Goal: Information Seeking & Learning: Get advice/opinions

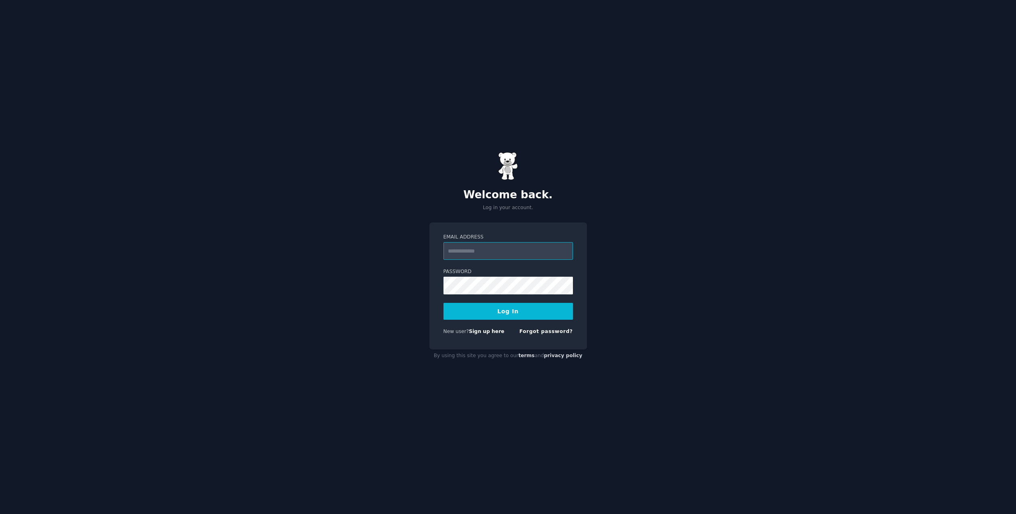
type input "**********"
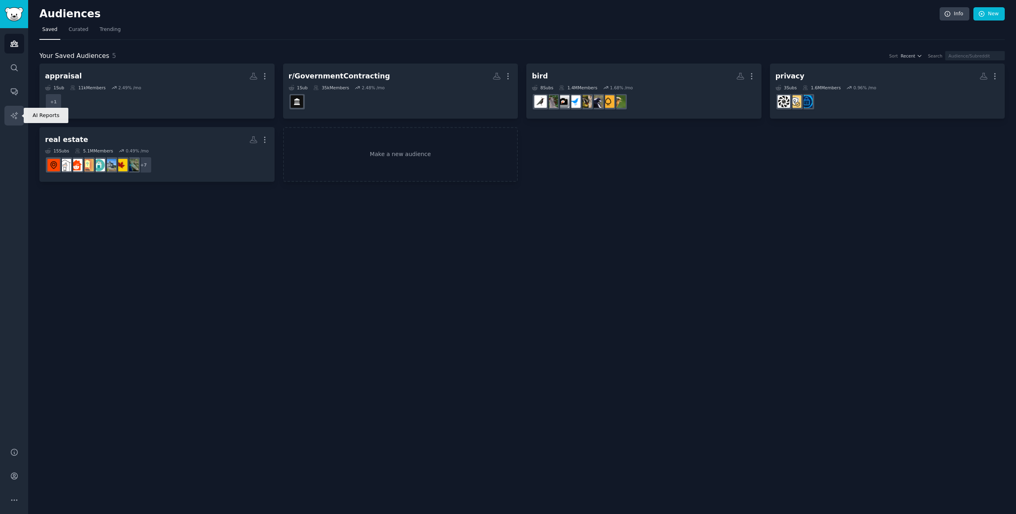
click at [16, 113] on icon "Sidebar" at bounding box center [13, 115] width 7 height 7
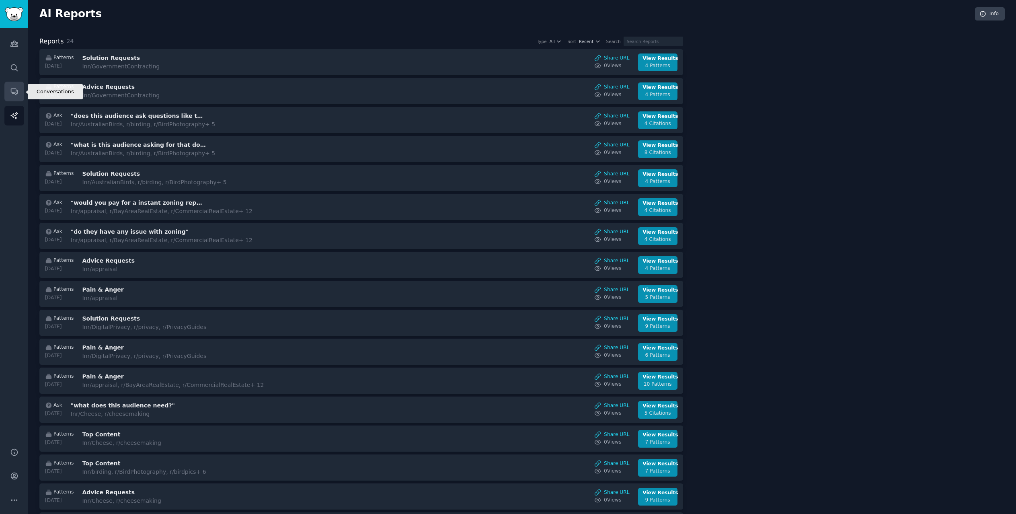
click at [11, 87] on icon "Sidebar" at bounding box center [14, 91] width 8 height 8
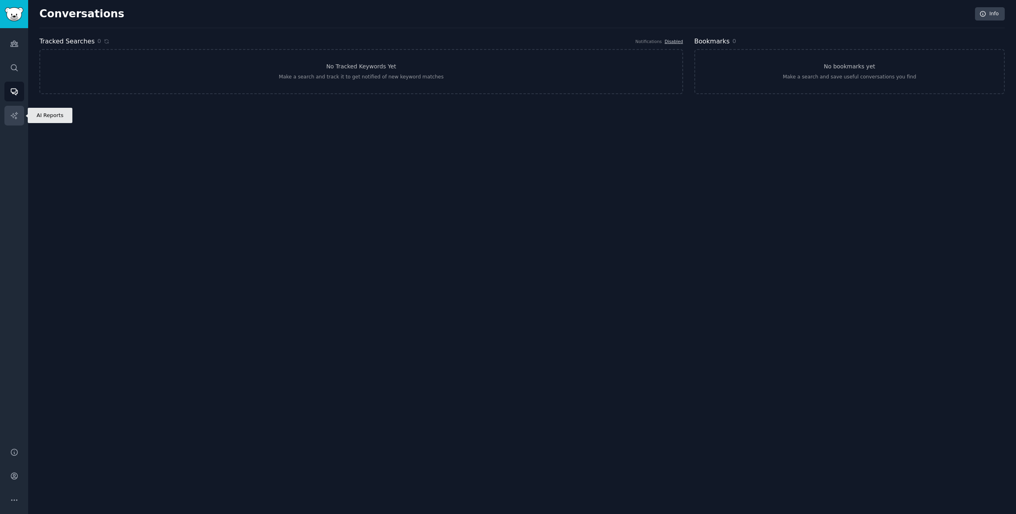
click at [11, 117] on icon "Sidebar" at bounding box center [14, 115] width 8 height 8
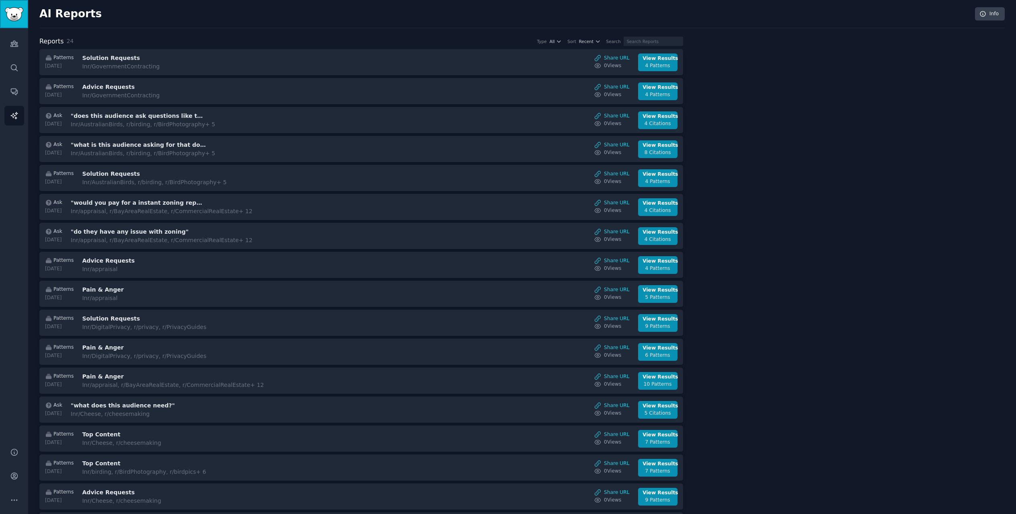
click at [10, 12] on img "Sidebar" at bounding box center [14, 14] width 19 height 14
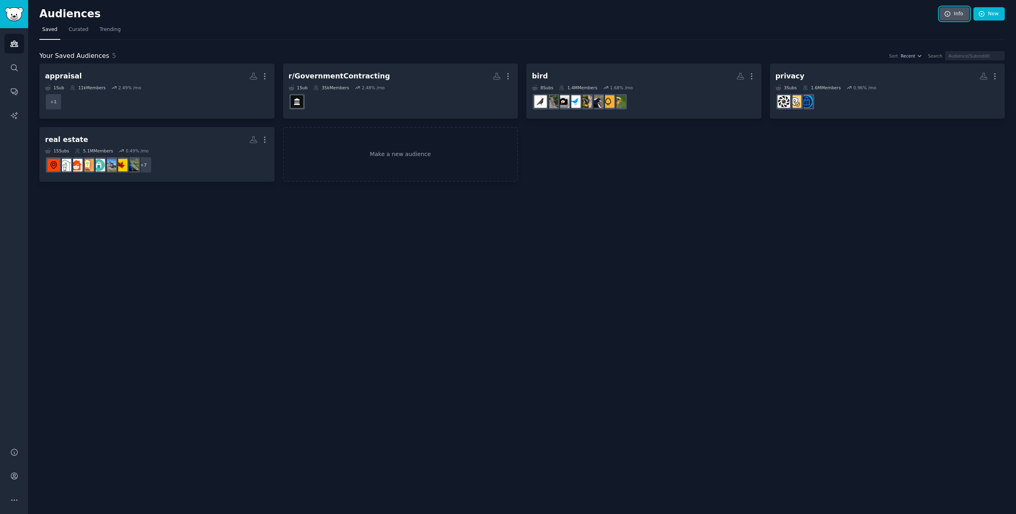
click at [946, 12] on icon at bounding box center [947, 13] width 5 height 5
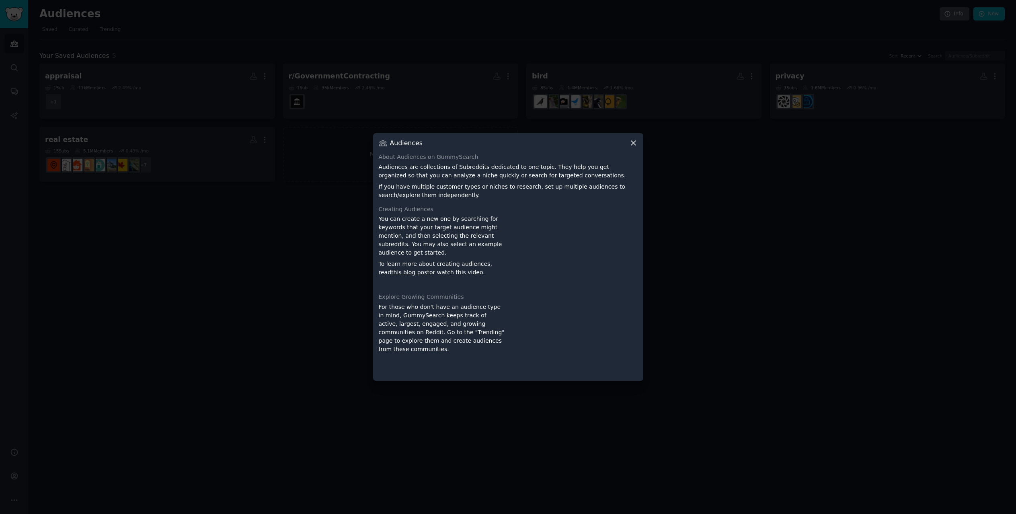
click at [946, 12] on div at bounding box center [508, 257] width 1016 height 514
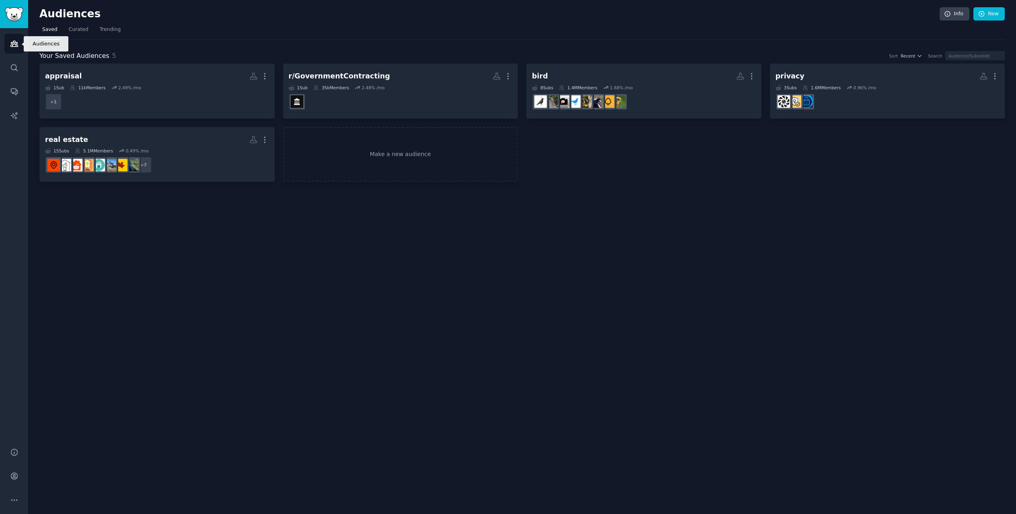
click at [13, 45] on icon "Sidebar" at bounding box center [14, 43] width 8 height 8
click at [15, 18] on img "Sidebar" at bounding box center [14, 14] width 19 height 14
click at [23, 49] on link "Audiences" at bounding box center [14, 44] width 20 height 20
click at [17, 73] on link "Search" at bounding box center [14, 68] width 20 height 20
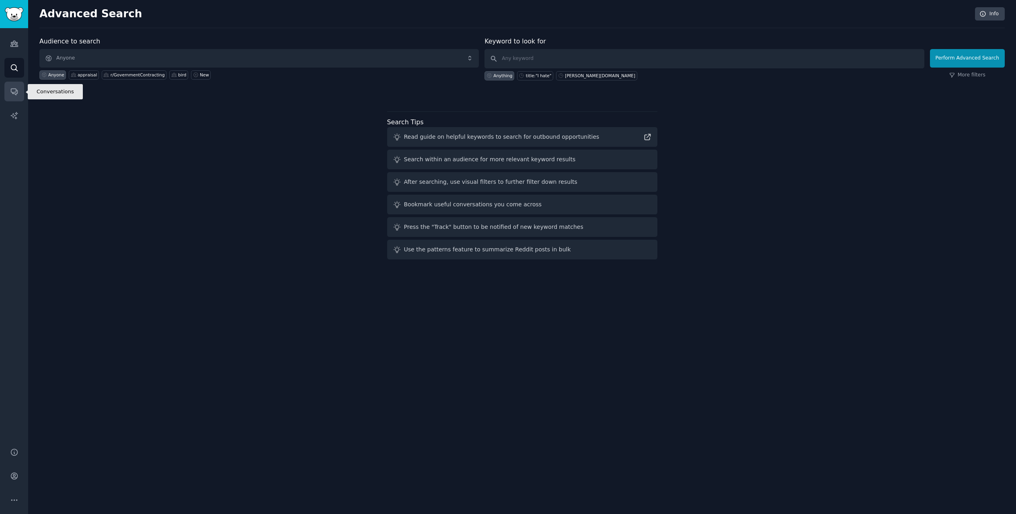
click at [19, 98] on link "Conversations" at bounding box center [14, 92] width 20 height 20
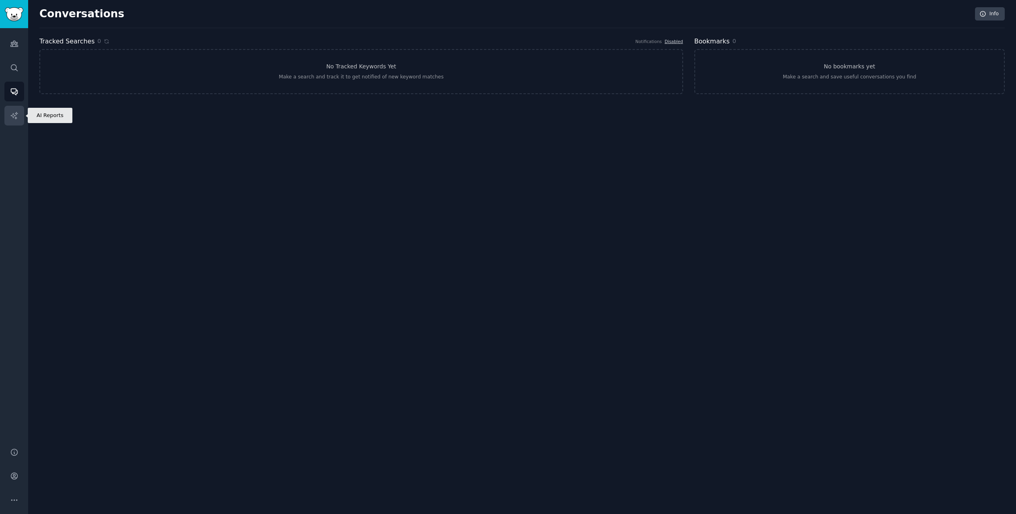
click at [18, 116] on icon "Sidebar" at bounding box center [14, 115] width 8 height 8
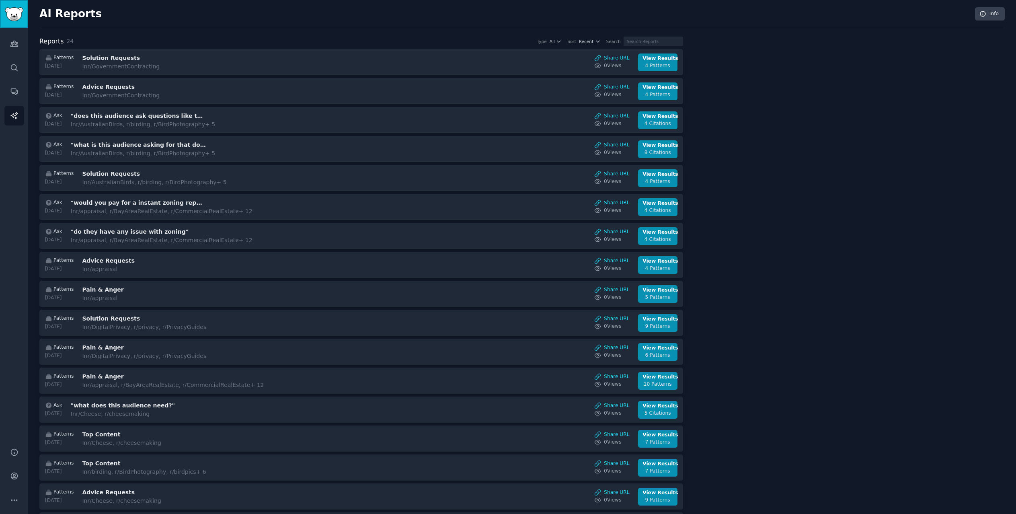
click at [17, 20] on img "Sidebar" at bounding box center [14, 14] width 19 height 14
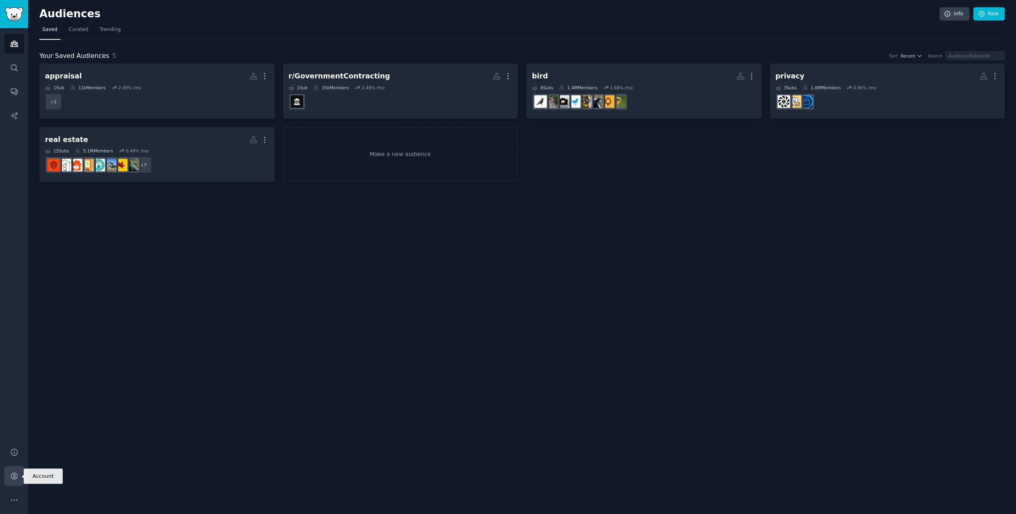
click at [18, 479] on icon "Sidebar" at bounding box center [14, 476] width 8 height 8
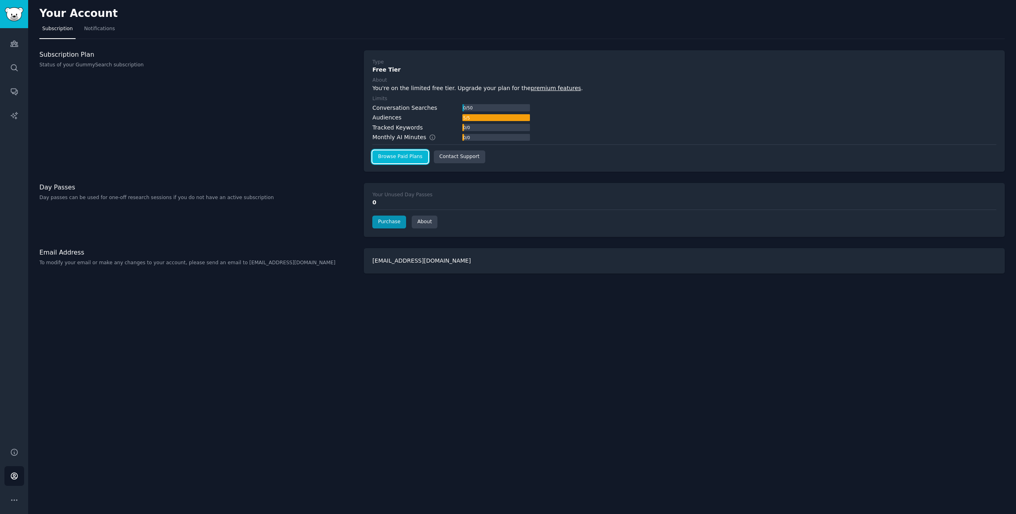
click at [401, 154] on link "Browse Paid Plans" at bounding box center [400, 156] width 56 height 13
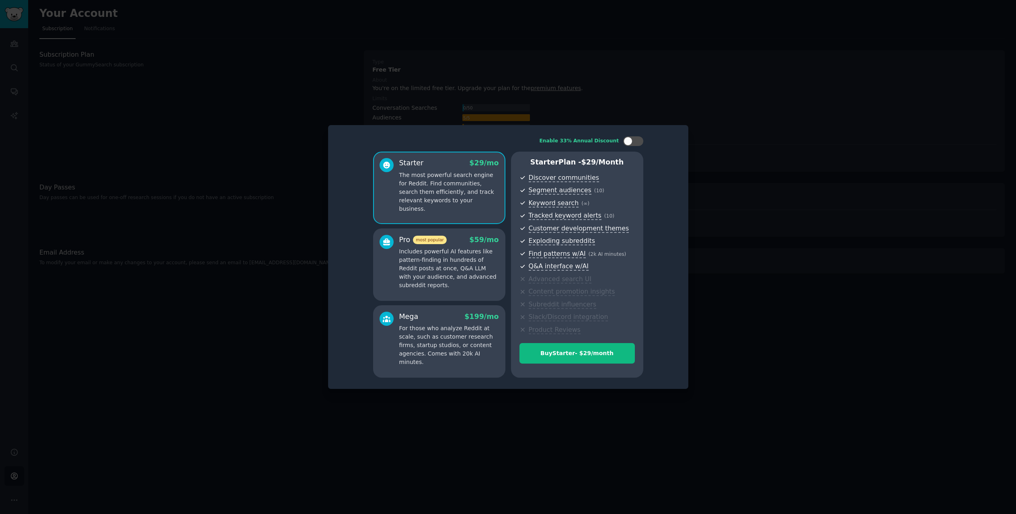
click at [442, 276] on p "Includes powerful AI features like pattern-finding in hundreds of Reddit posts …" at bounding box center [449, 268] width 100 height 42
click at [447, 191] on p "The most powerful search engine for Reddit. Find communities, search them effic…" at bounding box center [449, 192] width 100 height 42
click at [457, 269] on p "Includes powerful AI features like pattern-finding in hundreds of Reddit posts …" at bounding box center [449, 268] width 100 height 42
click at [461, 190] on p "The most powerful search engine for Reddit. Find communities, search them effic…" at bounding box center [449, 192] width 100 height 42
click at [451, 329] on p "For those who analyze Reddit at scale, such as customer research firms, startup…" at bounding box center [449, 345] width 100 height 42
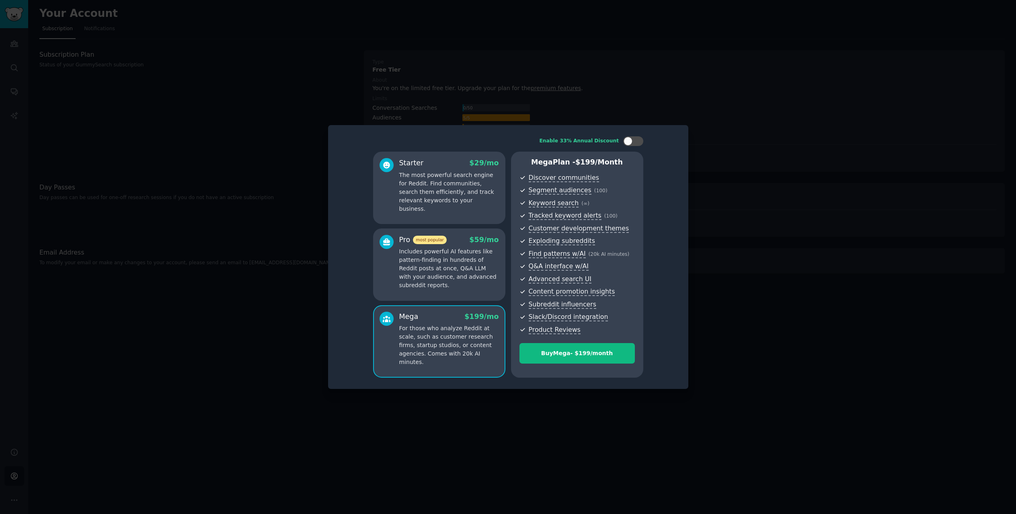
click at [463, 188] on p "The most powerful search engine for Reddit. Find communities, search them effic…" at bounding box center [449, 192] width 100 height 42
click at [457, 251] on p "Includes powerful AI features like pattern-finding in hundreds of Reddit posts …" at bounding box center [449, 268] width 100 height 42
click at [461, 189] on p "The most powerful search engine for Reddit. Find communities, search them effic…" at bounding box center [449, 192] width 100 height 42
click at [463, 265] on p "Includes powerful AI features like pattern-finding in hundreds of Reddit posts …" at bounding box center [449, 268] width 100 height 42
click at [462, 180] on p "The most powerful search engine for Reddit. Find communities, search them effic…" at bounding box center [449, 192] width 100 height 42
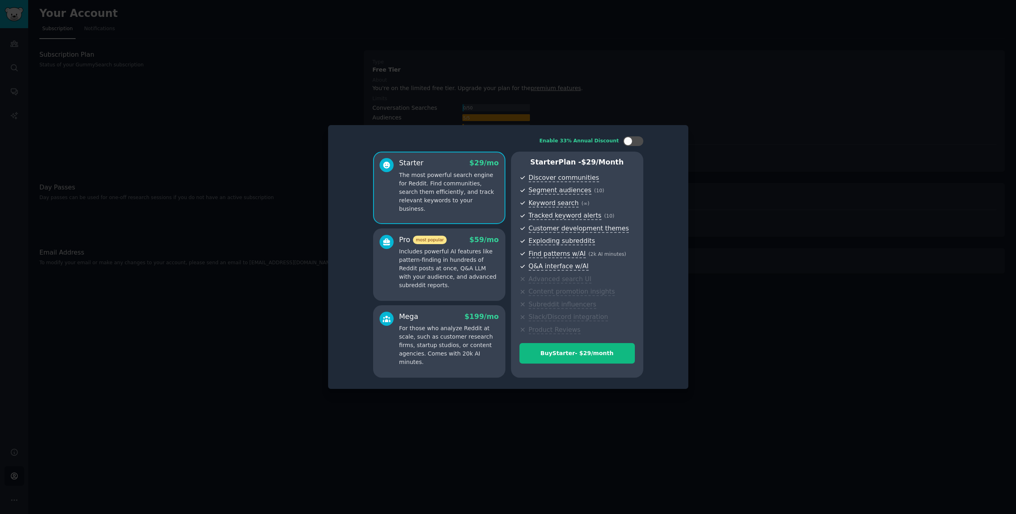
click at [454, 263] on p "Includes powerful AI features like pattern-finding in hundreds of Reddit posts …" at bounding box center [449, 268] width 100 height 42
click at [464, 191] on p "The most powerful search engine for Reddit. Find communities, search them effic…" at bounding box center [449, 192] width 100 height 42
click at [449, 280] on p "Includes powerful AI features like pattern-finding in hundreds of Reddit posts …" at bounding box center [449, 268] width 100 height 42
click at [441, 200] on p "The most powerful search engine for Reddit. Find communities, search them effic…" at bounding box center [449, 192] width 100 height 42
click at [454, 264] on p "Includes powerful AI features like pattern-finding in hundreds of Reddit posts …" at bounding box center [449, 268] width 100 height 42
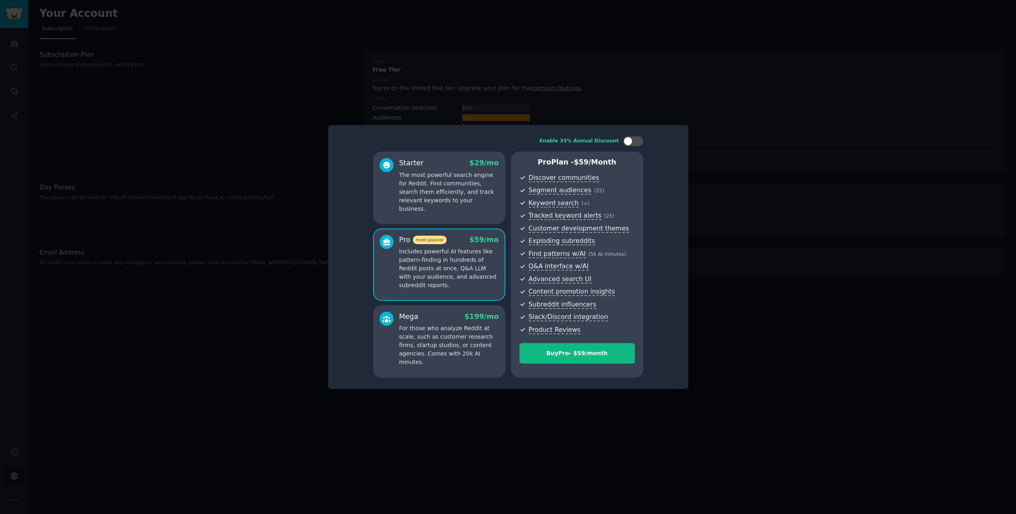
click at [631, 102] on div at bounding box center [508, 257] width 1016 height 514
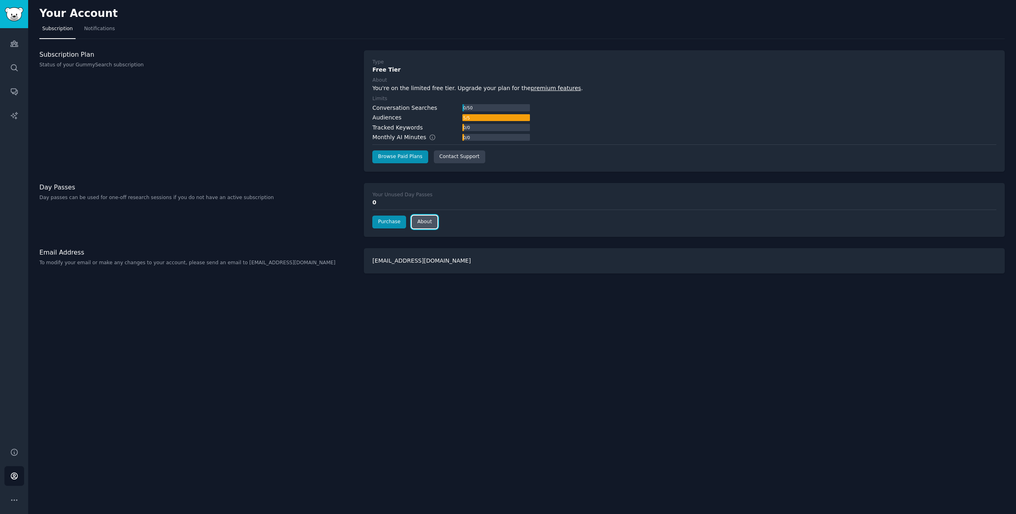
click at [430, 220] on link "About" at bounding box center [425, 222] width 26 height 13
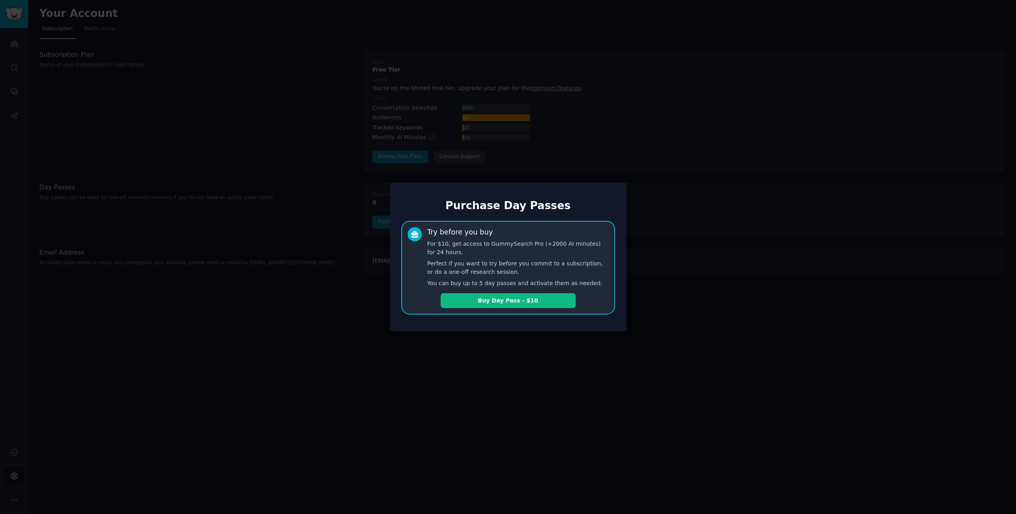
click at [573, 349] on div at bounding box center [508, 257] width 1016 height 514
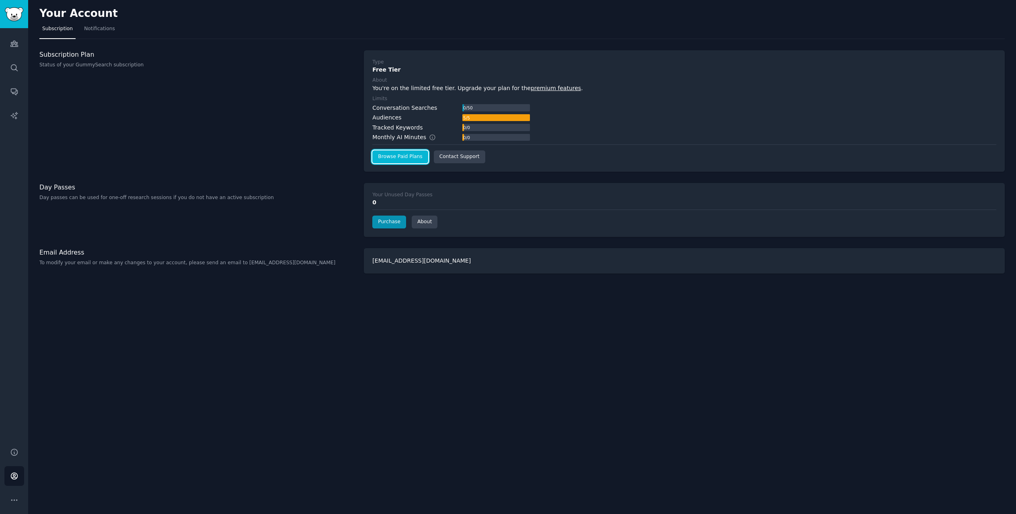
click at [386, 160] on link "Browse Paid Plans" at bounding box center [400, 156] width 56 height 13
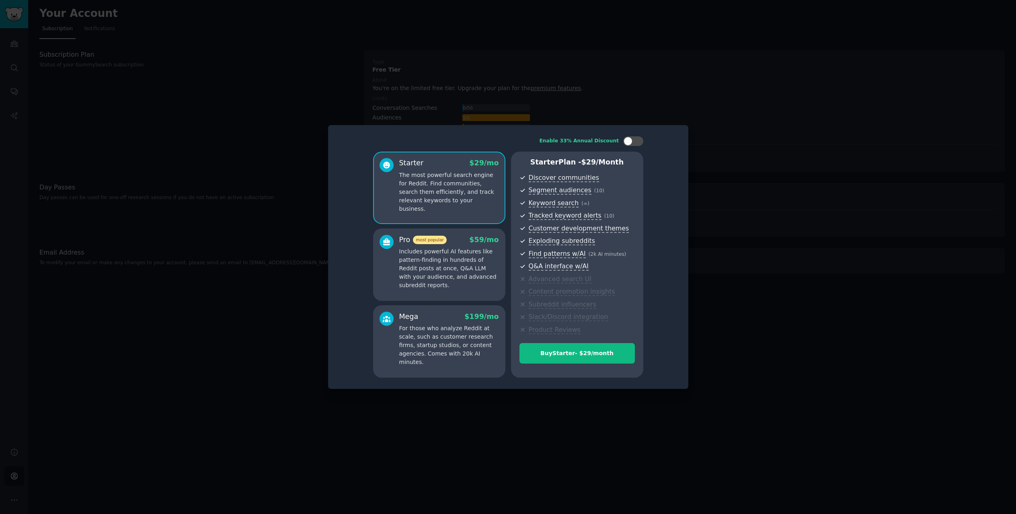
click at [407, 186] on p "The most powerful search engine for Reddit. Find communities, search them effic…" at bounding box center [449, 192] width 100 height 42
click at [594, 353] on div "Buy Starter - $ 29 /month" at bounding box center [577, 353] width 115 height 8
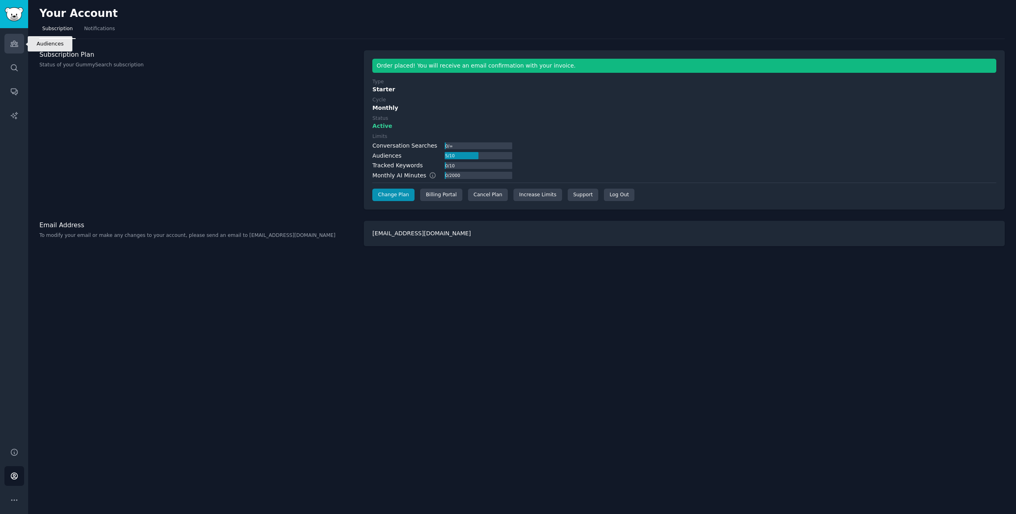
click at [17, 45] on icon "Sidebar" at bounding box center [13, 44] width 7 height 6
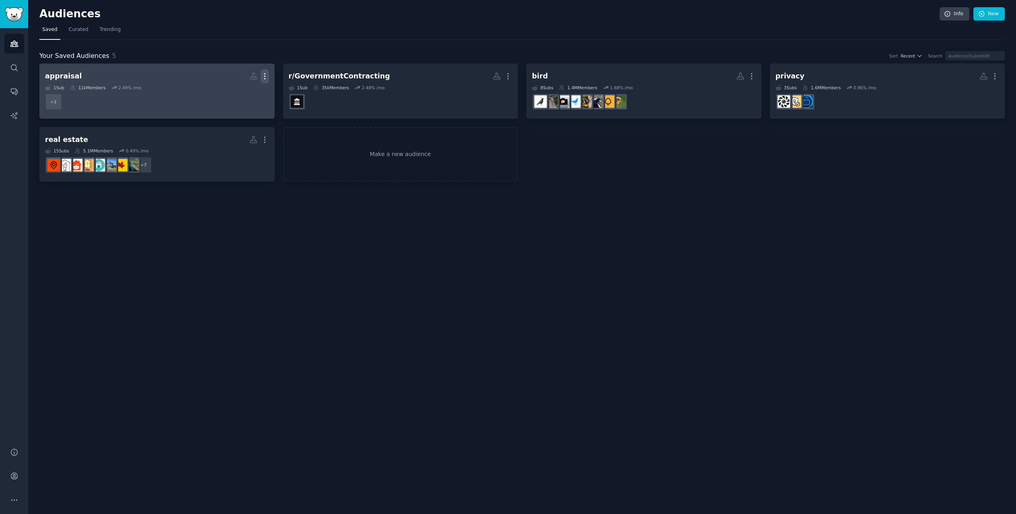
click at [261, 72] on icon "button" at bounding box center [265, 76] width 8 height 8
click at [243, 96] on p "Delete" at bounding box center [243, 93] width 19 height 8
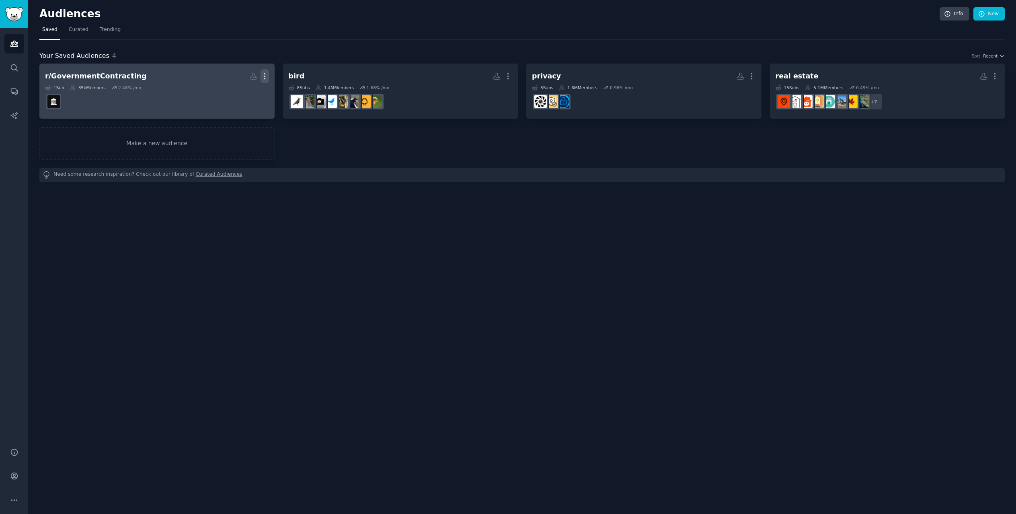
click at [261, 74] on icon "button" at bounding box center [265, 76] width 8 height 8
click at [231, 97] on icon at bounding box center [226, 93] width 8 height 8
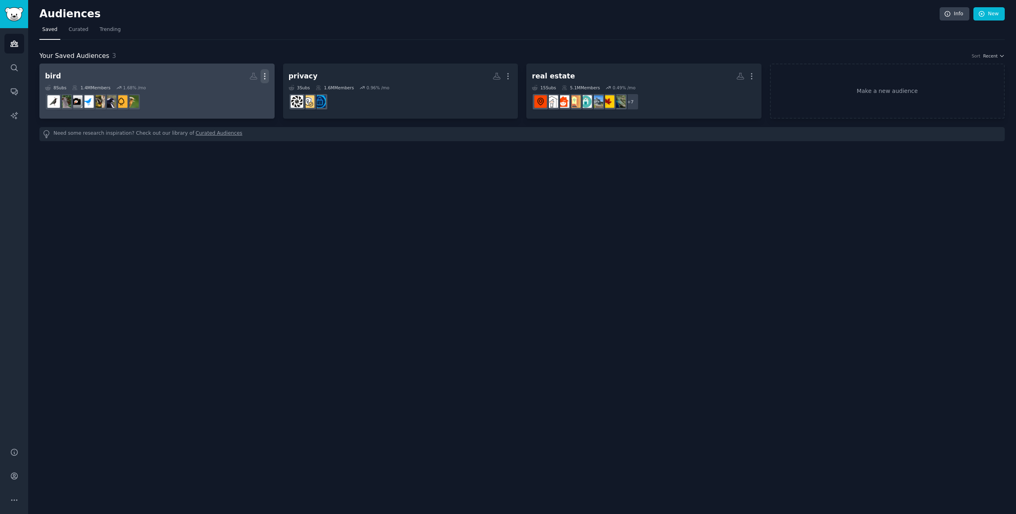
click at [261, 75] on icon "button" at bounding box center [265, 76] width 8 height 8
click at [231, 91] on icon at bounding box center [226, 93] width 8 height 8
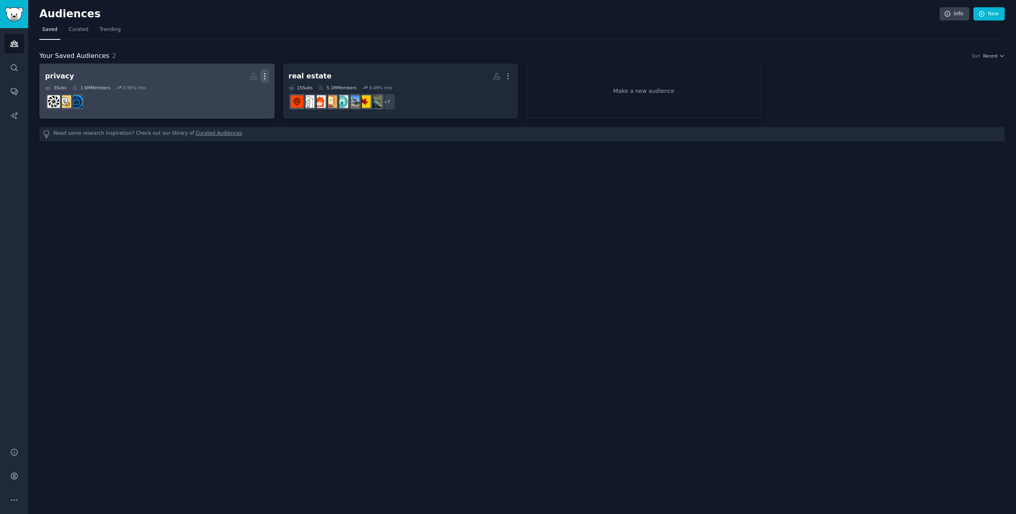
click at [263, 74] on icon "button" at bounding box center [265, 76] width 8 height 8
click at [239, 87] on div "Delete" at bounding box center [237, 93] width 38 height 17
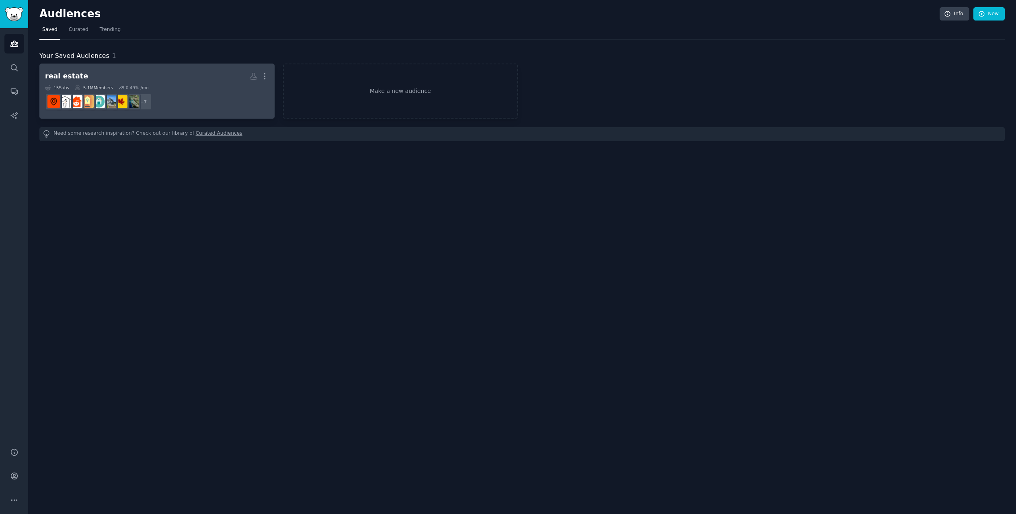
click at [151, 91] on dd "+ 7" at bounding box center [157, 101] width 224 height 23
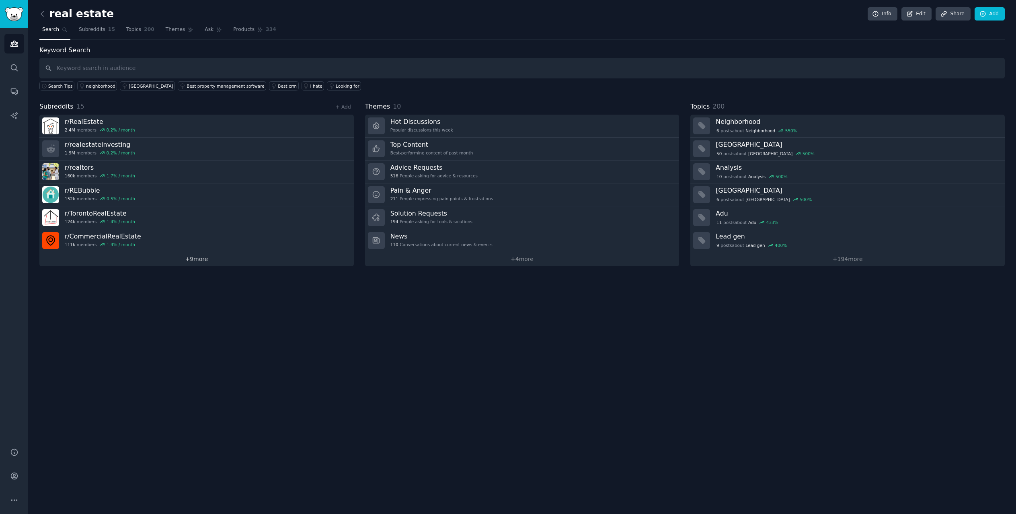
click at [204, 260] on link "+ 9 more" at bounding box center [196, 259] width 315 height 14
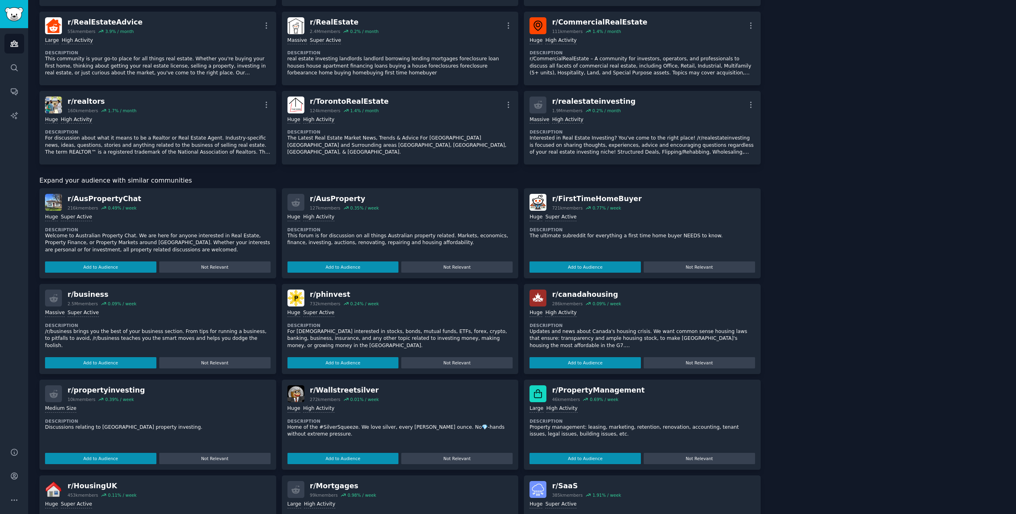
scroll to position [322, 0]
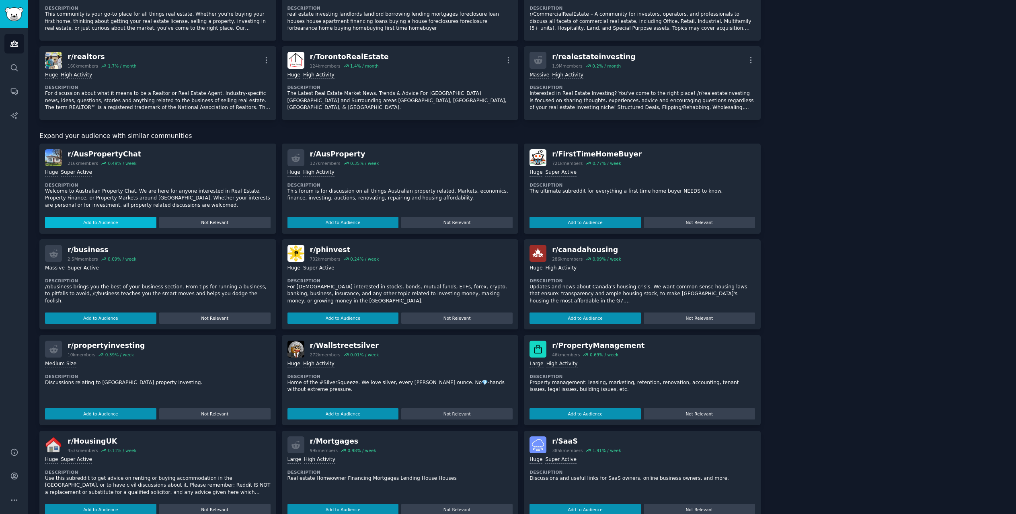
click at [114, 224] on button "Add to Audience" at bounding box center [100, 222] width 111 height 11
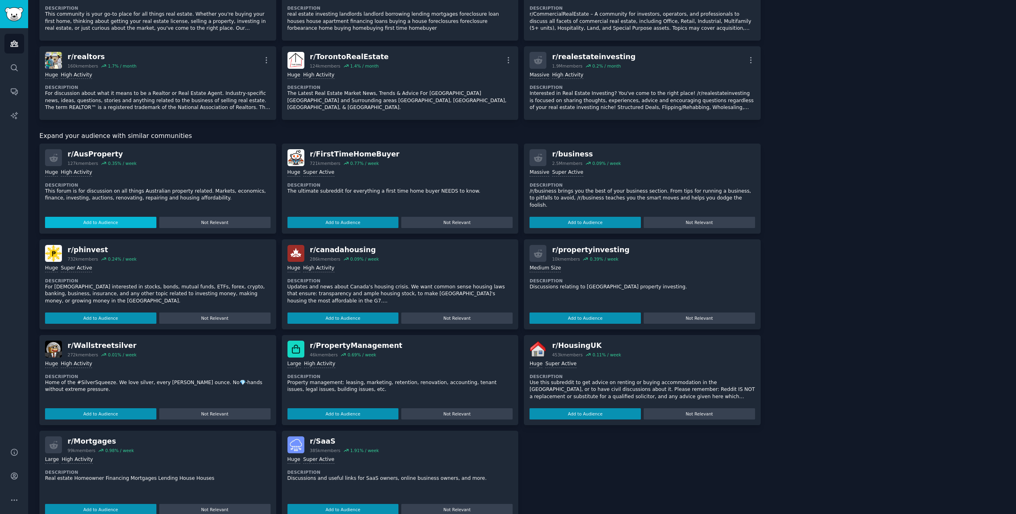
click at [119, 219] on button "Add to Audience" at bounding box center [100, 222] width 111 height 11
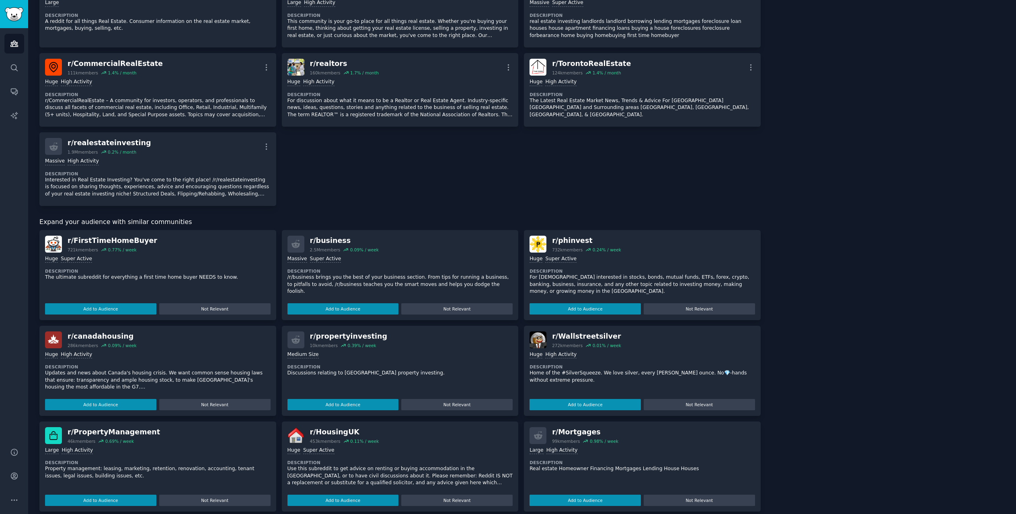
scroll to position [329, 0]
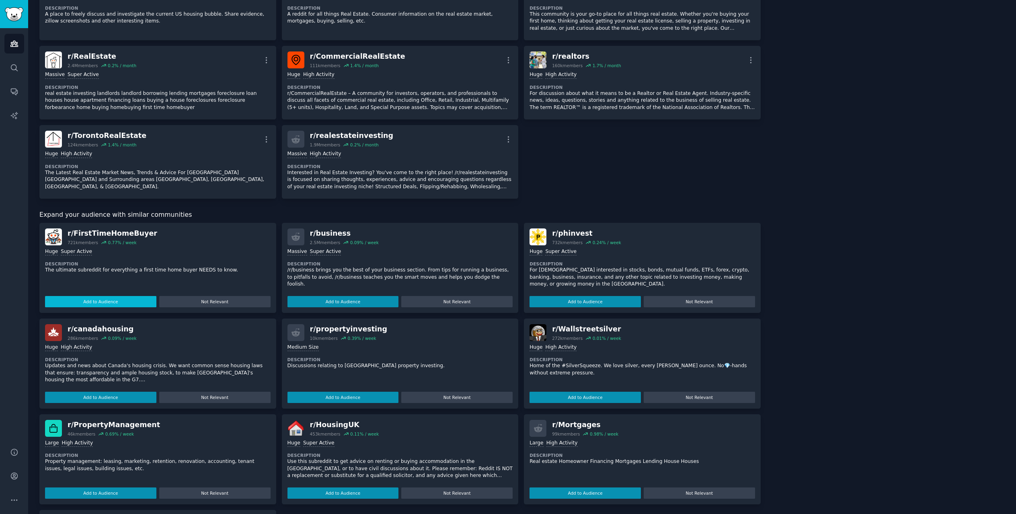
click at [122, 303] on button "Add to Audience" at bounding box center [100, 301] width 111 height 11
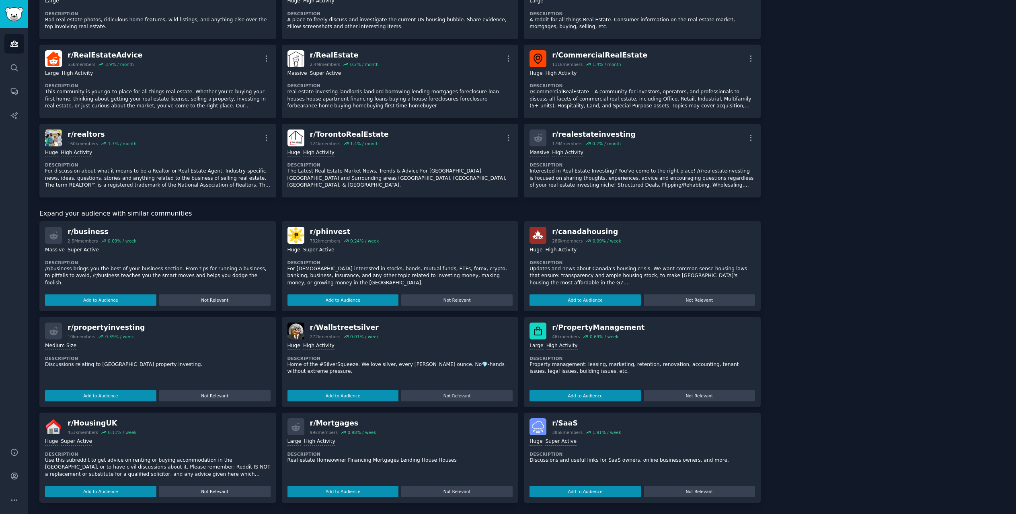
scroll to position [323, 0]
click at [571, 299] on button "Add to Audience" at bounding box center [585, 299] width 111 height 11
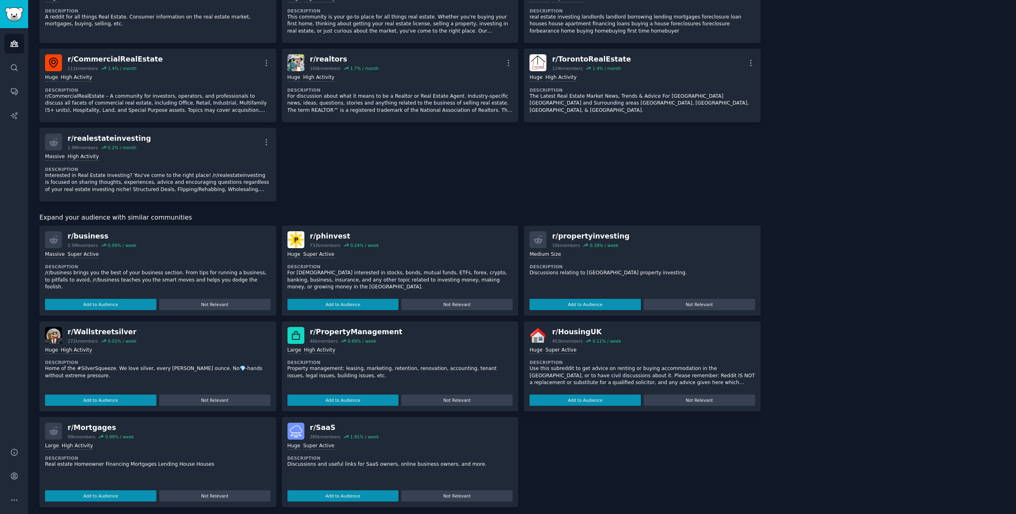
scroll to position [410, 0]
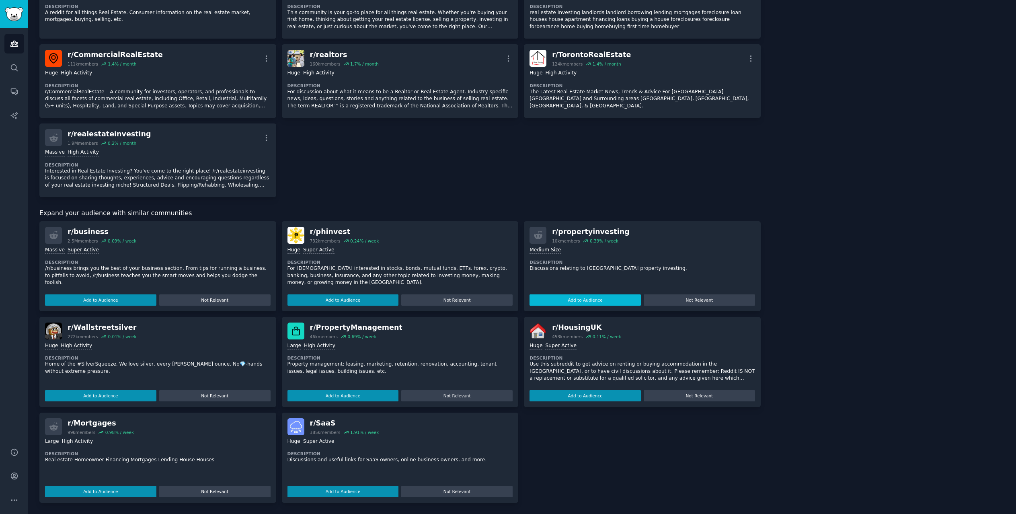
click at [582, 301] on button "Add to Audience" at bounding box center [585, 299] width 111 height 11
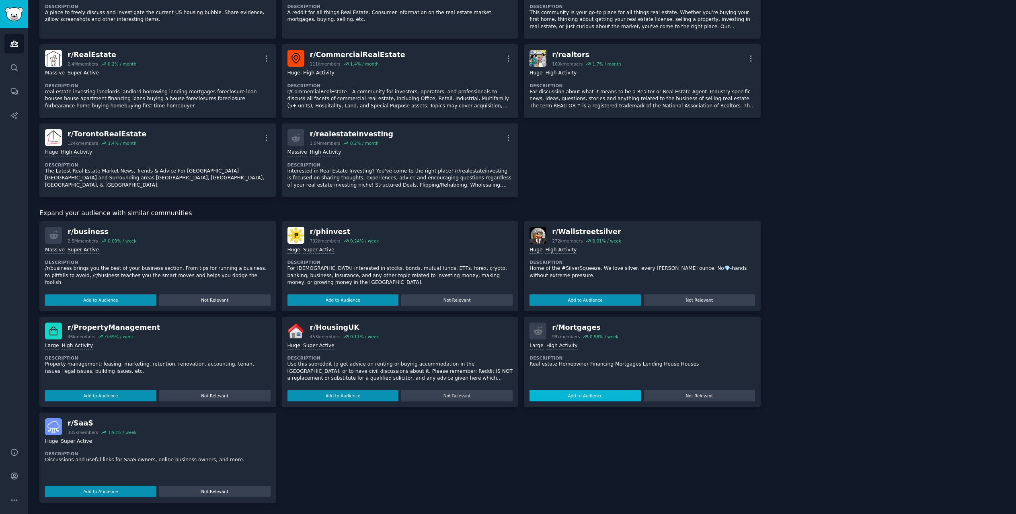
click at [570, 391] on button "Add to Audience" at bounding box center [585, 395] width 111 height 11
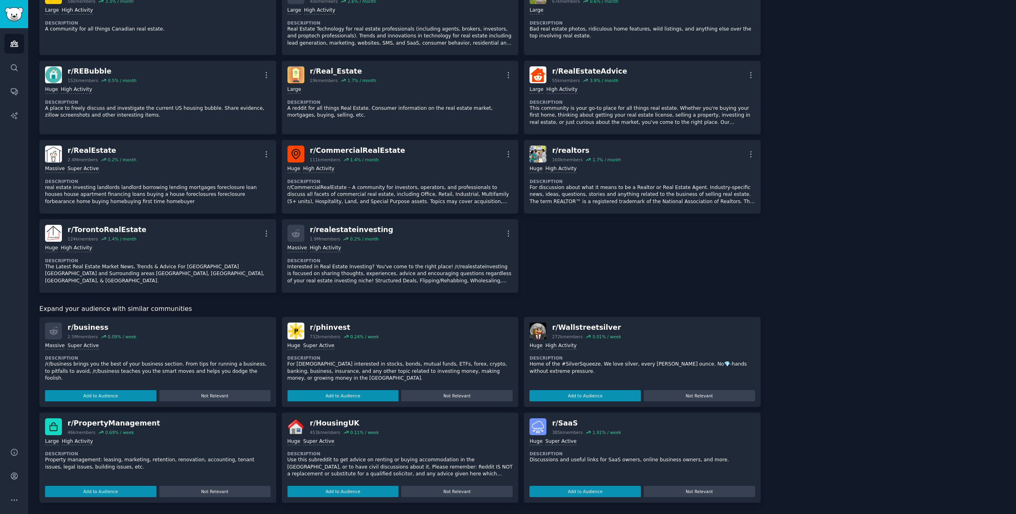
scroll to position [307, 0]
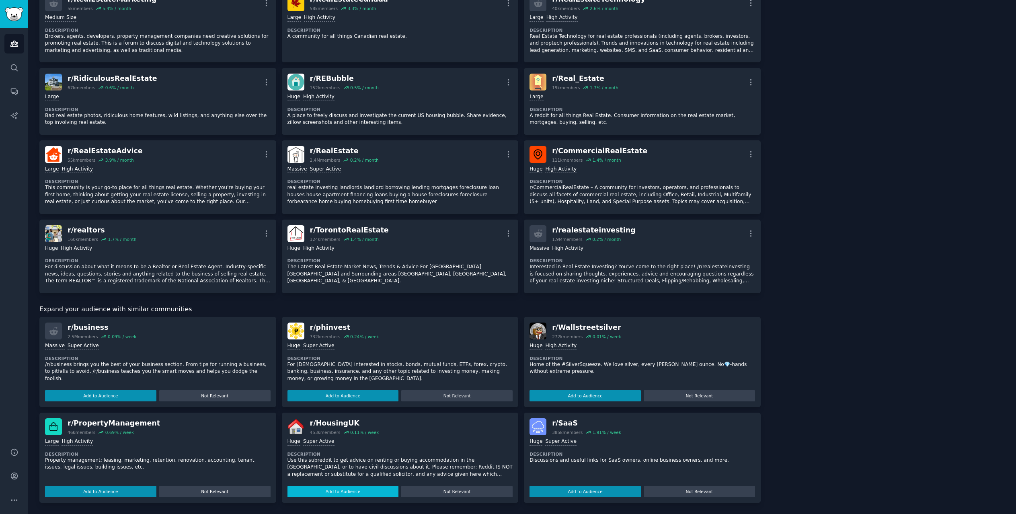
click at [359, 494] on button "Add to Audience" at bounding box center [343, 491] width 111 height 11
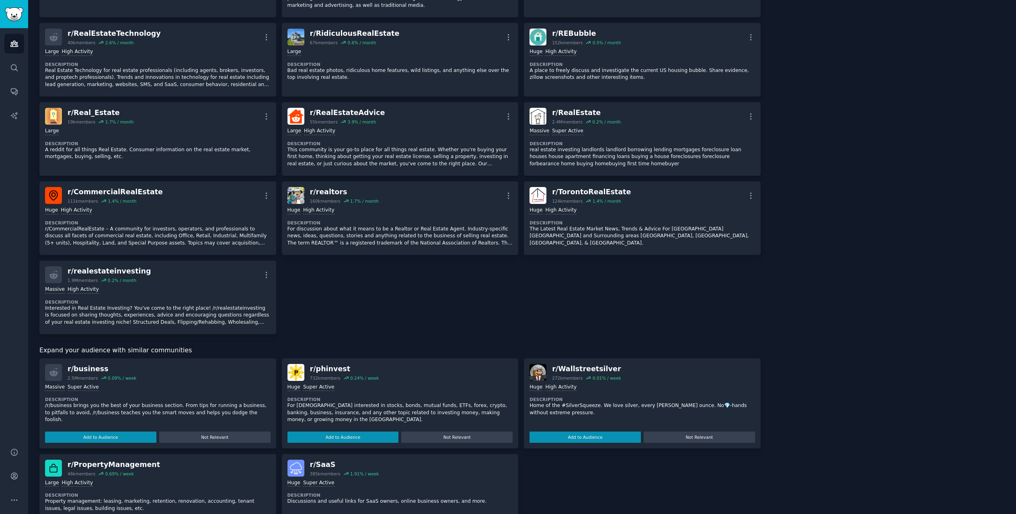
scroll to position [393, 0]
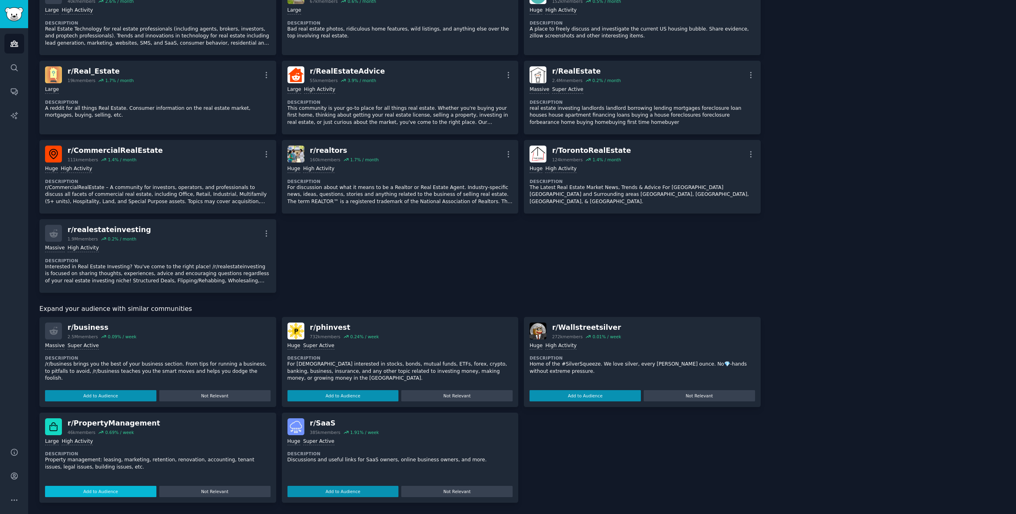
click at [109, 491] on button "Add to Audience" at bounding box center [100, 491] width 111 height 11
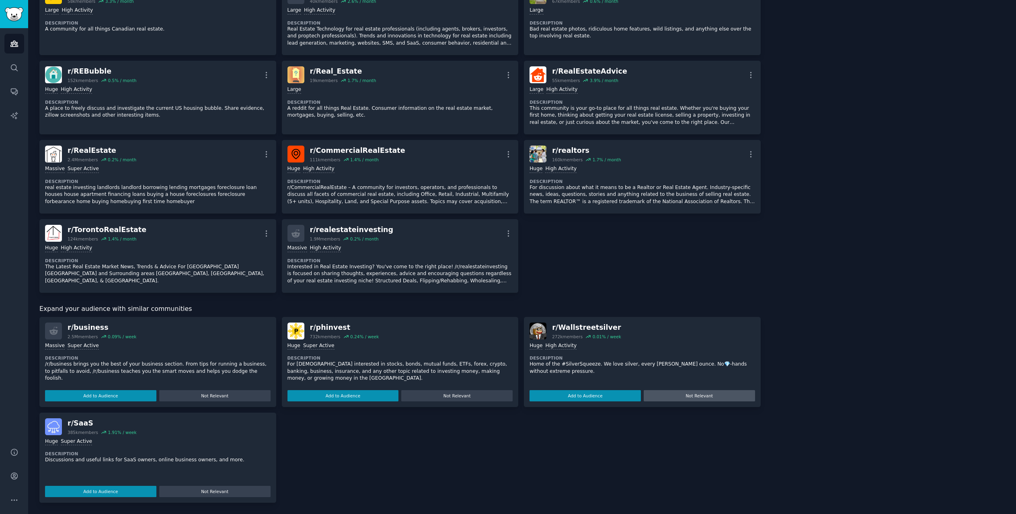
click at [691, 392] on button "Not Relevant" at bounding box center [699, 395] width 111 height 11
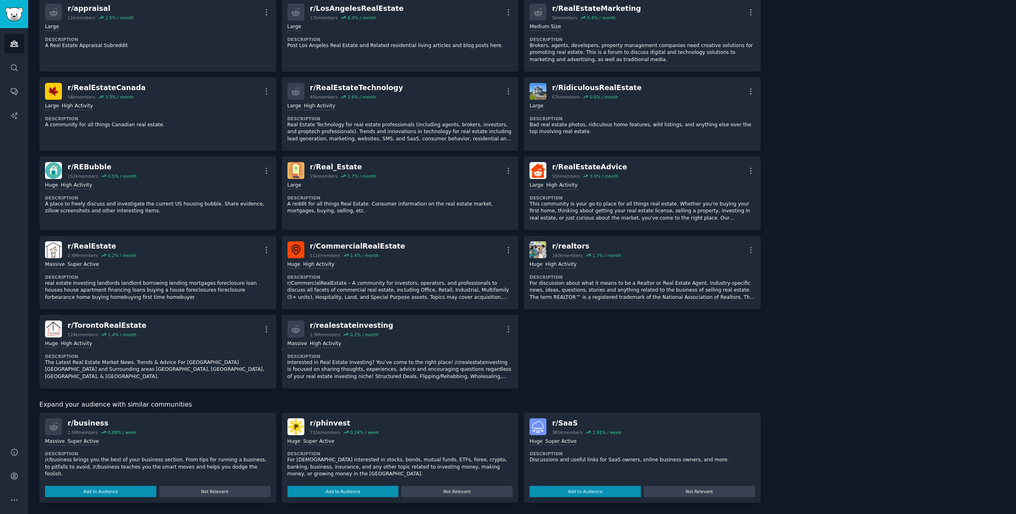
scroll to position [298, 0]
click at [690, 487] on button "Not Relevant" at bounding box center [699, 491] width 111 height 11
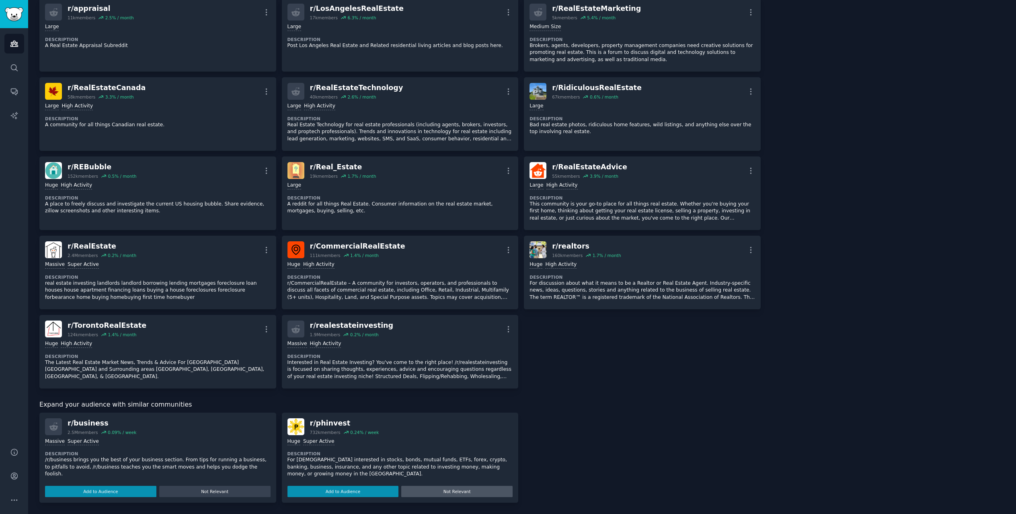
click at [448, 494] on button "Not Relevant" at bounding box center [456, 491] width 111 height 11
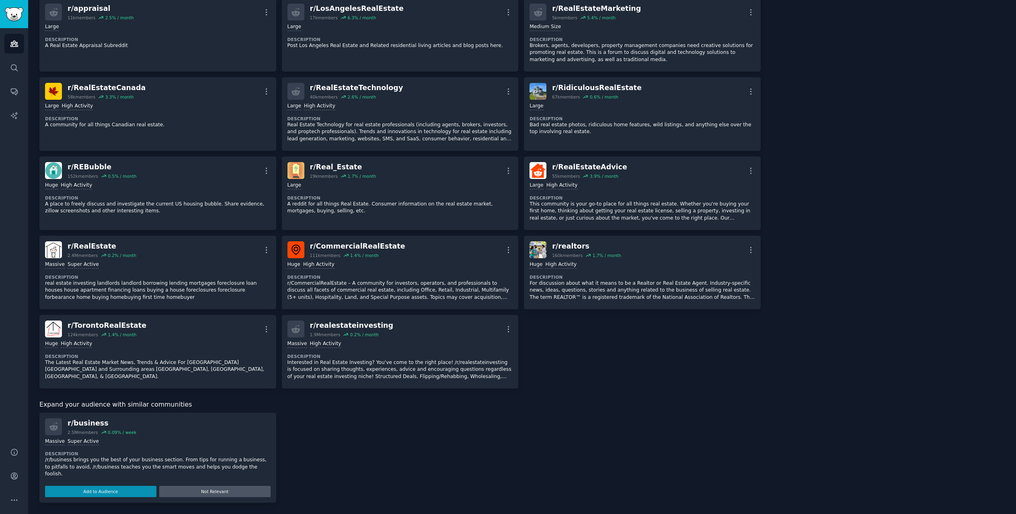
click at [247, 494] on button "Not Relevant" at bounding box center [214, 491] width 111 height 11
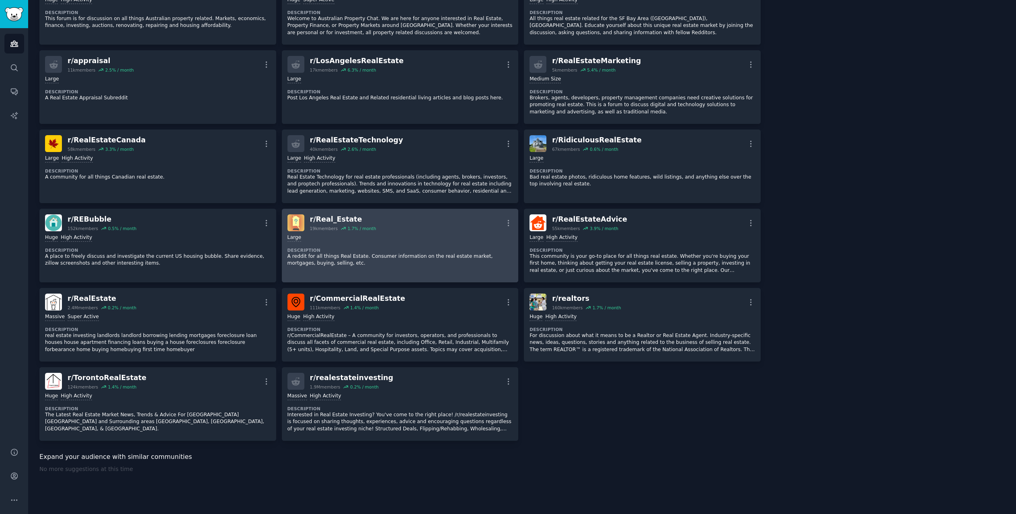
scroll to position [0, 0]
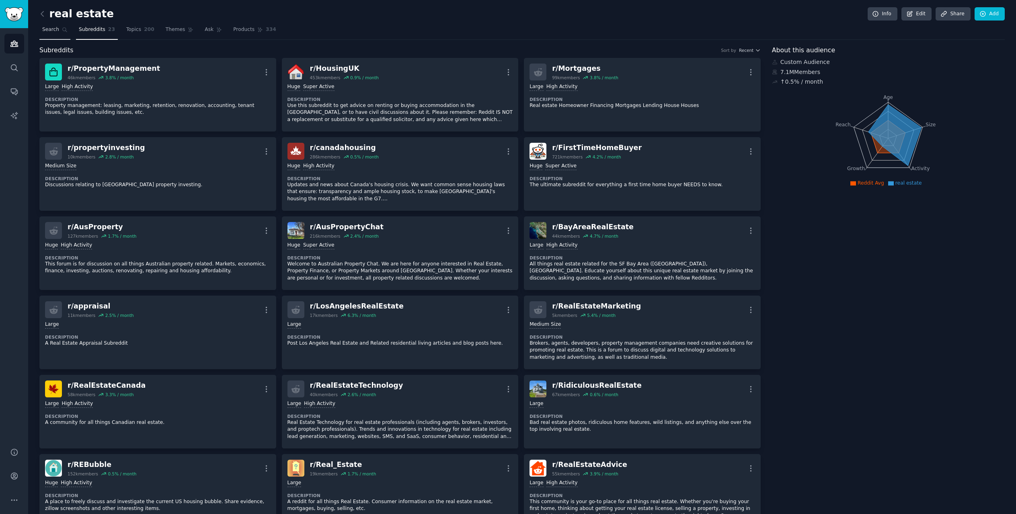
click at [58, 29] on link "Search" at bounding box center [54, 31] width 31 height 16
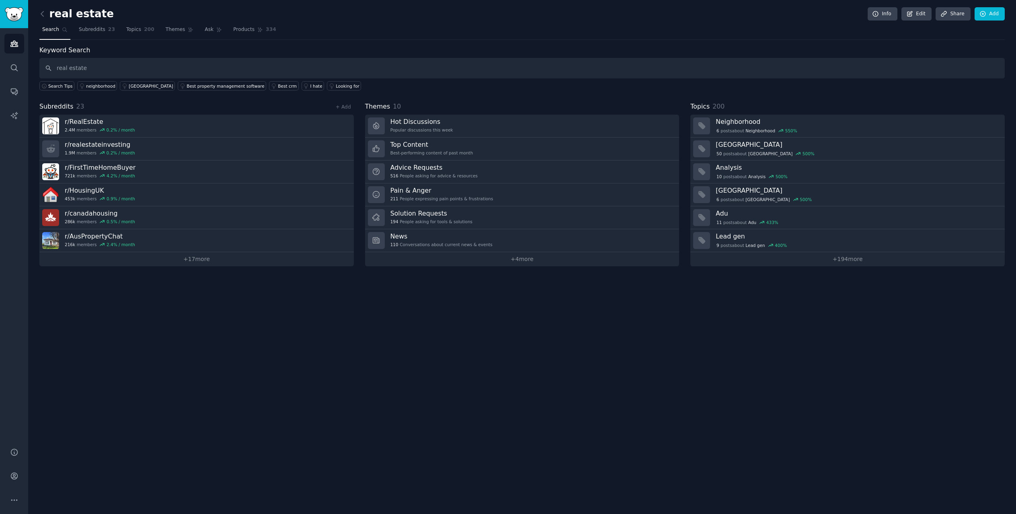
type input "real estate"
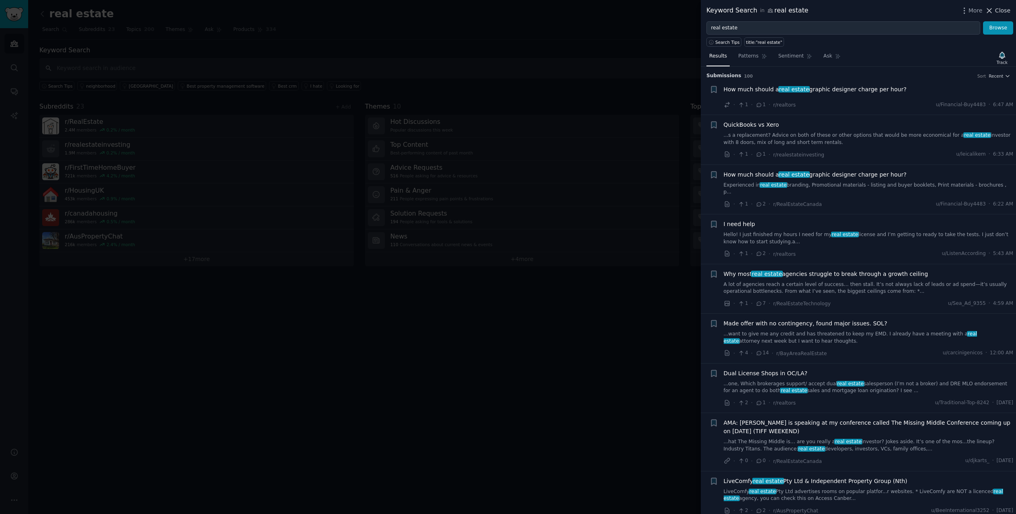
click at [1006, 13] on span "Close" at bounding box center [1002, 10] width 15 height 8
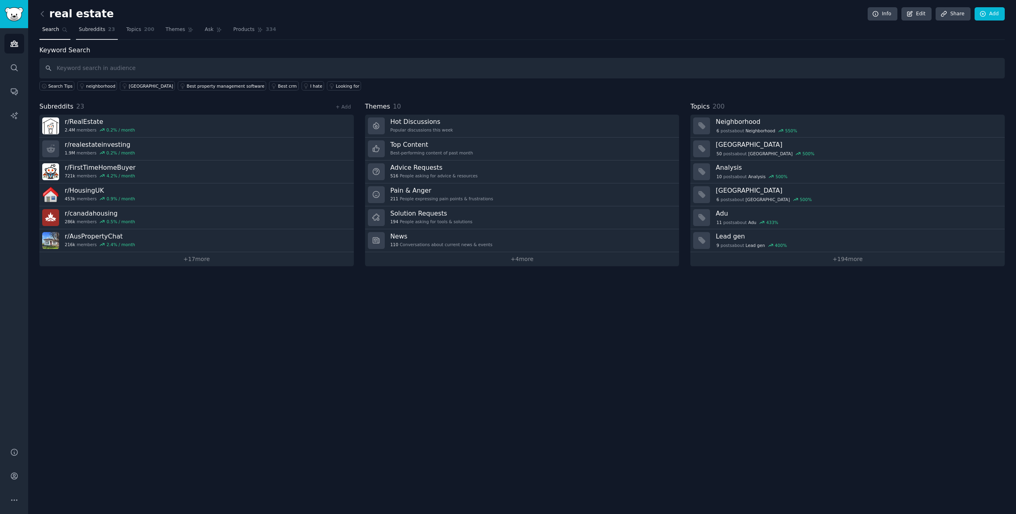
click at [86, 29] on span "Subreddits" at bounding box center [92, 29] width 27 height 7
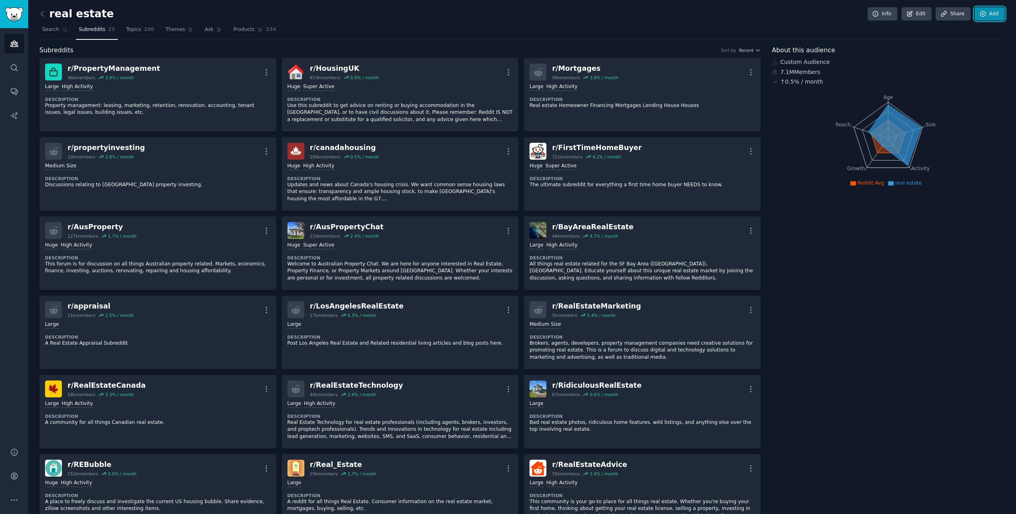
click at [991, 14] on link "Add" at bounding box center [990, 14] width 30 height 14
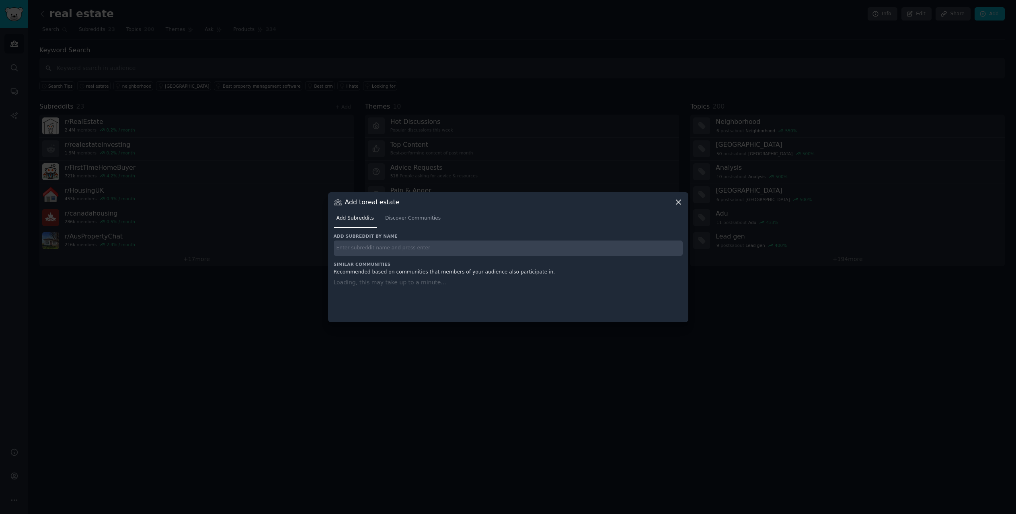
click at [485, 243] on input "text" at bounding box center [508, 249] width 349 height 16
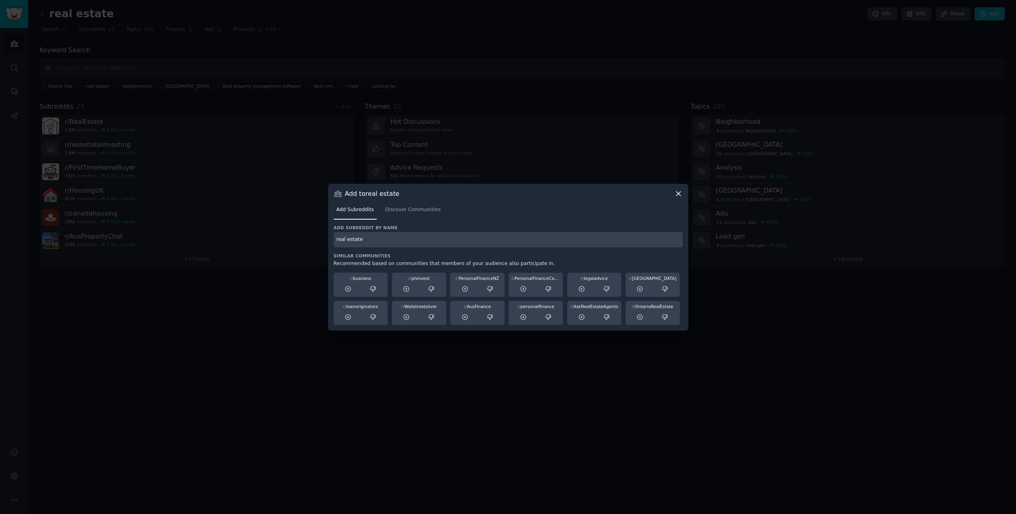
click at [449, 243] on input "real estate" at bounding box center [508, 240] width 349 height 16
type input "real estate"
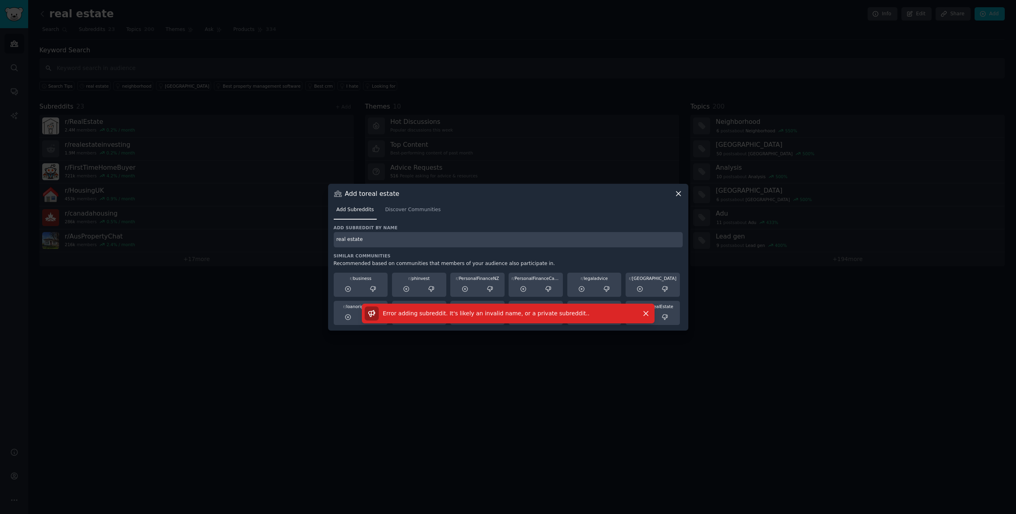
click at [406, 203] on div "Add Subreddits Discover Communities" at bounding box center [508, 211] width 349 height 27
click at [405, 214] on link "Discover Communities" at bounding box center [413, 212] width 61 height 16
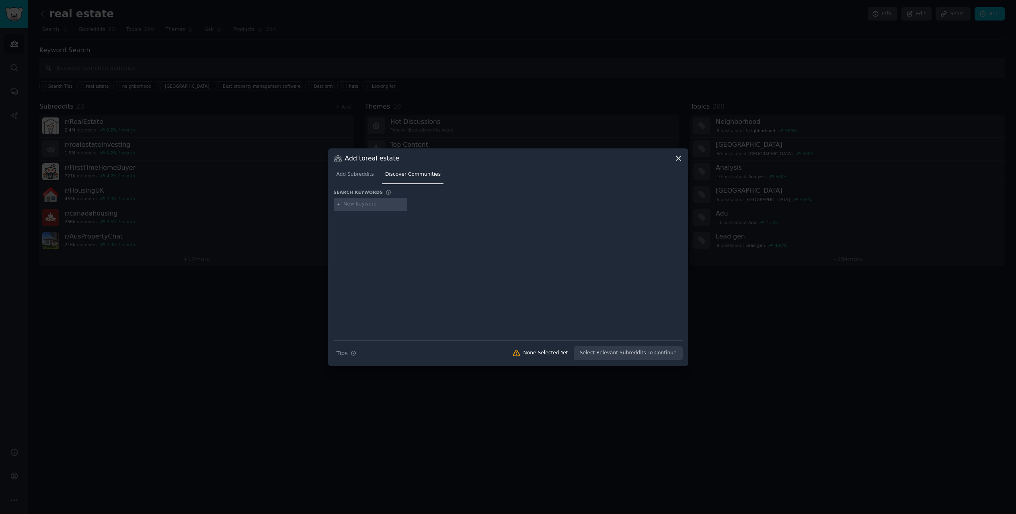
click at [360, 208] on input "text" at bounding box center [373, 204] width 61 height 7
type input "real estate"
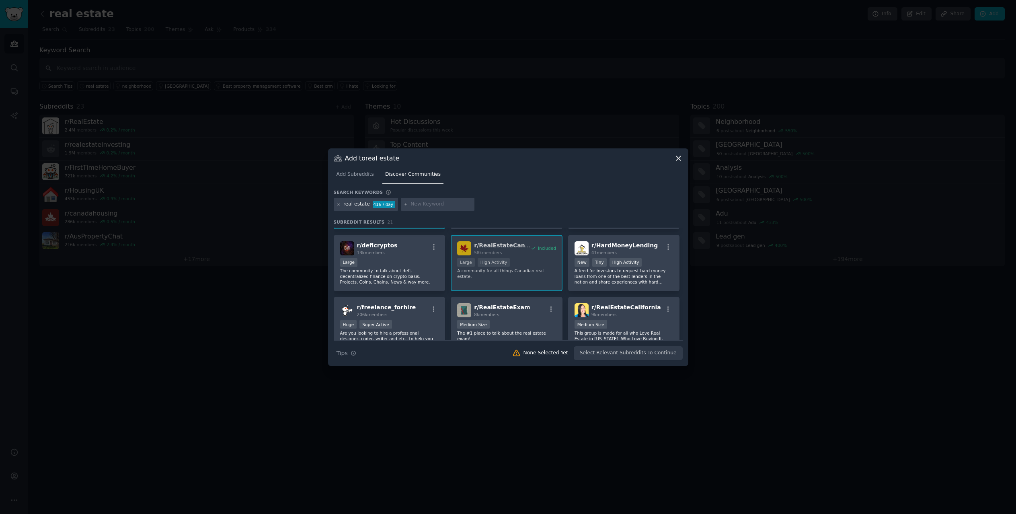
scroll to position [282, 0]
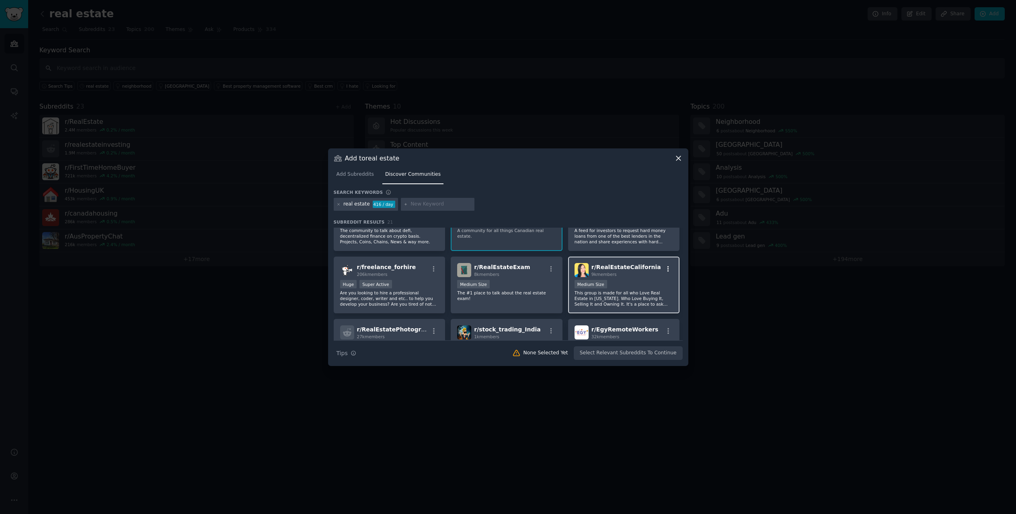
click at [666, 268] on icon "button" at bounding box center [668, 268] width 7 height 7
click at [626, 289] on div "Add to your audience" at bounding box center [620, 292] width 47 height 6
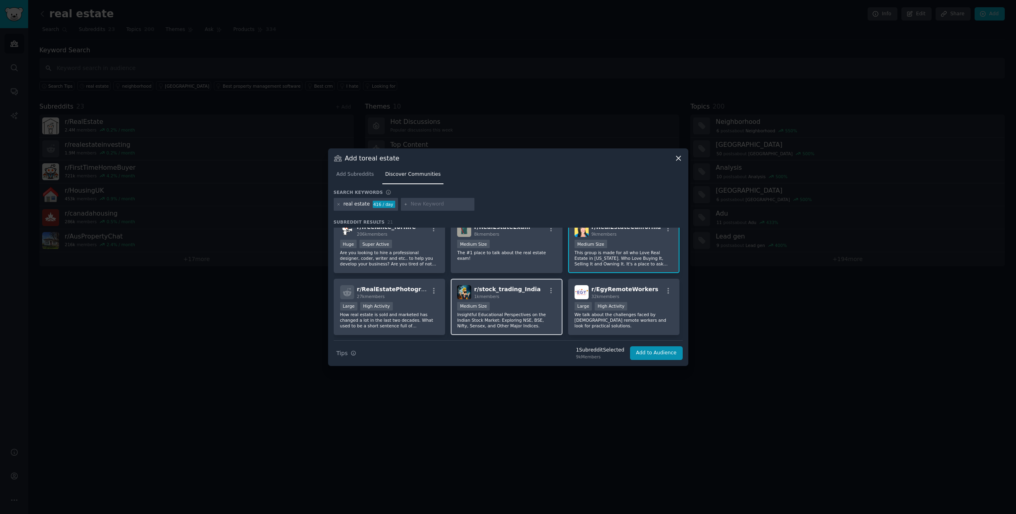
scroll to position [345, 0]
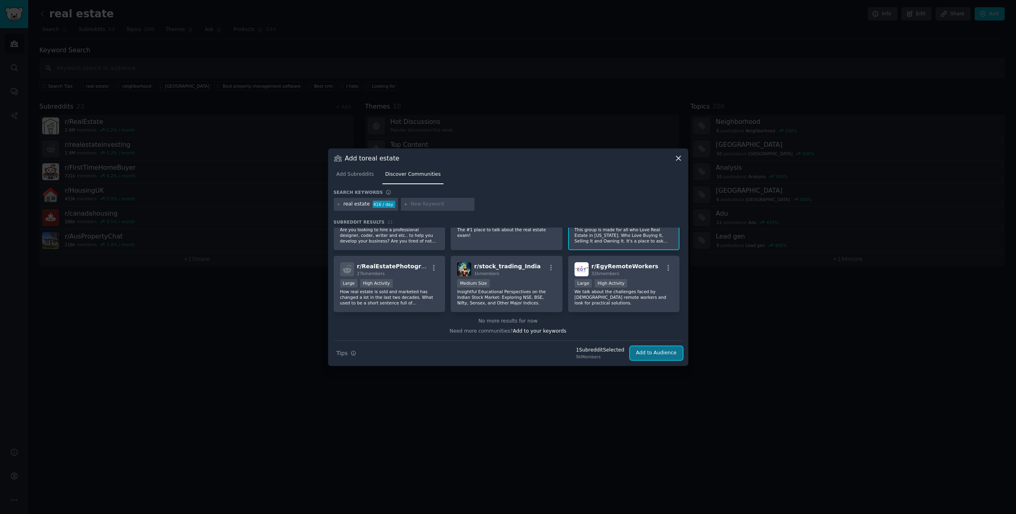
click at [666, 353] on button "Add to Audience" at bounding box center [656, 353] width 53 height 14
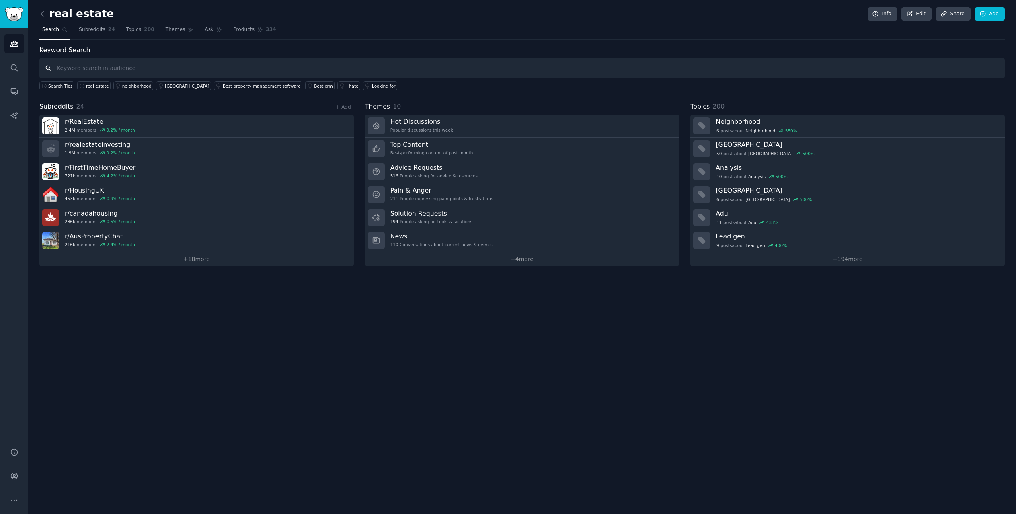
click at [102, 71] on input "text" at bounding box center [522, 68] width 966 height 21
click at [989, 22] on div "real estate Info Edit Share Add" at bounding box center [522, 15] width 966 height 16
click at [990, 13] on link "Add" at bounding box center [990, 14] width 30 height 14
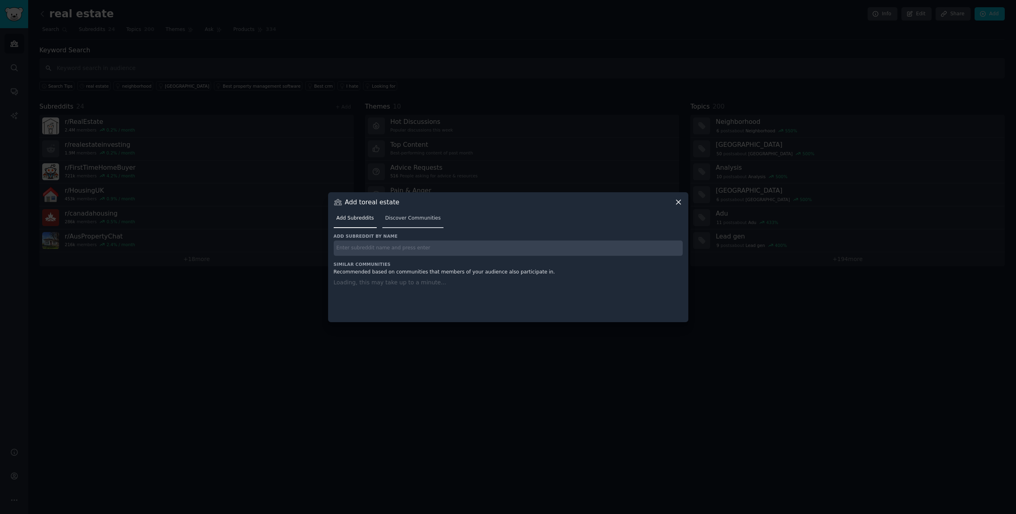
click at [394, 217] on span "Discover Communities" at bounding box center [413, 218] width 56 height 7
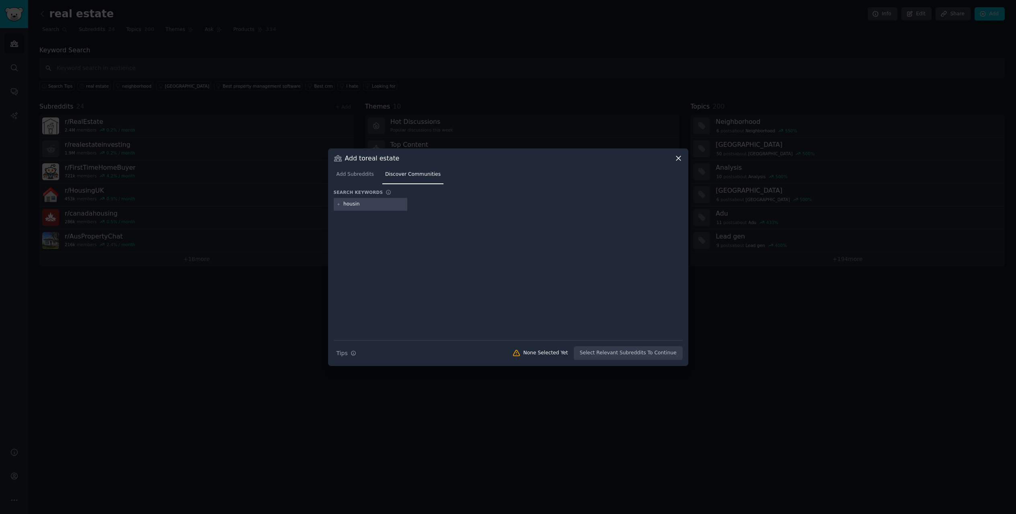
type input "housing"
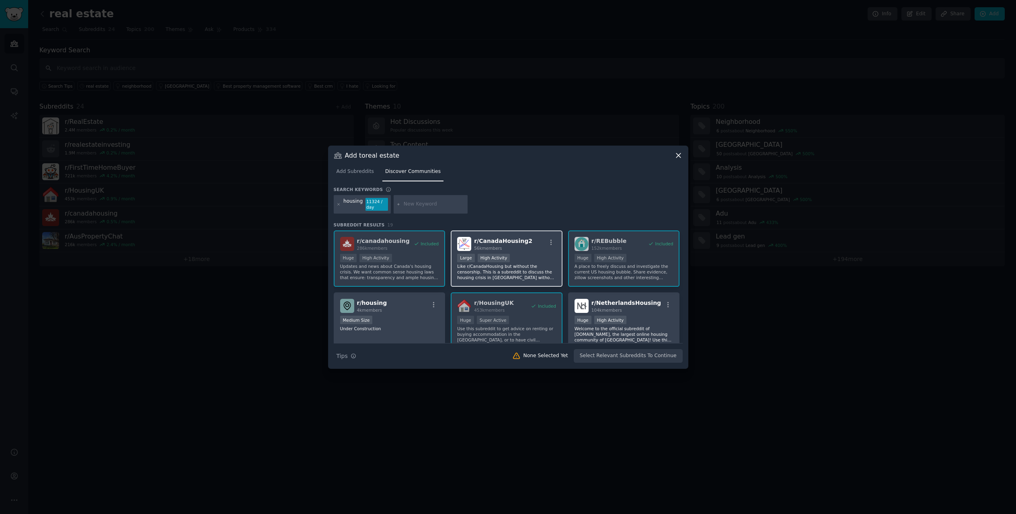
click at [536, 250] on div "r/ CanadaHousing2 56k members" at bounding box center [506, 244] width 99 height 14
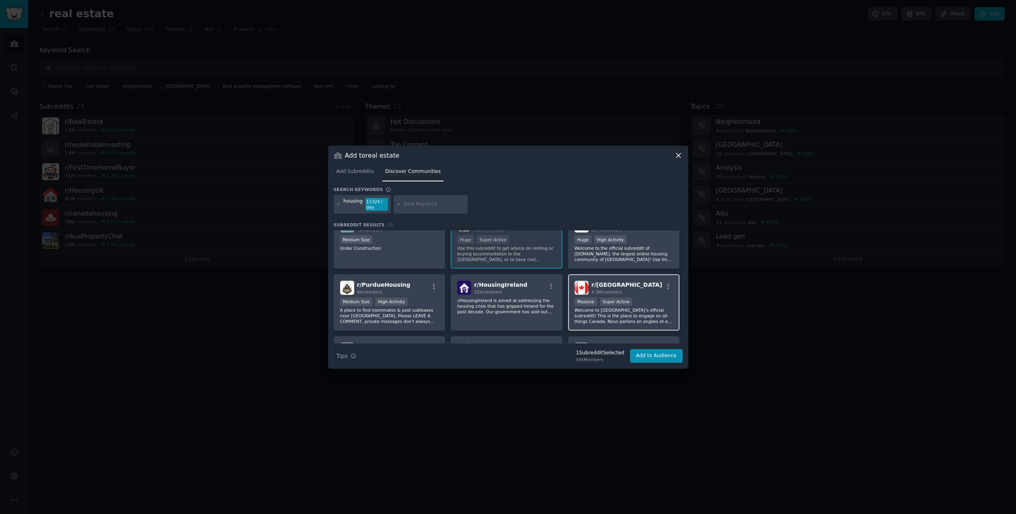
scroll to position [40, 0]
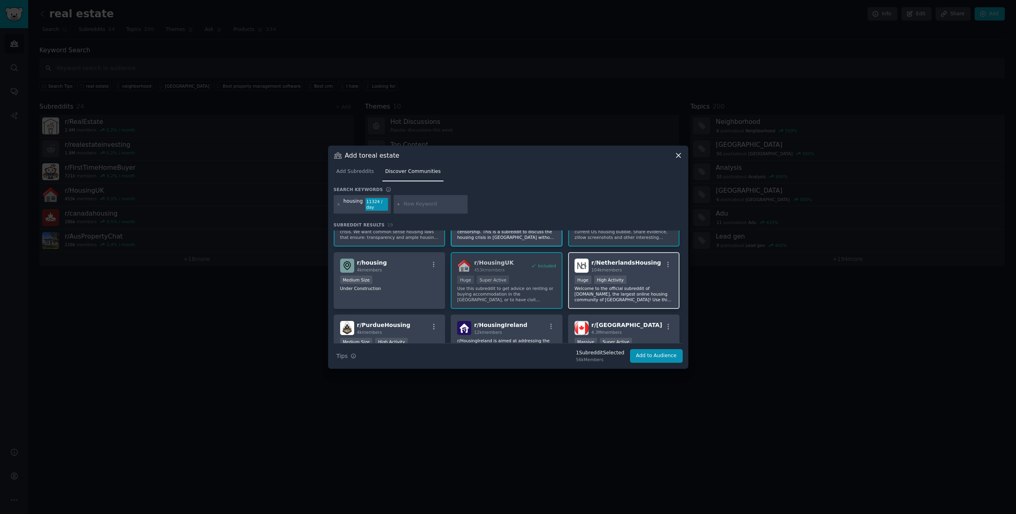
click at [650, 280] on div "Huge High Activity" at bounding box center [624, 281] width 99 height 10
click at [400, 284] on div "Medium Size" at bounding box center [389, 281] width 99 height 10
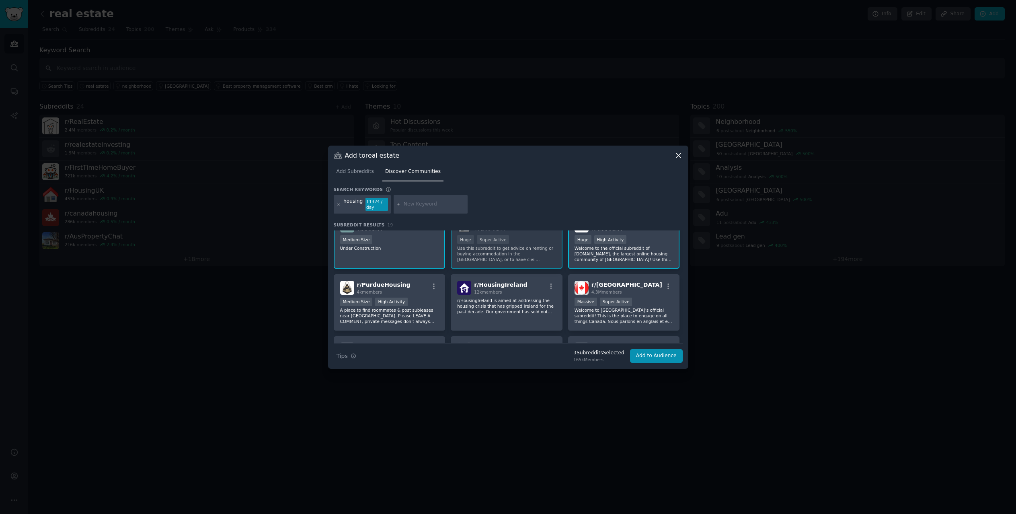
click at [419, 261] on div "r/ housing 4k members Medium Size Under Construction" at bounding box center [390, 240] width 112 height 57
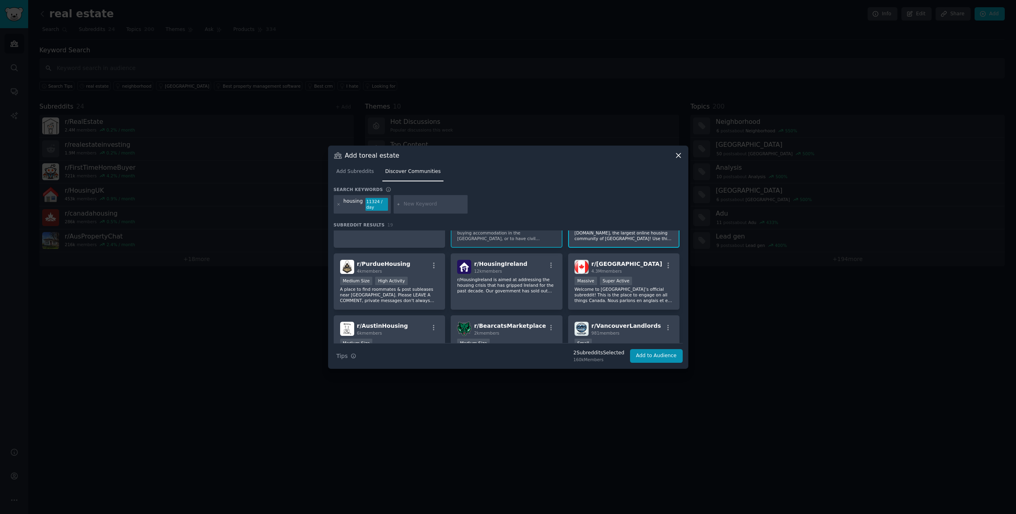
scroll to position [121, 0]
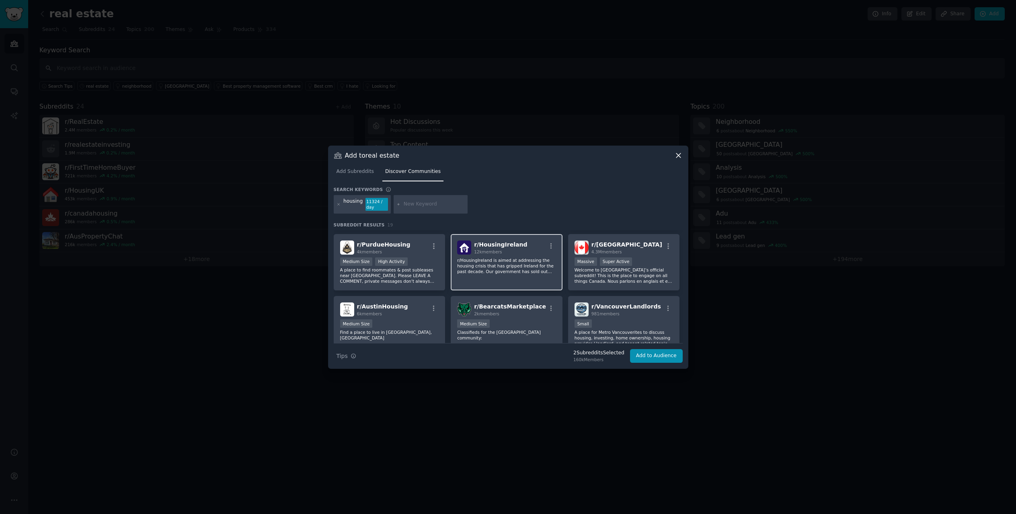
click at [537, 274] on p "r/HousingIreland is aimed at addressing the housing crisis that has gripped Ire…" at bounding box center [506, 265] width 99 height 17
click at [601, 283] on p "Welcome to [GEOGRAPHIC_DATA]’s official subreddit! This is the place to engage …" at bounding box center [624, 275] width 99 height 17
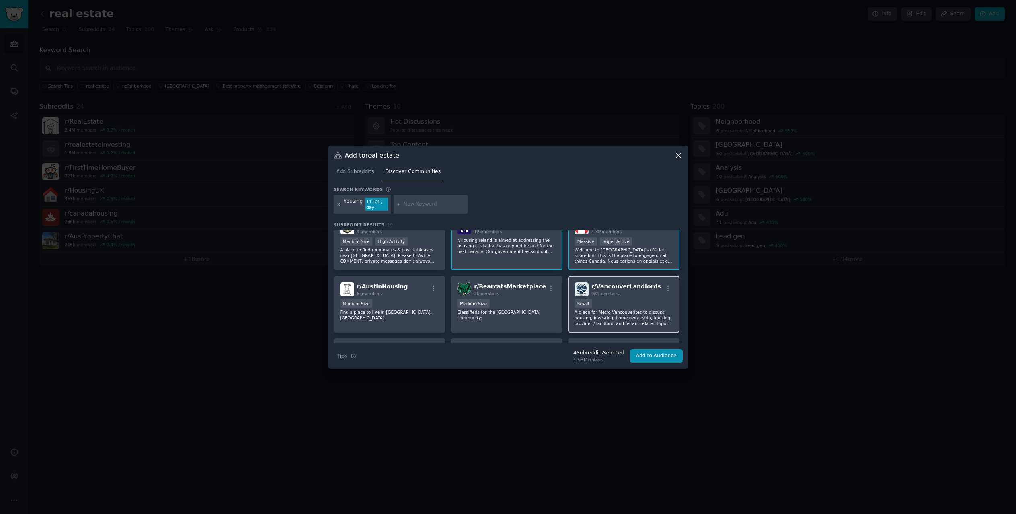
scroll to position [161, 0]
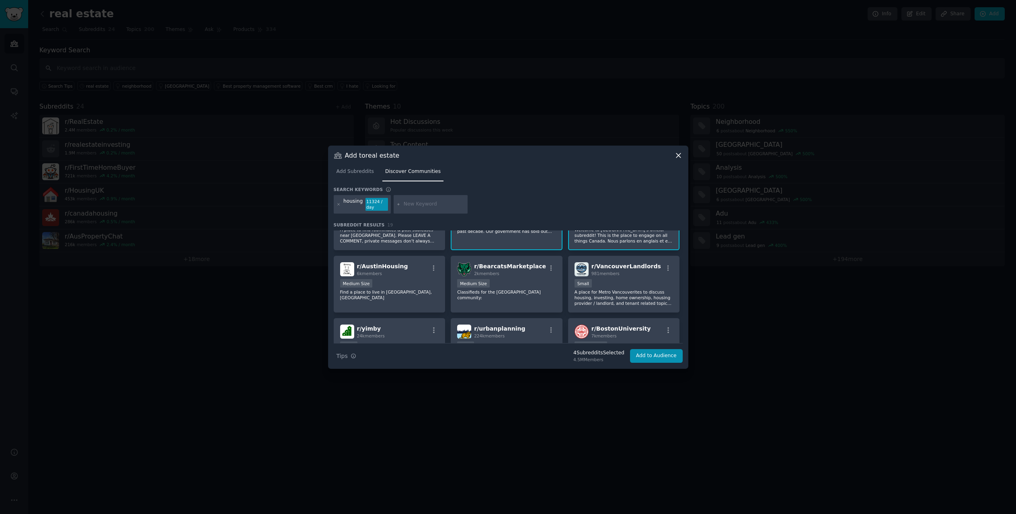
click at [622, 242] on p "Welcome to [GEOGRAPHIC_DATA]’s official subreddit! This is the place to engage …" at bounding box center [624, 235] width 99 height 17
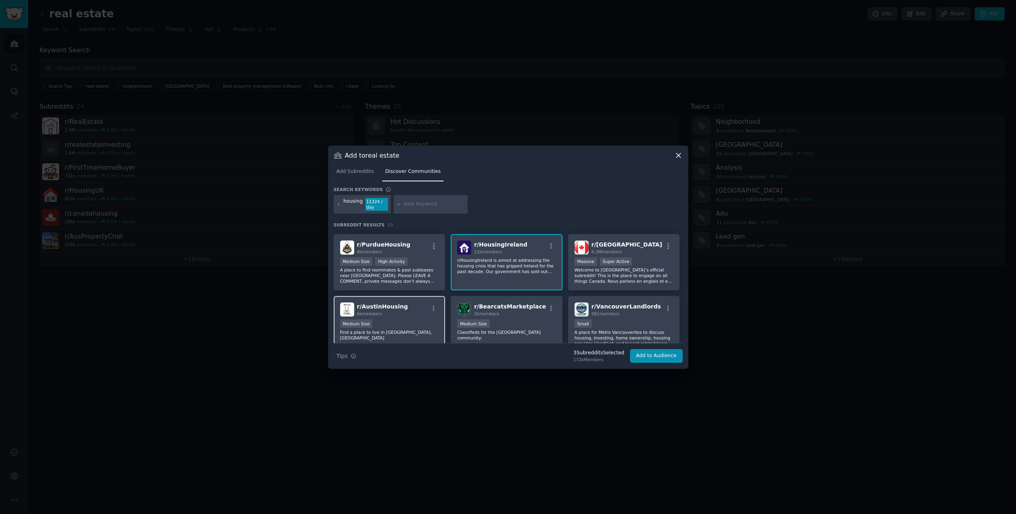
click at [417, 318] on div "r/ AustinHousing 6k members Medium Size Find a place to live in [GEOGRAPHIC_DAT…" at bounding box center [390, 324] width 112 height 57
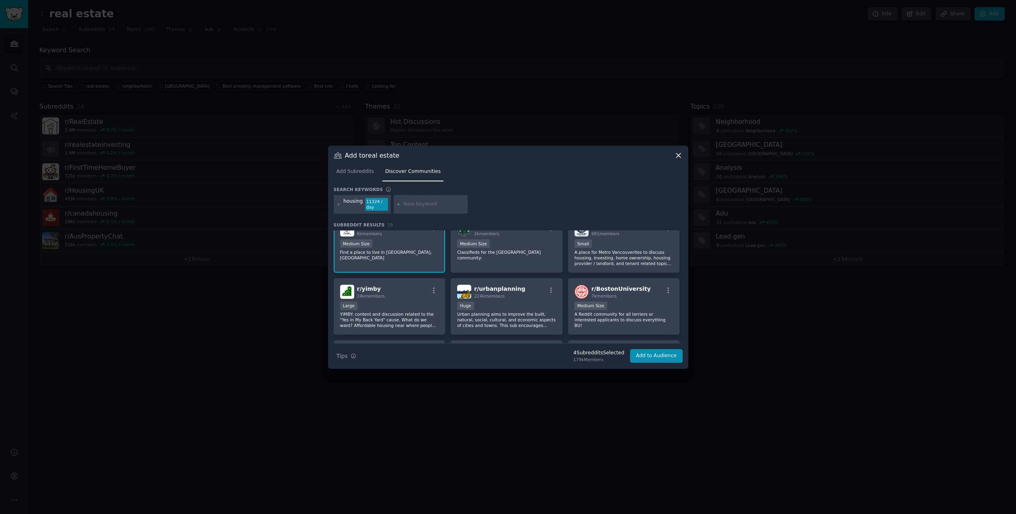
scroll to position [201, 0]
click at [428, 261] on div "r/ AustinHousing 6k members Medium Size Find a place to live in [GEOGRAPHIC_DAT…" at bounding box center [390, 244] width 112 height 57
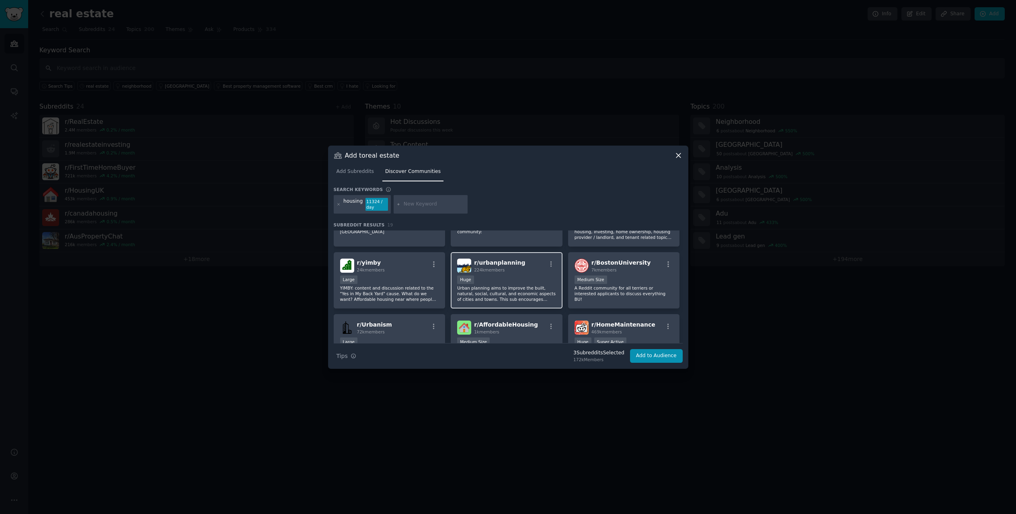
scroll to position [241, 0]
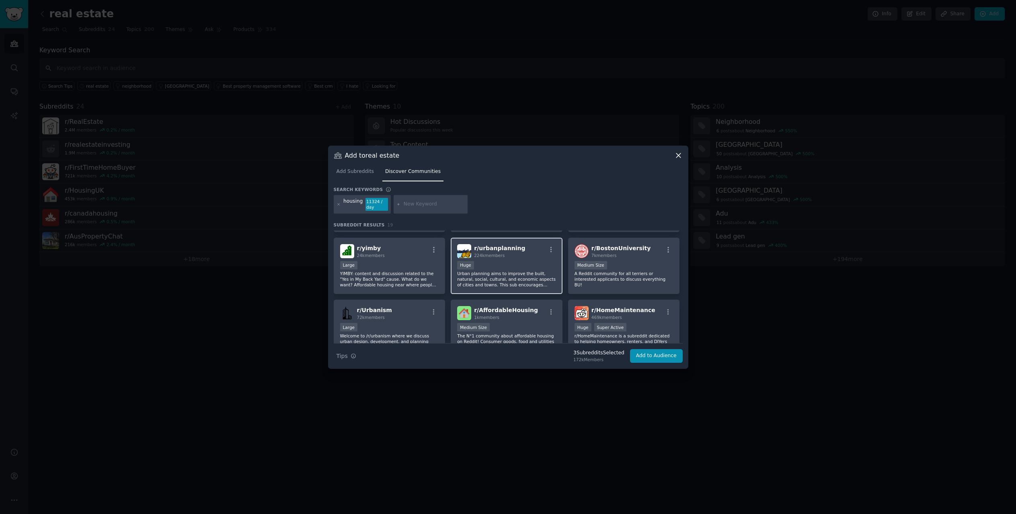
click at [534, 268] on div "Huge" at bounding box center [506, 266] width 99 height 10
click at [525, 280] on p "Urban planning aims to improve the built, natural, social, cultural, and econom…" at bounding box center [506, 279] width 99 height 17
click at [519, 286] on p "Urban planning aims to improve the built, natural, social, cultural, and econom…" at bounding box center [506, 279] width 99 height 17
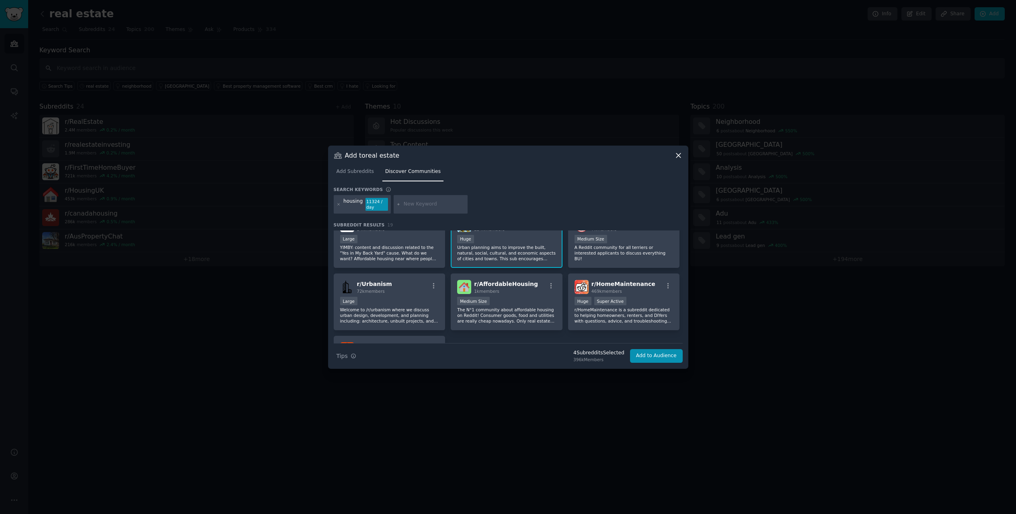
scroll to position [282, 0]
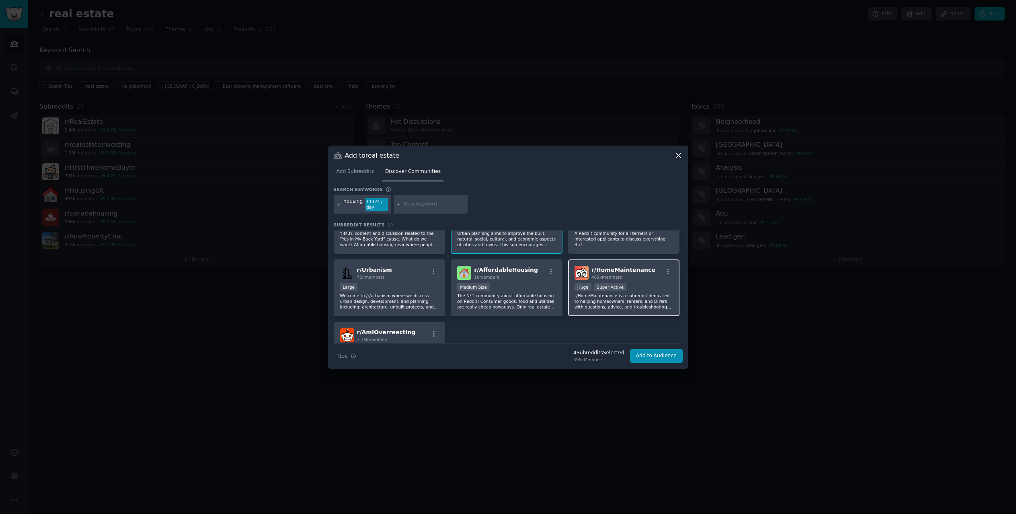
click at [623, 309] on p "r/HomeMaintenance is a subreddit dedicated to helping homeowners, renters, and …" at bounding box center [624, 301] width 99 height 17
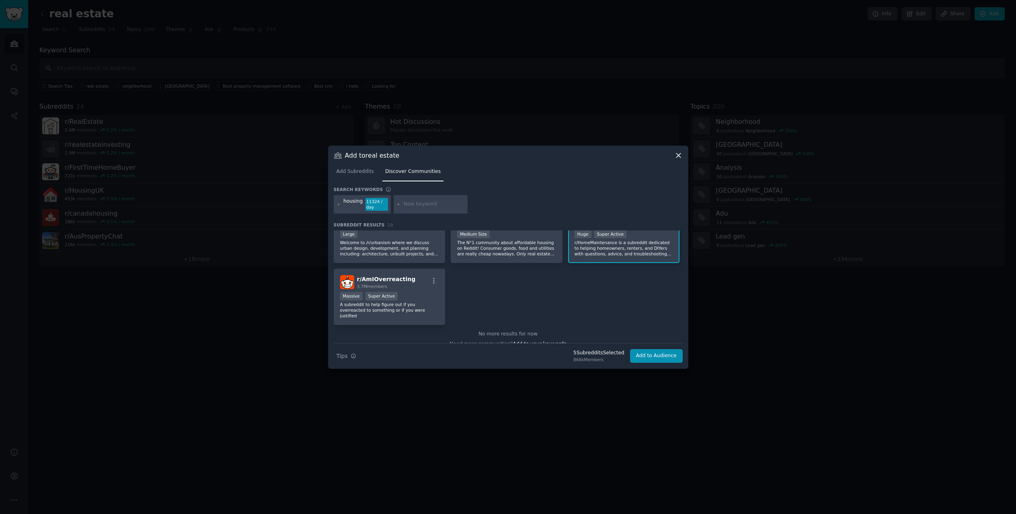
scroll to position [339, 0]
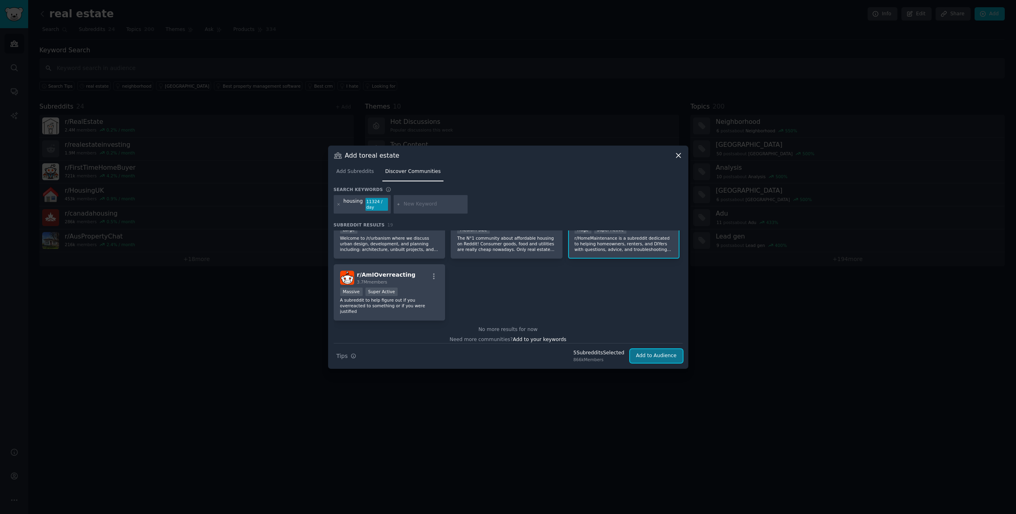
click at [659, 358] on button "Add to Audience" at bounding box center [656, 356] width 53 height 14
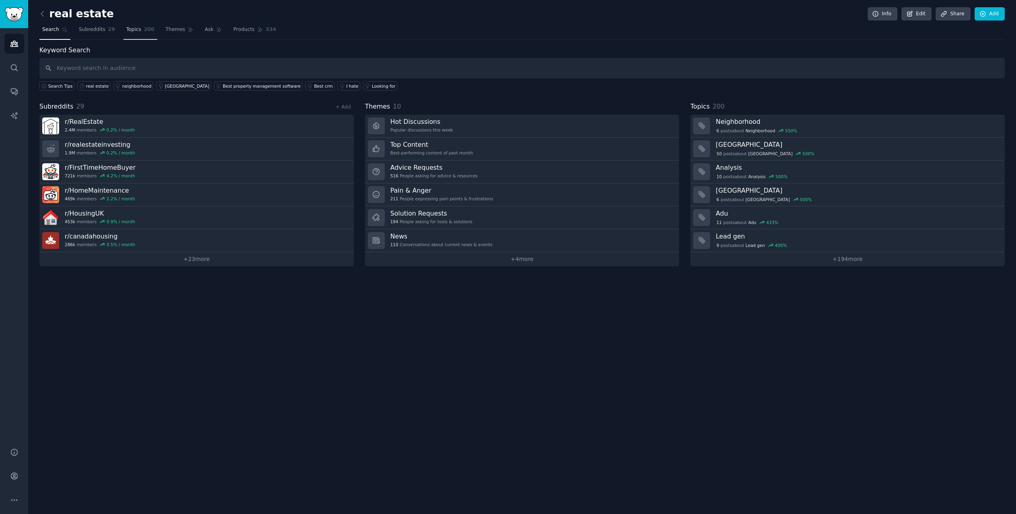
click at [137, 30] on link "Topics 200" at bounding box center [140, 31] width 34 height 16
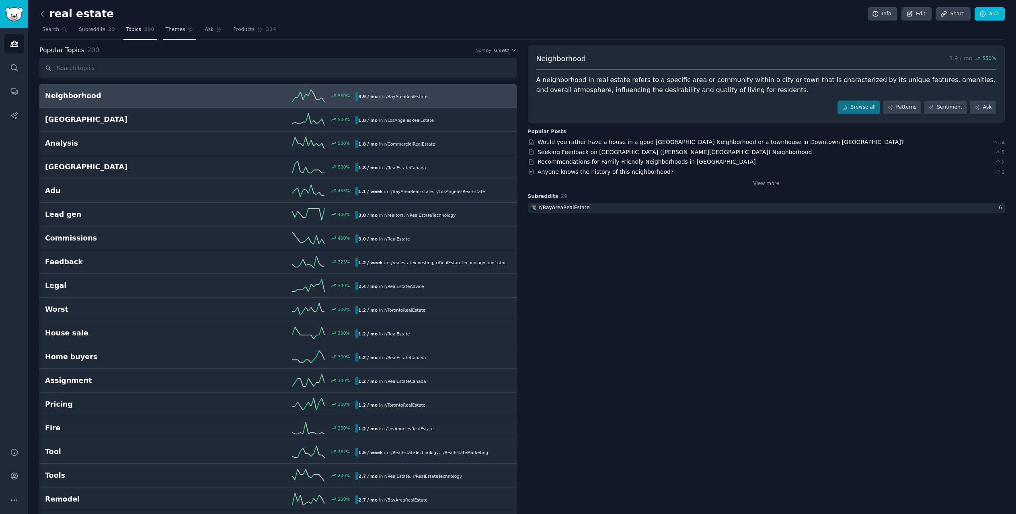
click at [166, 30] on span "Themes" at bounding box center [176, 29] width 20 height 7
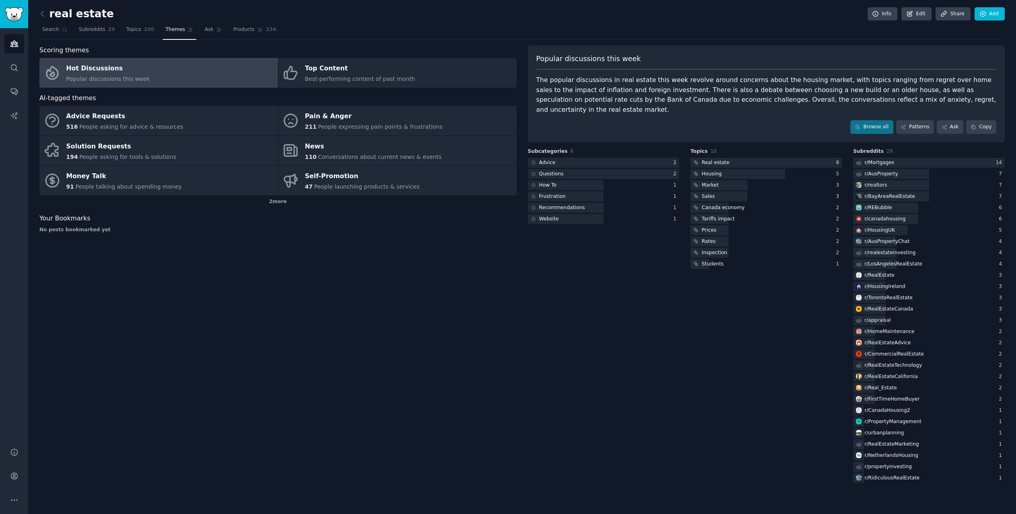
click at [790, 33] on nav "Search Subreddits 29 Topics 200 Themes Ask Products 334" at bounding box center [522, 31] width 966 height 16
click at [367, 129] on span "People expressing pain points & frustrations" at bounding box center [380, 126] width 125 height 6
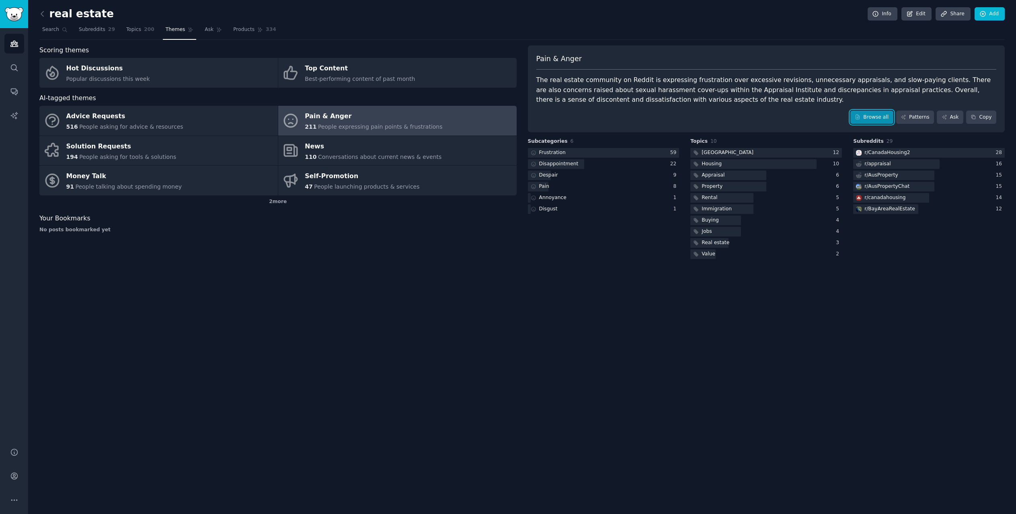
click at [878, 115] on link "Browse all" at bounding box center [872, 118] width 43 height 14
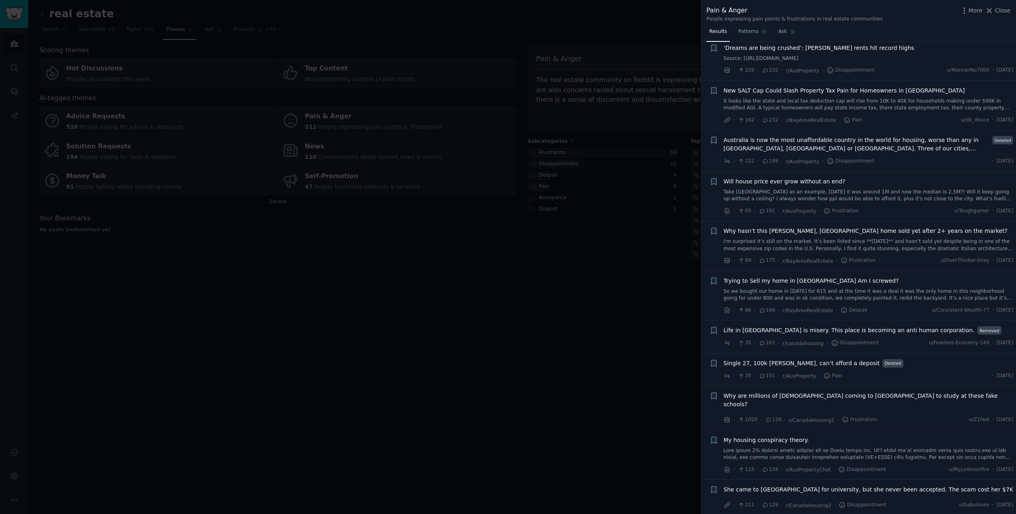
scroll to position [322, 0]
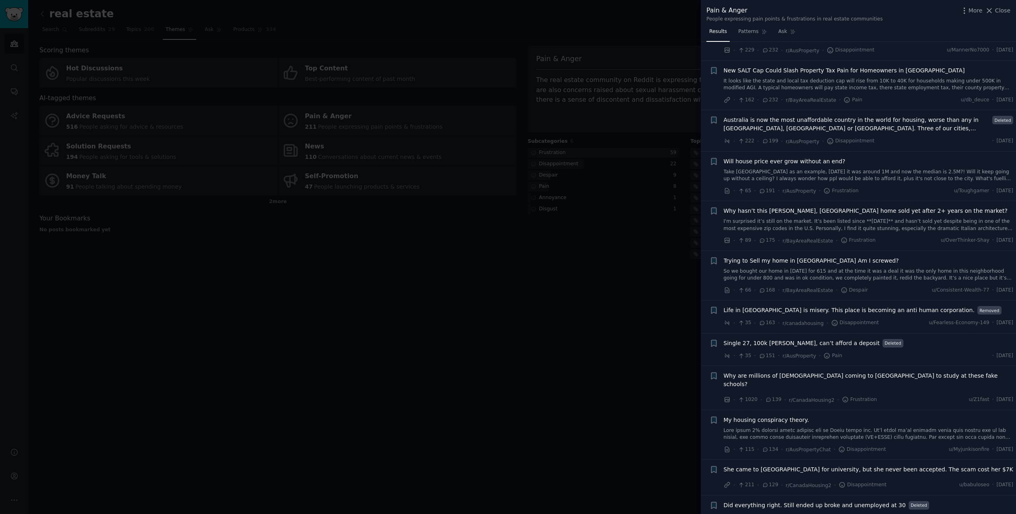
click at [890, 276] on link "So we bought our home in [DATE] for 615 and at the time it was a deal it was th…" at bounding box center [869, 275] width 290 height 14
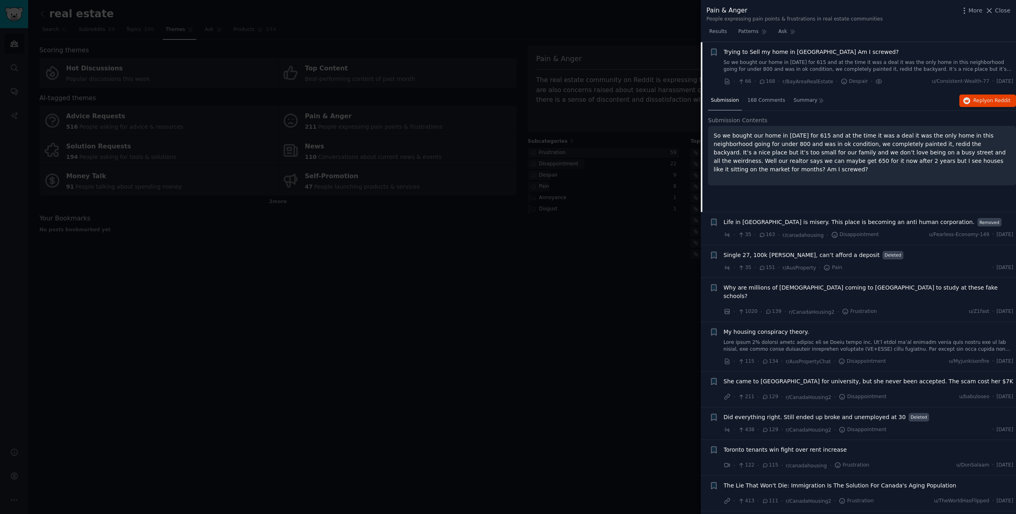
scroll to position [531, 0]
click at [802, 141] on p "So we bought our home in [DATE] for 615 and at the time it was a deal it was th…" at bounding box center [862, 152] width 297 height 42
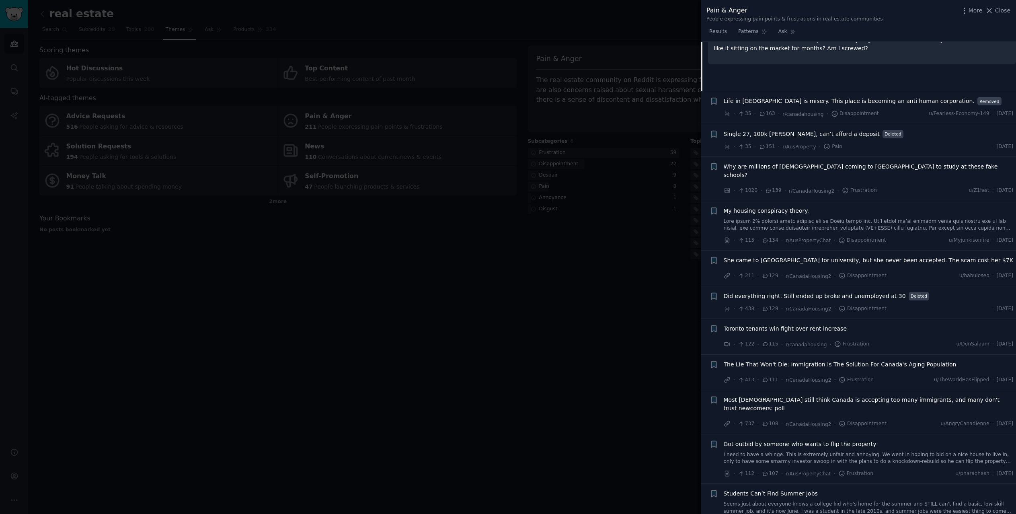
scroll to position [692, 0]
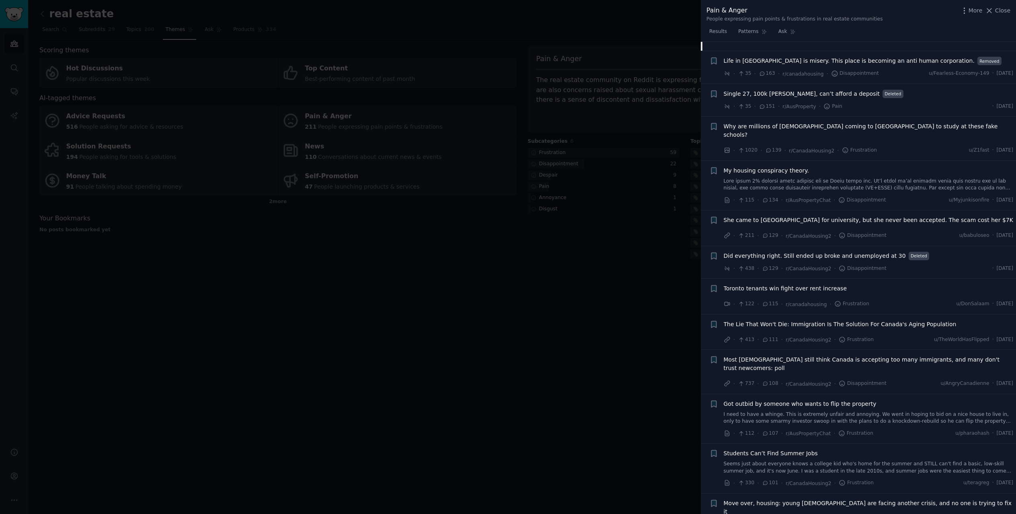
click at [859, 126] on span "Why are millions of [DEMOGRAPHIC_DATA] coming to [GEOGRAPHIC_DATA] to study at …" at bounding box center [869, 130] width 290 height 17
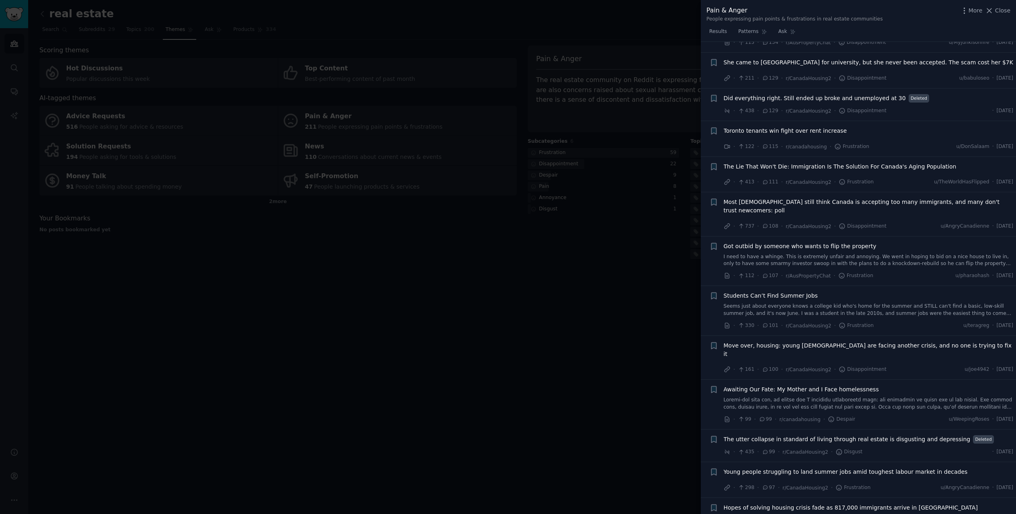
scroll to position [1049, 0]
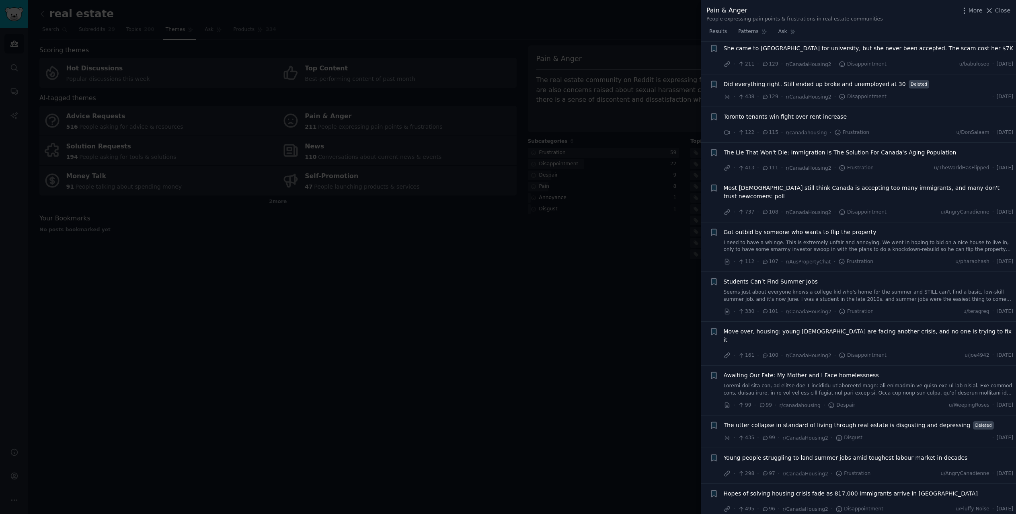
click at [129, 43] on div at bounding box center [508, 257] width 1016 height 514
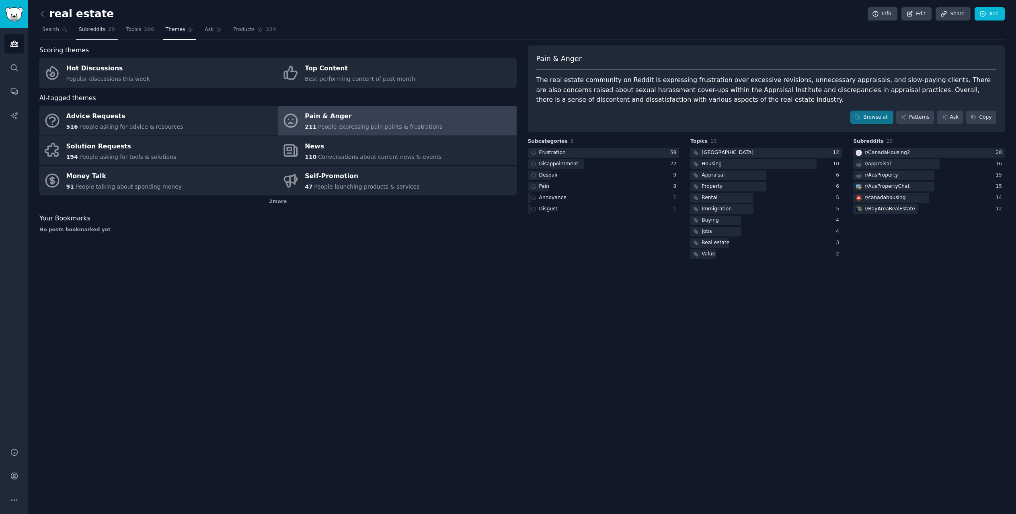
click at [92, 30] on span "Subreddits" at bounding box center [92, 29] width 27 height 7
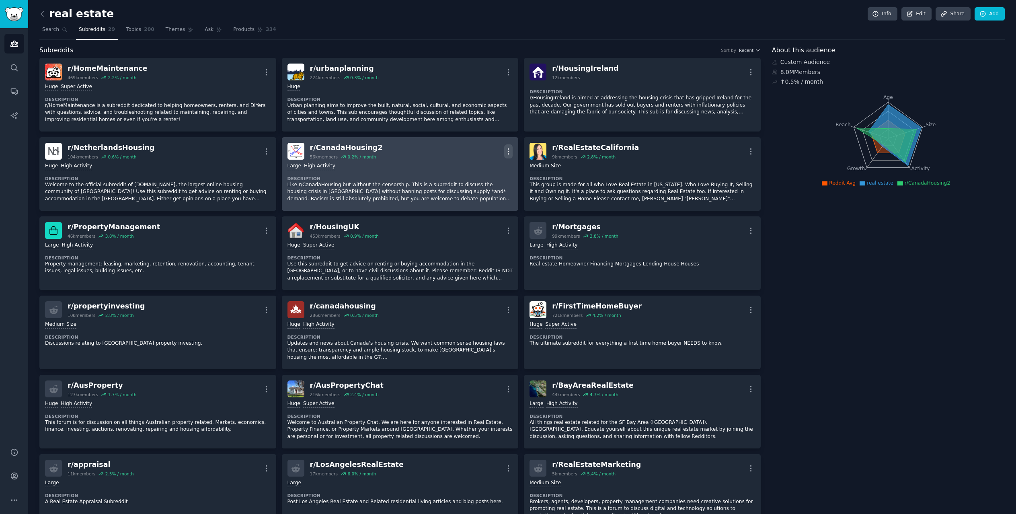
click at [510, 155] on icon "button" at bounding box center [508, 151] width 8 height 8
click at [485, 187] on div "Delete" at bounding box center [476, 182] width 48 height 17
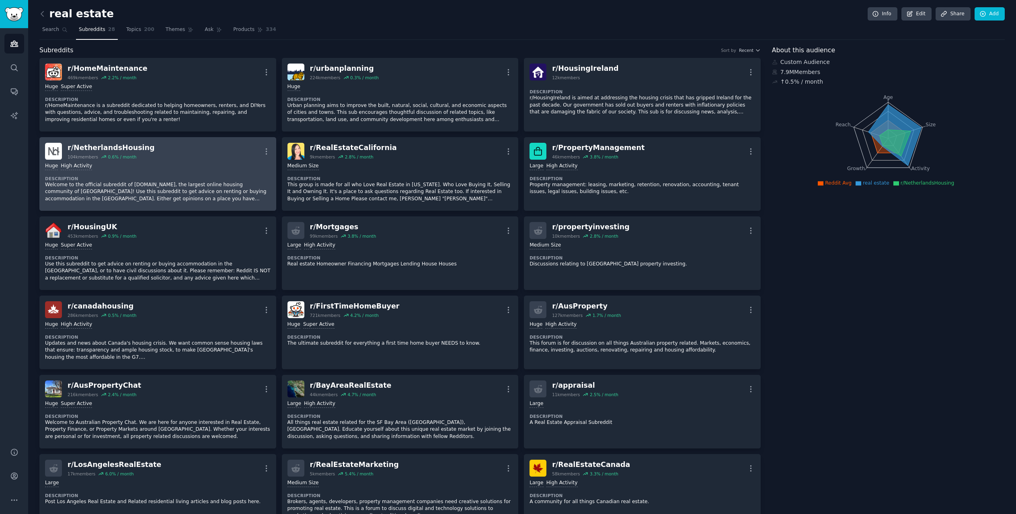
click at [261, 146] on div "r/ NetherlandsHousing 104k members 0.6 % / month More" at bounding box center [158, 151] width 226 height 17
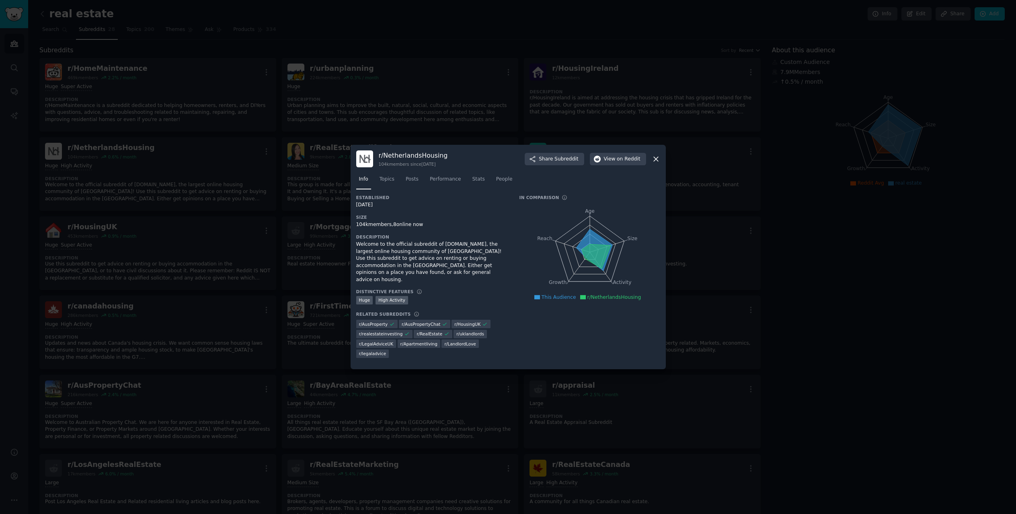
click at [825, 254] on div at bounding box center [508, 257] width 1016 height 514
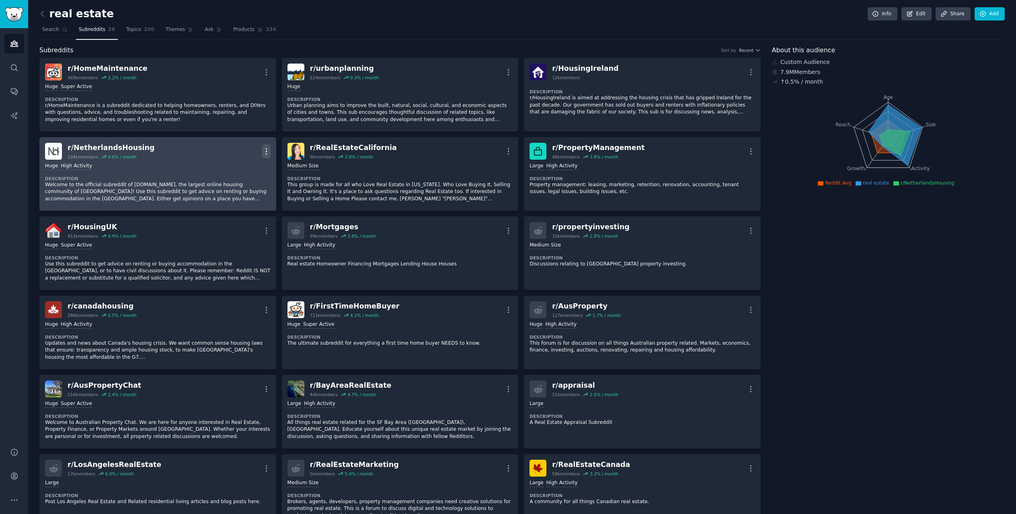
click at [267, 154] on icon "button" at bounding box center [266, 151] width 8 height 8
click at [228, 185] on p "Delete" at bounding box center [235, 182] width 19 height 8
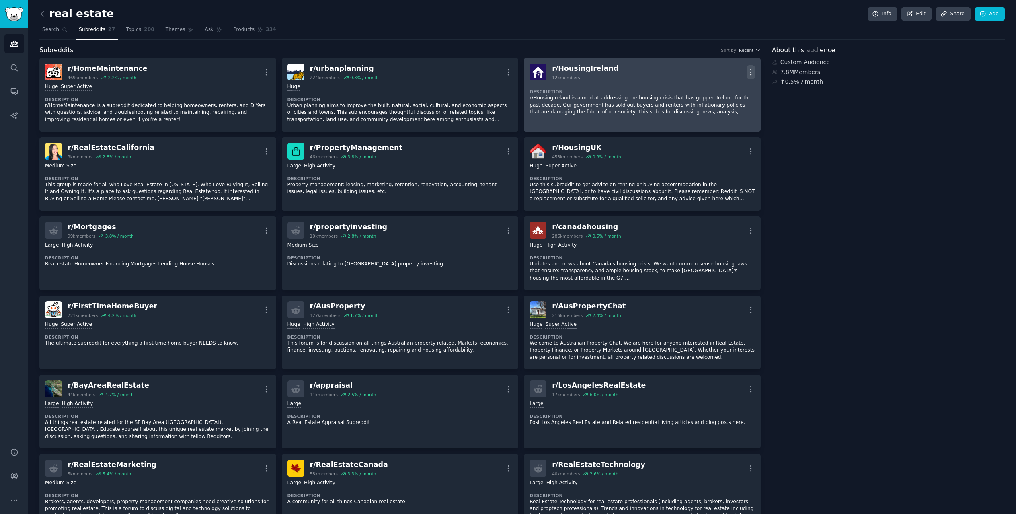
click at [750, 73] on icon "button" at bounding box center [751, 72] width 8 height 8
click at [718, 88] on p "Delete" at bounding box center [719, 89] width 19 height 8
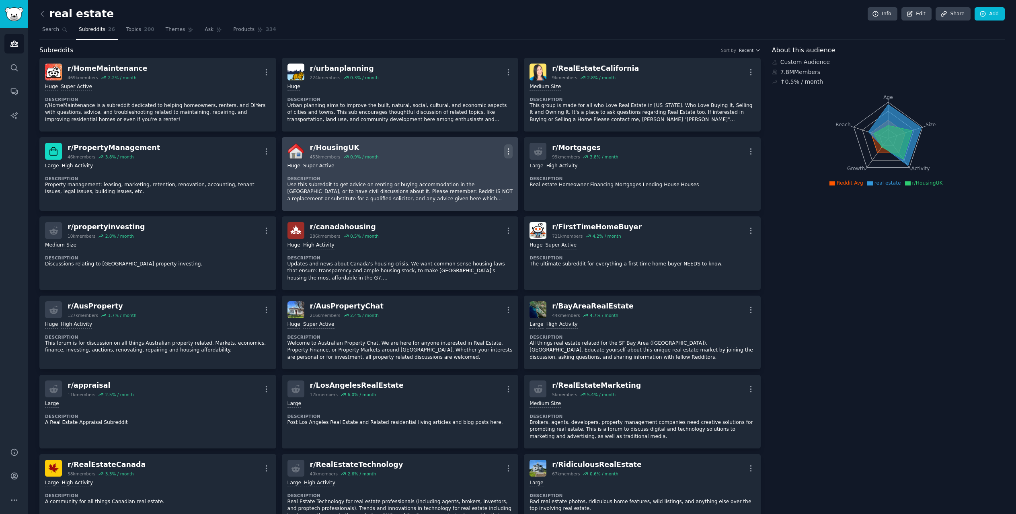
click at [510, 152] on icon "button" at bounding box center [508, 151] width 8 height 8
click at [468, 183] on p "Delete" at bounding box center [477, 182] width 19 height 8
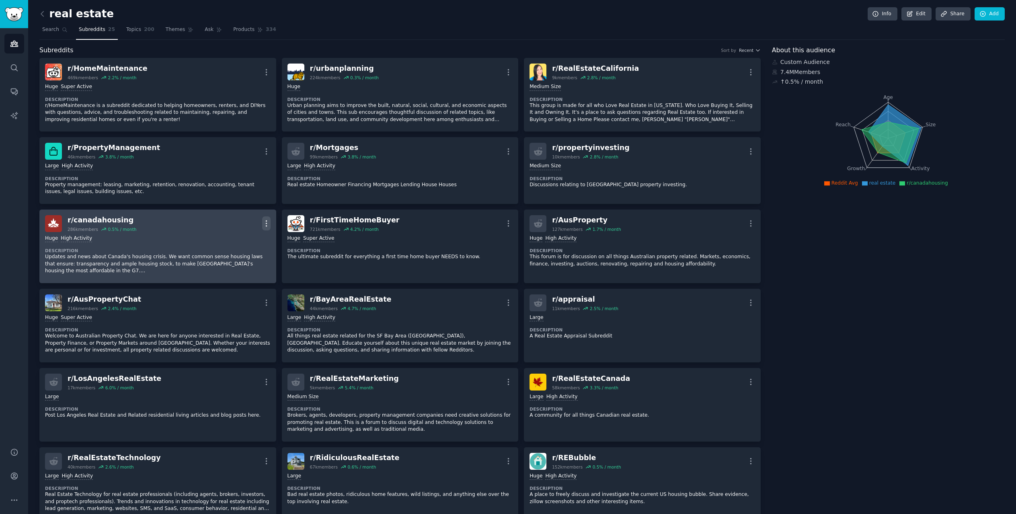
click at [264, 226] on icon "button" at bounding box center [266, 223] width 8 height 8
click at [235, 254] on p "Delete" at bounding box center [235, 254] width 19 height 8
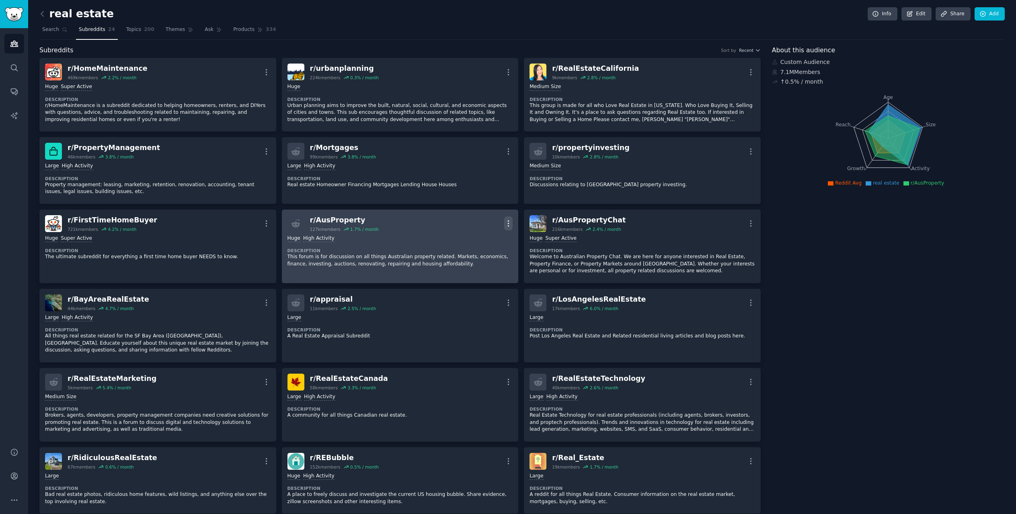
click at [506, 228] on button "More" at bounding box center [508, 223] width 8 height 14
click at [488, 254] on div "Delete" at bounding box center [476, 254] width 48 height 17
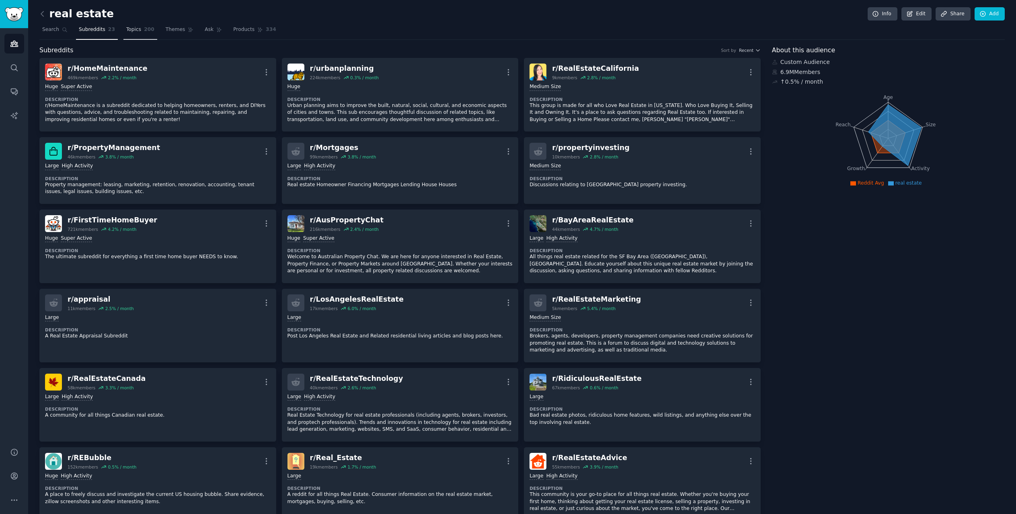
click at [138, 34] on link "Topics 200" at bounding box center [140, 31] width 34 height 16
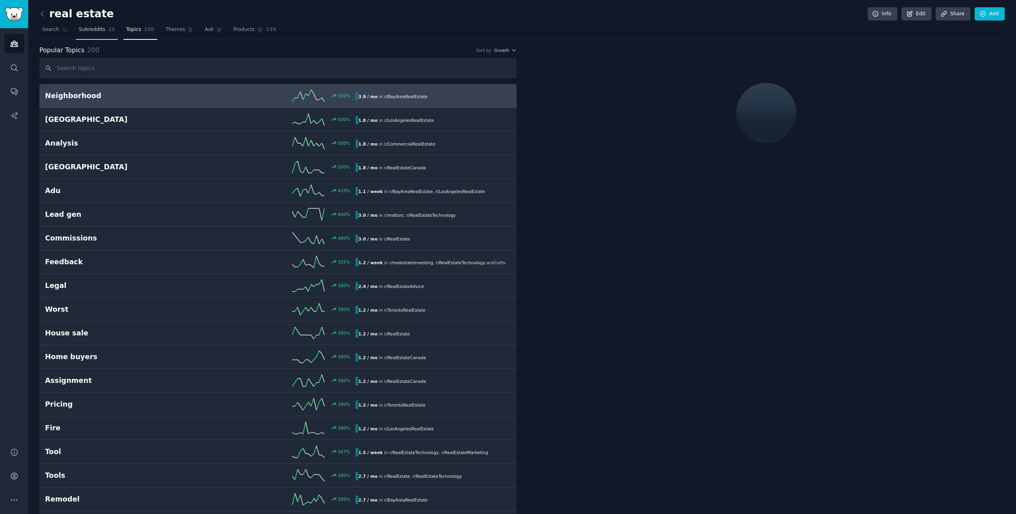
click at [86, 34] on link "Subreddits 23" at bounding box center [97, 31] width 42 height 16
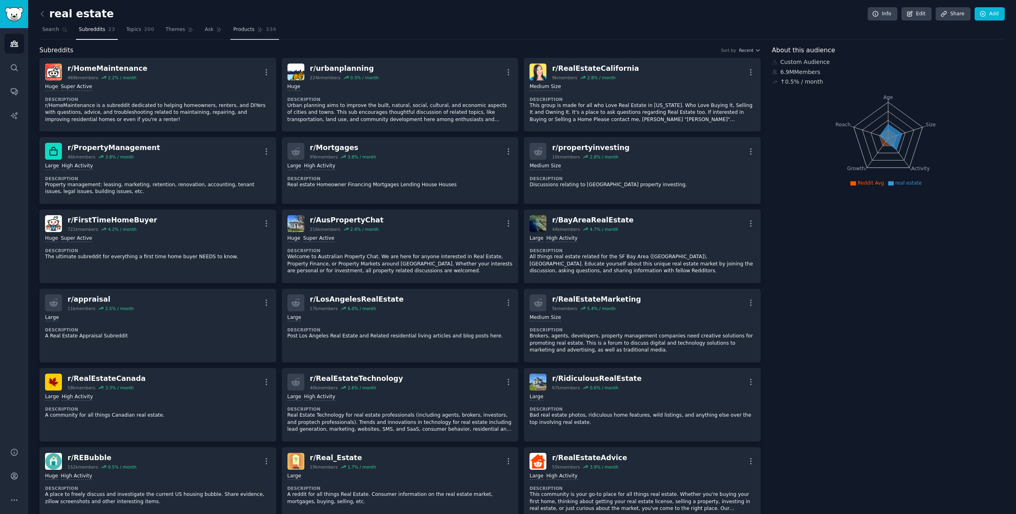
click at [235, 30] on span "Products" at bounding box center [243, 29] width 21 height 7
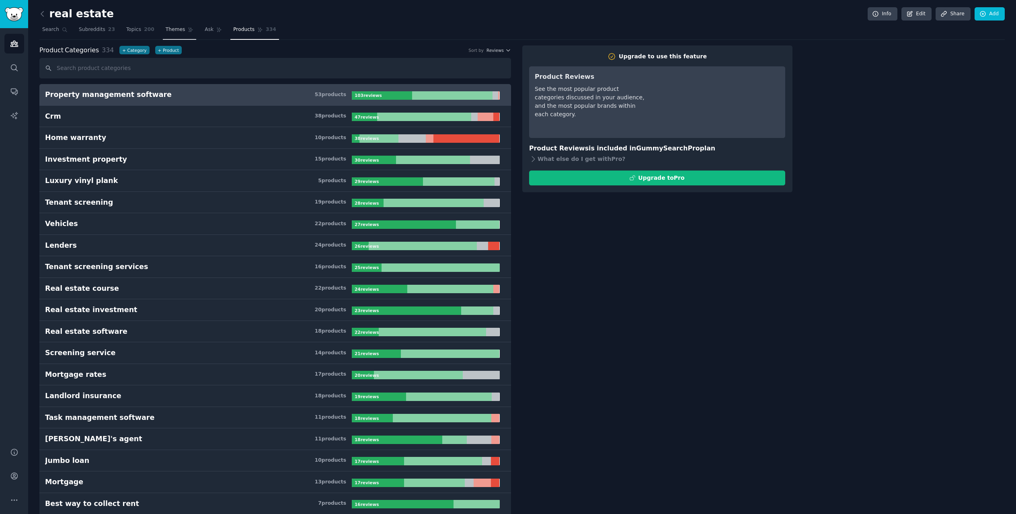
click at [188, 28] on icon at bounding box center [191, 30] width 6 height 6
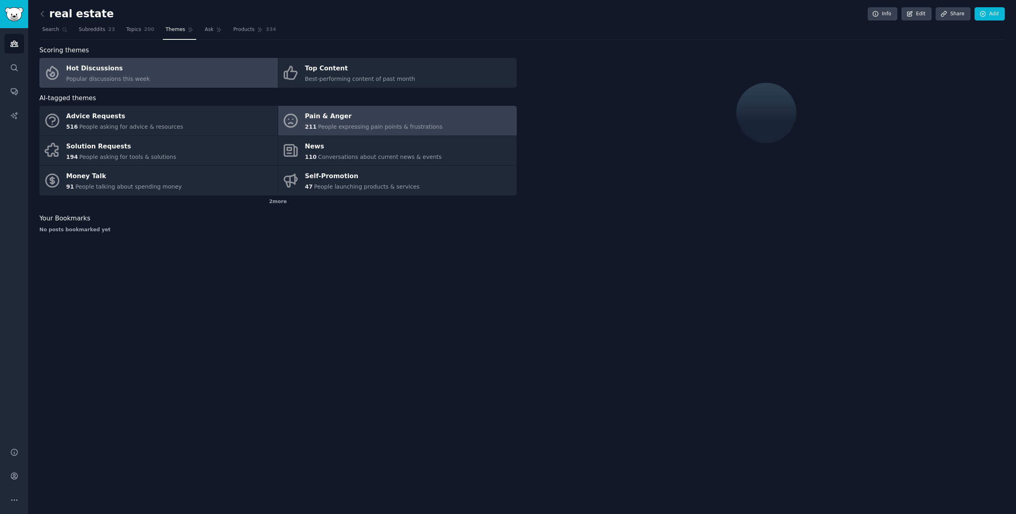
click at [383, 123] on div "211 People expressing pain points & frustrations" at bounding box center [374, 127] width 138 height 8
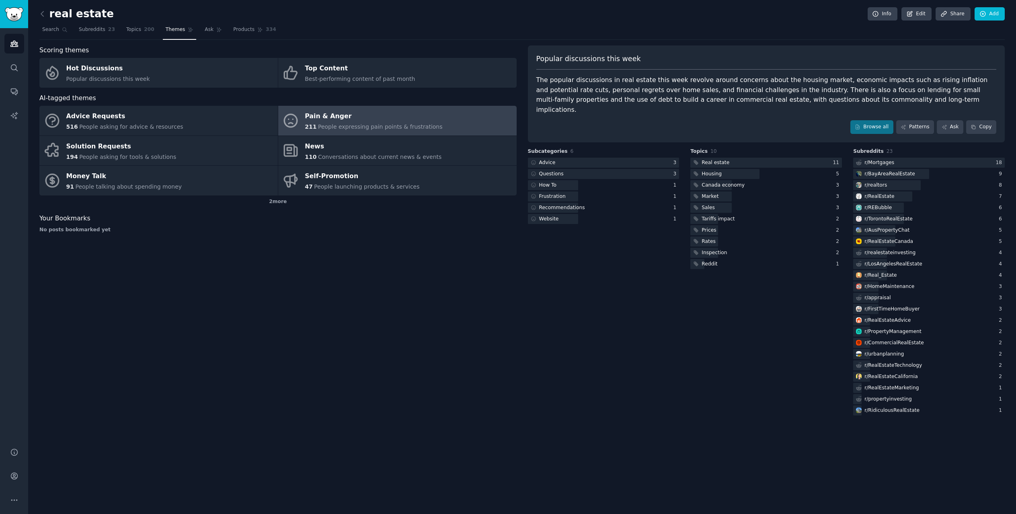
click at [450, 127] on link "Pain & Anger 211 People expressing pain points & frustrations" at bounding box center [397, 121] width 239 height 30
click at [876, 120] on link "Browse all" at bounding box center [872, 127] width 43 height 14
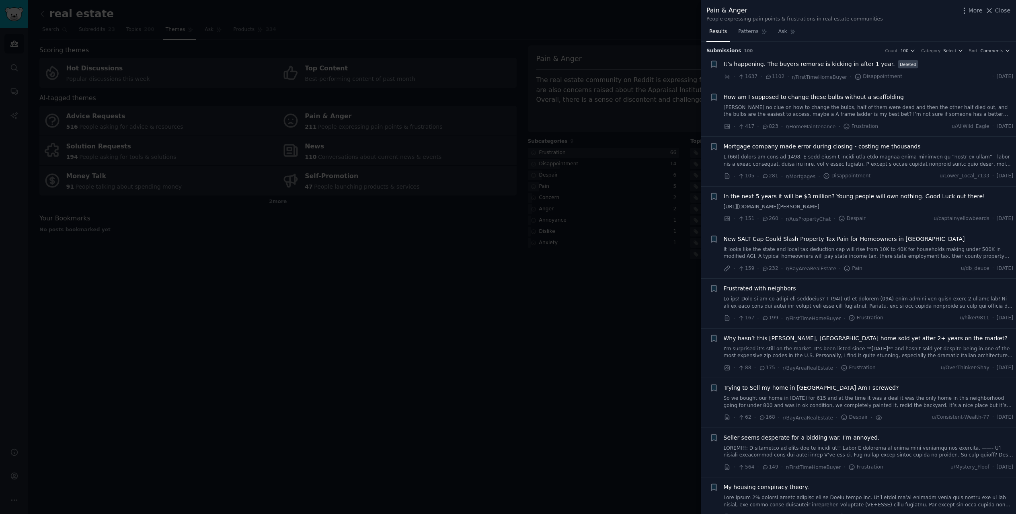
click at [798, 62] on span "It’s happening. The buyers remorse is kicking in after 1 year." at bounding box center [809, 64] width 171 height 8
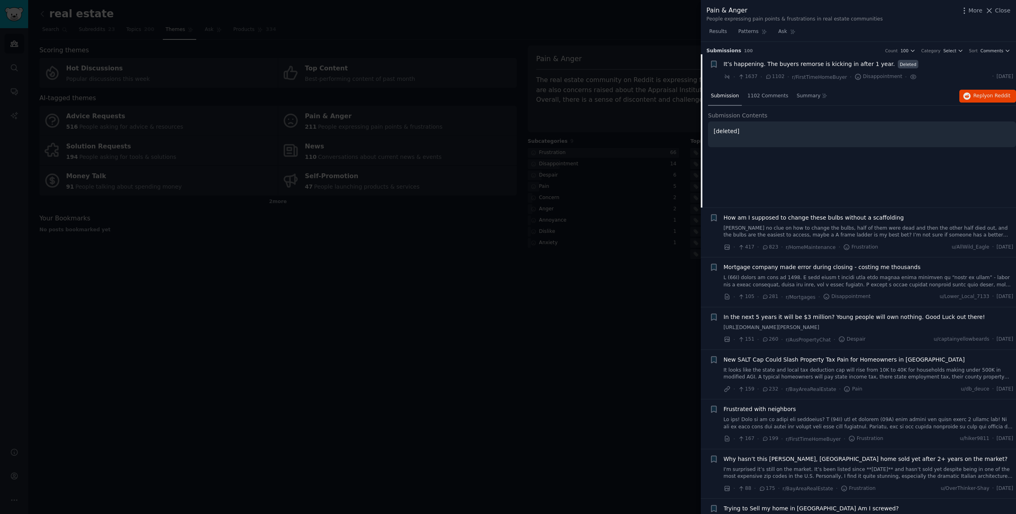
scroll to position [13, 0]
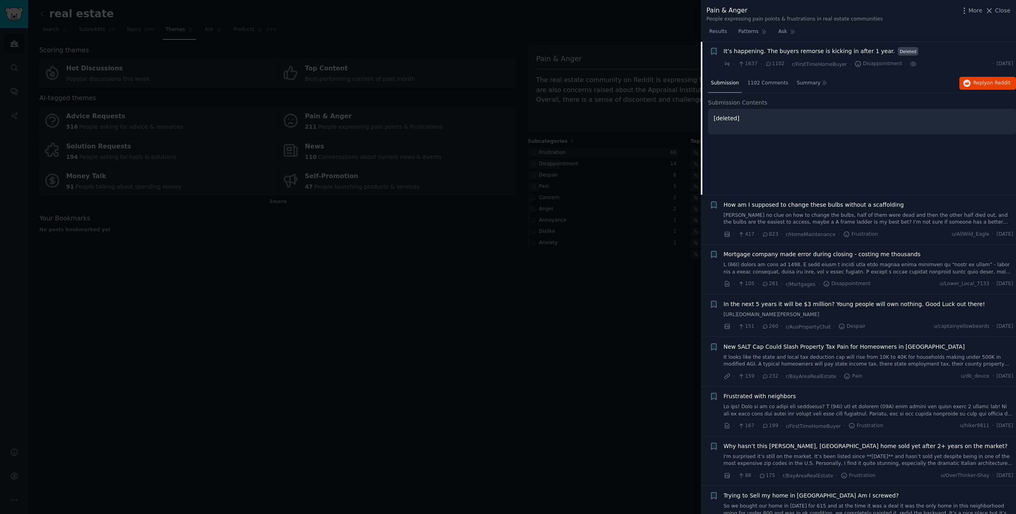
click at [821, 45] on li "+ It’s happening. The buyers remorse is kicking in after 1 year. Deleted · 1637…" at bounding box center [858, 57] width 315 height 33
click at [821, 49] on span "It’s happening. The buyers remorse is kicking in after 1 year." at bounding box center [809, 51] width 171 height 8
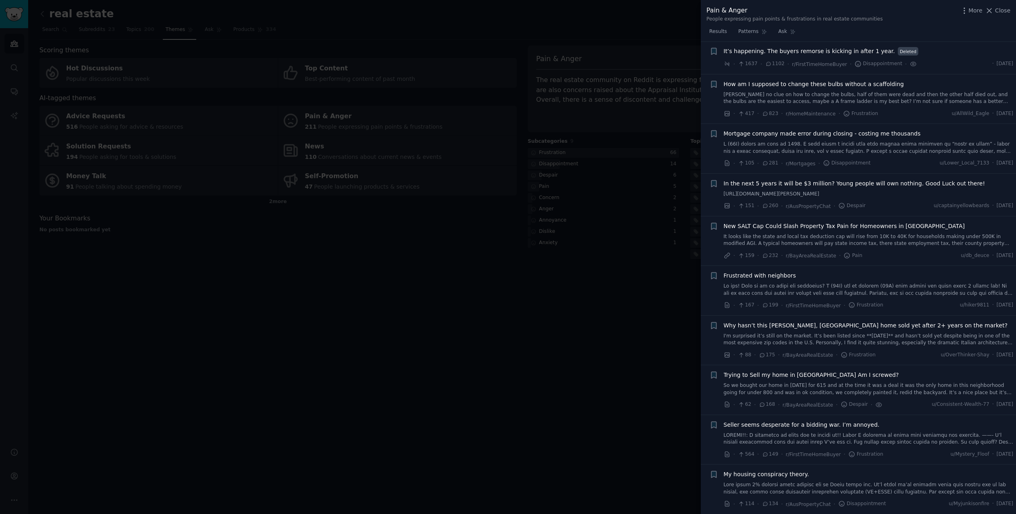
click at [771, 285] on link at bounding box center [869, 290] width 290 height 14
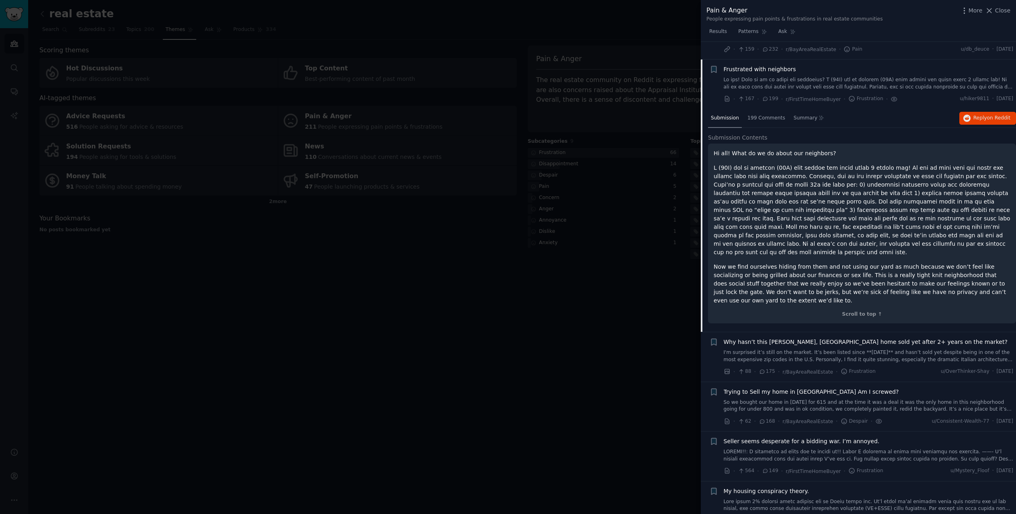
scroll to position [237, 0]
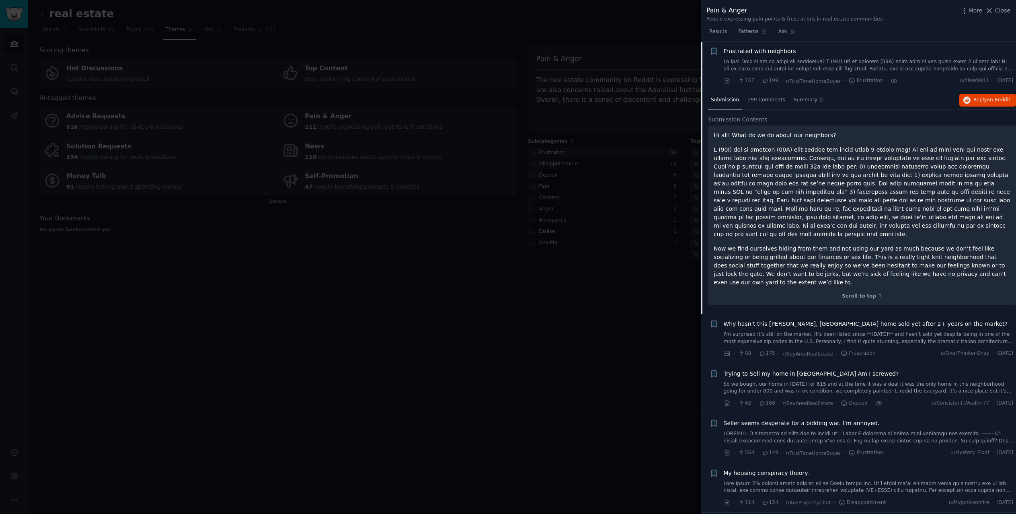
click at [809, 245] on p "Now we find ourselves hiding from them and not using our yard as much because w…" at bounding box center [862, 266] width 297 height 42
click at [769, 140] on div "Hi all! What do we do about our neighbors? Now we find ourselves hiding from th…" at bounding box center [862, 209] width 297 height 156
click at [769, 133] on p "Hi all! What do we do about our neighbors?" at bounding box center [862, 135] width 297 height 8
click at [773, 102] on span "199 Comments" at bounding box center [767, 100] width 38 height 7
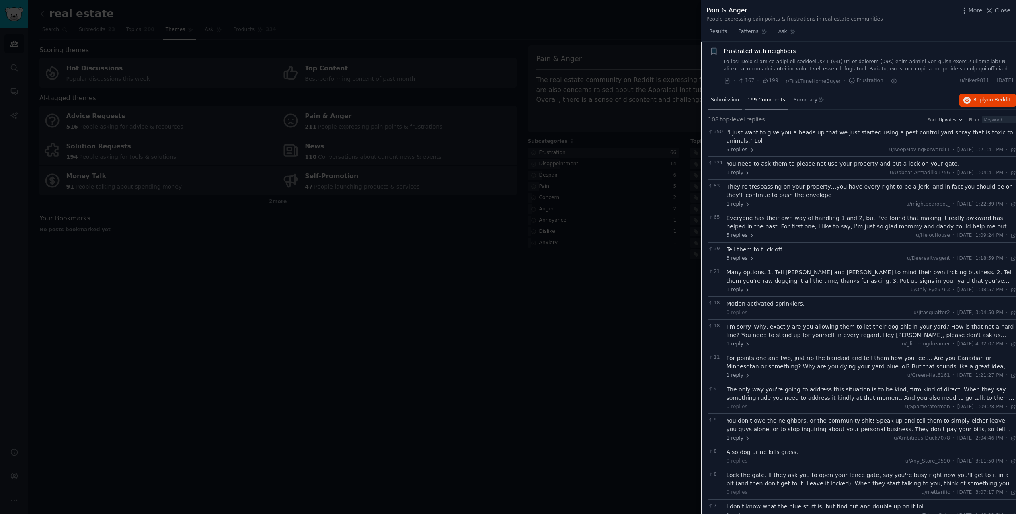
click at [729, 98] on span "Submission" at bounding box center [725, 100] width 28 height 7
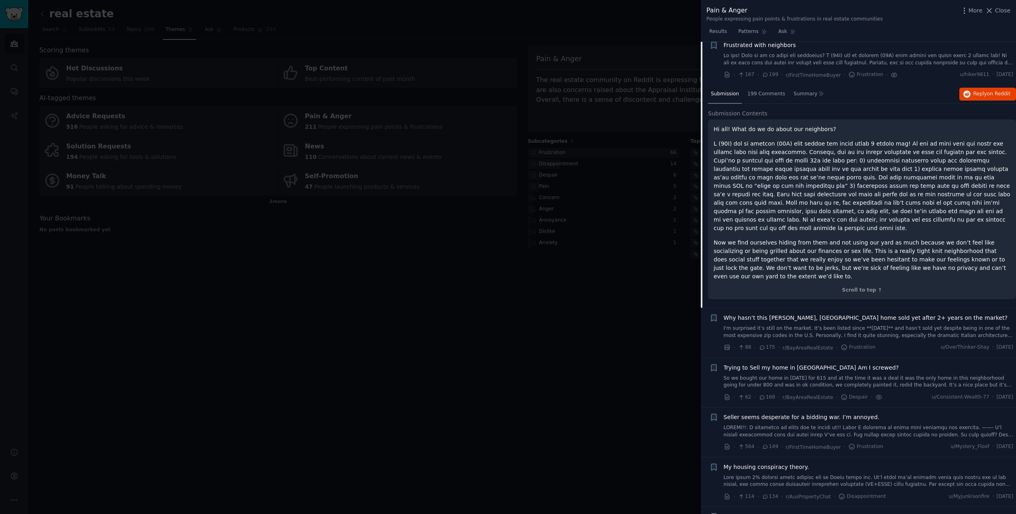
scroll to position [197, 0]
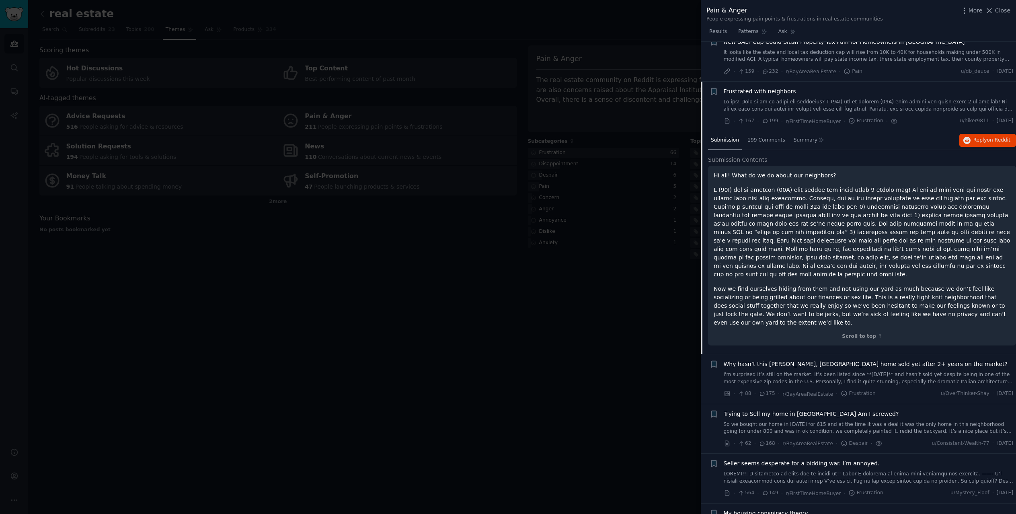
click at [847, 148] on div "Submission 199 Comments Summary Reply on Reddit" at bounding box center [862, 140] width 308 height 19
click at [821, 94] on div "Frustrated with neighbors" at bounding box center [869, 91] width 290 height 8
click at [779, 93] on span "Frustrated with neighbors" at bounding box center [760, 91] width 72 height 8
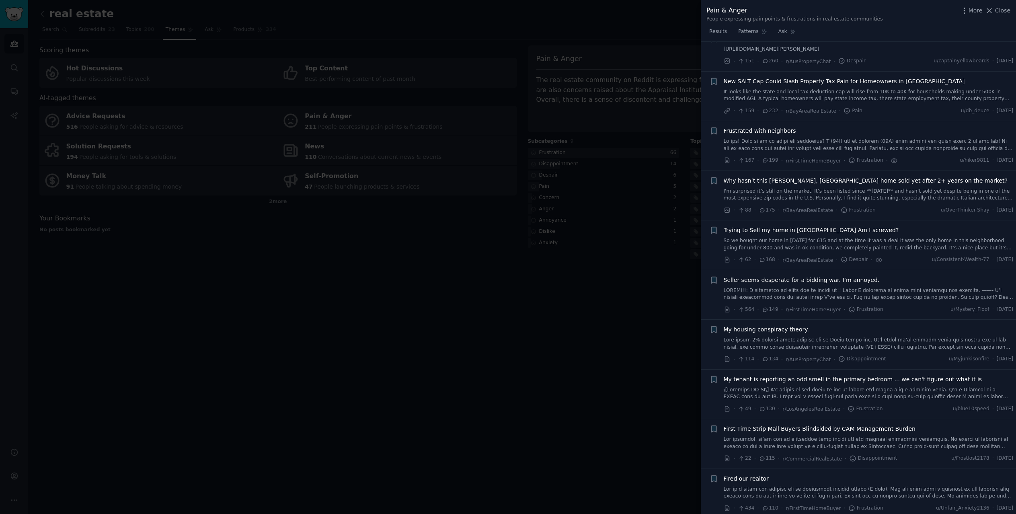
scroll to position [157, 0]
click at [844, 187] on div "Why hasn’t this [PERSON_NAME], [GEOGRAPHIC_DATA] home sold yet after 2+ years o…" at bounding box center [869, 189] width 290 height 25
click at [844, 183] on span "Why hasn’t this [PERSON_NAME], [GEOGRAPHIC_DATA] home sold yet after 2+ years o…" at bounding box center [866, 181] width 284 height 8
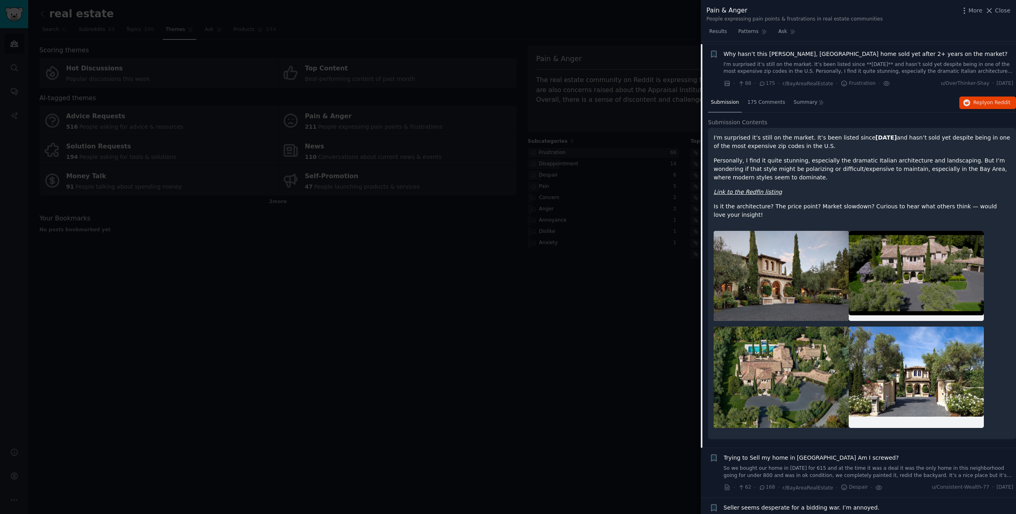
scroll to position [287, 0]
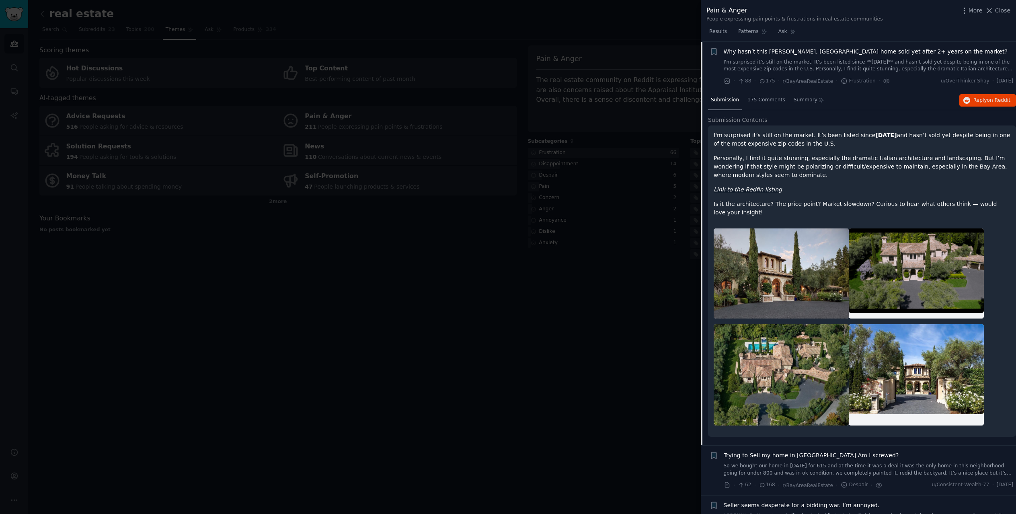
click at [749, 191] on em "Link to the Redfin listing" at bounding box center [748, 189] width 68 height 6
click at [771, 106] on div "175 Comments" at bounding box center [766, 100] width 43 height 19
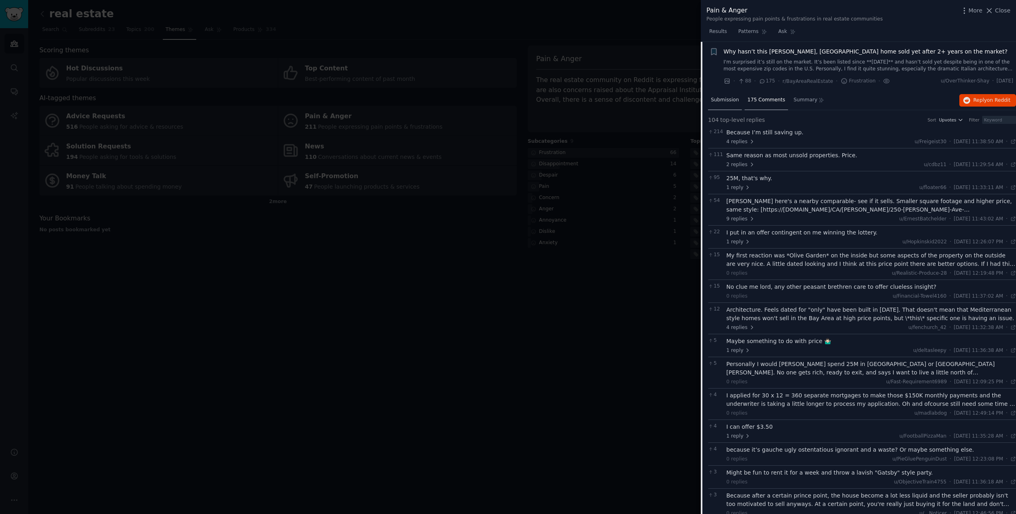
click at [734, 98] on span "Submission" at bounding box center [725, 100] width 28 height 7
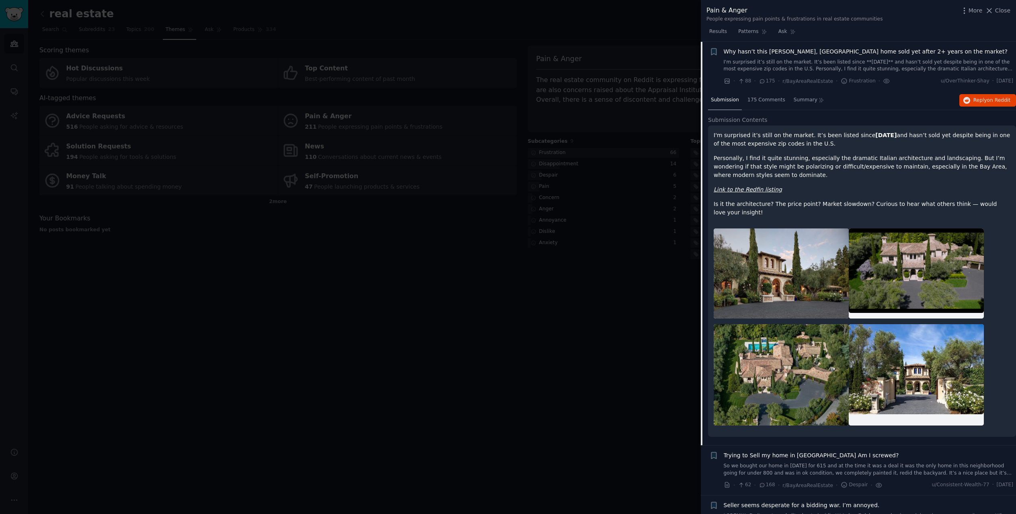
click at [775, 49] on span "Why hasn’t this [PERSON_NAME], [GEOGRAPHIC_DATA] home sold yet after 2+ years o…" at bounding box center [866, 51] width 284 height 8
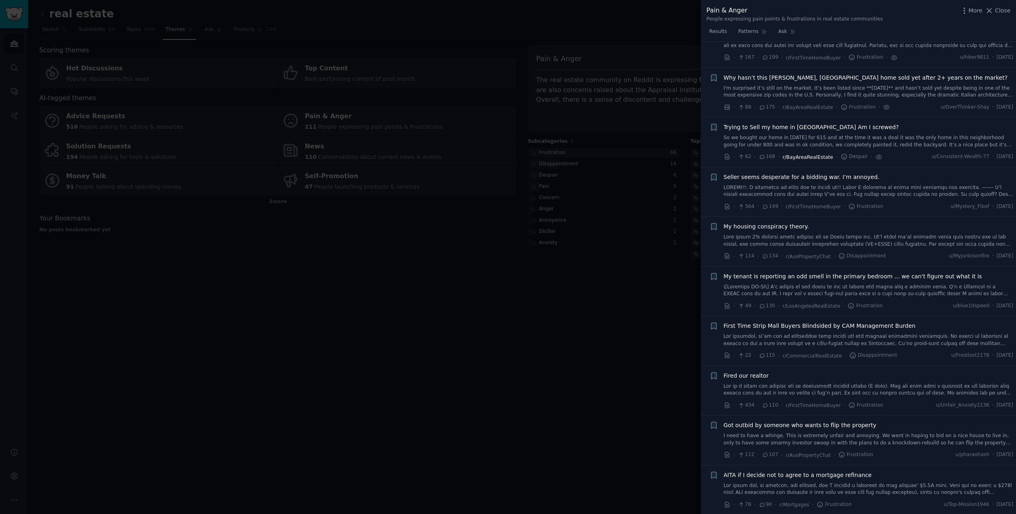
scroll to position [247, 0]
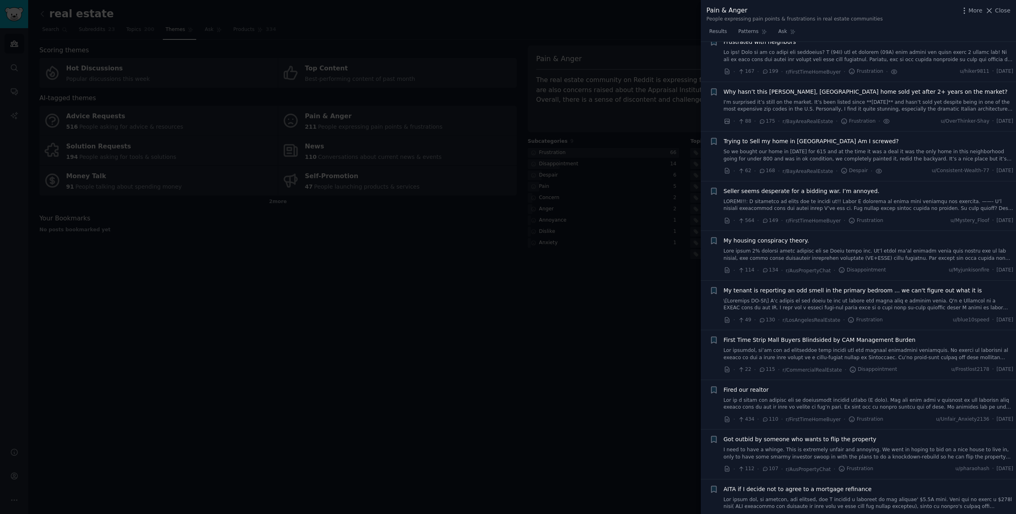
click at [761, 172] on icon at bounding box center [762, 171] width 7 height 6
click at [770, 142] on span "Trying to Sell my home in [GEOGRAPHIC_DATA] Am I screwed?" at bounding box center [811, 141] width 175 height 8
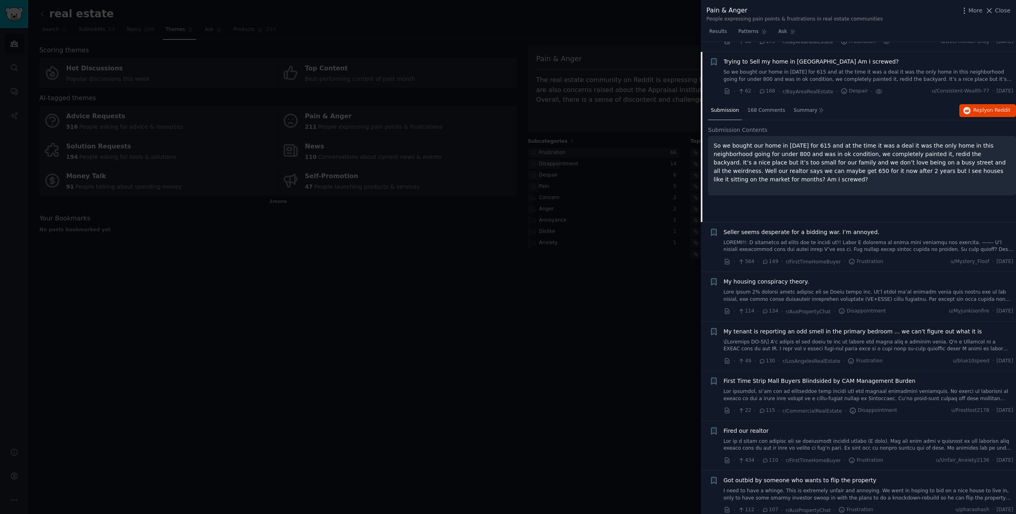
scroll to position [337, 0]
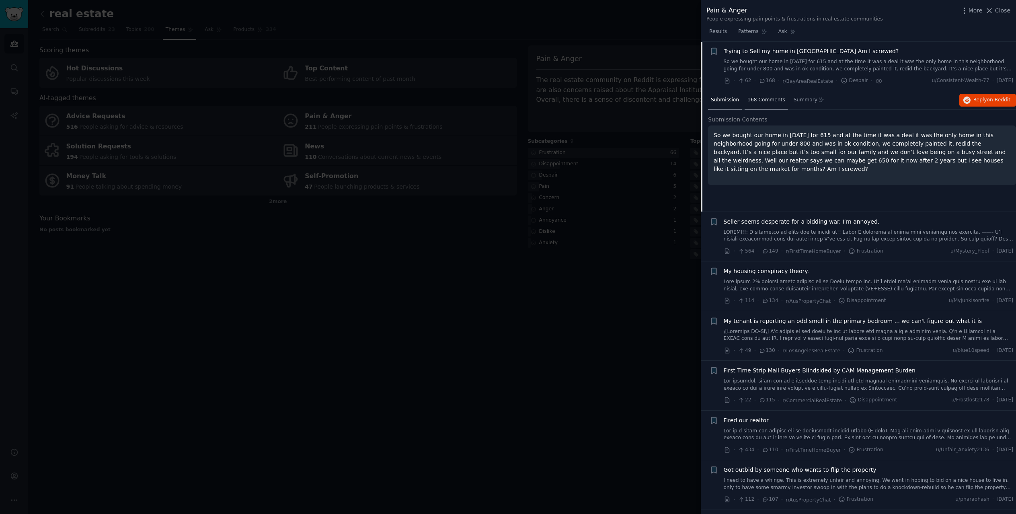
click at [759, 95] on div "168 Comments" at bounding box center [766, 100] width 43 height 19
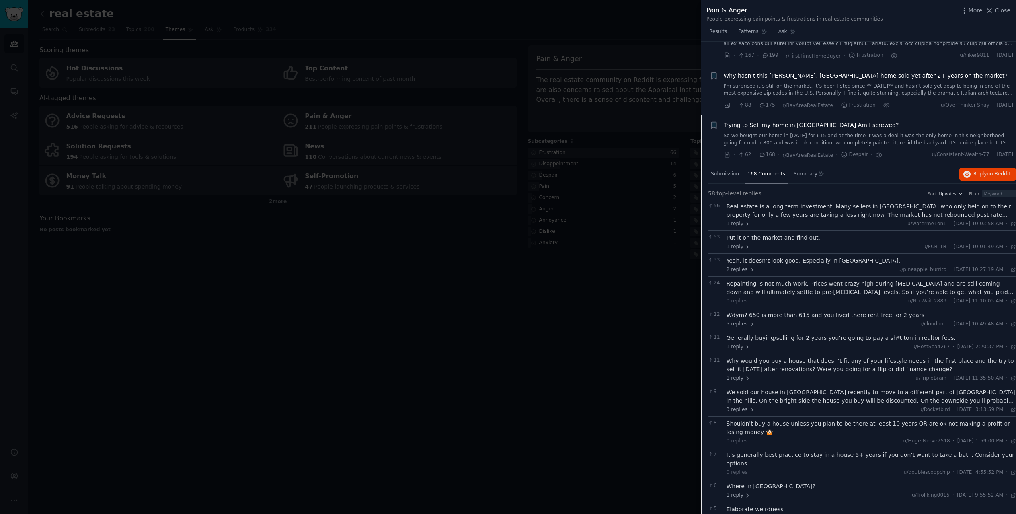
scroll to position [256, 0]
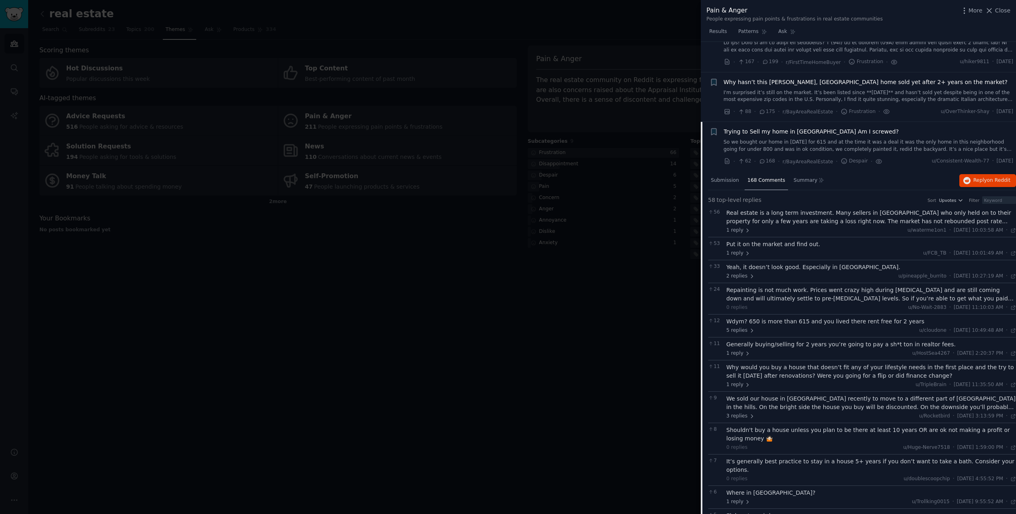
click at [788, 124] on li "+ Trying to Sell my home in [GEOGRAPHIC_DATA] Am I screwed? So we bought our ho…" at bounding box center [858, 146] width 315 height 49
click at [786, 134] on span "Trying to Sell my home in [GEOGRAPHIC_DATA] Am I screwed?" at bounding box center [811, 132] width 175 height 8
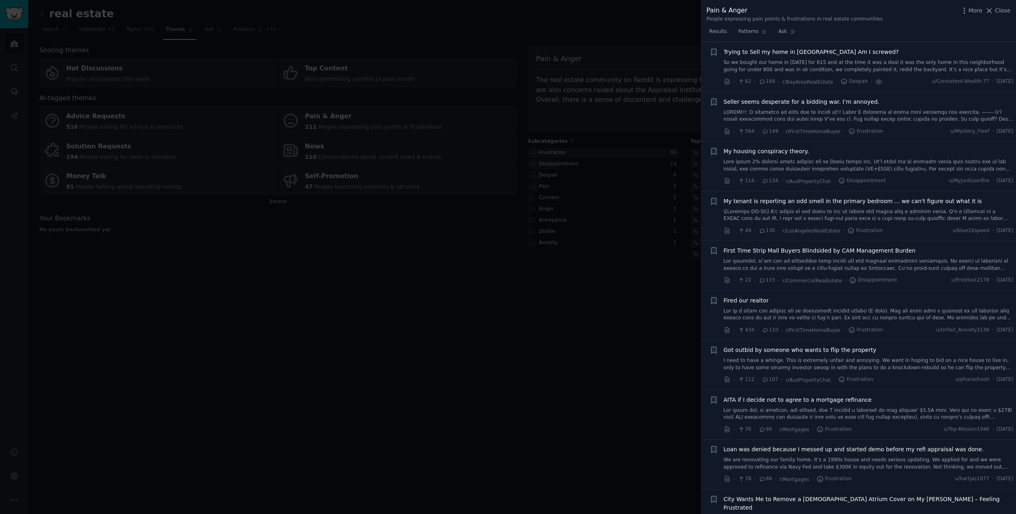
scroll to position [337, 0]
click at [434, 256] on div at bounding box center [508, 257] width 1016 height 514
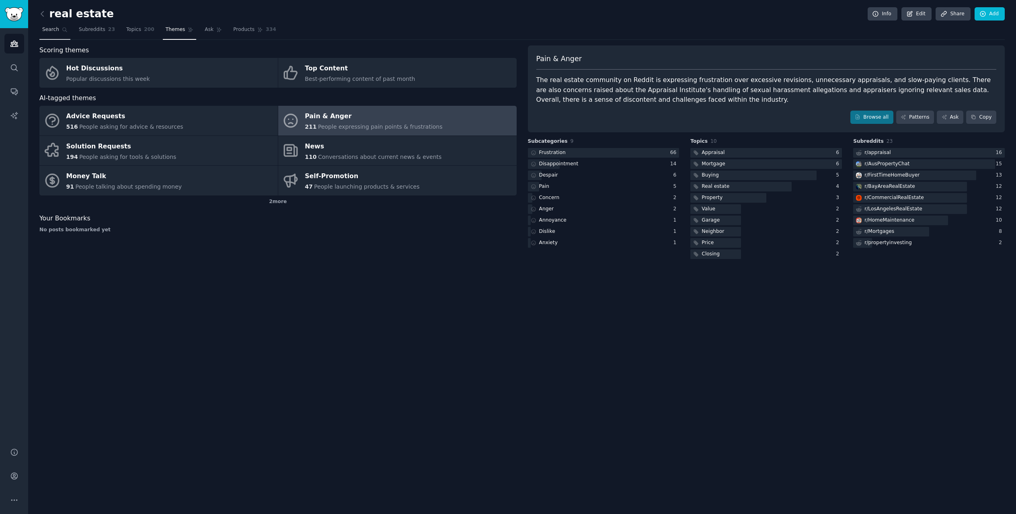
click at [51, 27] on span "Search" at bounding box center [50, 29] width 17 height 7
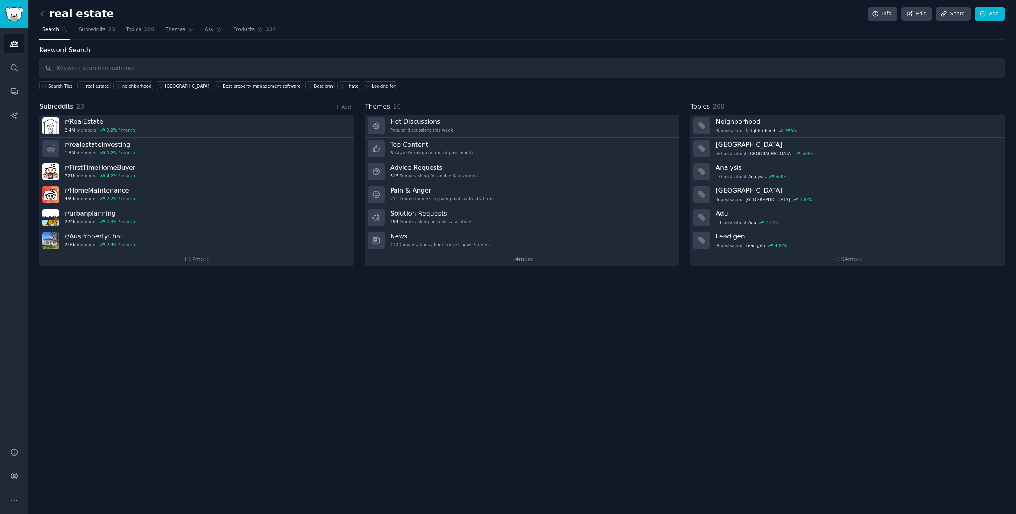
click at [126, 66] on input "text" at bounding box center [522, 68] width 966 height 21
type input "fees"
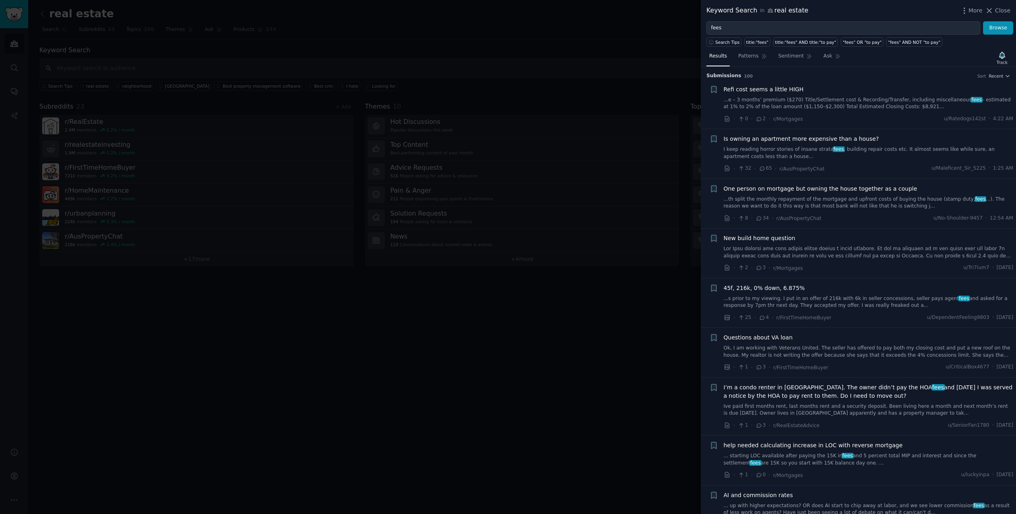
click at [882, 13] on div "Keyword Search in real estate More Close" at bounding box center [859, 11] width 304 height 10
click at [786, 35] on div "Search Tips title:"fees" title:"fees" AND title:"to pay" "fees" OR "to pay" "fe…" at bounding box center [858, 41] width 315 height 12
click at [784, 28] on input "fees" at bounding box center [844, 28] width 274 height 14
click at [815, 28] on input "fees" at bounding box center [844, 28] width 274 height 14
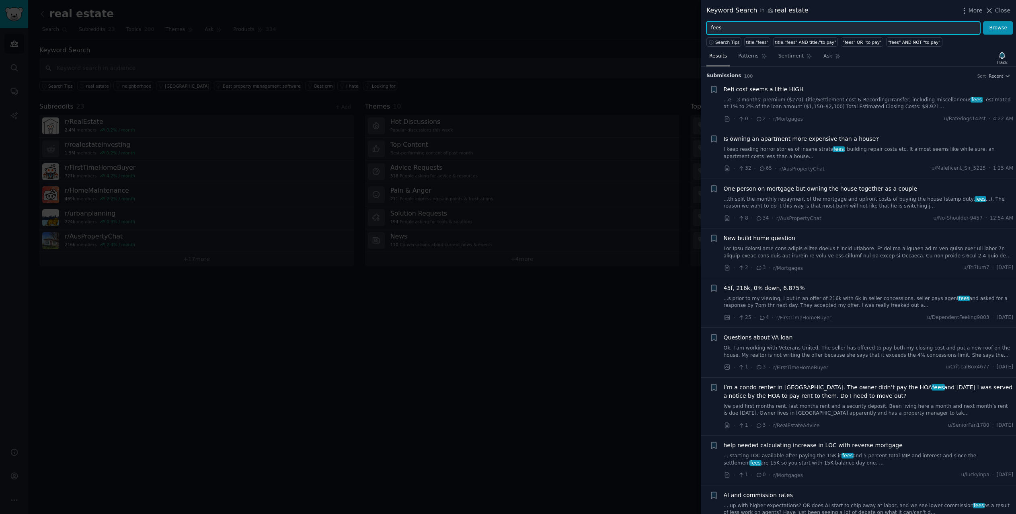
click at [815, 28] on input "fees" at bounding box center [844, 28] width 274 height 14
type input "penalty"
click at [992, 29] on button "Browse" at bounding box center [998, 28] width 30 height 14
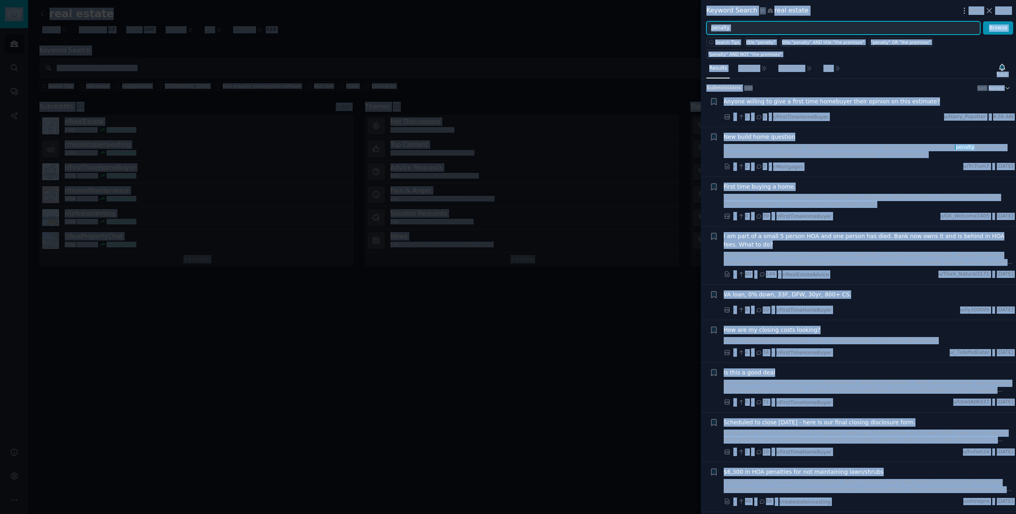
click at [777, 26] on input "penalty" at bounding box center [844, 28] width 274 height 14
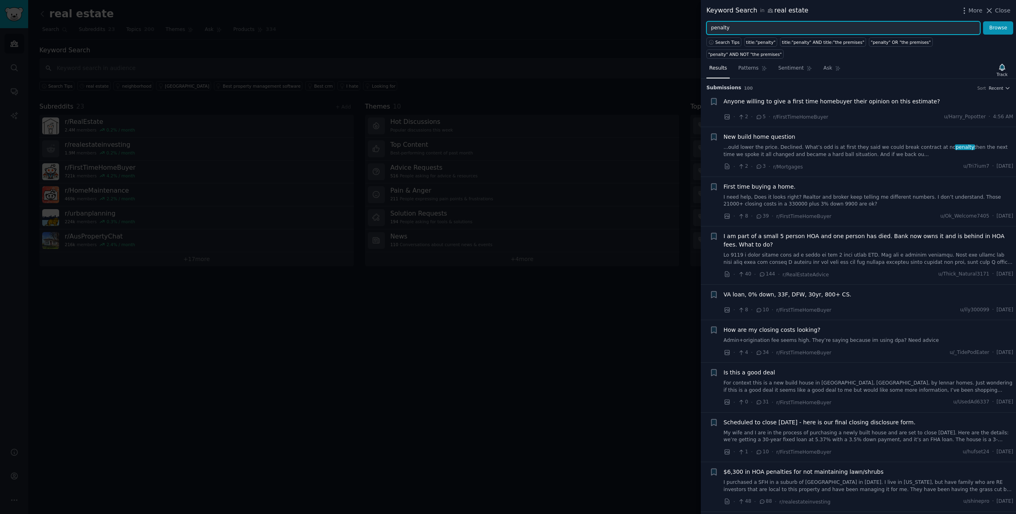
paste input "Why isn’t there"
click at [1007, 29] on button "Browse" at bounding box center [998, 28] width 30 height 14
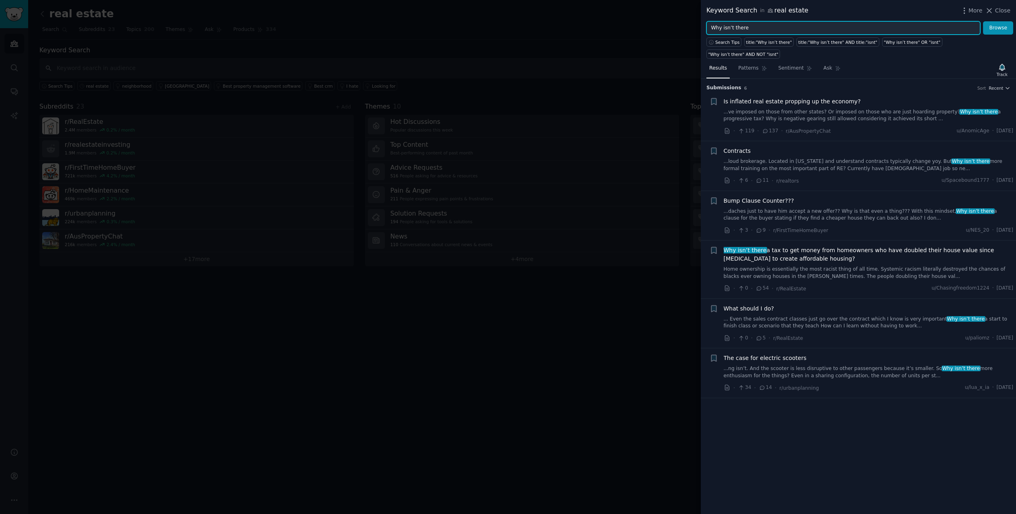
click at [730, 27] on input "Why isn’t there" at bounding box center [844, 28] width 274 height 14
paste input "at do you all use for"
click at [993, 30] on button "Browse" at bounding box center [998, 28] width 30 height 14
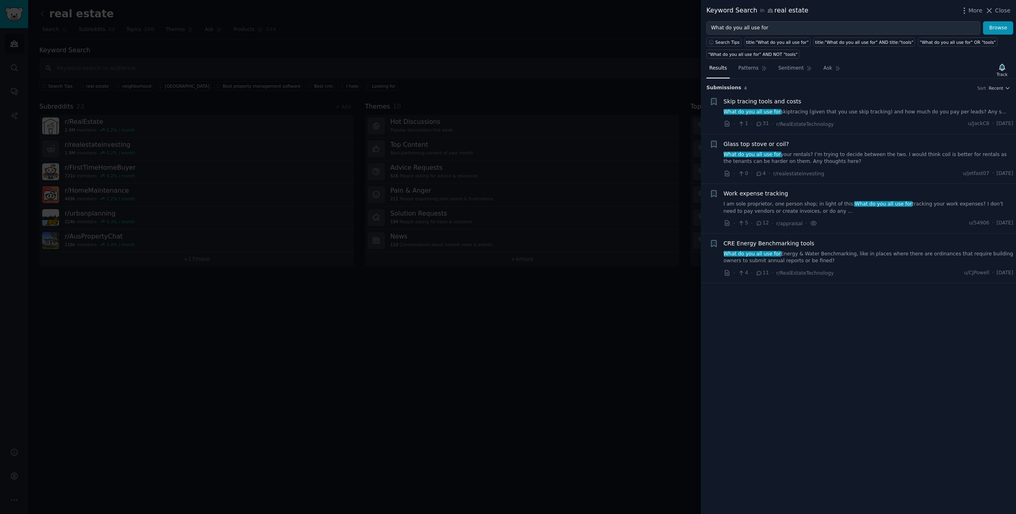
click at [874, 112] on link "What do you all use for skiptracing (given that you use skip tracking) and how …" at bounding box center [869, 112] width 290 height 7
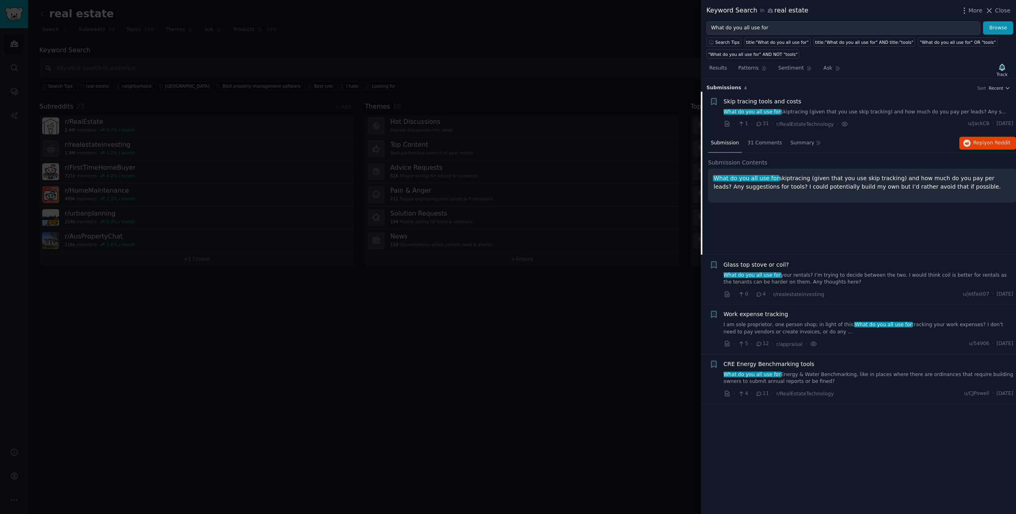
click at [804, 173] on div "What do you all use for skiptracing (given that you use skip tracking) and how …" at bounding box center [862, 186] width 308 height 34
click at [763, 144] on span "31 Comments" at bounding box center [765, 143] width 35 height 7
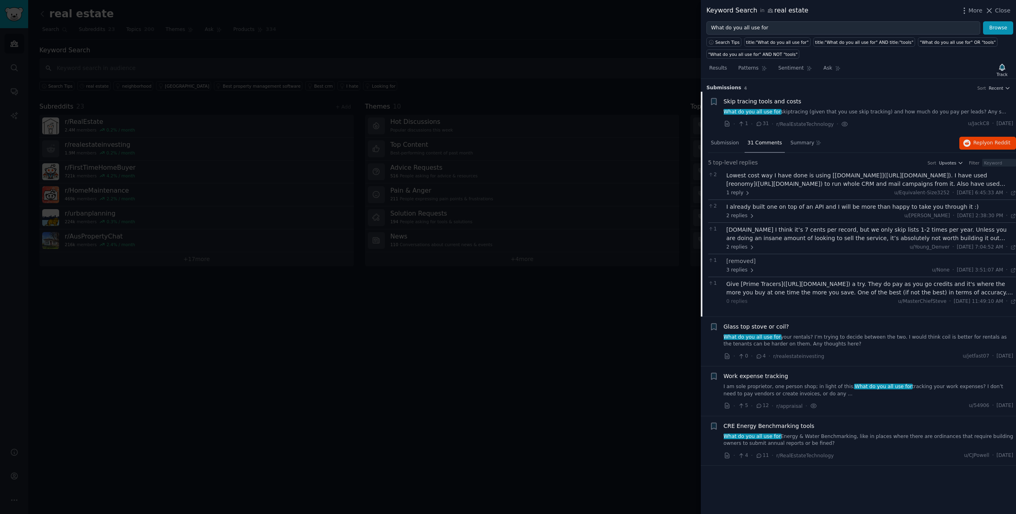
click at [912, 105] on div "Skip tracing tools and costs" at bounding box center [869, 101] width 290 height 8
click at [813, 104] on div "Skip tracing tools and costs" at bounding box center [869, 101] width 290 height 8
drag, startPoint x: 801, startPoint y: 29, endPoint x: 634, endPoint y: 21, distance: 167.1
click at [634, 21] on div "Keyword Search in real estate More Close What do you all use for Browse Search …" at bounding box center [508, 257] width 1016 height 514
click at [983, 21] on button "Browse" at bounding box center [998, 28] width 30 height 14
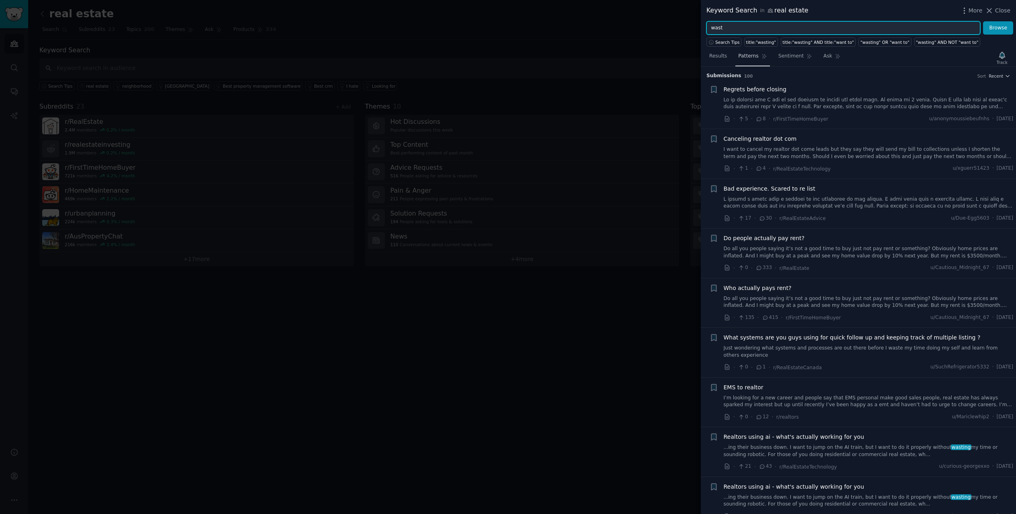
click at [983, 21] on button "Browse" at bounding box center [998, 28] width 30 height 14
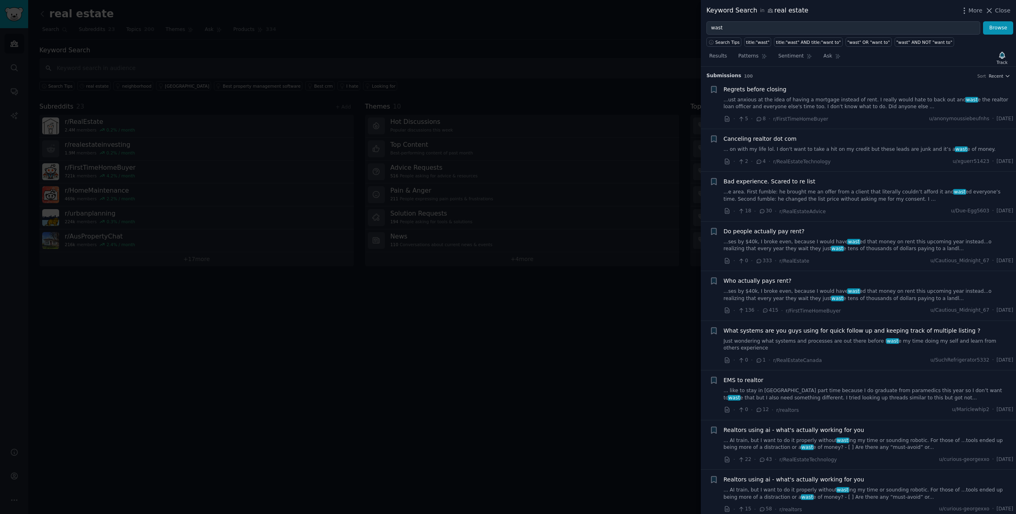
click at [924, 58] on div "Results Patterns Sentiment Ask Track" at bounding box center [858, 57] width 315 height 17
click at [791, 26] on input "wast" at bounding box center [844, 28] width 274 height 14
click at [983, 21] on button "Browse" at bounding box center [998, 28] width 30 height 14
click at [880, 58] on div "Results Patterns Sentiment Ask Track" at bounding box center [858, 57] width 315 height 17
click at [810, 40] on div "title:"waste" AND title:"want to"" at bounding box center [813, 42] width 68 height 6
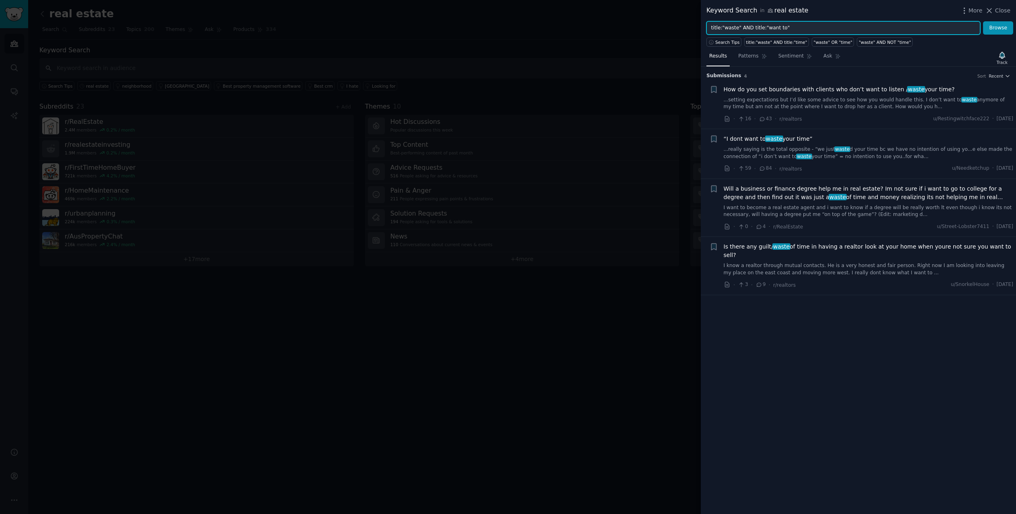
drag, startPoint x: 782, startPoint y: 26, endPoint x: 741, endPoint y: 27, distance: 41.5
click at [741, 27] on input "title:"waste" AND title:"want to"" at bounding box center [844, 28] width 274 height 14
type input "title:"waste""
click at [983, 21] on button "Browse" at bounding box center [998, 28] width 30 height 14
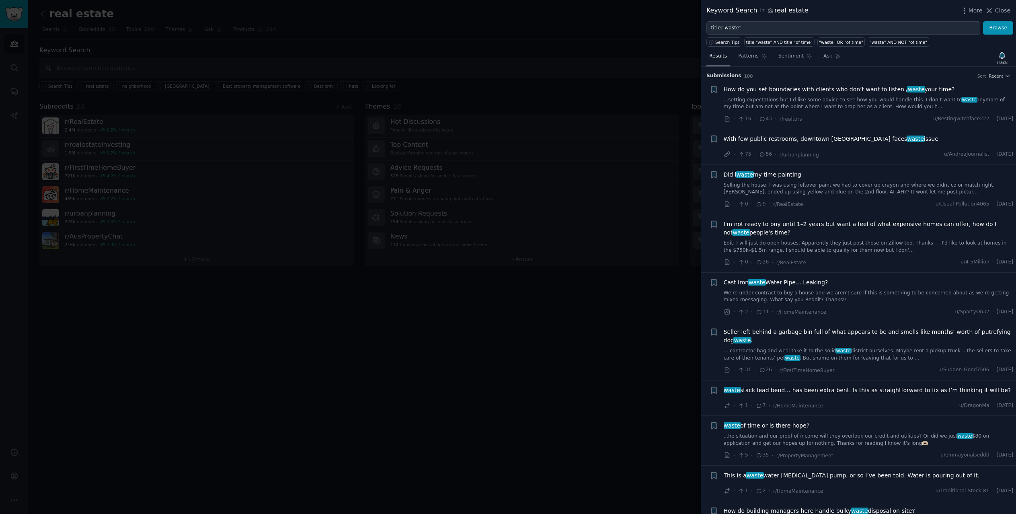
click at [870, 12] on div "Keyword Search in real estate More Close" at bounding box center [859, 11] width 304 height 10
click at [133, 48] on div at bounding box center [508, 257] width 1016 height 514
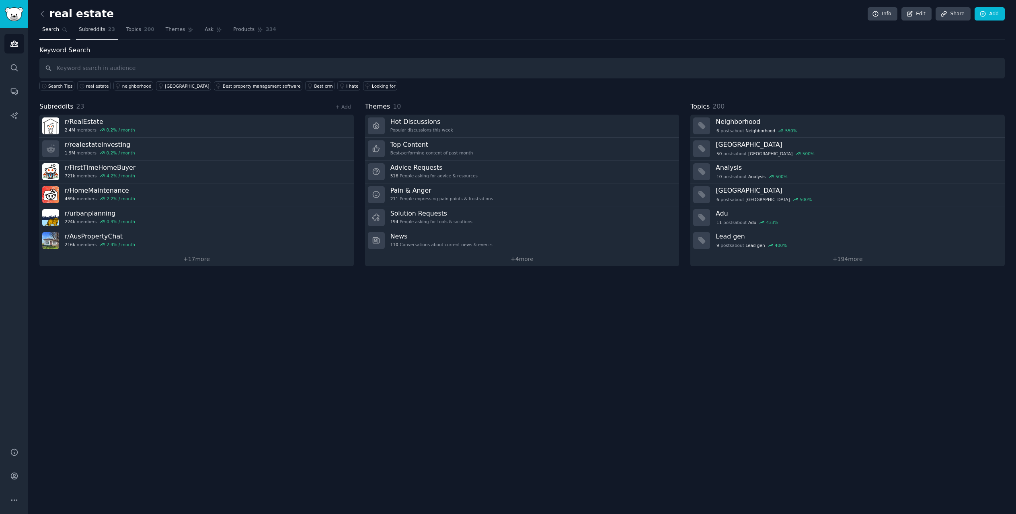
click at [100, 31] on span "Subreddits" at bounding box center [92, 29] width 27 height 7
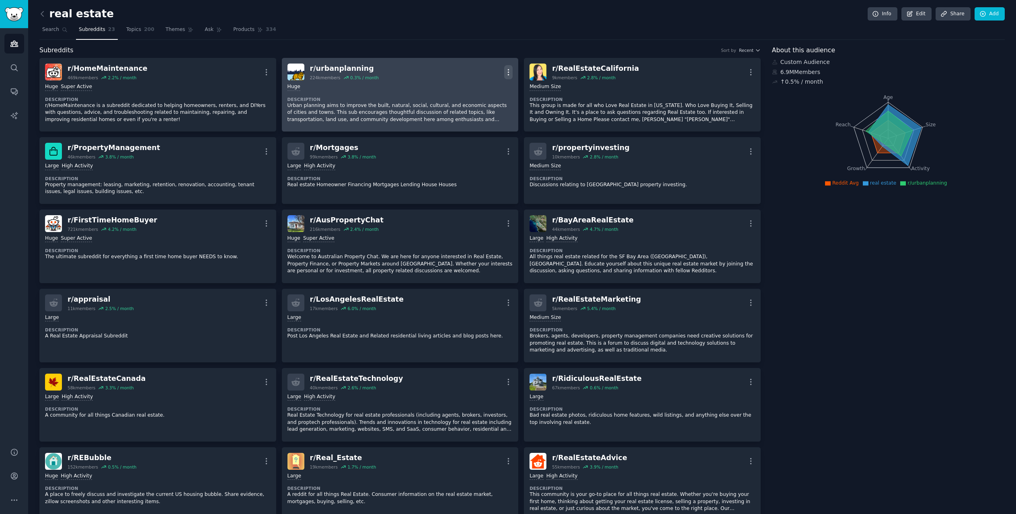
click at [504, 75] on icon "button" at bounding box center [508, 72] width 8 height 8
click at [471, 102] on p "Delete" at bounding box center [477, 103] width 19 height 8
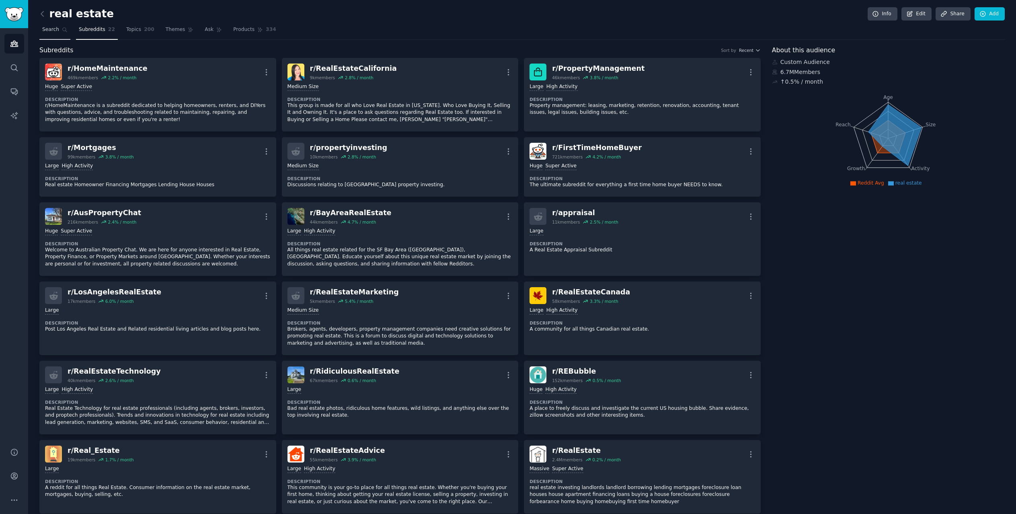
click at [62, 29] on icon at bounding box center [65, 30] width 6 height 6
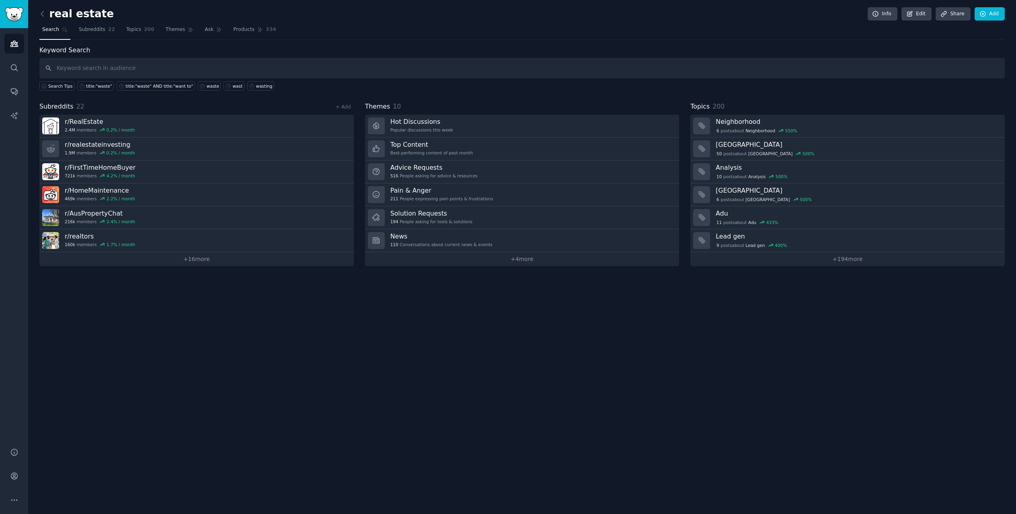
click at [71, 64] on input "text" at bounding box center [522, 68] width 966 height 21
type input "title:"waste""
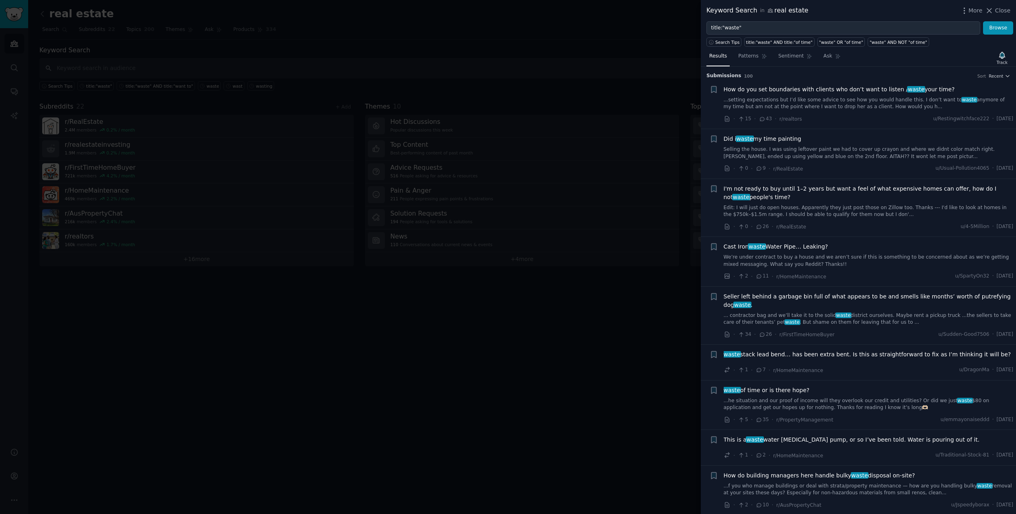
click at [894, 11] on div "Keyword Search in real estate More Close" at bounding box center [859, 11] width 304 height 10
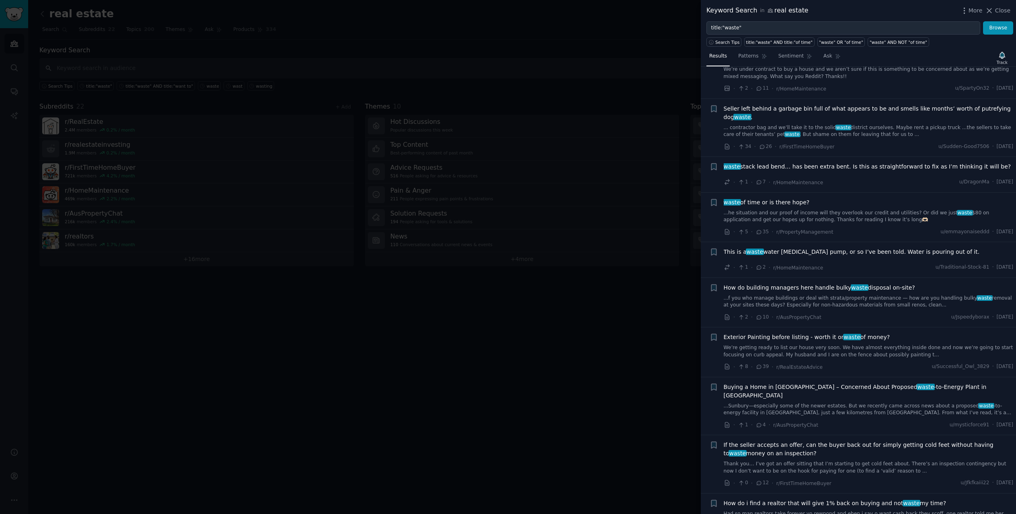
scroll to position [201, 0]
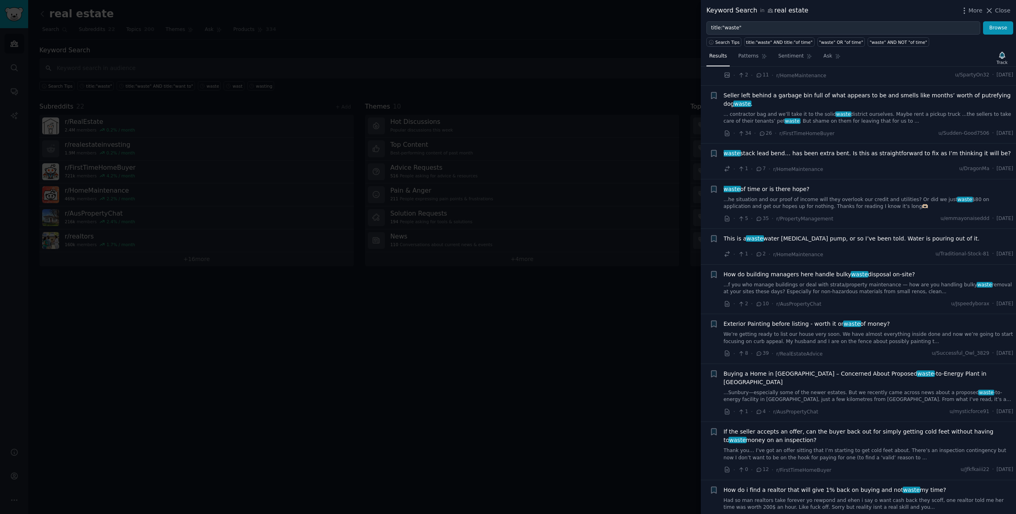
click at [886, 61] on div "Results Patterns Sentiment Ask Track" at bounding box center [858, 57] width 315 height 17
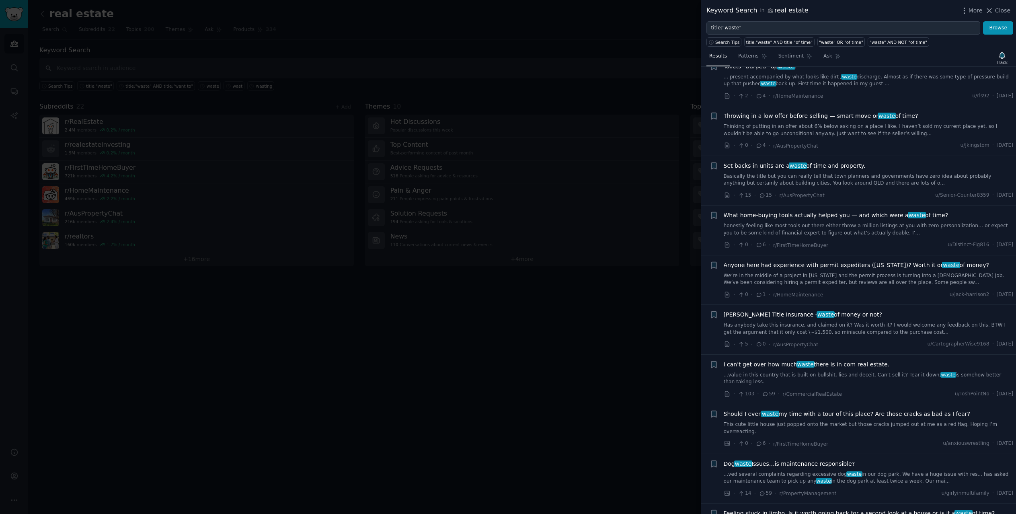
scroll to position [764, 0]
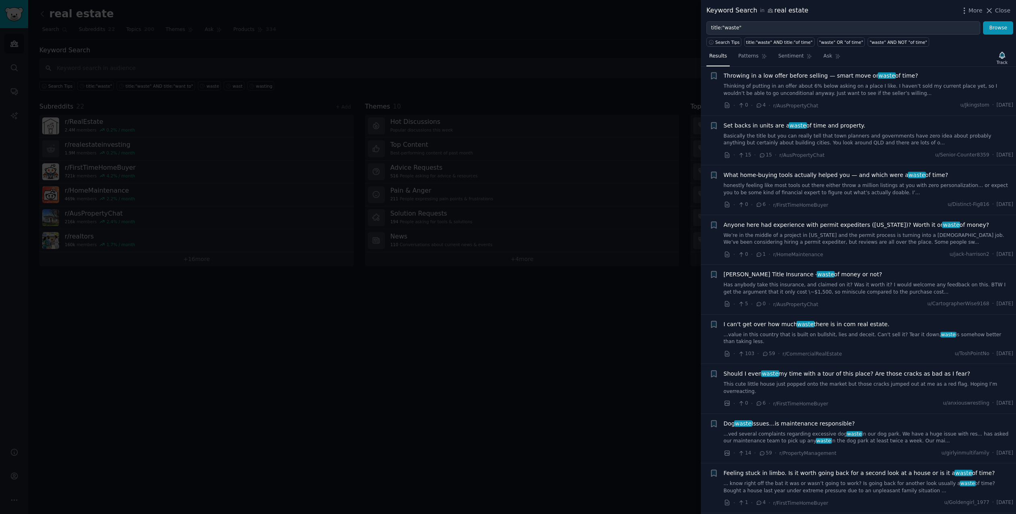
click at [77, 27] on div at bounding box center [508, 257] width 1016 height 514
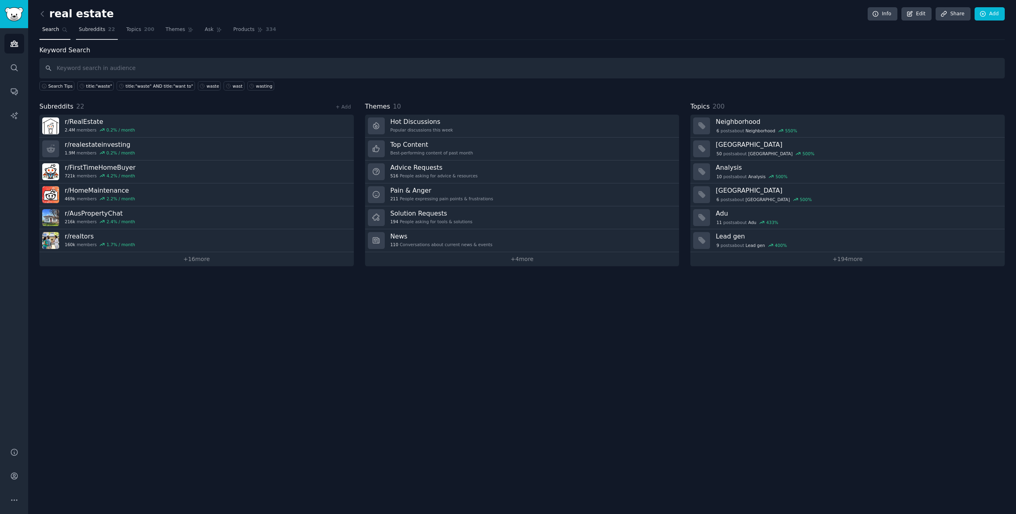
click at [97, 29] on span "Subreddits" at bounding box center [92, 29] width 27 height 7
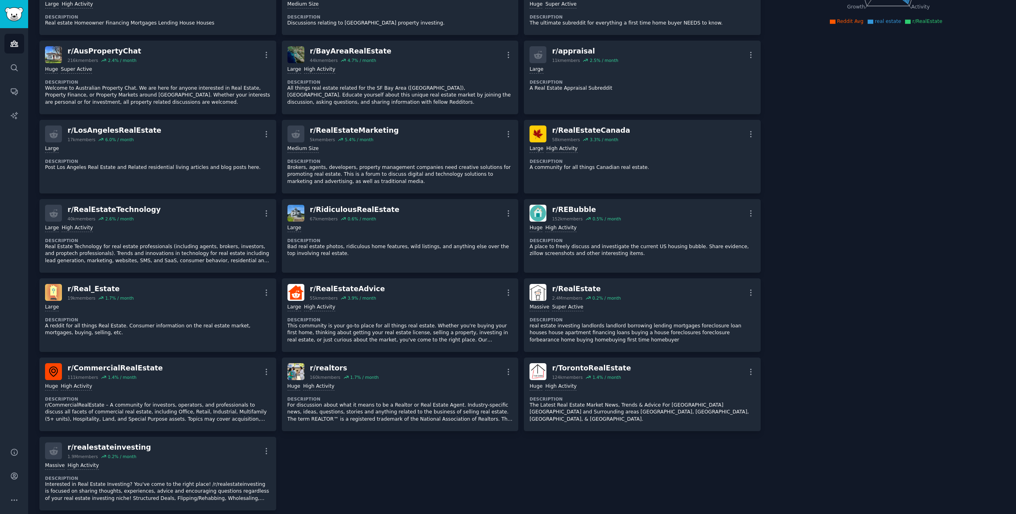
scroll to position [169, 0]
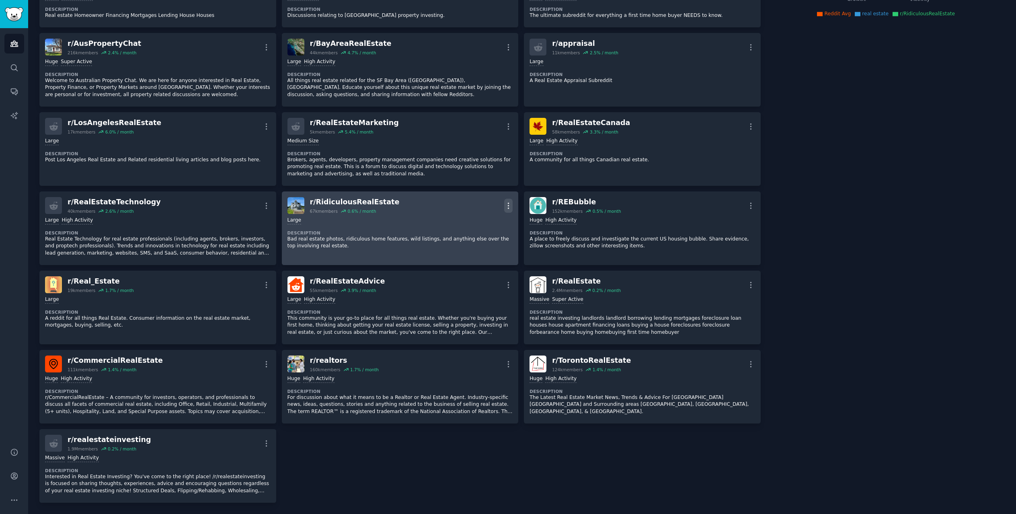
click at [507, 207] on icon "button" at bounding box center [508, 206] width 8 height 8
click at [474, 236] on p "Delete" at bounding box center [477, 236] width 19 height 8
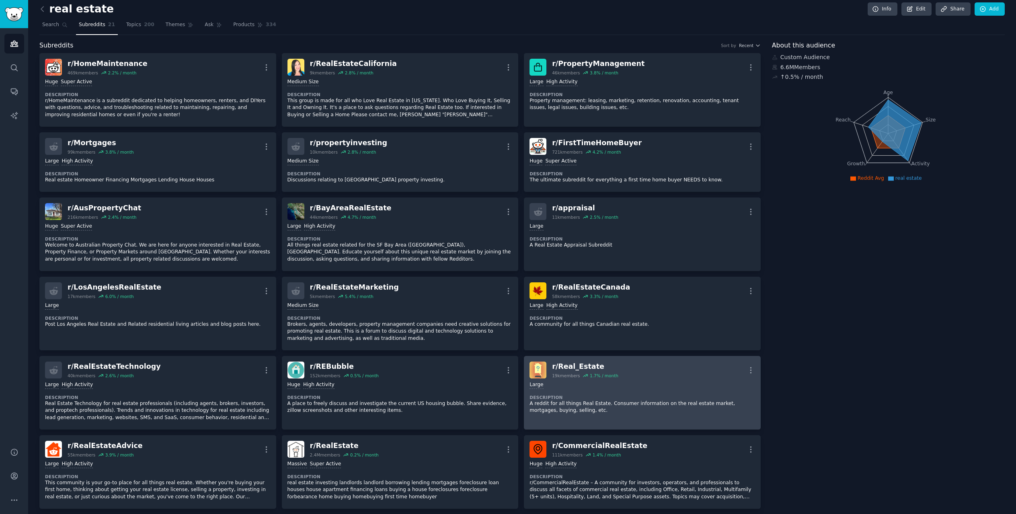
scroll to position [0, 0]
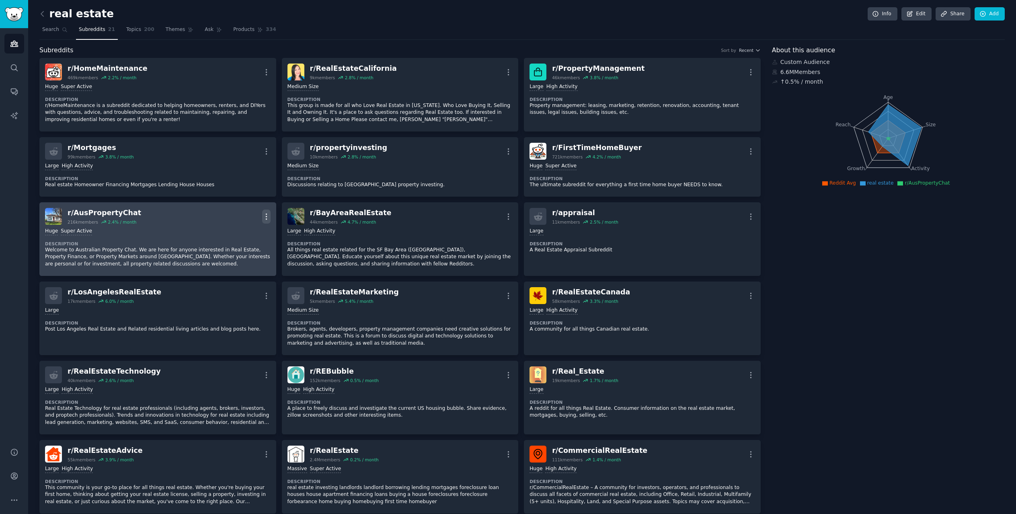
click at [269, 214] on icon "button" at bounding box center [266, 216] width 8 height 8
click at [241, 247] on p "Delete" at bounding box center [235, 247] width 19 height 8
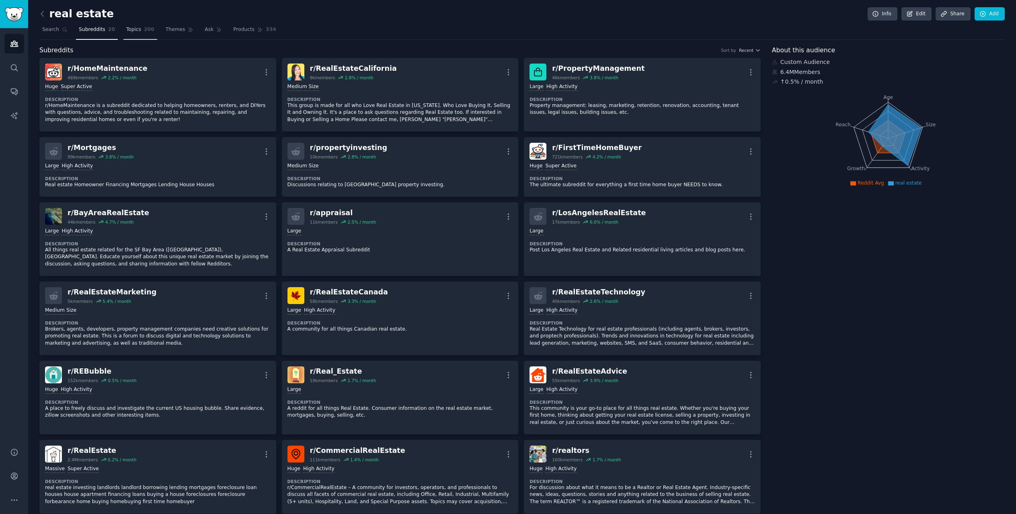
click at [123, 26] on link "Topics 200" at bounding box center [140, 31] width 34 height 16
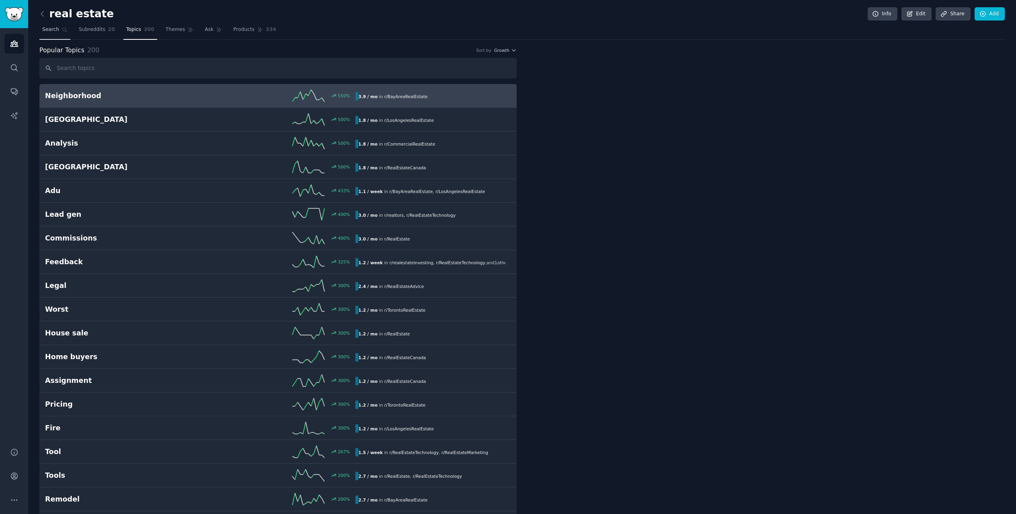
click at [55, 29] on span "Search" at bounding box center [50, 29] width 17 height 7
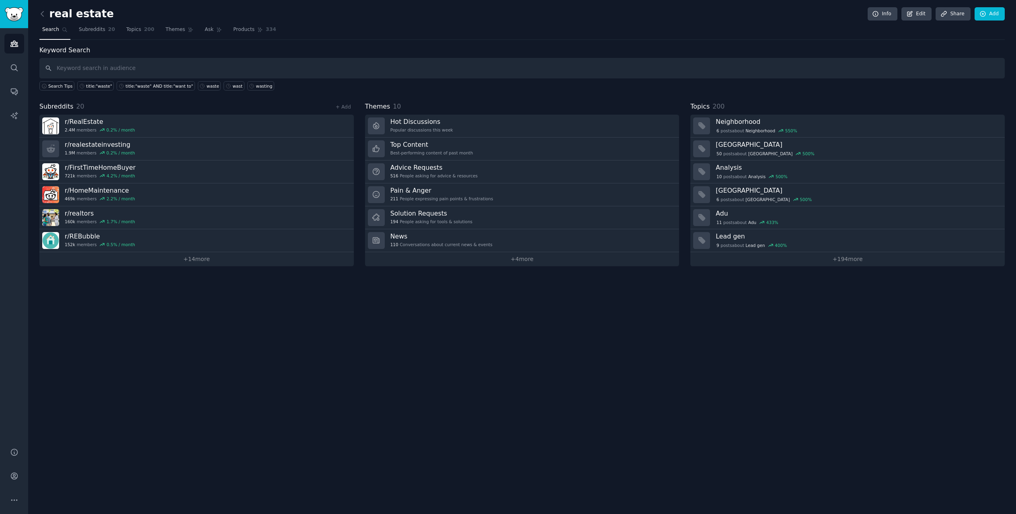
click at [95, 65] on input "text" at bounding box center [522, 68] width 966 height 21
type input "title:""
type input "title:"wish""
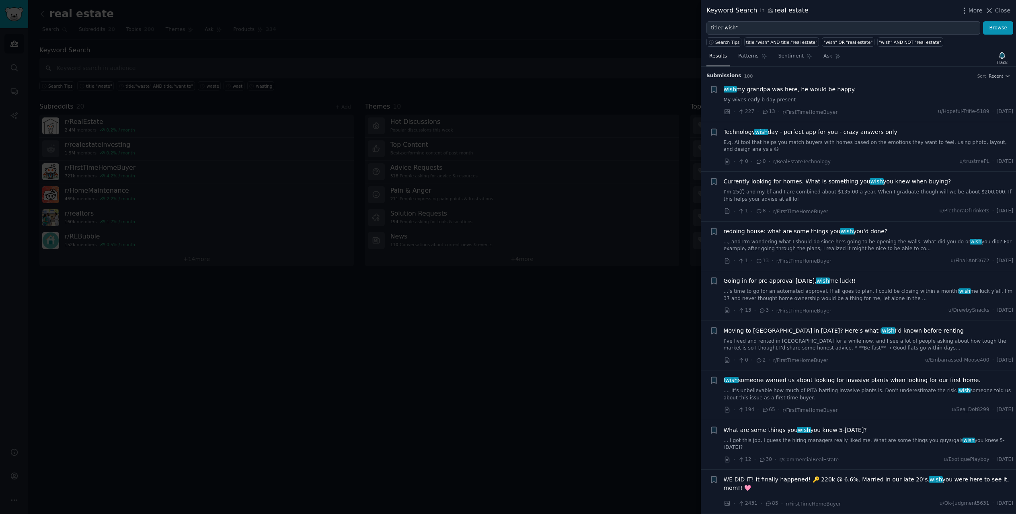
click at [876, 66] on div "Results Patterns Sentiment Ask Track" at bounding box center [858, 57] width 315 height 17
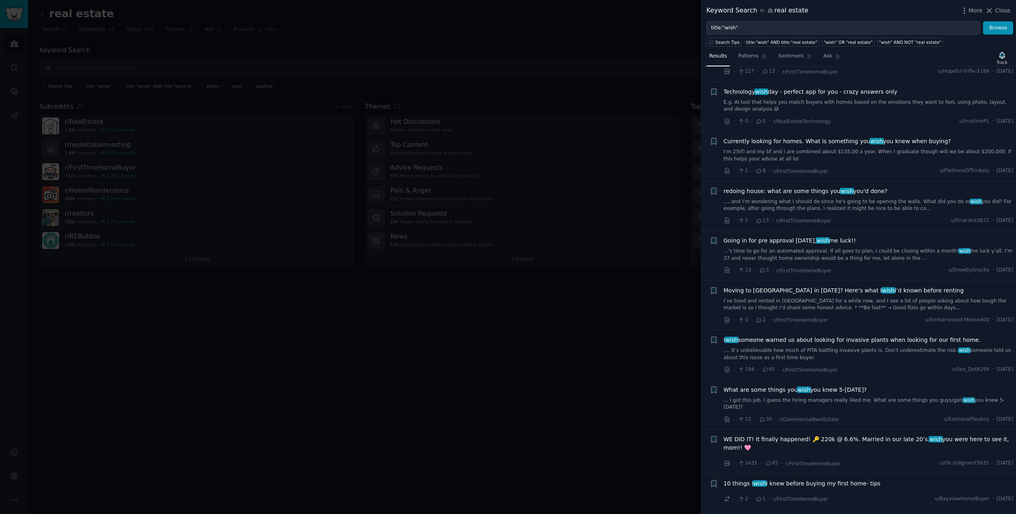
scroll to position [80, 0]
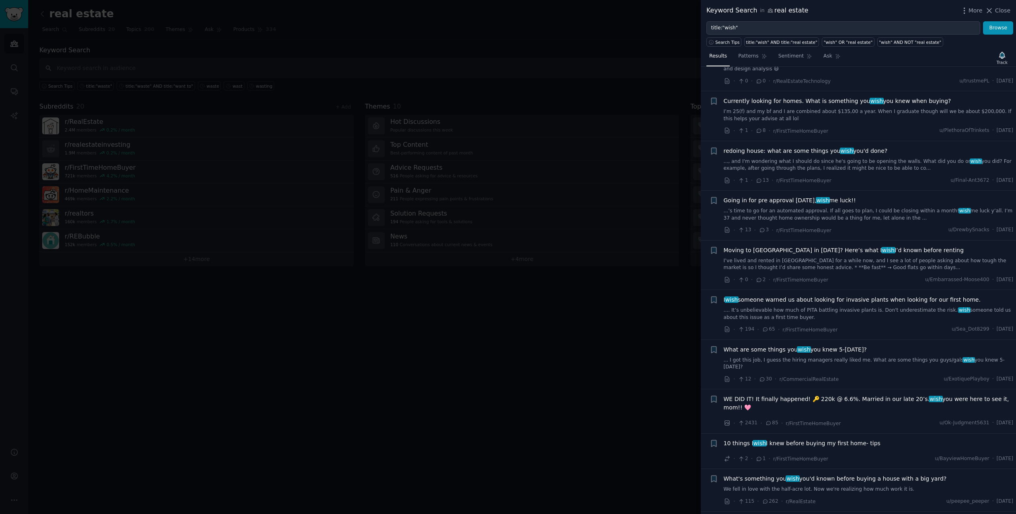
click at [100, 51] on div at bounding box center [508, 257] width 1016 height 514
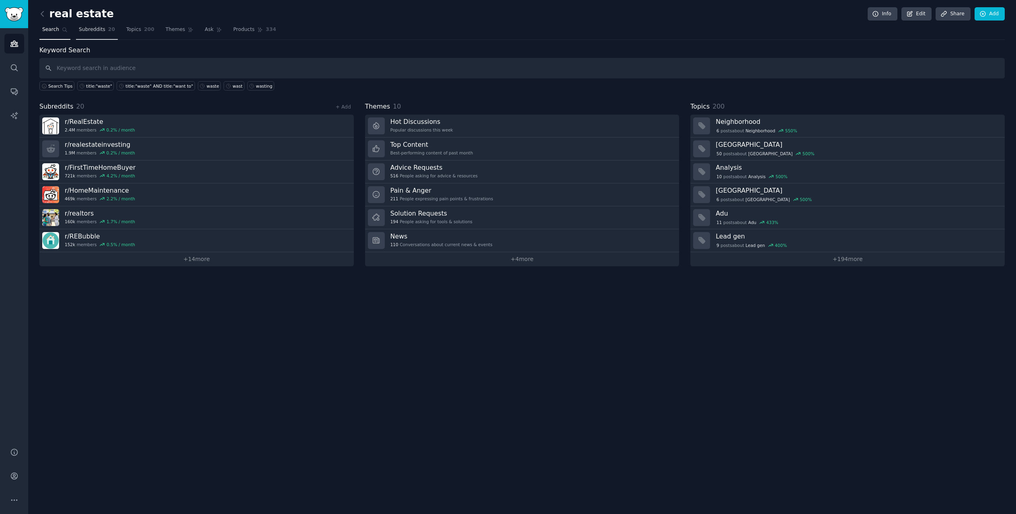
click at [95, 31] on span "Subreddits" at bounding box center [92, 29] width 27 height 7
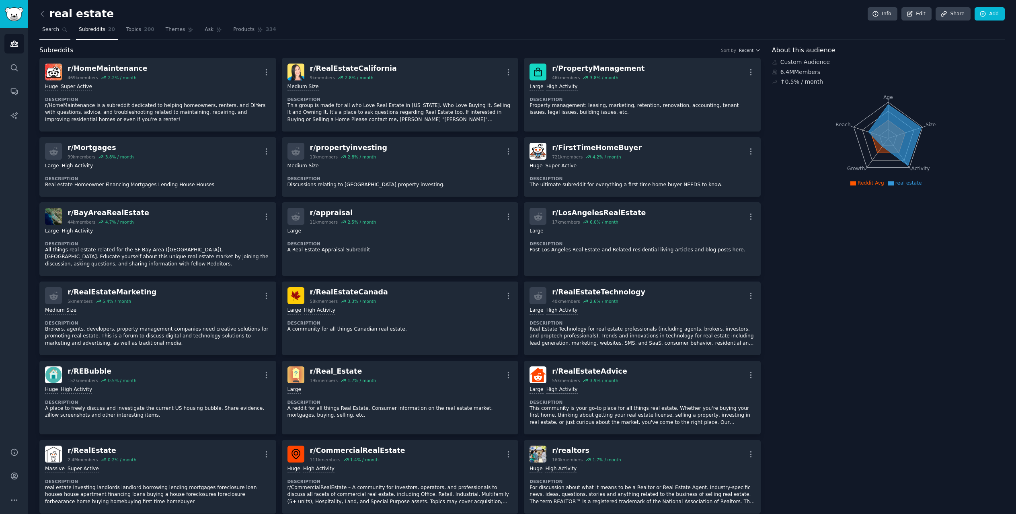
click at [50, 31] on span "Search" at bounding box center [50, 29] width 17 height 7
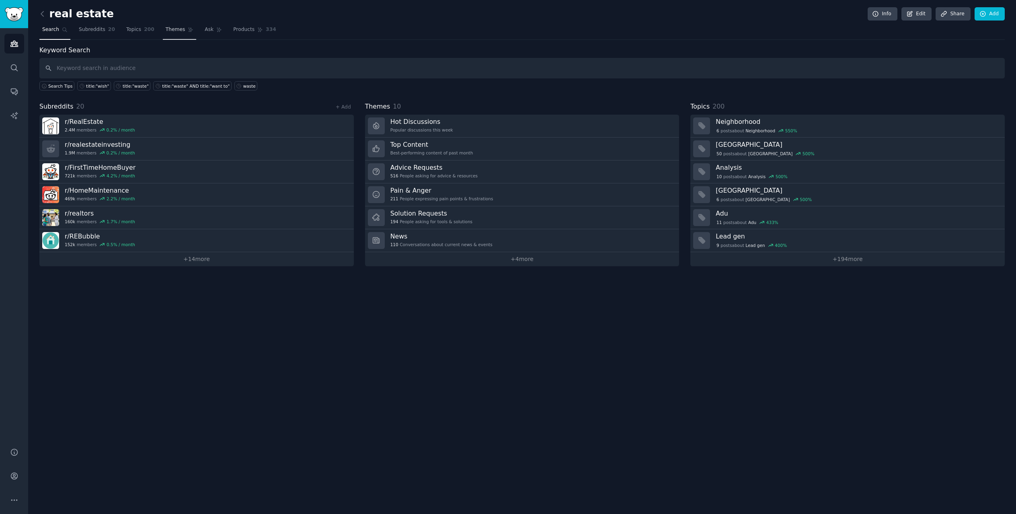
click at [169, 36] on link "Themes" at bounding box center [180, 31] width 34 height 16
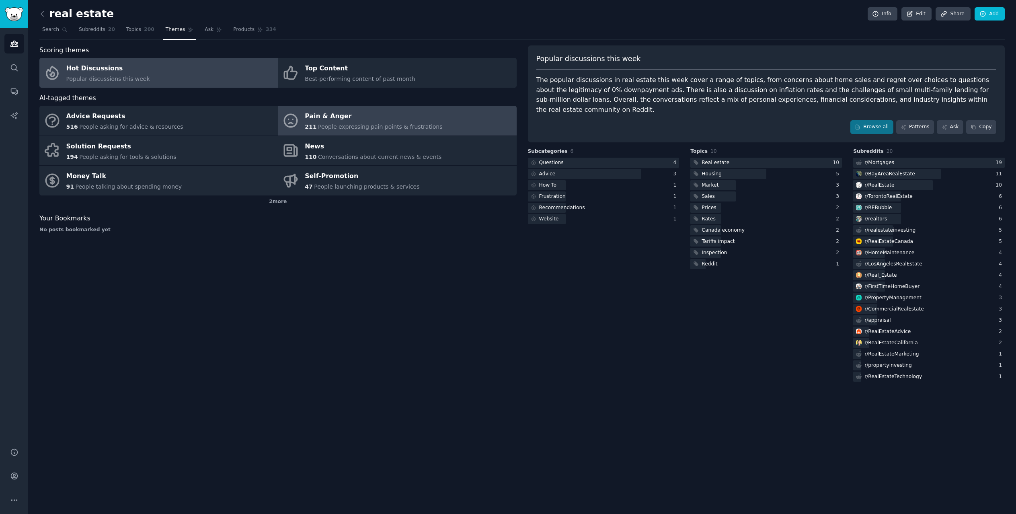
click at [362, 122] on div "Pain & Anger" at bounding box center [374, 116] width 138 height 13
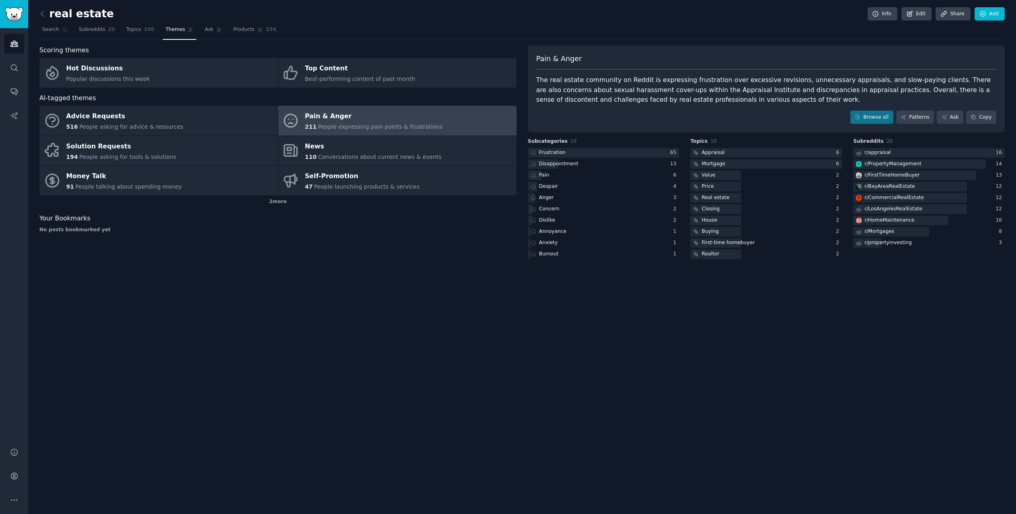
click at [901, 334] on div "real estate Info Edit Share Add Search Subreddits 20 Topics 200 Themes Ask Prod…" at bounding box center [522, 257] width 988 height 514
click at [366, 124] on span "People expressing pain points & frustrations" at bounding box center [380, 126] width 125 height 6
click at [912, 115] on link "Patterns" at bounding box center [916, 118] width 38 height 14
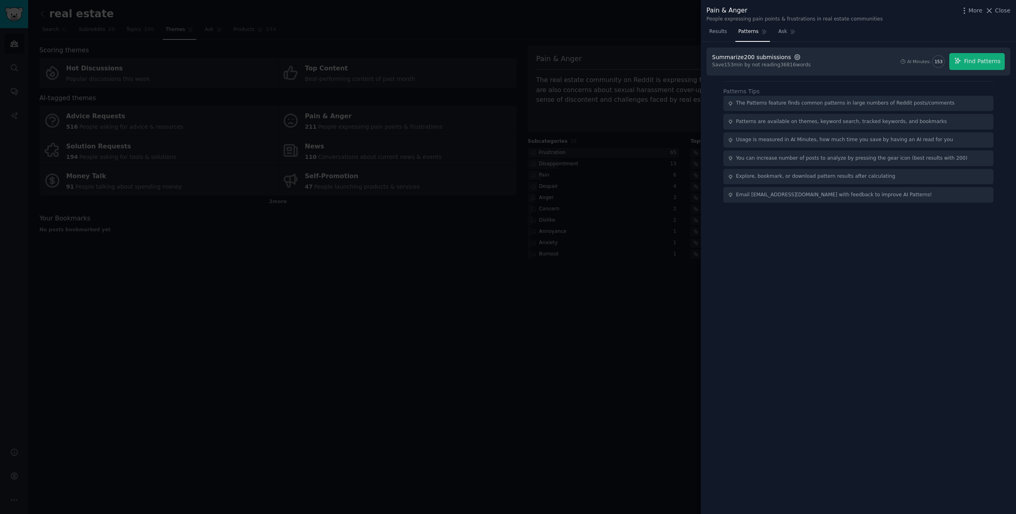
click at [794, 56] on icon "button" at bounding box center [797, 56] width 7 height 7
click at [868, 78] on input "500" at bounding box center [871, 77] width 6 height 6
click at [973, 60] on span "Find Patterns" at bounding box center [983, 61] width 37 height 8
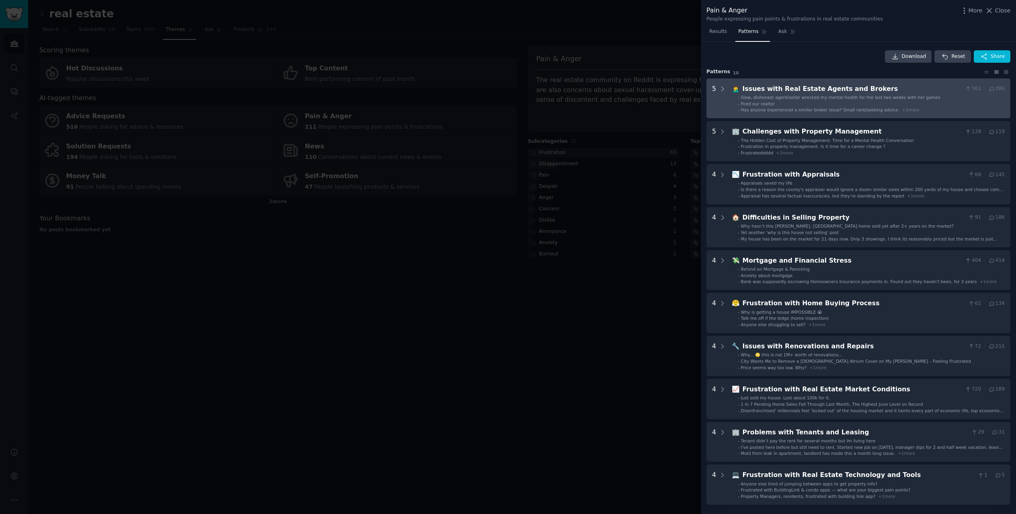
click at [873, 97] on span "Slow, dishonest agent/seller wrecked my mental health for the last two weeks wi…" at bounding box center [840, 97] width 199 height 5
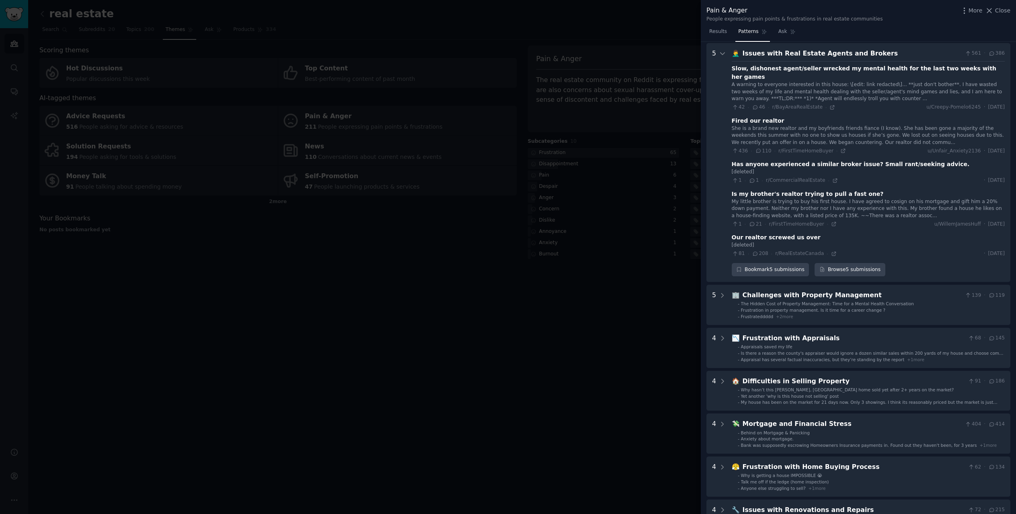
scroll to position [37, 0]
click at [821, 47] on div "Issues with Real Estate Agents and Brokers" at bounding box center [853, 52] width 220 height 10
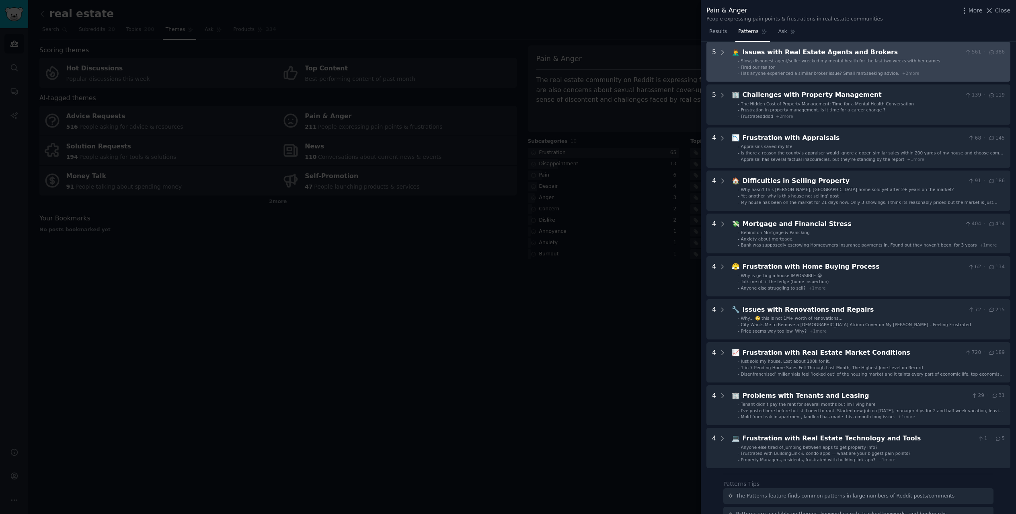
click at [819, 51] on div "Issues with Real Estate Agents and Brokers" at bounding box center [853, 52] width 220 height 10
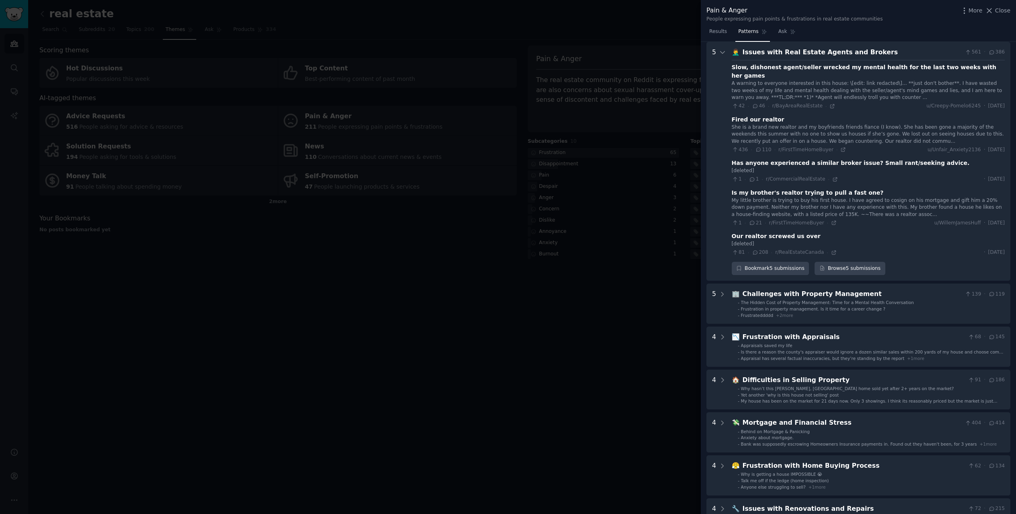
click at [819, 51] on div "Issues with Real Estate Agents and Brokers" at bounding box center [853, 52] width 220 height 10
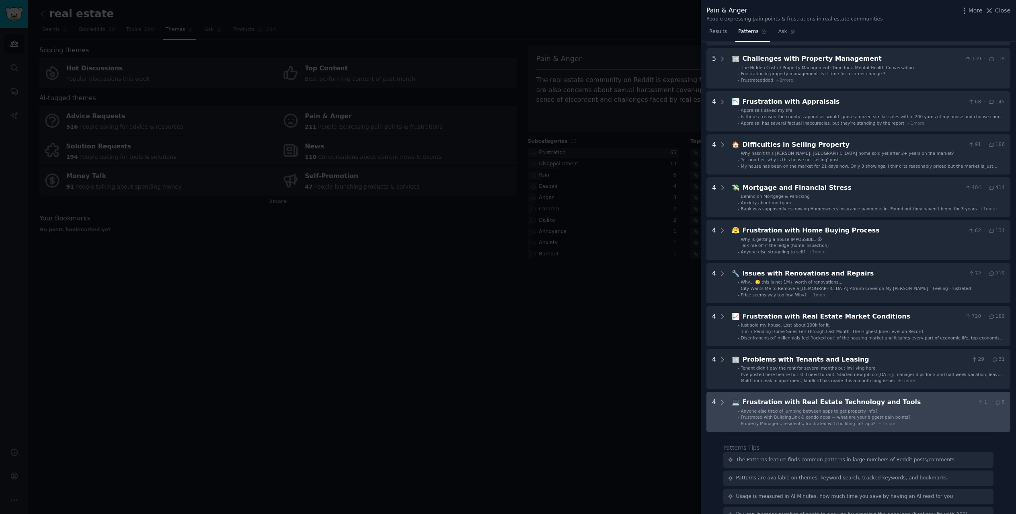
scroll to position [0, 0]
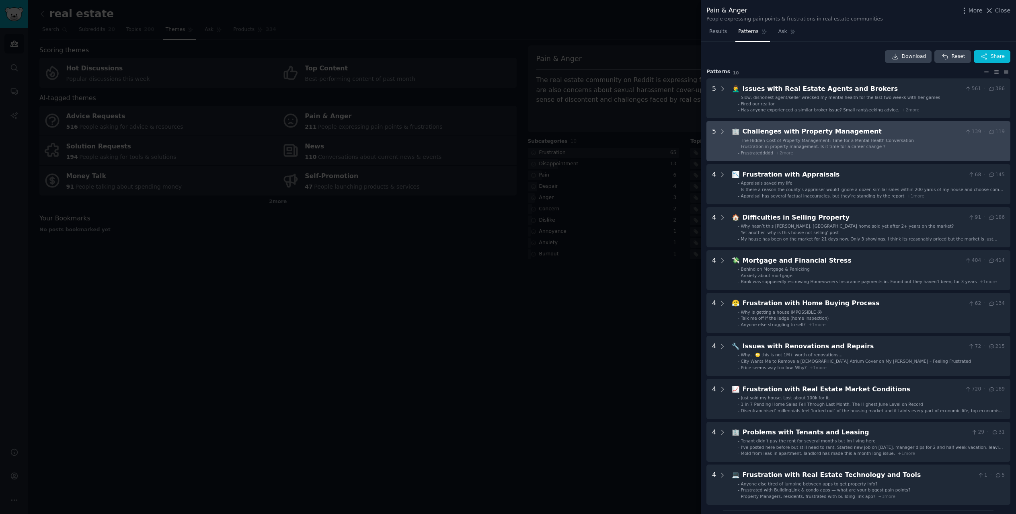
click at [789, 145] on span "Frustration in property management. Is it time for a career change ?" at bounding box center [813, 146] width 145 height 5
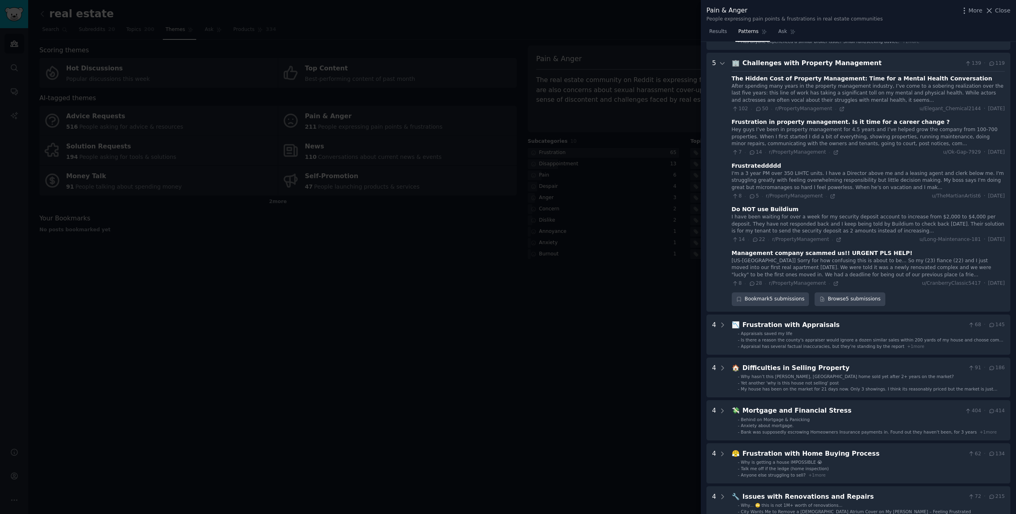
scroll to position [80, 0]
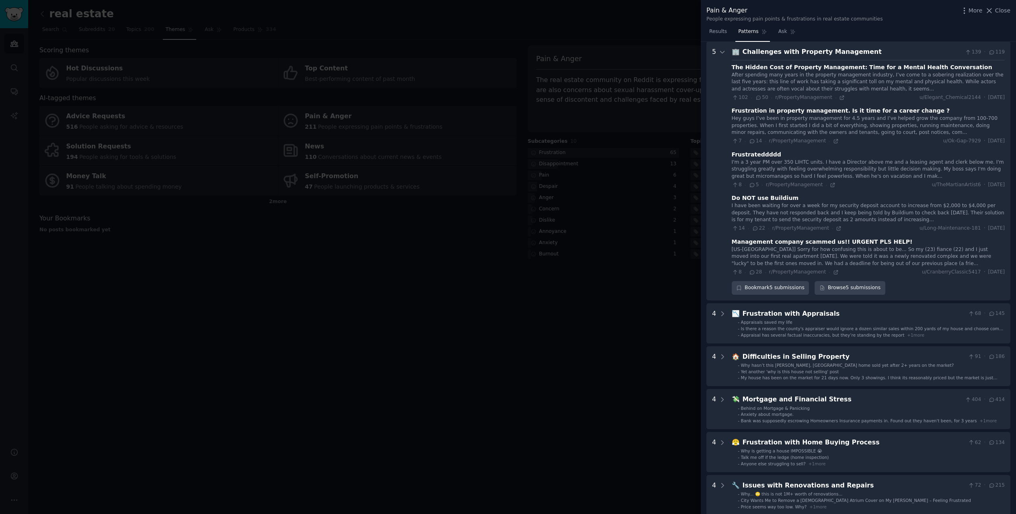
click at [788, 46] on Management "5 🏢 Challenges with Property Management 139 · 119 The Hidden Cost of Property M…" at bounding box center [859, 170] width 304 height 259
click at [839, 54] on div "Challenges with Property Management" at bounding box center [853, 52] width 220 height 10
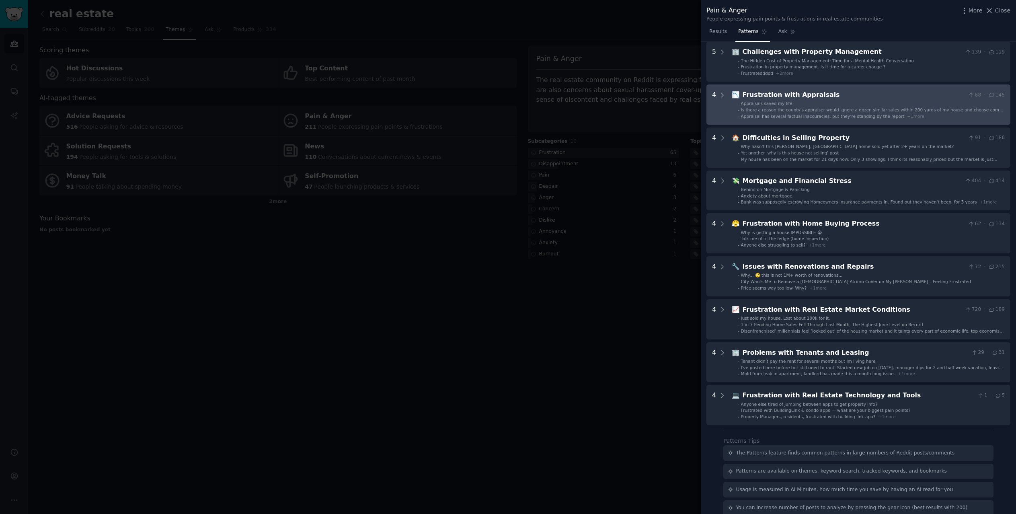
click at [832, 103] on li "- Appraisals saved my life" at bounding box center [871, 104] width 267 height 6
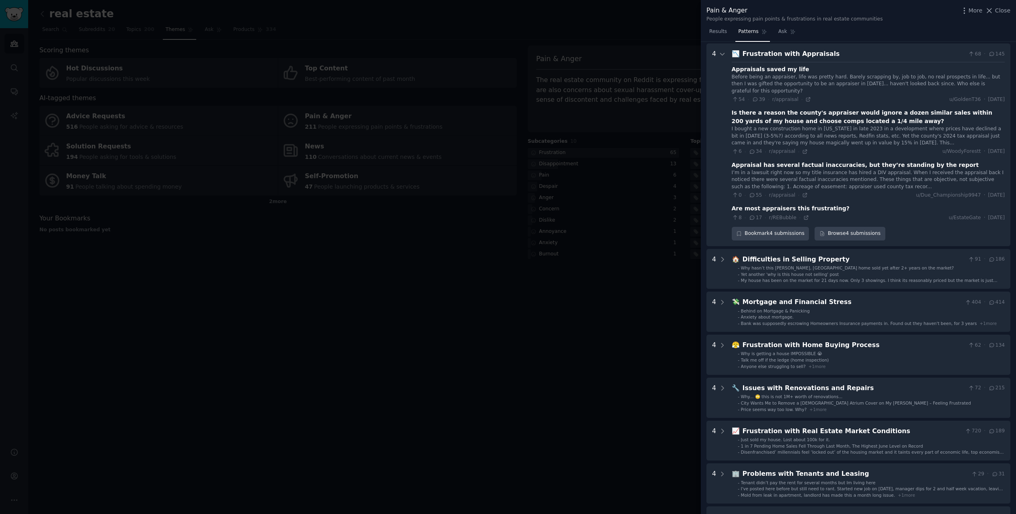
scroll to position [123, 0]
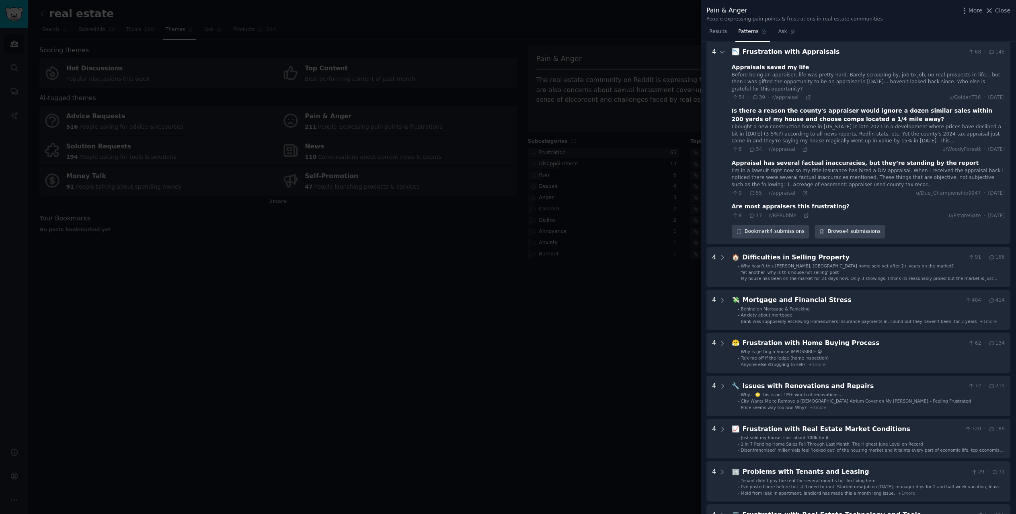
click at [878, 52] on div "Frustration with Appraisals" at bounding box center [854, 52] width 223 height 10
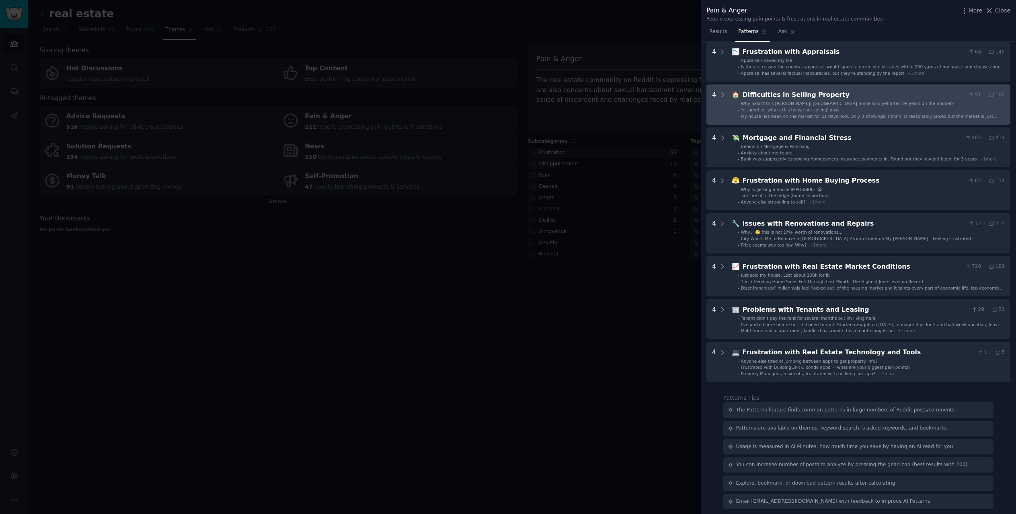
click at [877, 95] on div "Difficulties in Selling Property" at bounding box center [854, 95] width 223 height 10
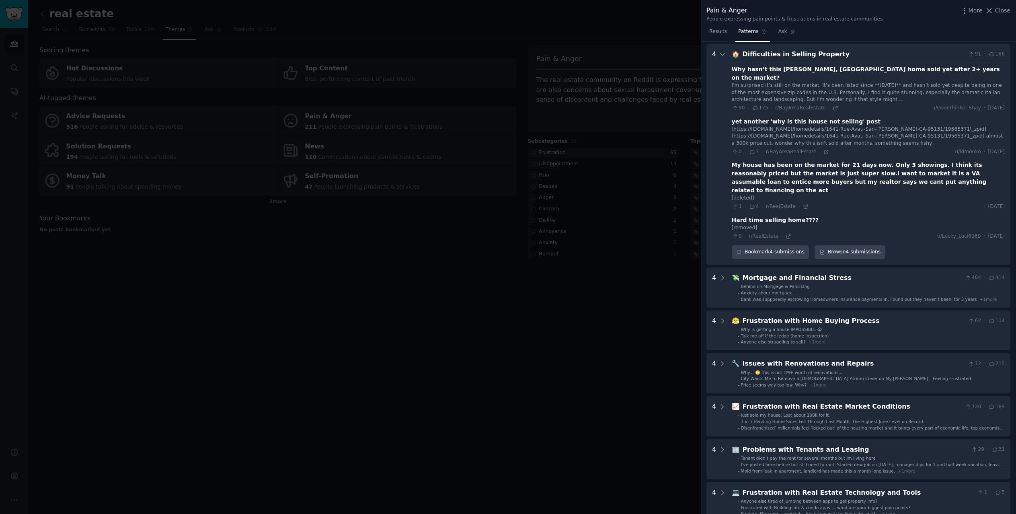
scroll to position [165, 0]
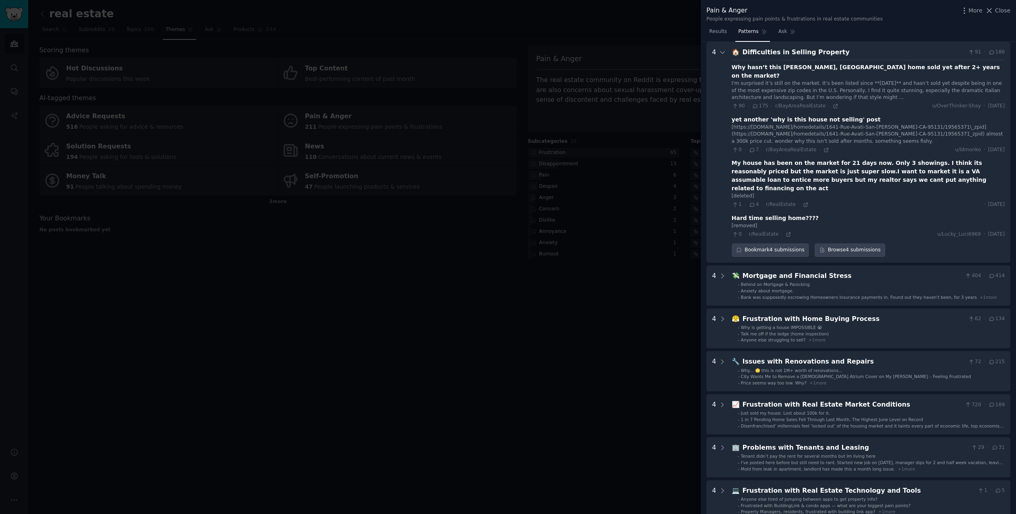
click at [865, 51] on div "Difficulties in Selling Property" at bounding box center [854, 52] width 223 height 10
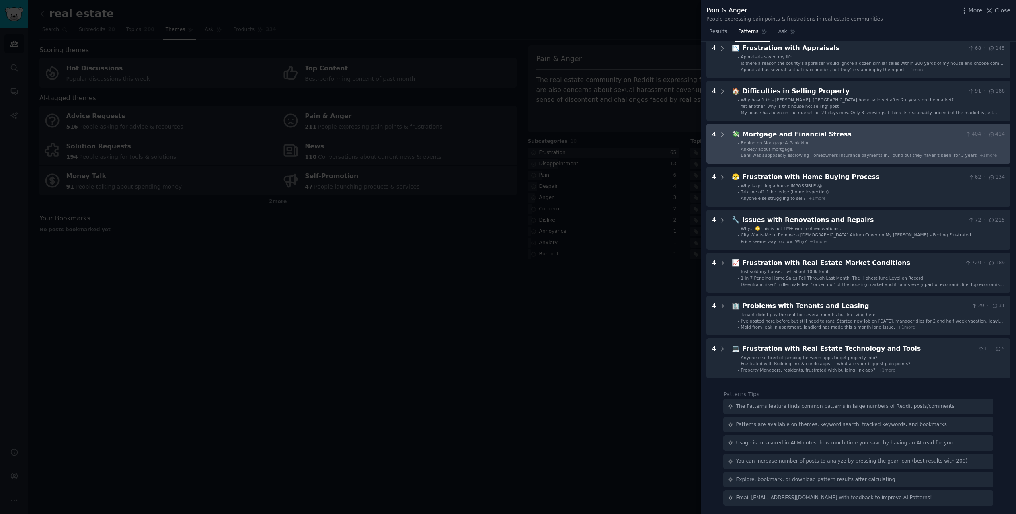
click at [872, 141] on li "- Behind on Mortgage & Panicking" at bounding box center [871, 143] width 267 height 6
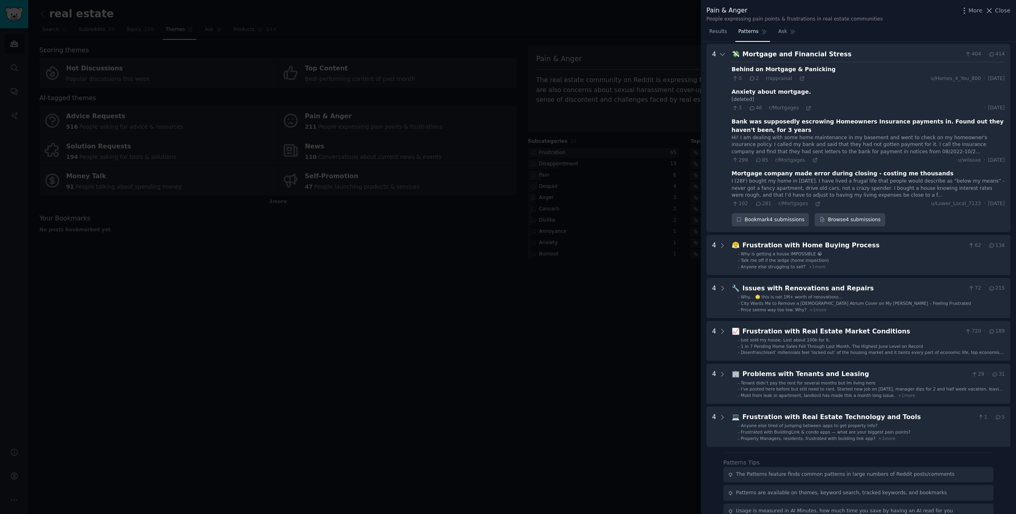
scroll to position [208, 0]
click at [862, 54] on div "Mortgage and Financial Stress" at bounding box center [853, 52] width 220 height 10
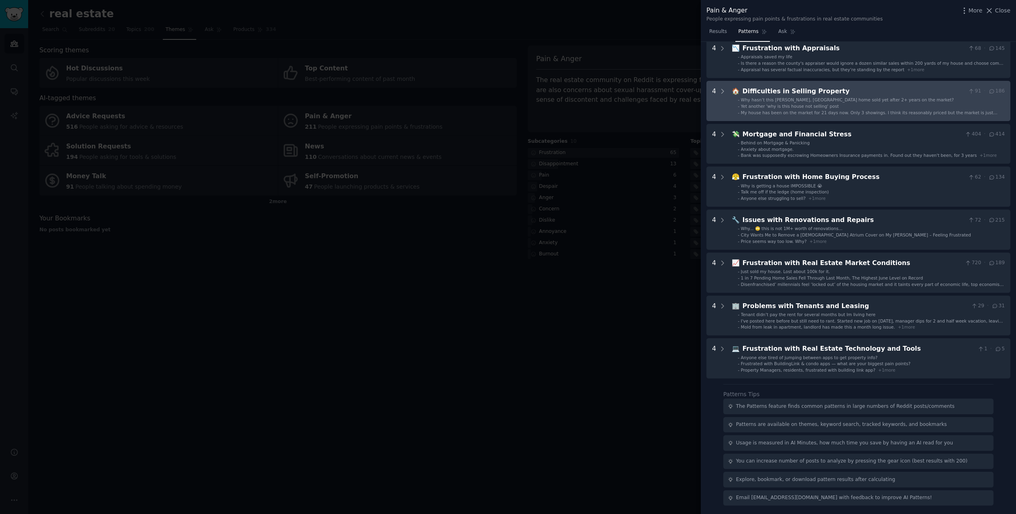
click at [860, 95] on div "Difficulties in Selling Property" at bounding box center [854, 91] width 223 height 10
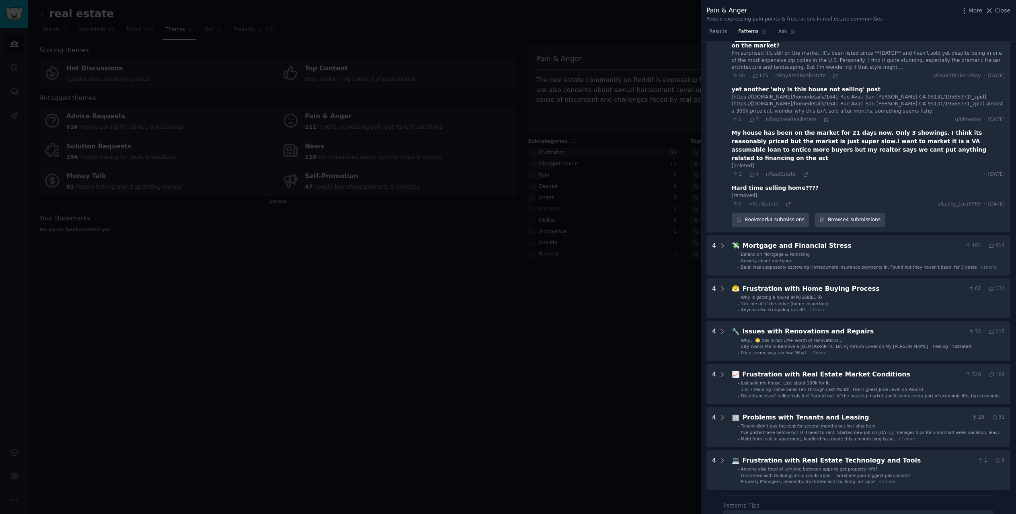
scroll to position [165, 0]
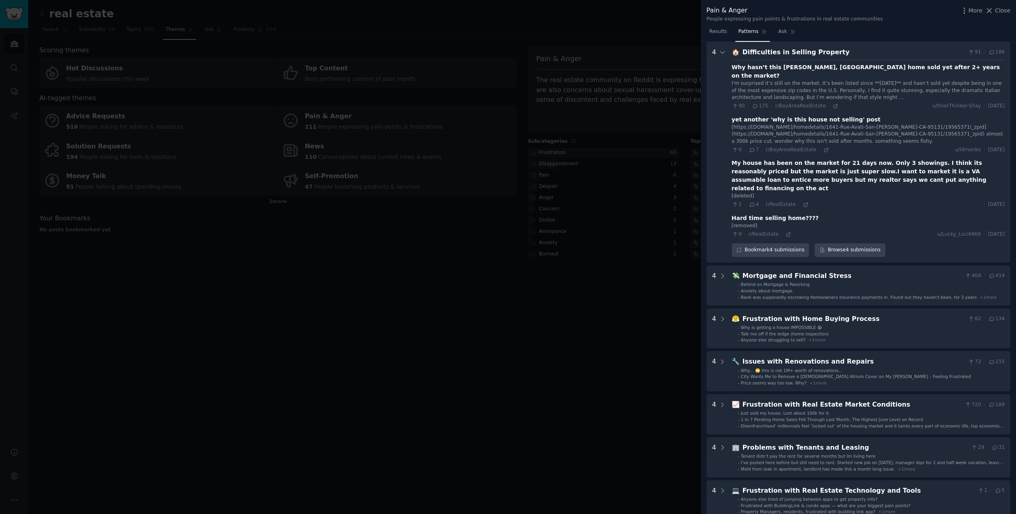
click at [846, 39] on div "Results Patterns Ask" at bounding box center [858, 33] width 315 height 16
click at [845, 51] on div "Difficulties in Selling Property" at bounding box center [854, 52] width 223 height 10
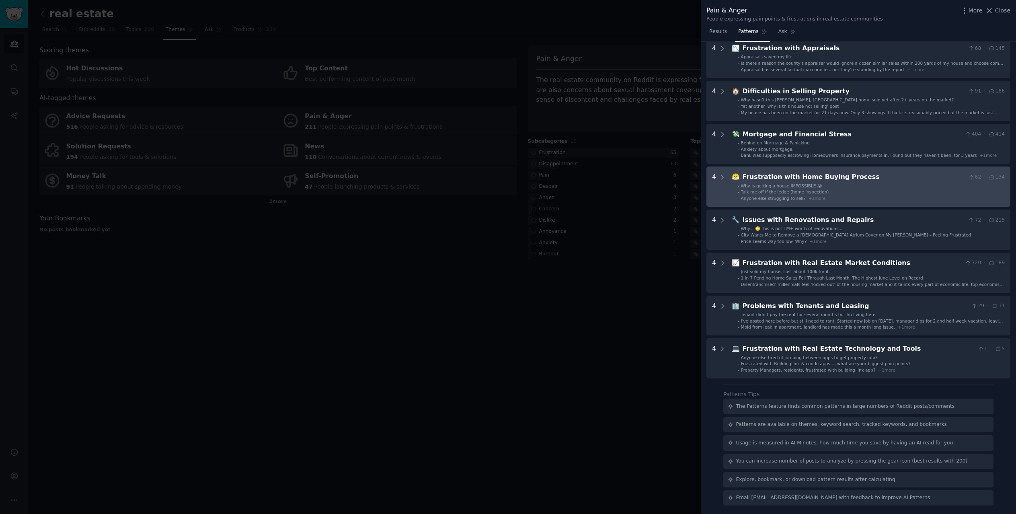
click at [884, 175] on div "Frustration with Home Buying Process" at bounding box center [854, 177] width 223 height 10
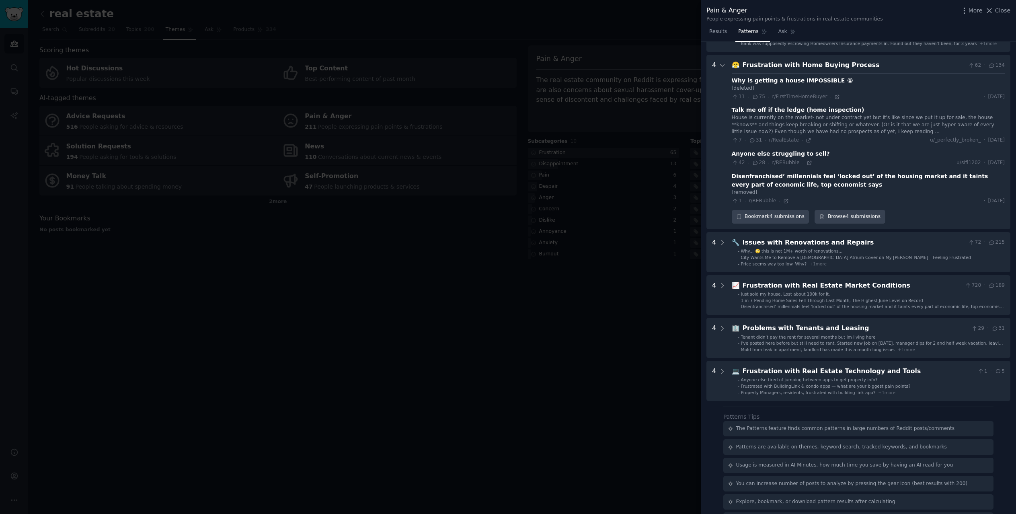
scroll to position [251, 0]
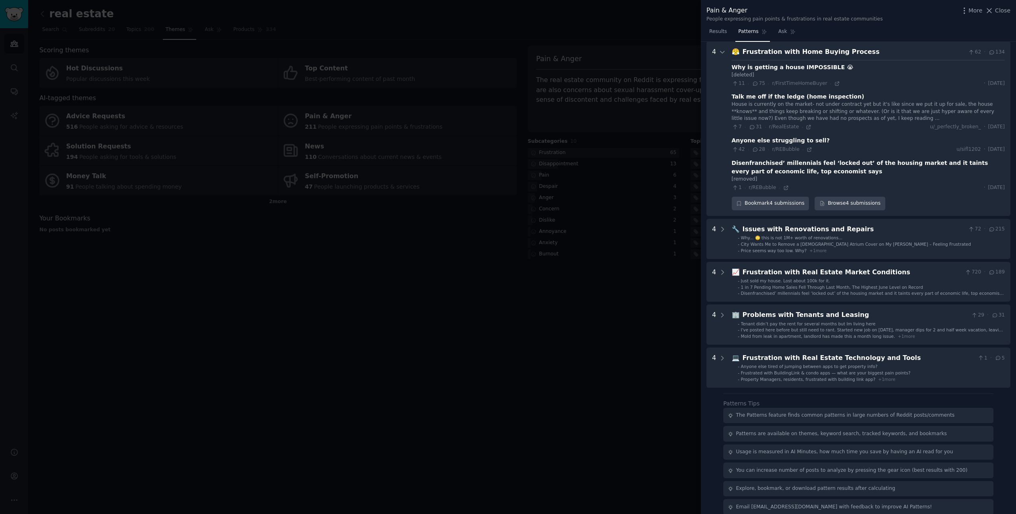
click at [866, 51] on div "Frustration with Home Buying Process" at bounding box center [854, 52] width 223 height 10
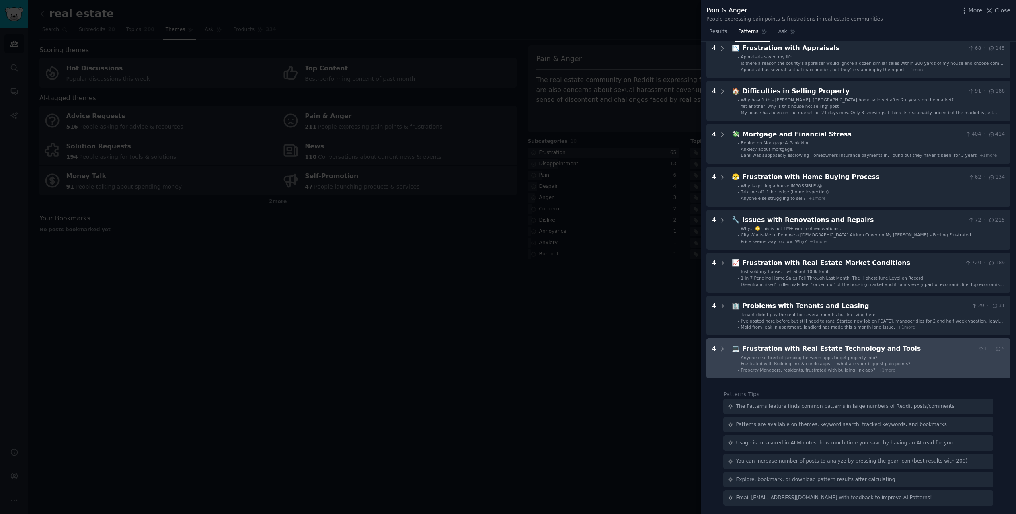
click at [862, 350] on div "Frustration with Real Estate Technology and Tools" at bounding box center [859, 349] width 232 height 10
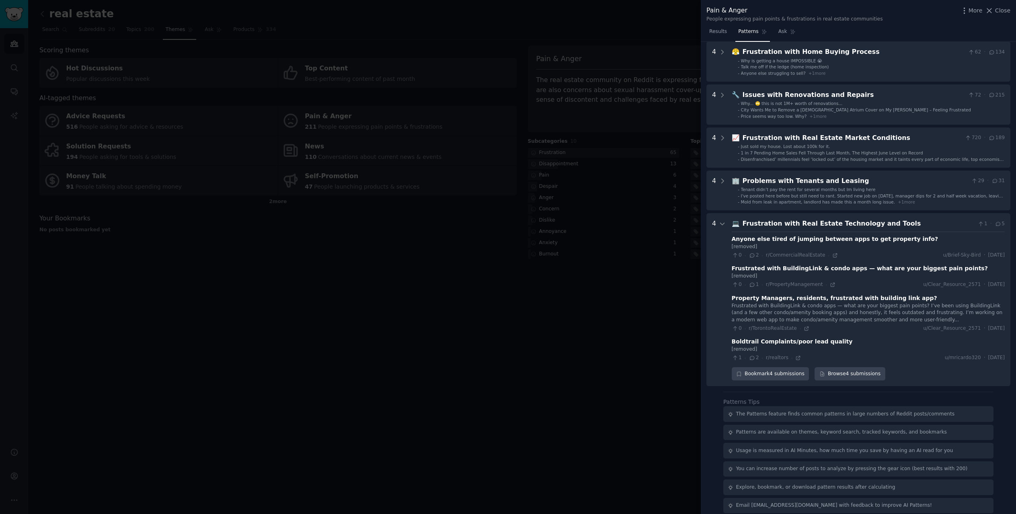
scroll to position [259, 0]
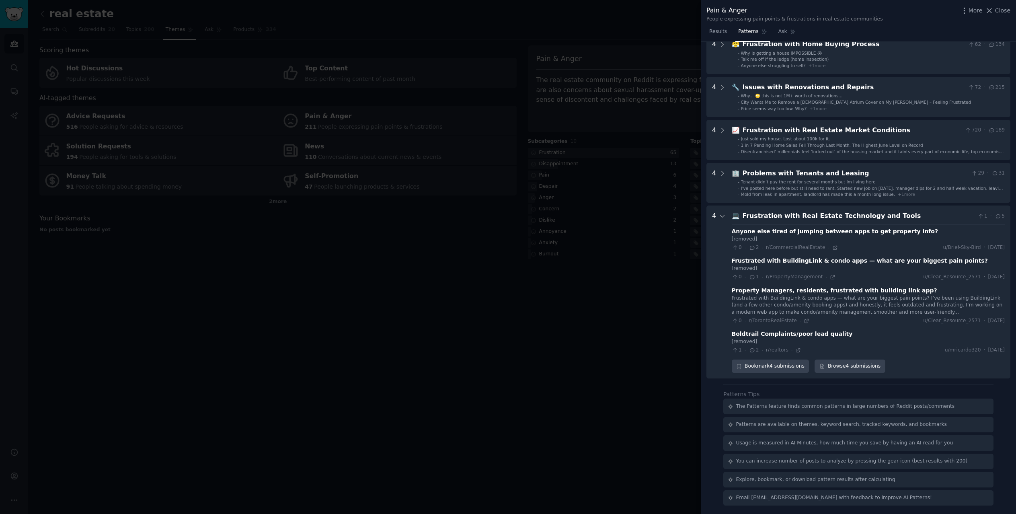
click at [877, 344] on div "[removed]" at bounding box center [868, 341] width 273 height 7
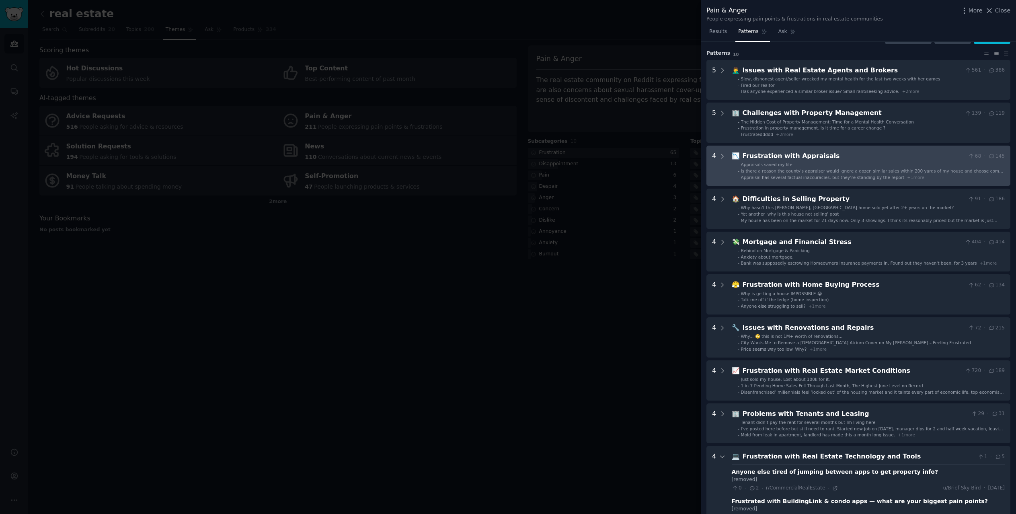
scroll to position [0, 0]
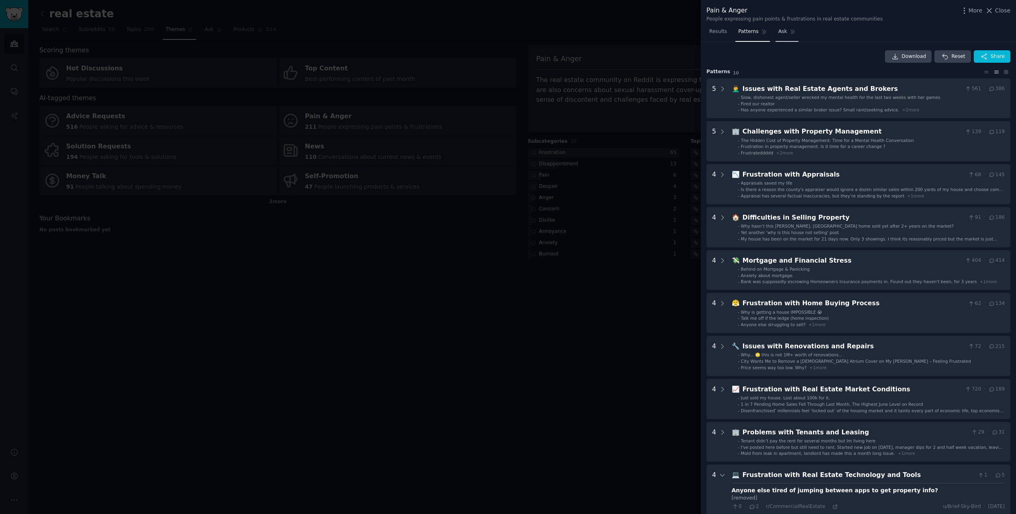
click at [782, 35] on span "Ask" at bounding box center [783, 31] width 9 height 7
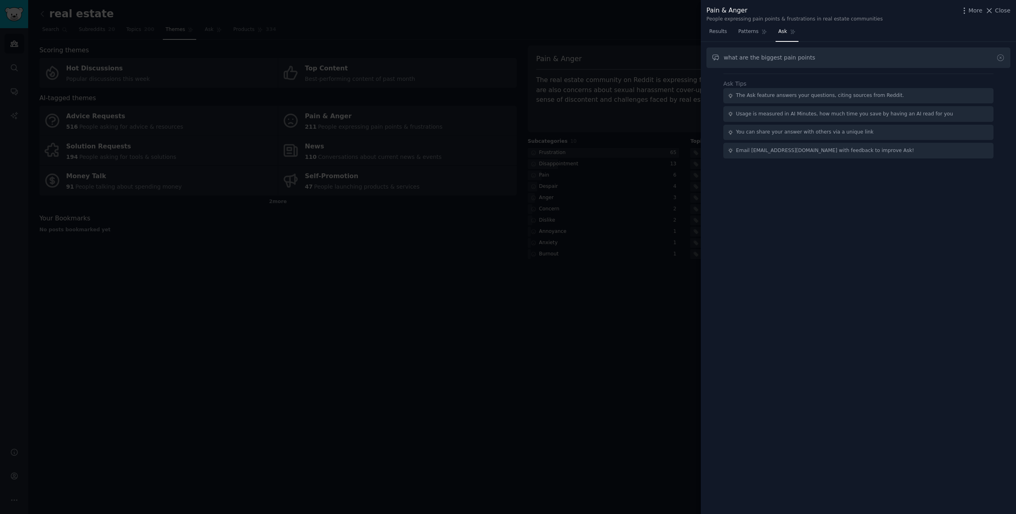
type input "what are the biggest pain points"
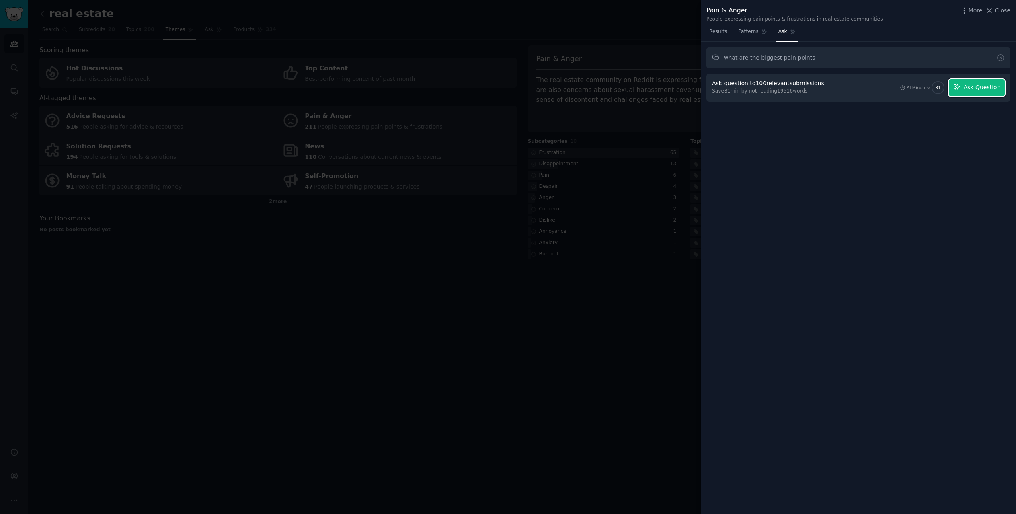
click at [997, 88] on span "Ask Question" at bounding box center [982, 87] width 37 height 8
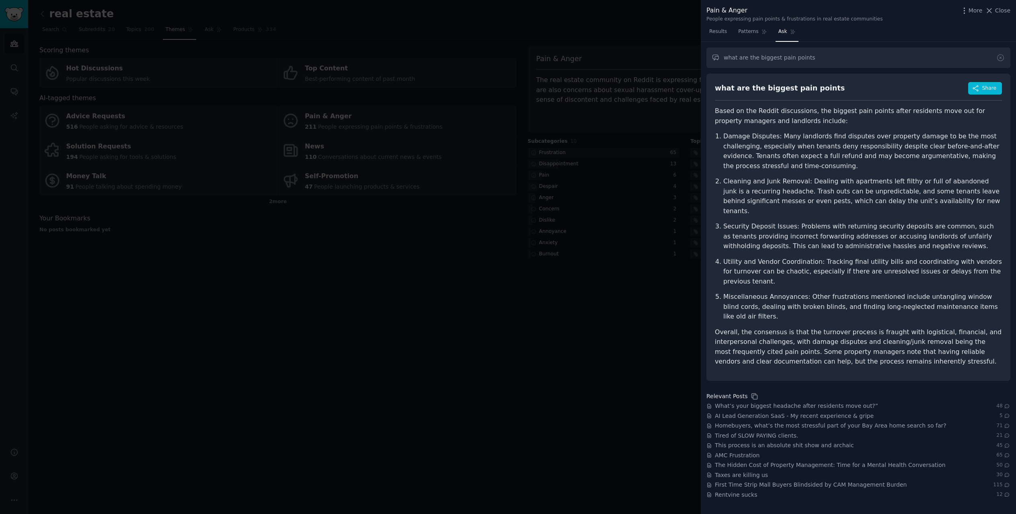
click at [875, 89] on div "what are the biggest pain points Share" at bounding box center [858, 91] width 287 height 19
click at [874, 186] on p "Cleaning and Junk Removal: Dealing with apartments left filthy or full of aband…" at bounding box center [863, 196] width 279 height 39
click at [849, 327] on p "Overall, the consensus is that the turnover process is fraught with logistical,…" at bounding box center [858, 346] width 287 height 39
click at [872, 333] on p "Overall, the consensus is that the turnover process is fraught with logistical,…" at bounding box center [858, 346] width 287 height 39
click at [839, 490] on div "what are the biggest pain points what are the biggest pain points Share Based o…" at bounding box center [858, 278] width 315 height 473
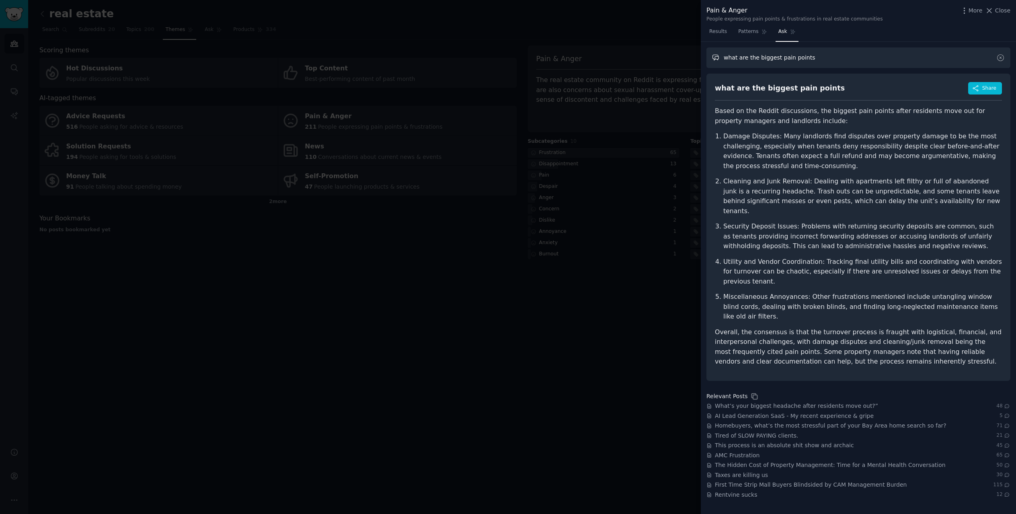
drag, startPoint x: 821, startPoint y: 55, endPoint x: 674, endPoint y: 56, distance: 146.8
click at [674, 56] on div "Pain & Anger People expressing pain points & frustrations in real estate commun…" at bounding box center [508, 257] width 1016 height 514
click at [745, 471] on span "Taxes are killing us" at bounding box center [741, 475] width 53 height 8
click at [817, 92] on div "what are the biggest pain points" at bounding box center [780, 88] width 130 height 10
click at [819, 64] on input "what are the biggest pain points" at bounding box center [859, 57] width 304 height 21
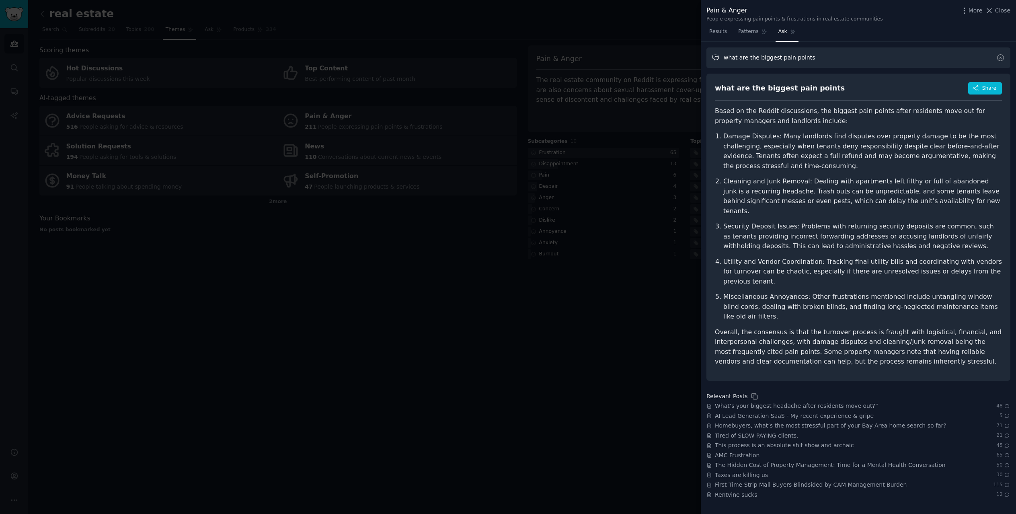
drag, startPoint x: 816, startPoint y: 61, endPoint x: 703, endPoint y: 68, distance: 113.2
click at [705, 68] on div "what are the biggest pain points what are the biggest pain points Share Based o…" at bounding box center [858, 278] width 315 height 473
click at [485, 327] on div at bounding box center [508, 257] width 1016 height 514
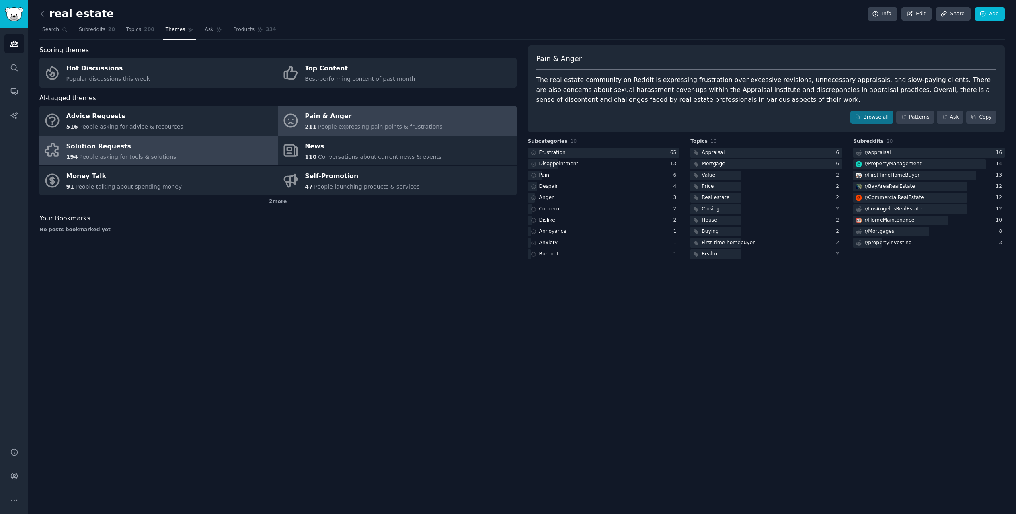
click at [241, 154] on link "Solution Requests 194 People asking for tools & solutions" at bounding box center [158, 151] width 239 height 30
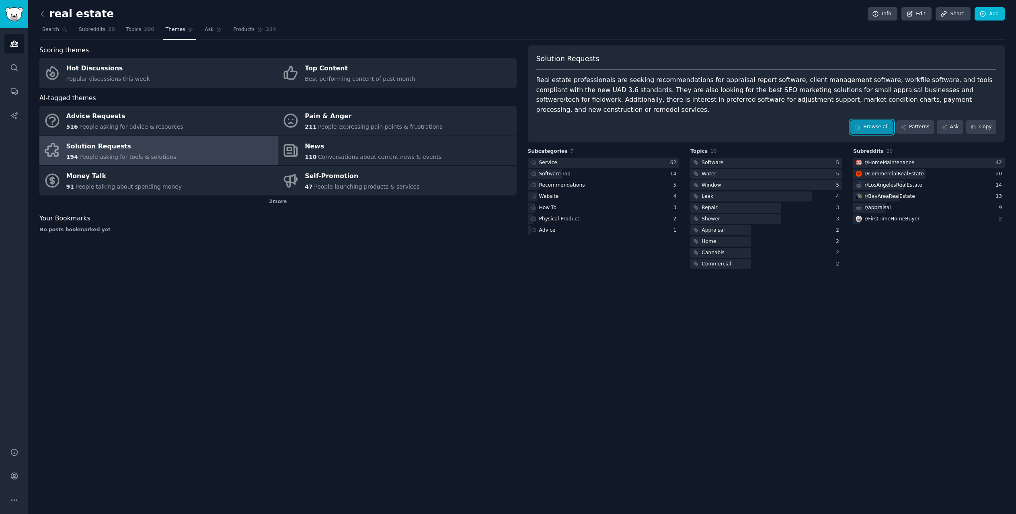
click at [892, 120] on link "Browse all" at bounding box center [872, 127] width 43 height 14
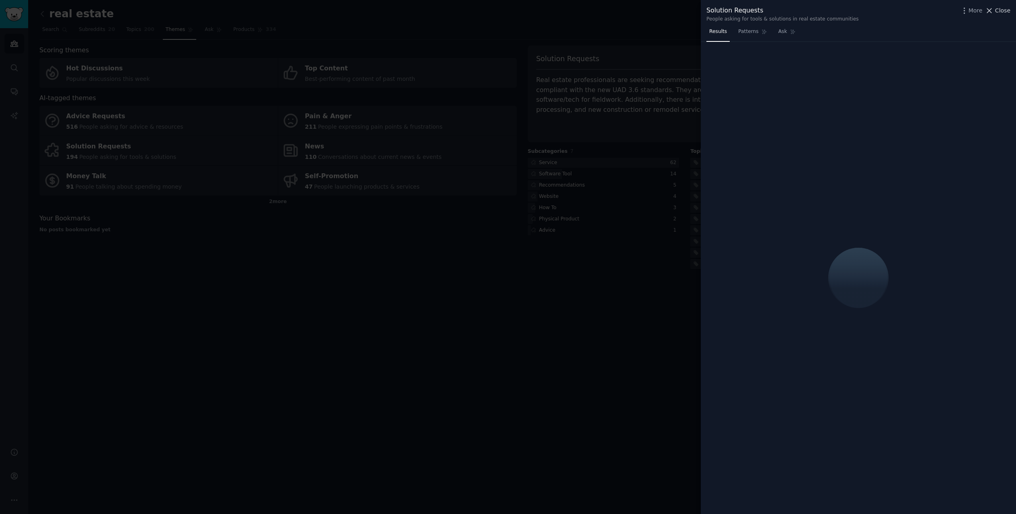
click at [1005, 9] on span "Close" at bounding box center [1002, 10] width 15 height 8
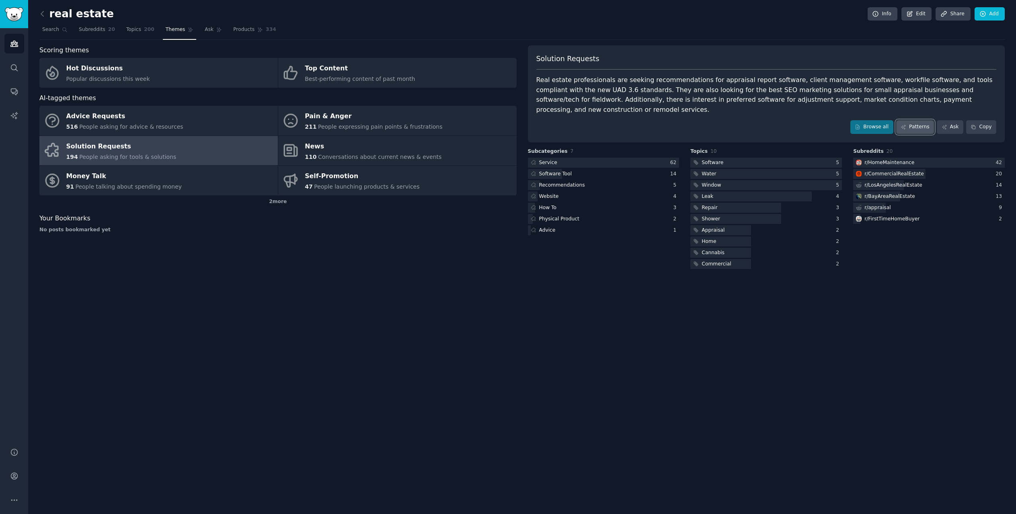
click at [921, 120] on link "Patterns" at bounding box center [916, 127] width 38 height 14
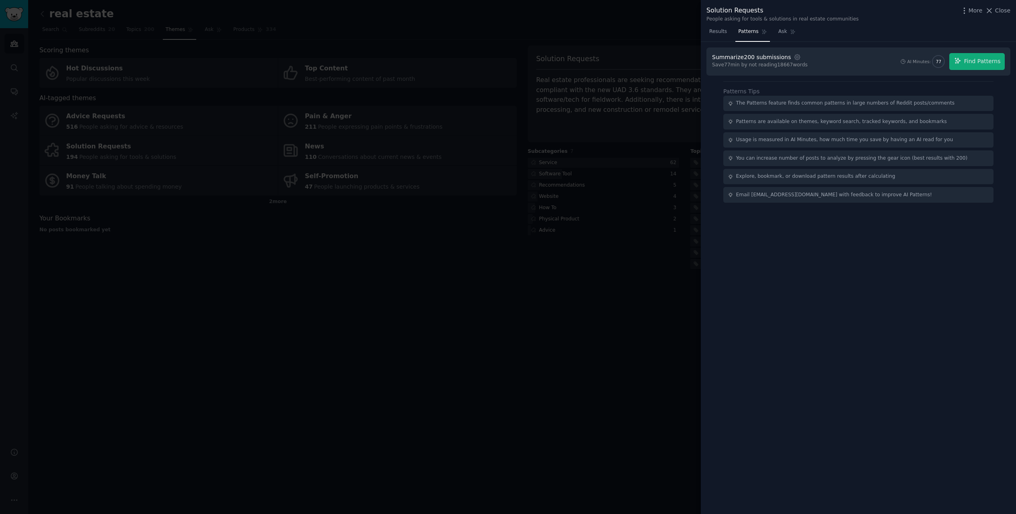
click at [838, 365] on div "Summarize 200 submissions Settings Save 77 min by not reading 18667 words AI Mi…" at bounding box center [858, 278] width 315 height 473
click at [797, 58] on icon "button" at bounding box center [798, 57] width 2 height 2
click at [876, 78] on span "500" at bounding box center [880, 76] width 9 height 7
click at [868, 78] on input "500" at bounding box center [871, 77] width 6 height 6
click at [987, 58] on span "Find Patterns" at bounding box center [983, 61] width 37 height 8
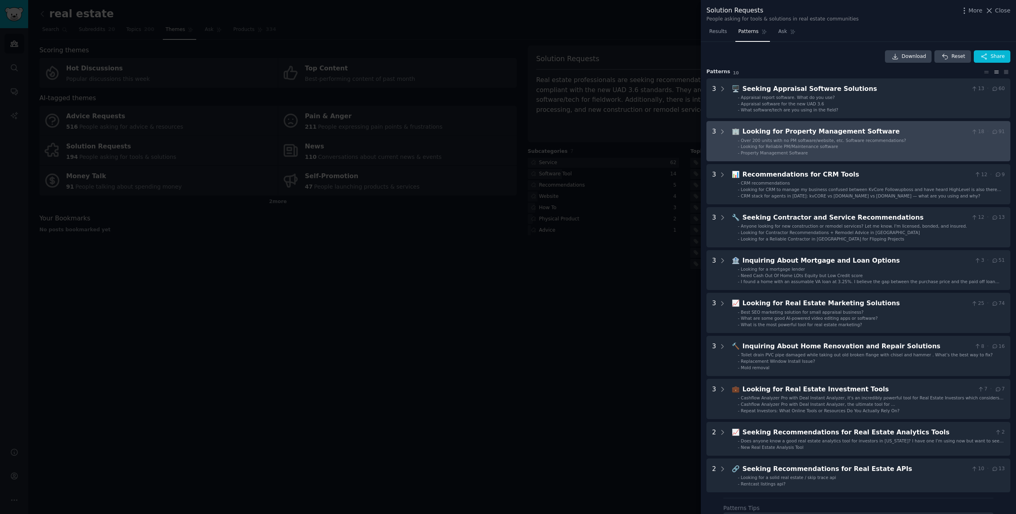
click at [868, 138] on span "Over 200 units with no PM software/website, etc. Software recommendations?" at bounding box center [823, 140] width 165 height 5
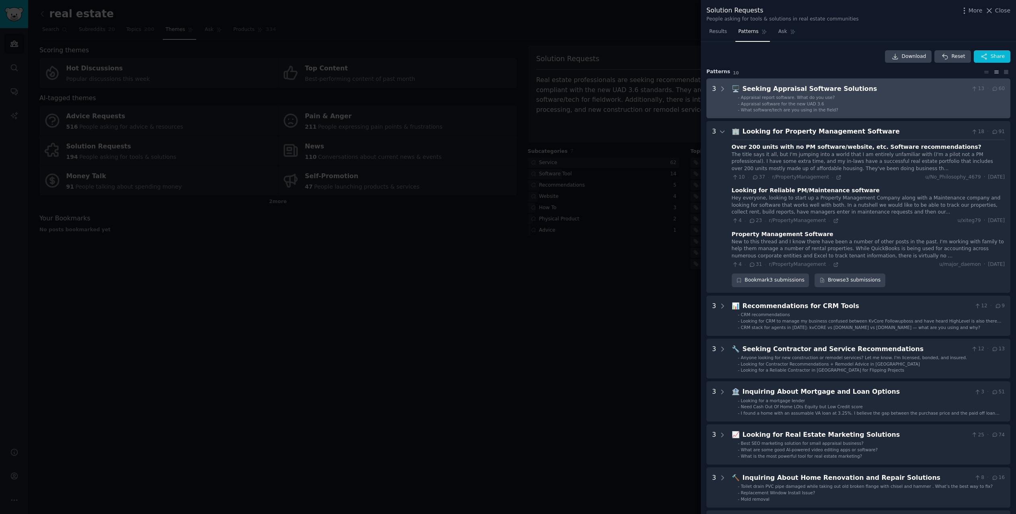
click at [906, 113] on Solutions "3 🖥️ Seeking Appraisal Software Solutions 13 · 60 - Appraisal report software. …" at bounding box center [859, 98] width 304 height 40
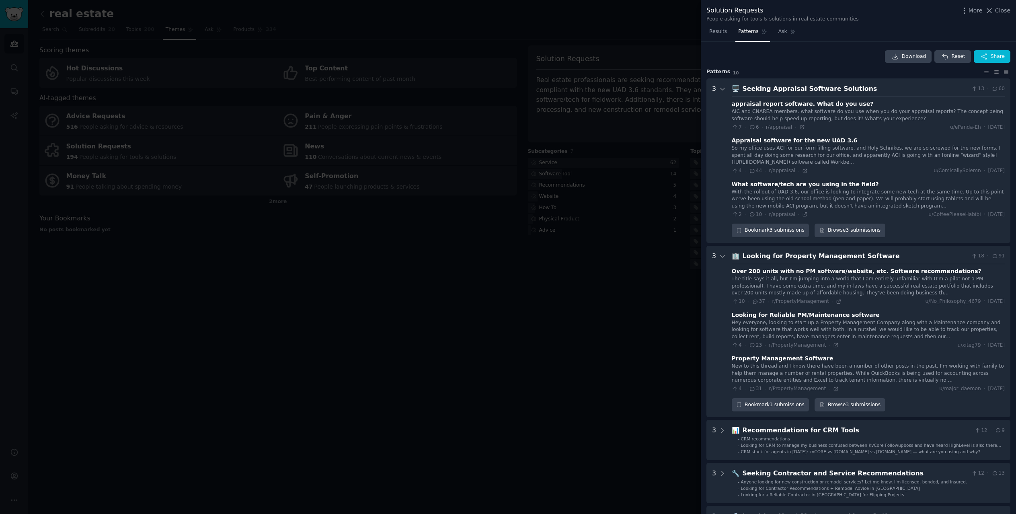
scroll to position [37, 0]
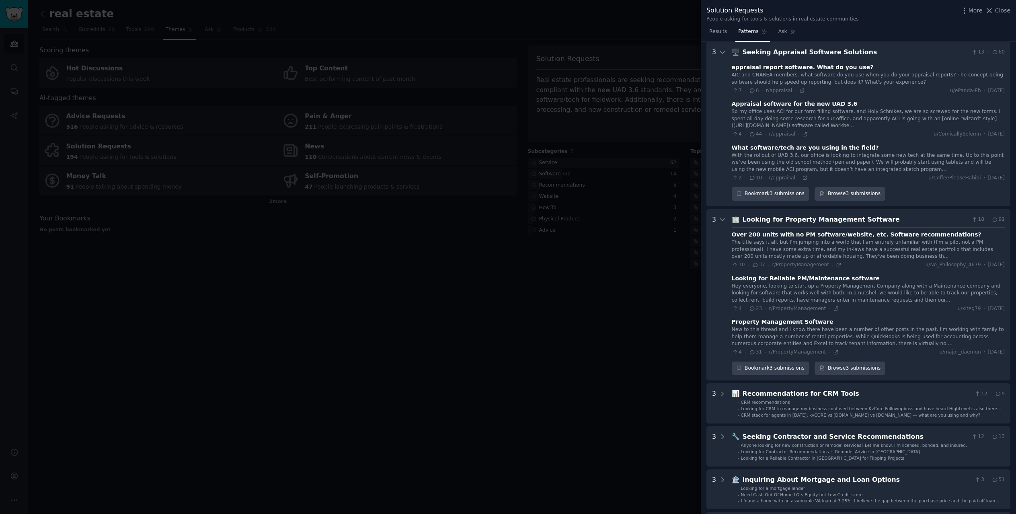
click at [876, 54] on div "Seeking Appraisal Software Solutions" at bounding box center [856, 52] width 226 height 10
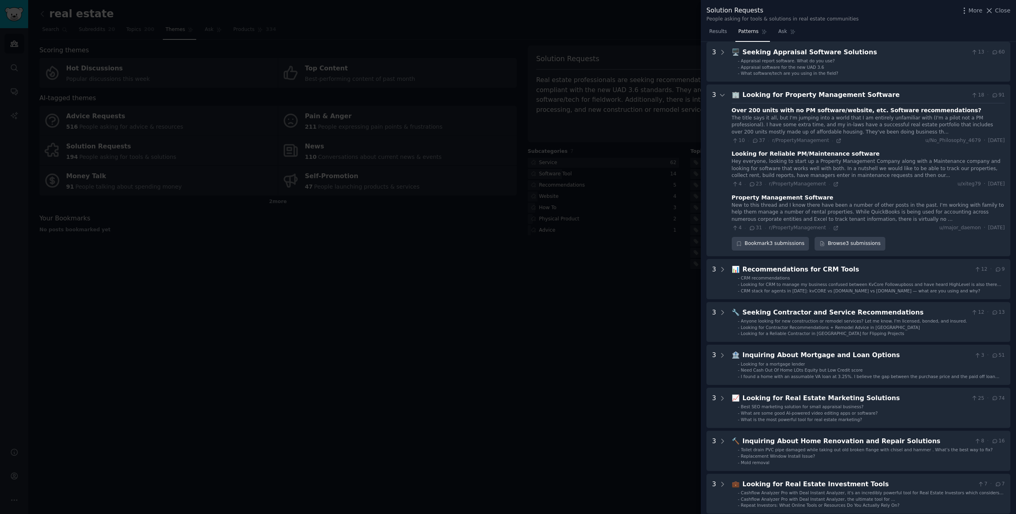
click at [892, 98] on div "Looking for Property Management Software" at bounding box center [856, 95] width 226 height 10
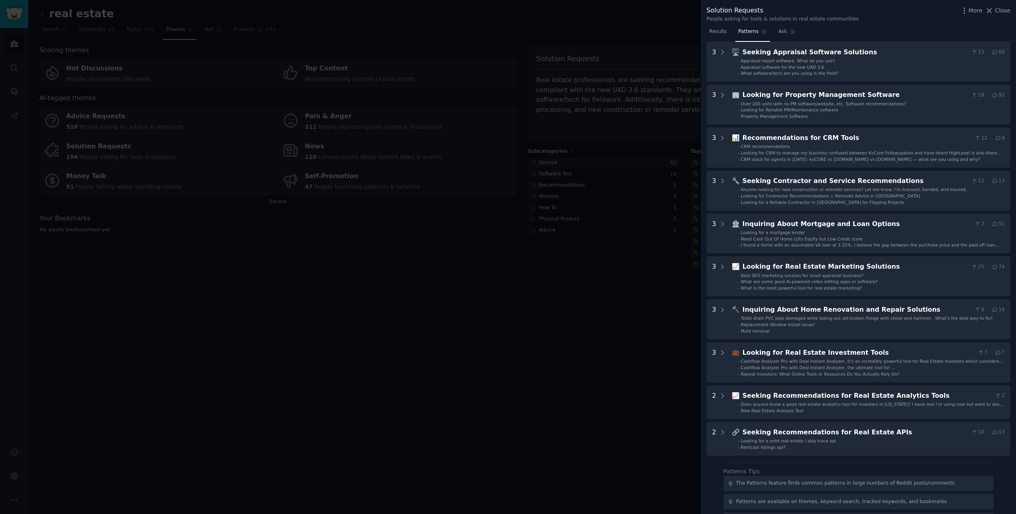
click at [879, 94] on div "Looking for Property Management Software" at bounding box center [856, 95] width 226 height 10
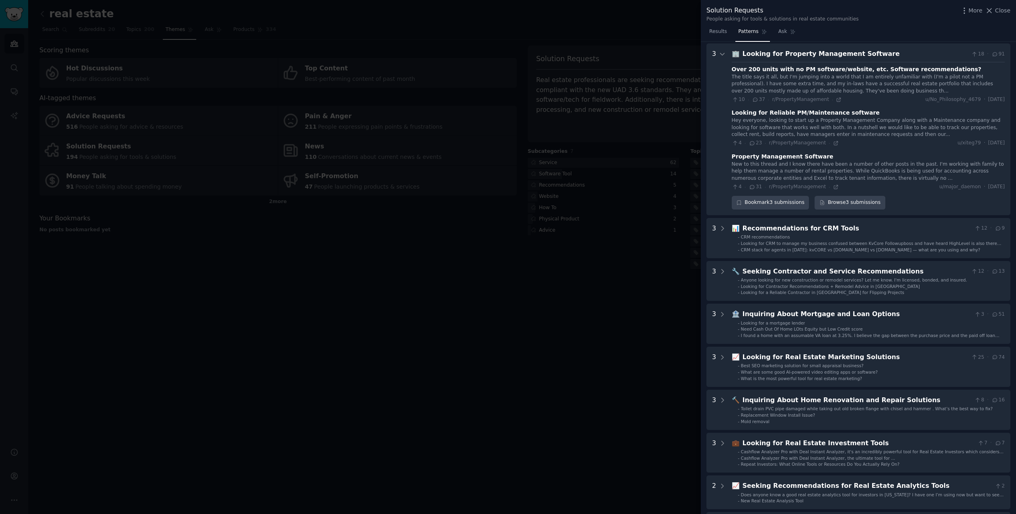
scroll to position [80, 0]
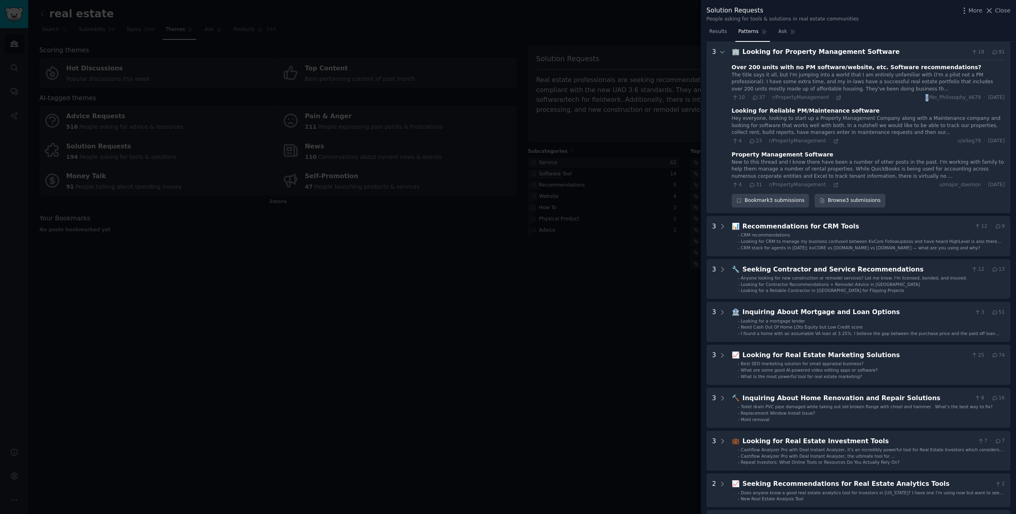
click at [879, 94] on div "10 · 37 · r/PropertyManagement · u/No_Philosophy_4679 · Mon 6/30/2025" at bounding box center [868, 97] width 273 height 7
click at [882, 55] on div "Looking for Property Management Software" at bounding box center [856, 52] width 226 height 10
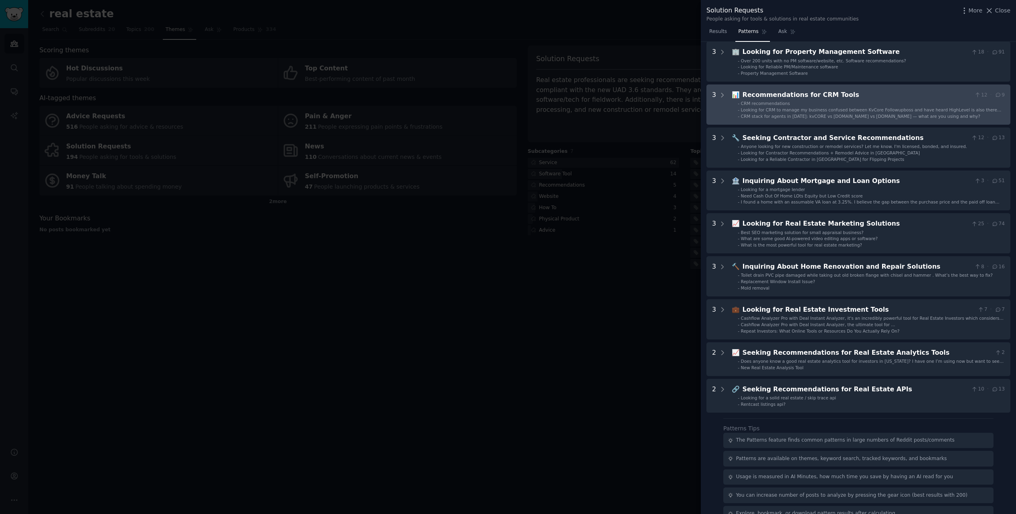
click at [866, 97] on div "Recommendations for CRM Tools" at bounding box center [857, 95] width 229 height 10
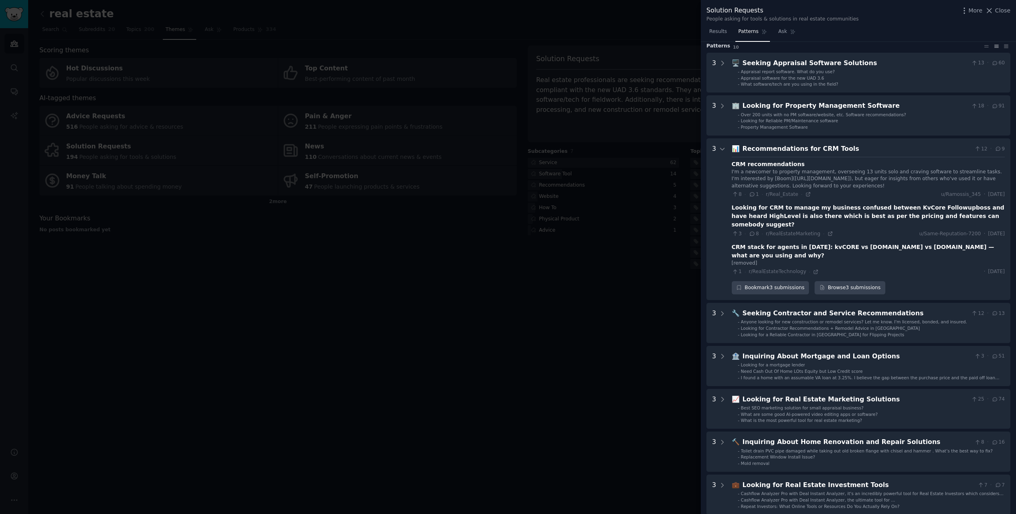
scroll to position [40, 0]
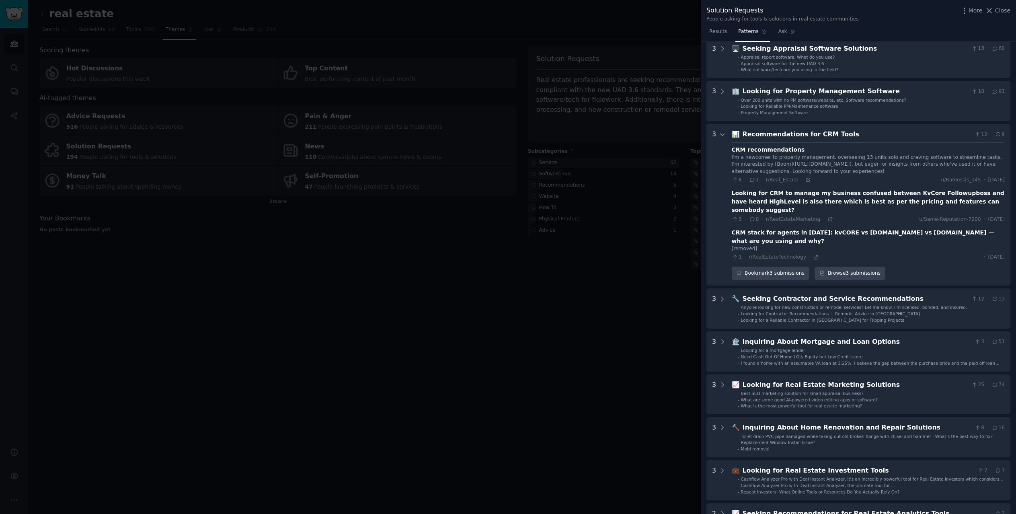
click at [885, 135] on div "Recommendations for CRM Tools" at bounding box center [857, 135] width 229 height 10
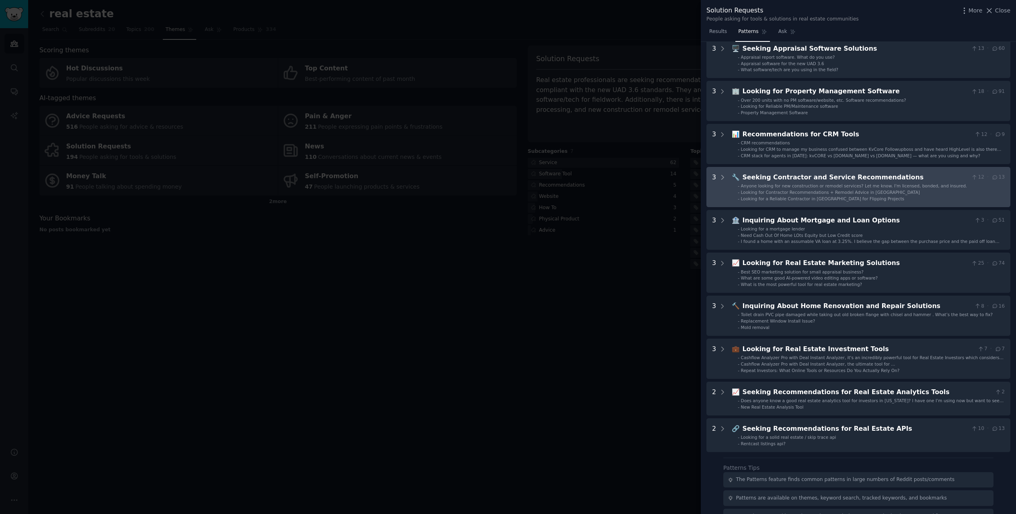
click at [888, 177] on div "Seeking Contractor and Service Recommendations" at bounding box center [856, 178] width 226 height 10
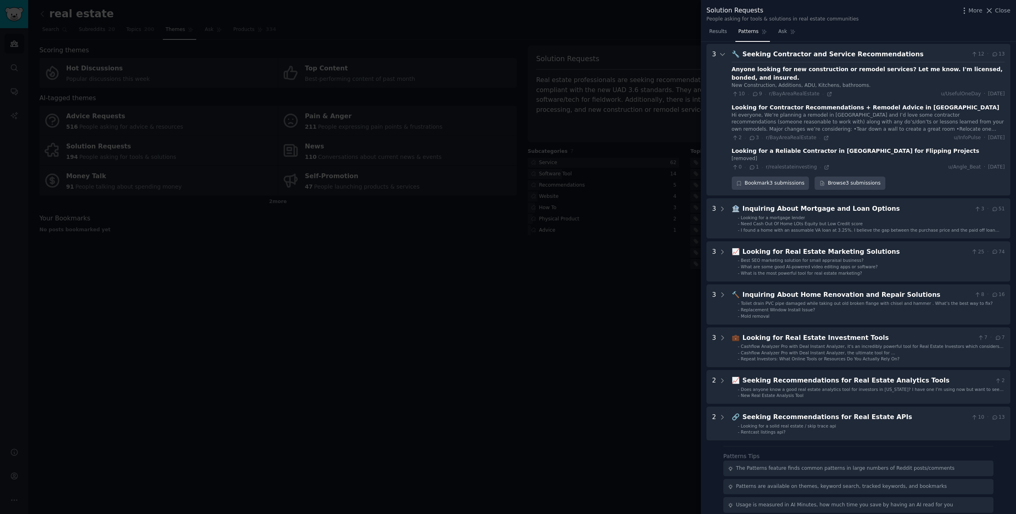
scroll to position [165, 0]
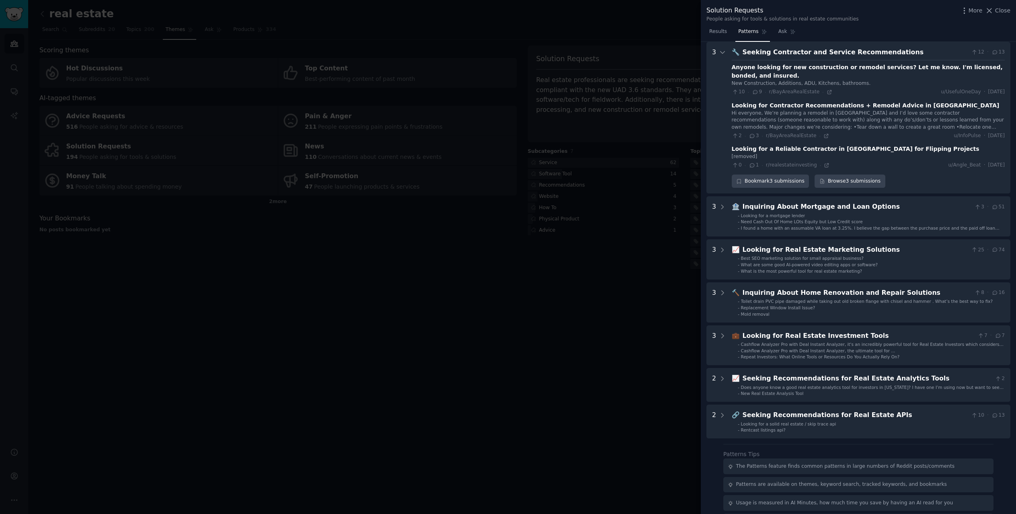
click at [883, 53] on div "Seeking Contractor and Service Recommendations" at bounding box center [856, 52] width 226 height 10
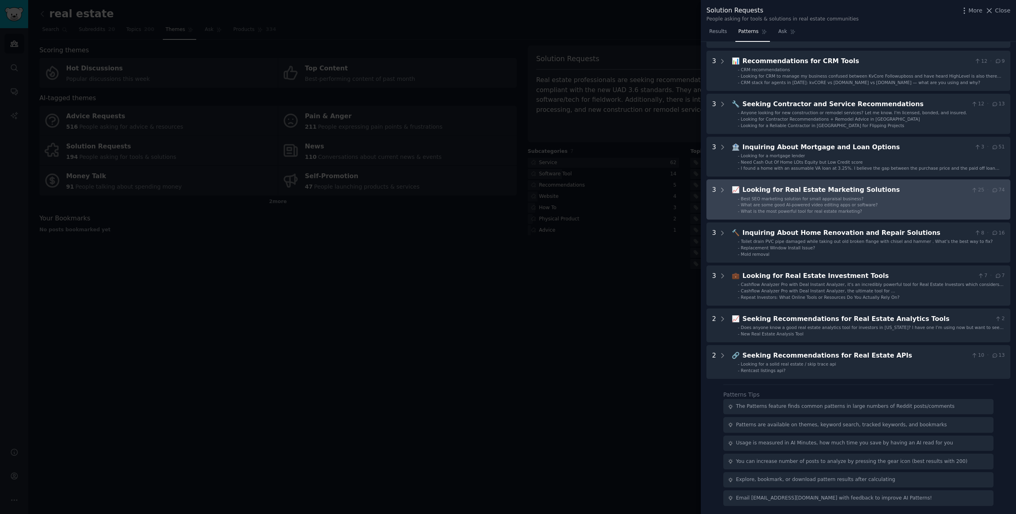
click at [862, 191] on div "Looking for Real Estate Marketing Solutions" at bounding box center [856, 190] width 226 height 10
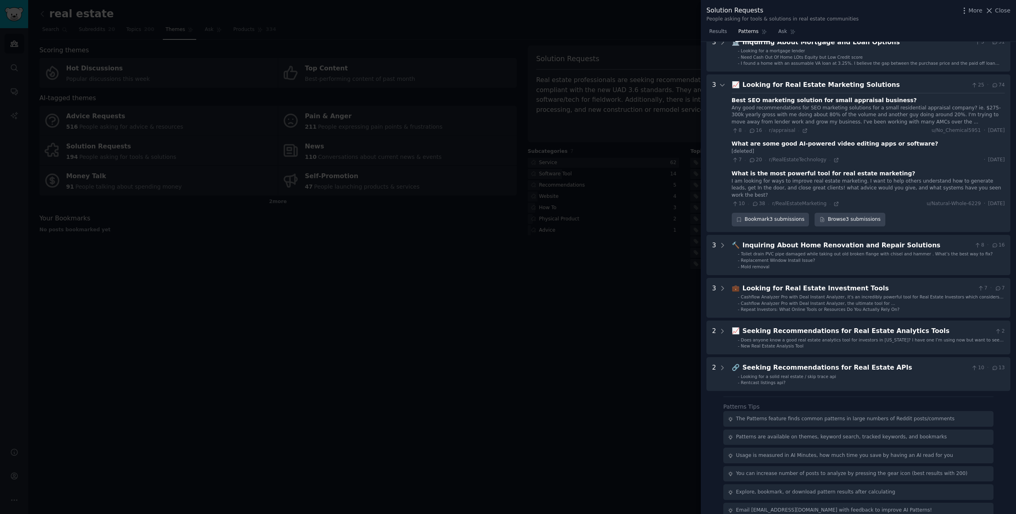
scroll to position [224, 0]
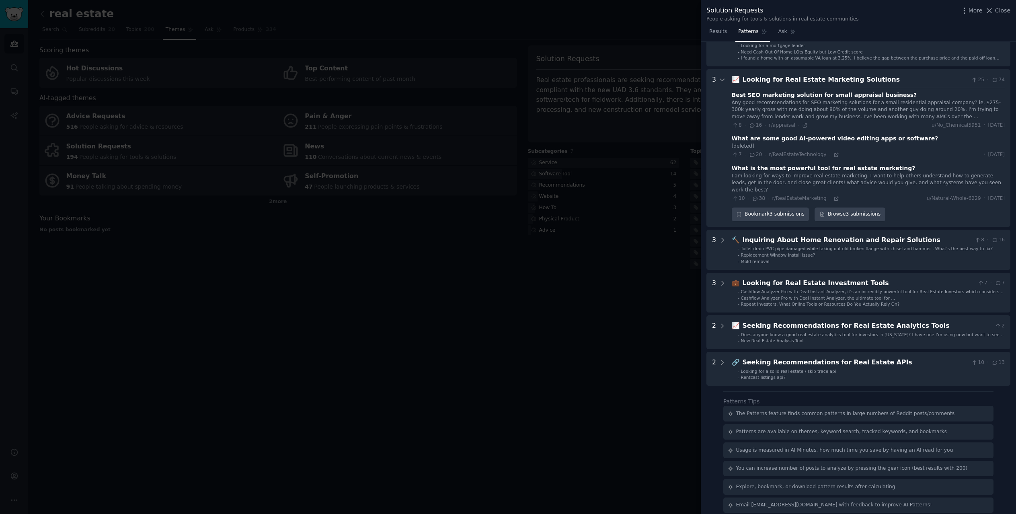
click at [519, 294] on div at bounding box center [508, 257] width 1016 height 514
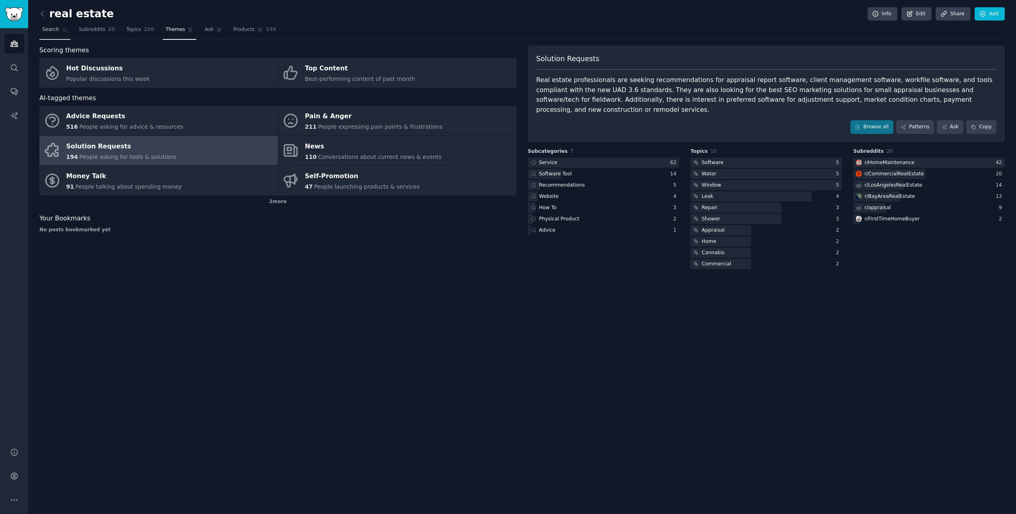
click at [56, 28] on span "Search" at bounding box center [50, 29] width 17 height 7
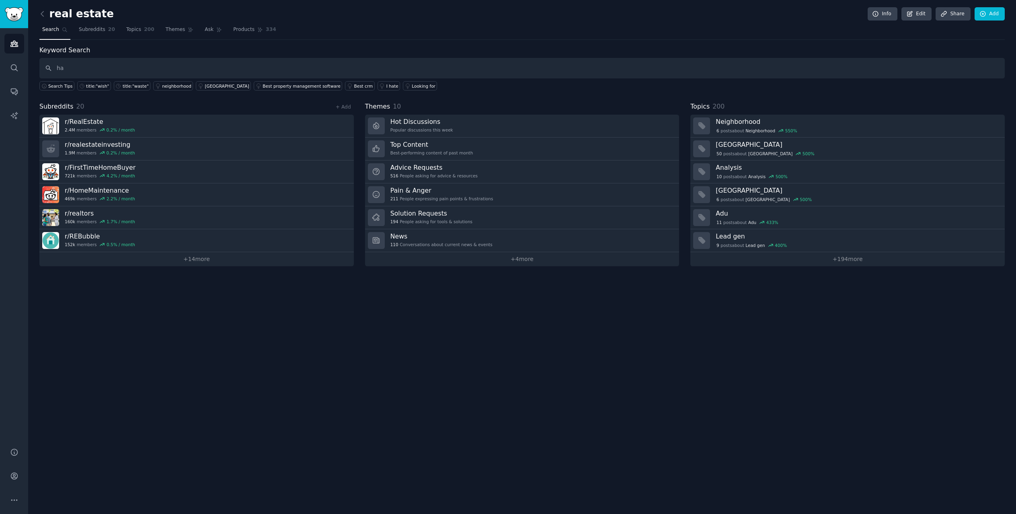
type input "h"
type input "title:"hate""
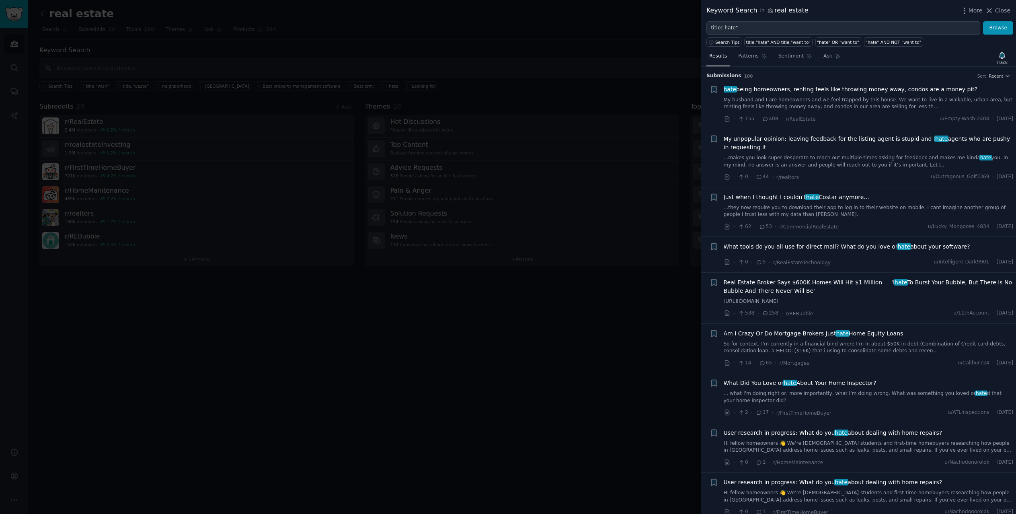
click at [838, 195] on span "Just when I thought I couldn't hate Costar anymore..." at bounding box center [797, 197] width 146 height 8
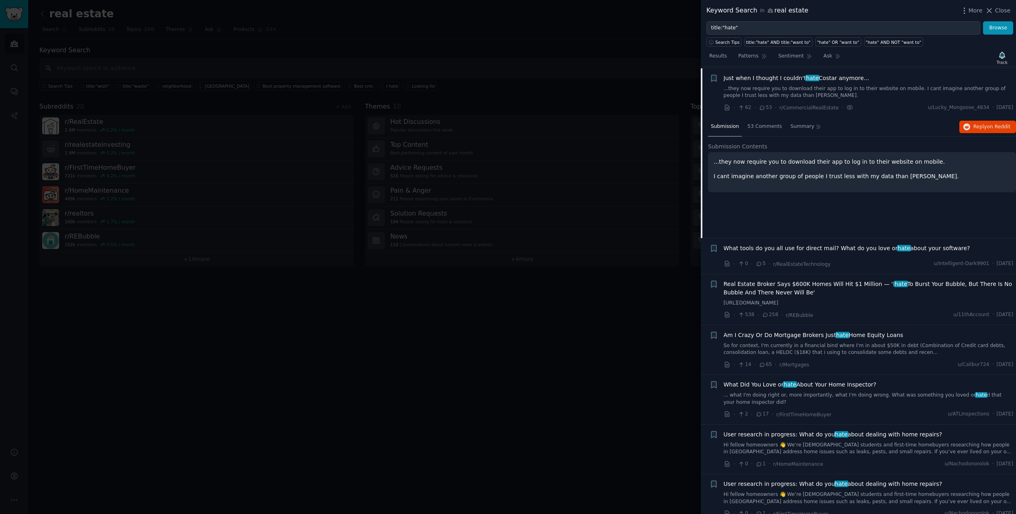
scroll to position [121, 0]
click at [837, 74] on span "Just when I thought I couldn't hate Costar anymore..." at bounding box center [797, 76] width 146 height 8
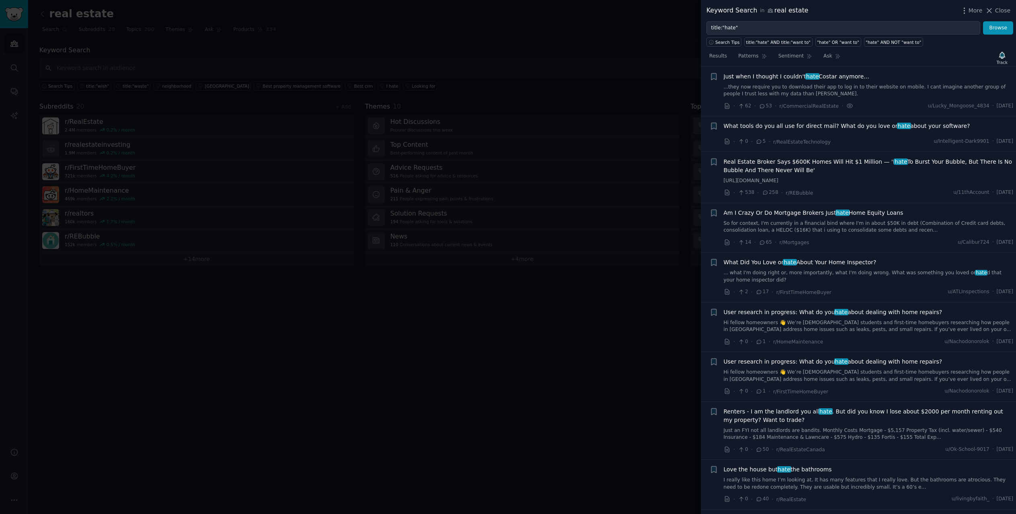
click at [760, 106] on icon at bounding box center [762, 106] width 7 height 6
click at [777, 72] on span "Just when I thought I couldn't hate Costar anymore..." at bounding box center [797, 76] width 146 height 8
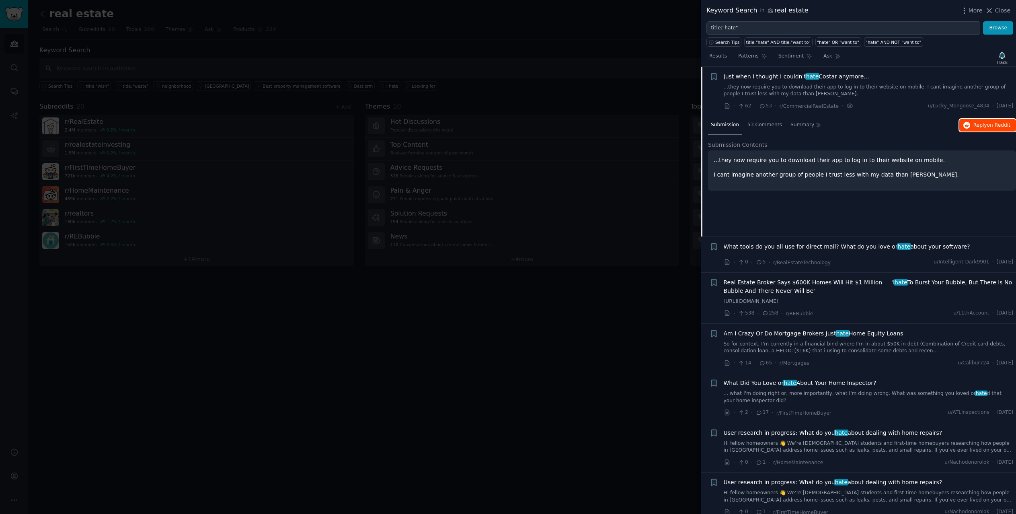
click at [968, 120] on button "Reply on Reddit" at bounding box center [988, 125] width 57 height 13
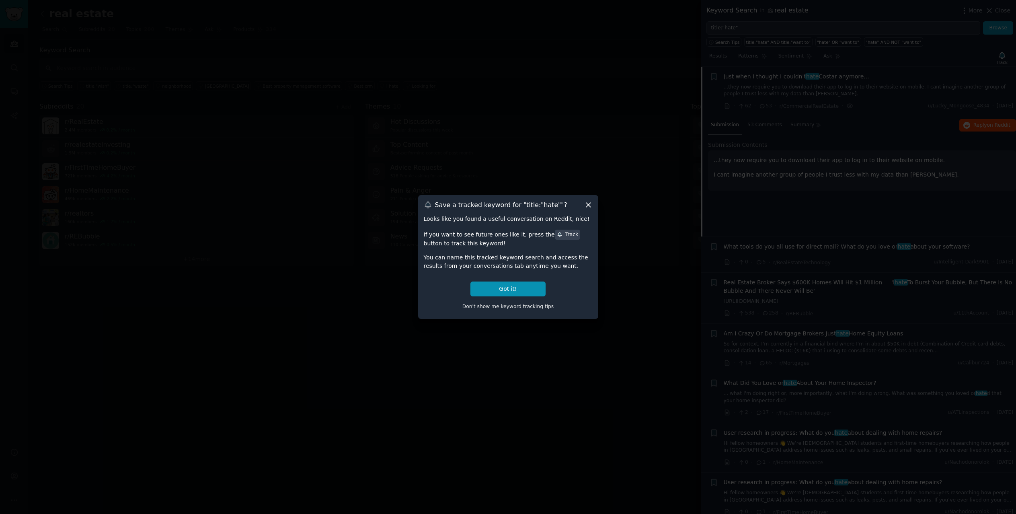
click at [588, 204] on icon at bounding box center [588, 205] width 8 height 8
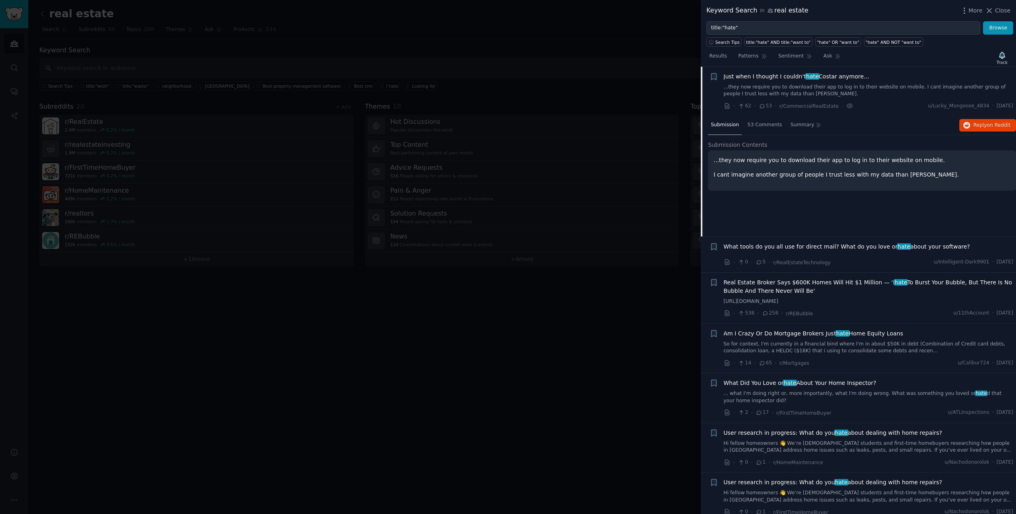
click at [894, 206] on div "Submission 53 Comments Summary Reply on Reddit Submission Contents ...they now …" at bounding box center [862, 176] width 308 height 121
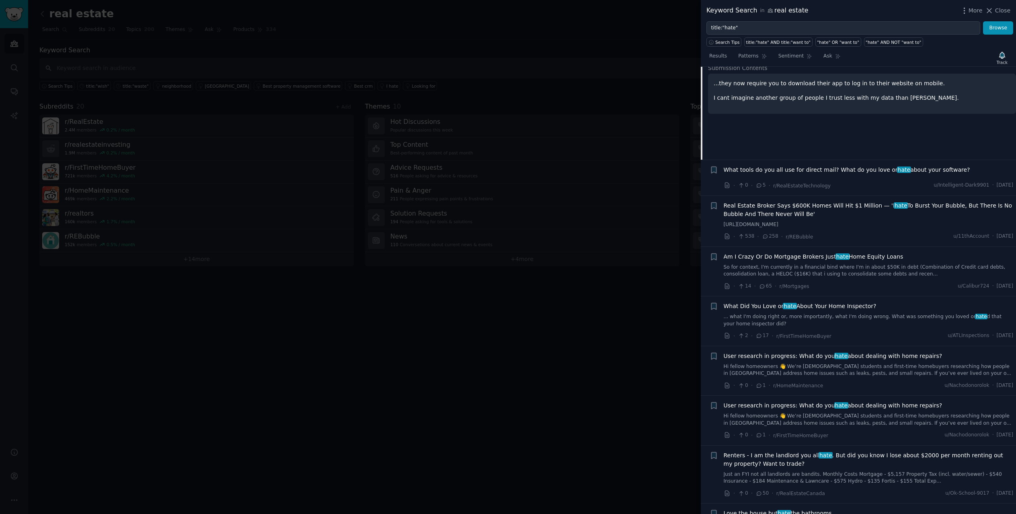
scroll to position [201, 0]
click at [849, 173] on div "What tools do you all use for direct mail? What do you love or hate about your …" at bounding box center [869, 167] width 290 height 11
click at [852, 162] on span "What tools do you all use for direct mail? What do you love or hate about your …" at bounding box center [847, 166] width 247 height 8
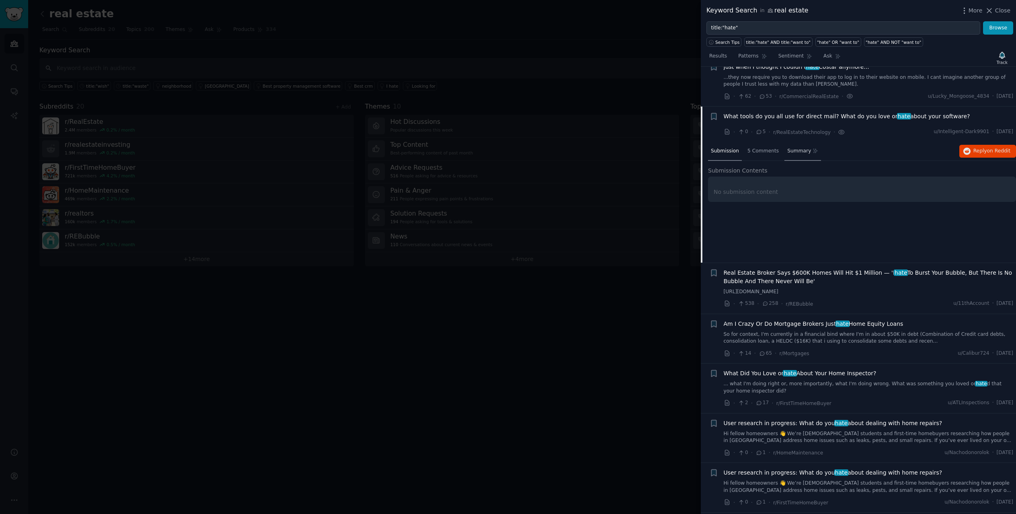
scroll to position [130, 0]
click at [759, 152] on span "5 Comments" at bounding box center [763, 151] width 31 height 7
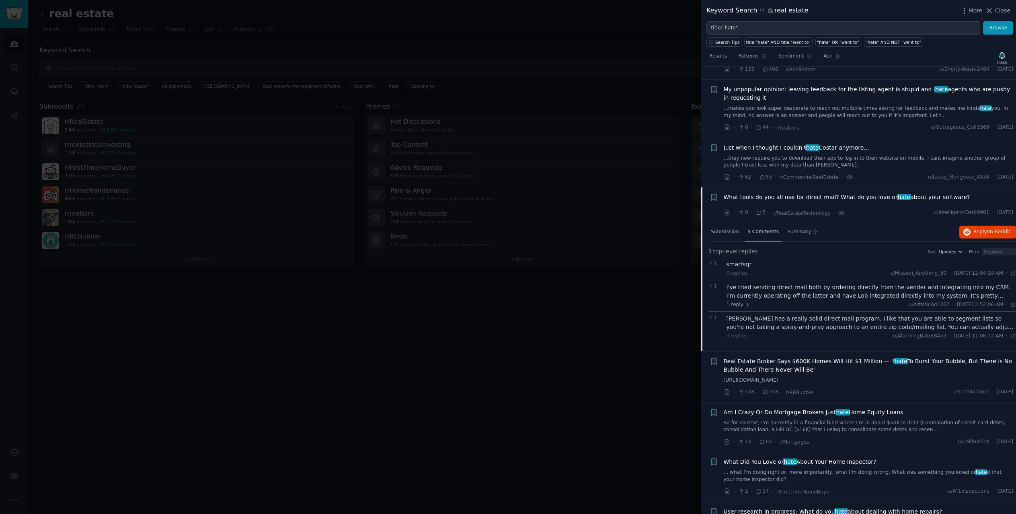
scroll to position [0, 0]
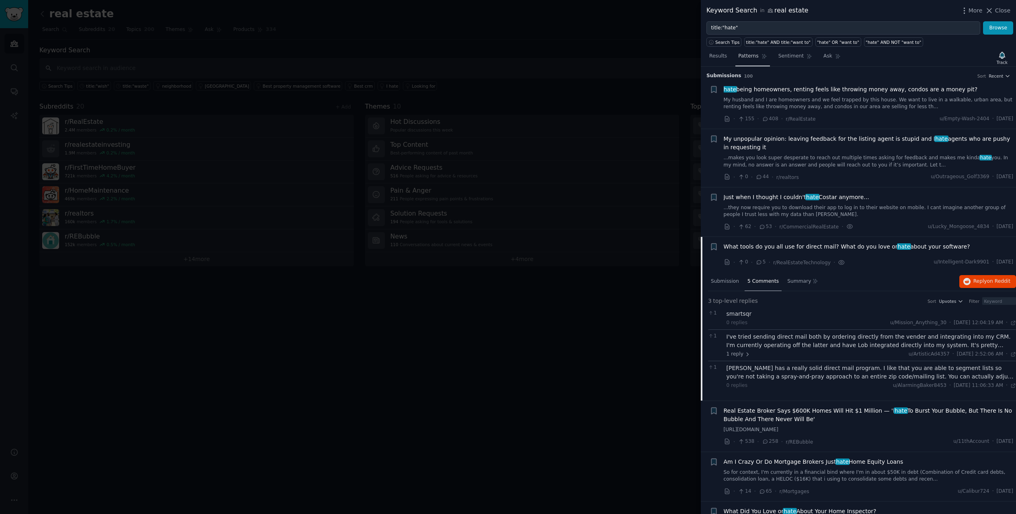
click at [747, 55] on span "Patterns" at bounding box center [748, 56] width 20 height 7
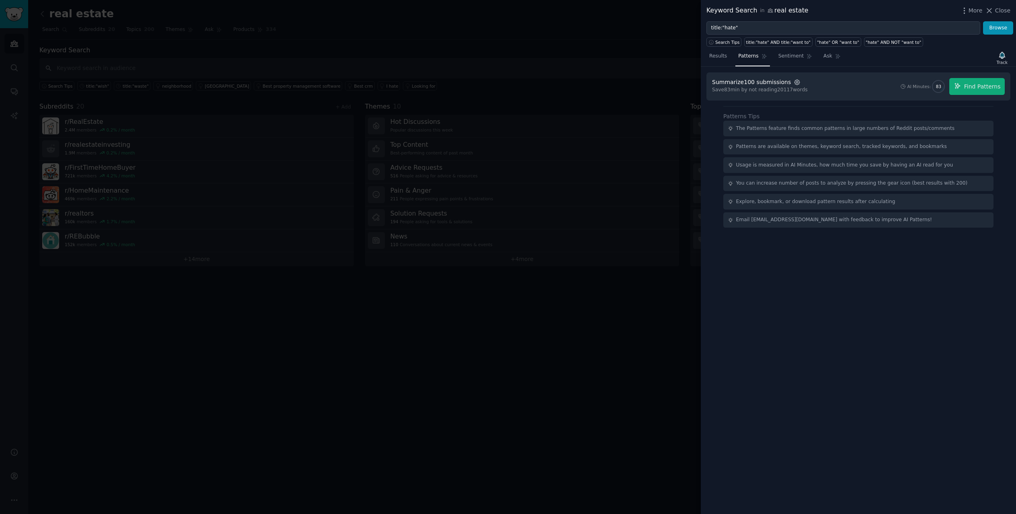
click at [794, 81] on icon "button" at bounding box center [797, 82] width 7 height 7
click at [876, 100] on span "500" at bounding box center [880, 102] width 9 height 7
click at [868, 100] on input "500" at bounding box center [871, 102] width 6 height 6
click at [993, 85] on span "Find Patterns" at bounding box center [983, 86] width 37 height 8
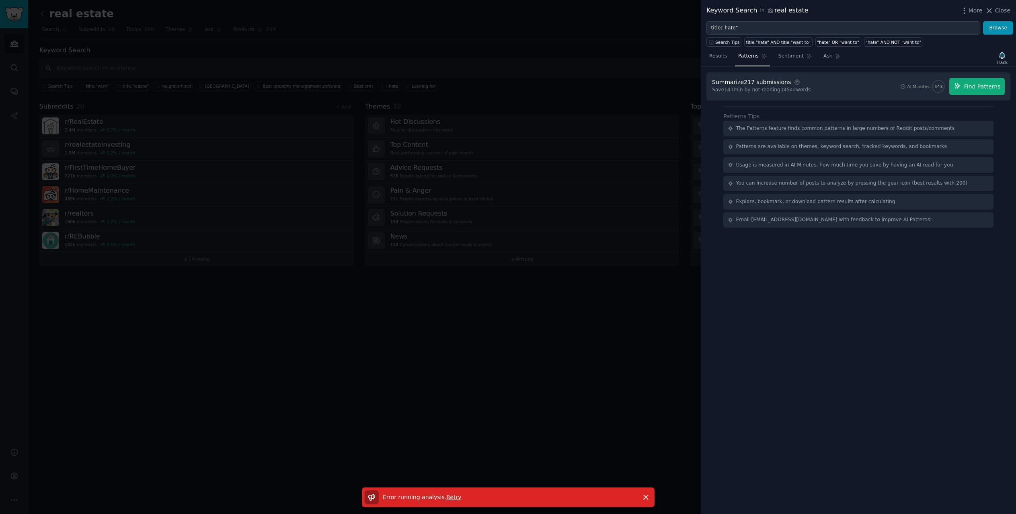
click at [446, 498] on span "Retry" at bounding box center [453, 497] width 15 height 6
click at [873, 282] on div "Summarize 217 submissions Settings Save 143 min by not reading 34542 words AI M…" at bounding box center [858, 290] width 315 height 447
drag, startPoint x: 643, startPoint y: 503, endPoint x: 688, endPoint y: 350, distance: 159.0
click at [644, 502] on button "Dismiss" at bounding box center [646, 497] width 14 height 14
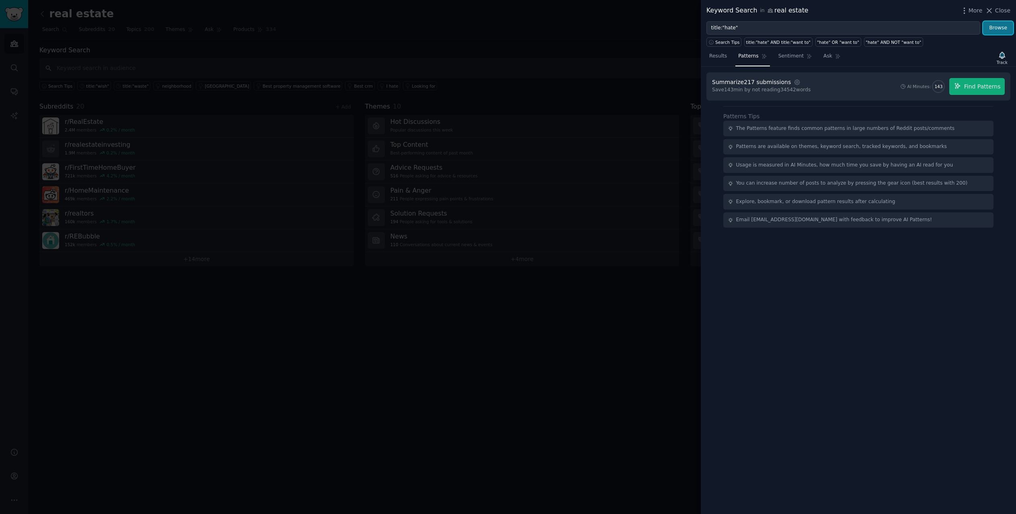
drag, startPoint x: 1002, startPoint y: 29, endPoint x: 1001, endPoint y: 33, distance: 4.0
click at [1002, 58] on div "Keyword Search in real estate More Close title:"hate" Browse Search Tips title:…" at bounding box center [858, 257] width 315 height 514
drag, startPoint x: 1003, startPoint y: 10, endPoint x: 966, endPoint y: 83, distance: 81.5
click at [977, 80] on div "Keyword Search in real estate More Close title:"hate" Browse Search Tips title:…" at bounding box center [858, 257] width 315 height 514
click at [889, 63] on div "Results Patterns Sentiment Ask Track" at bounding box center [858, 57] width 315 height 17
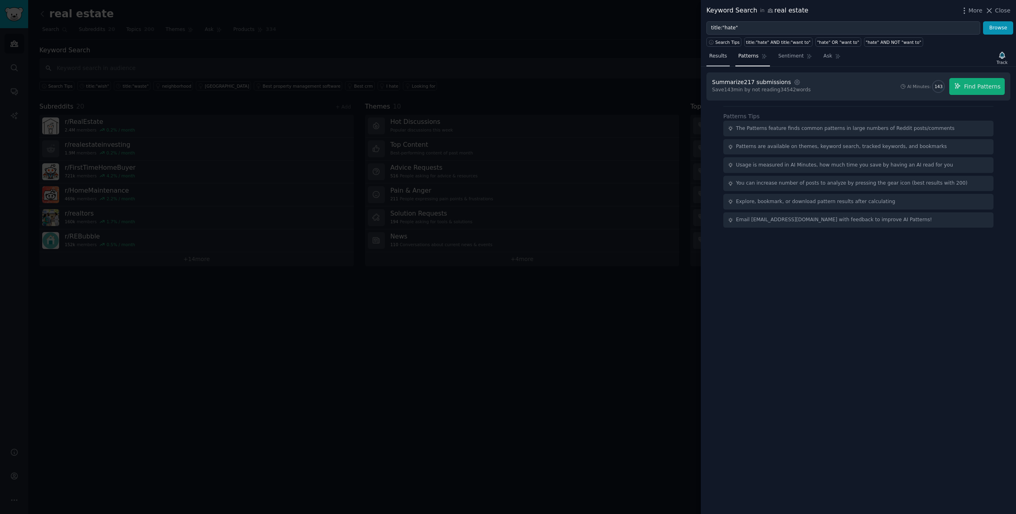
click at [717, 60] on link "Results" at bounding box center [718, 58] width 23 height 16
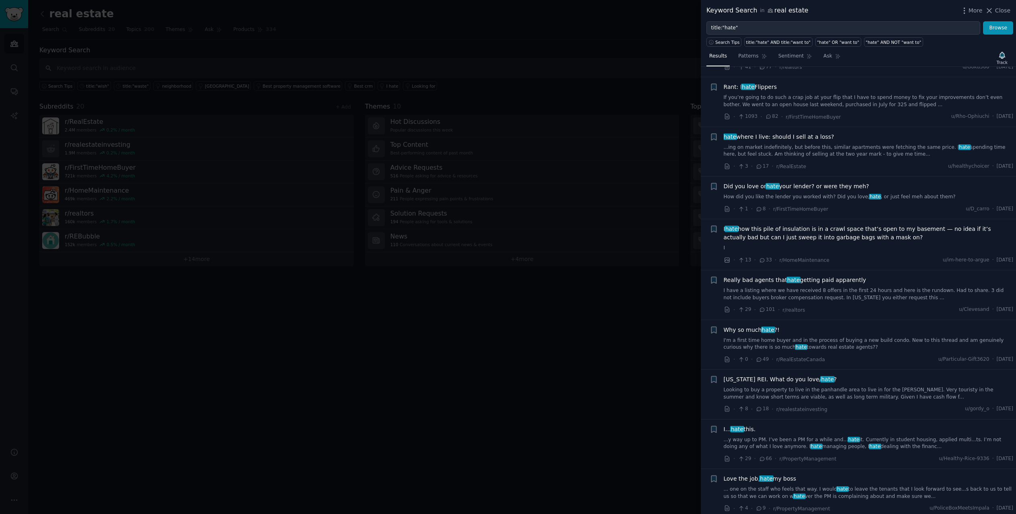
scroll to position [1287, 0]
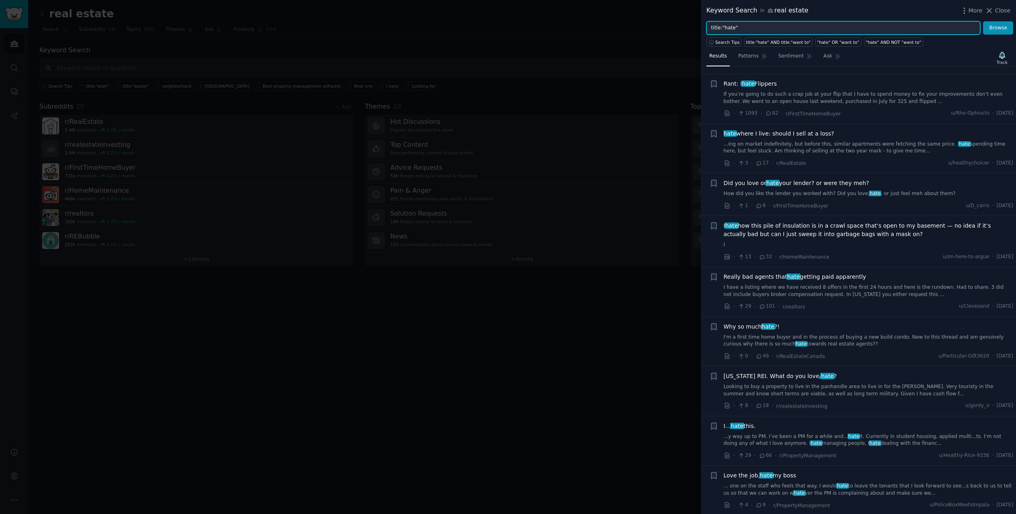
click at [728, 25] on input "title:"hate"" at bounding box center [844, 28] width 274 height 14
click at [983, 21] on button "Browse" at bounding box center [998, 28] width 30 height 14
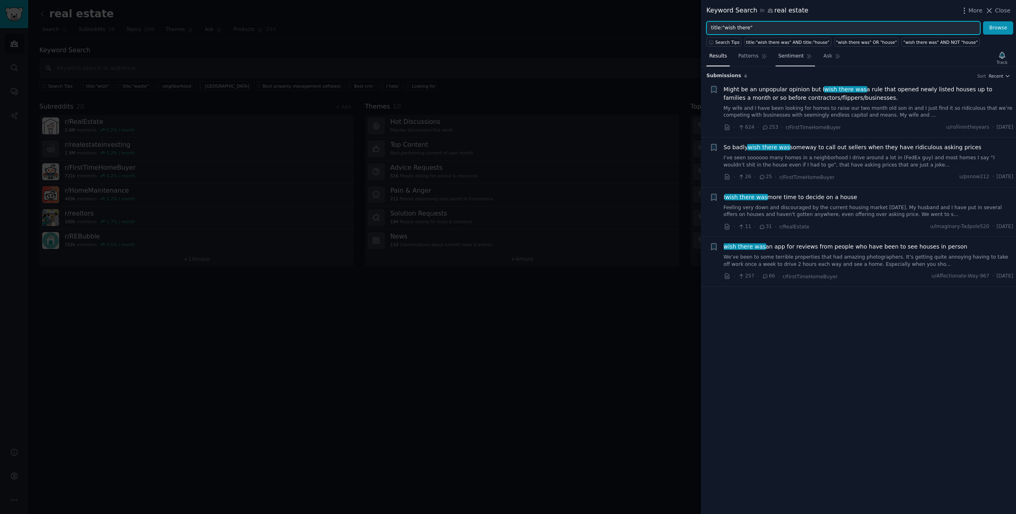
click at [983, 21] on button "Browse" at bounding box center [998, 28] width 30 height 14
type input "title:"app for""
click at [983, 21] on button "Browse" at bounding box center [998, 28] width 30 height 14
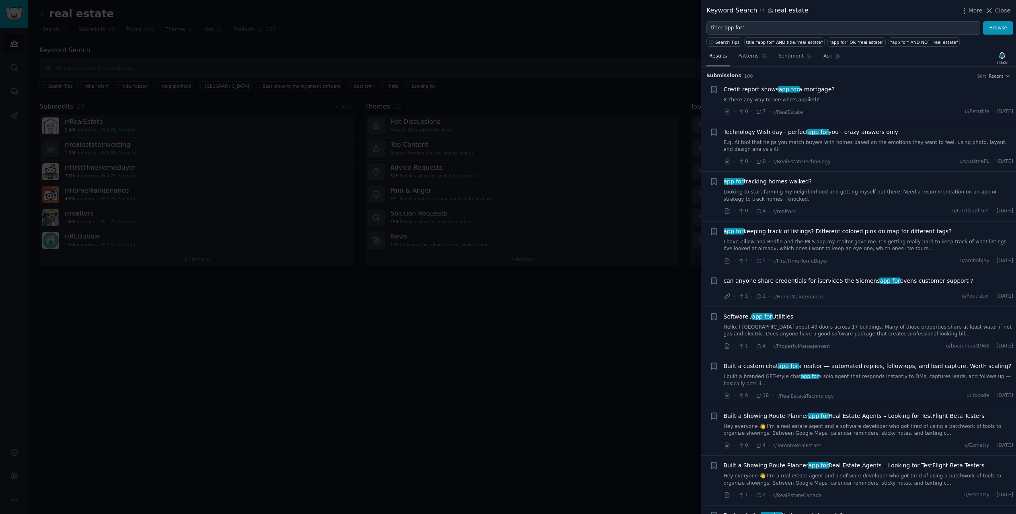
click at [799, 194] on link "Looking to start farming my neighborhood and getting myself out there. Need a r…" at bounding box center [869, 196] width 290 height 14
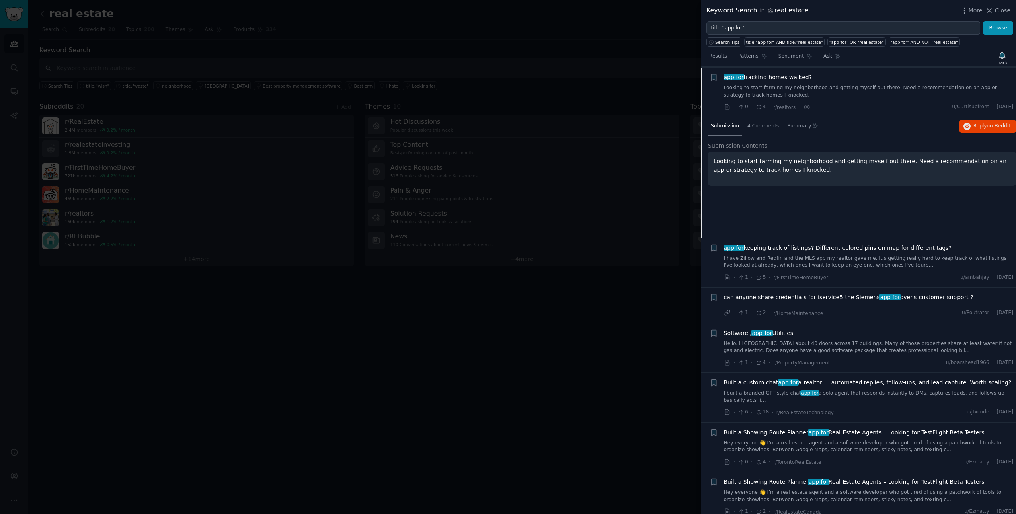
scroll to position [105, 0]
click at [1000, 123] on span "on Reddit" at bounding box center [998, 125] width 23 height 6
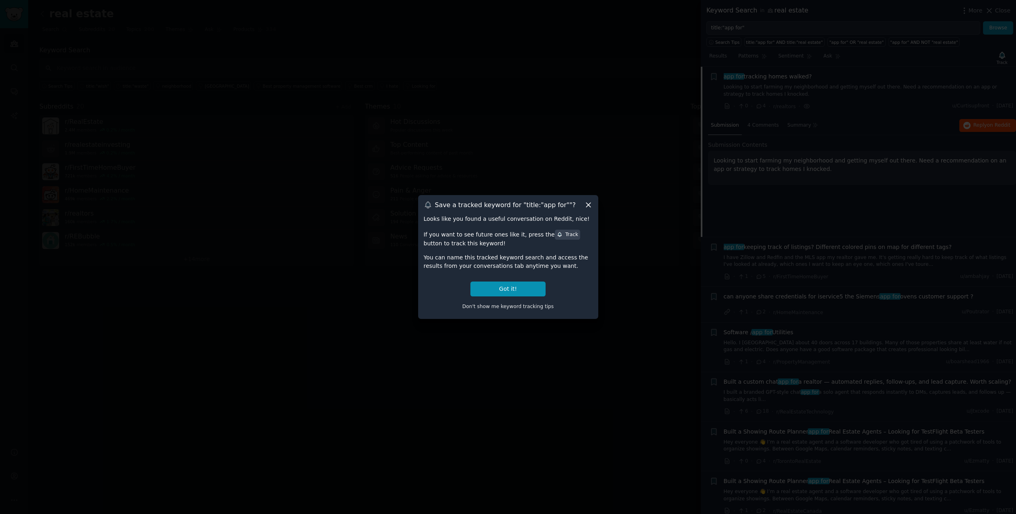
click at [591, 206] on icon at bounding box center [588, 205] width 8 height 8
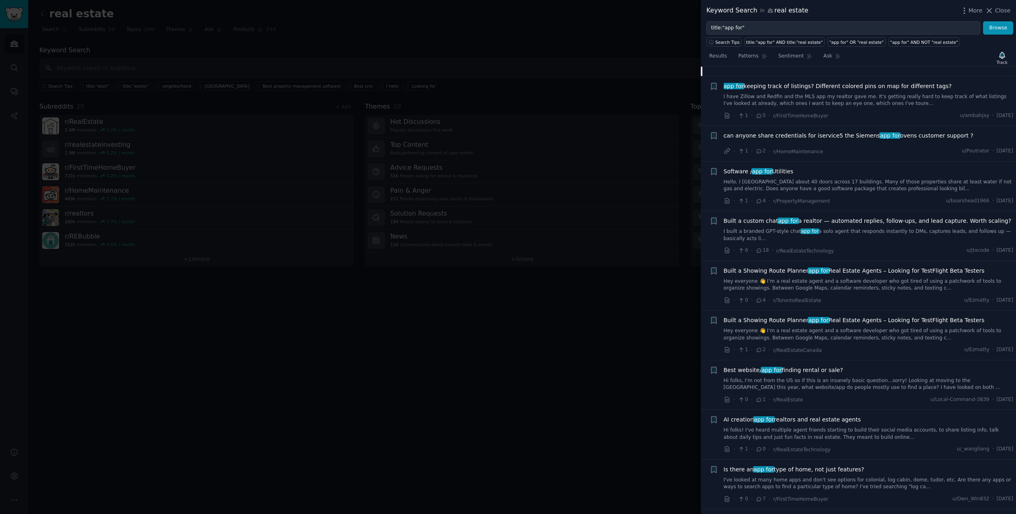
scroll to position [306, 0]
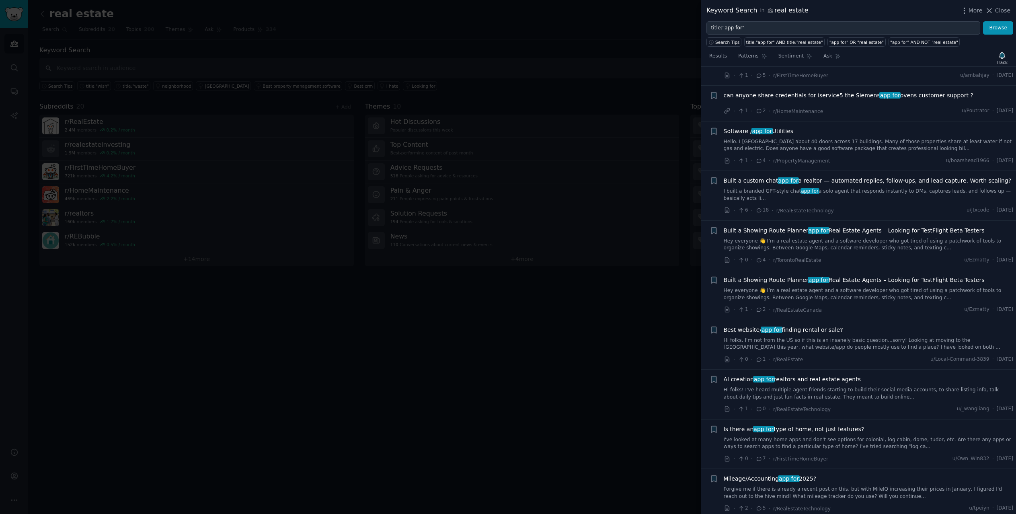
click at [773, 131] on span "Software / app for Utilities" at bounding box center [759, 131] width 70 height 8
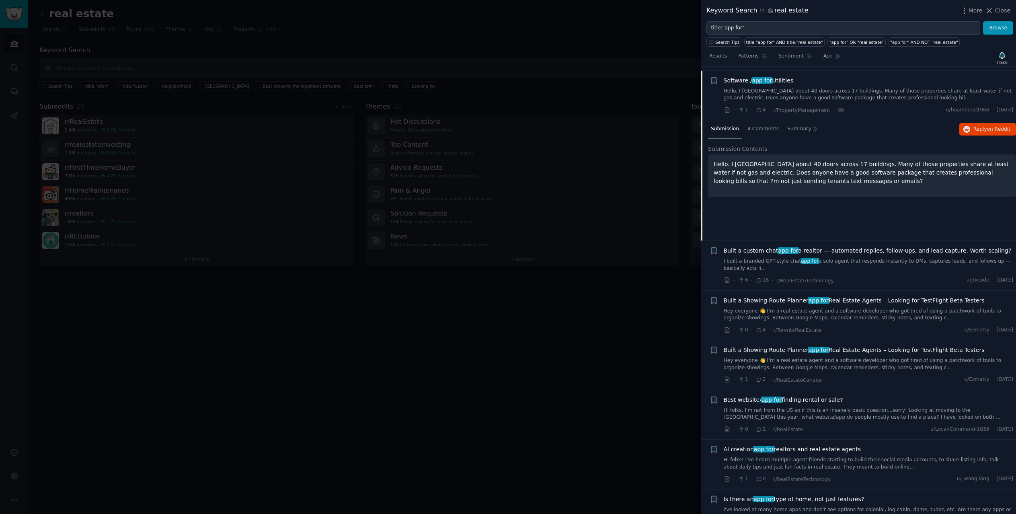
scroll to position [240, 0]
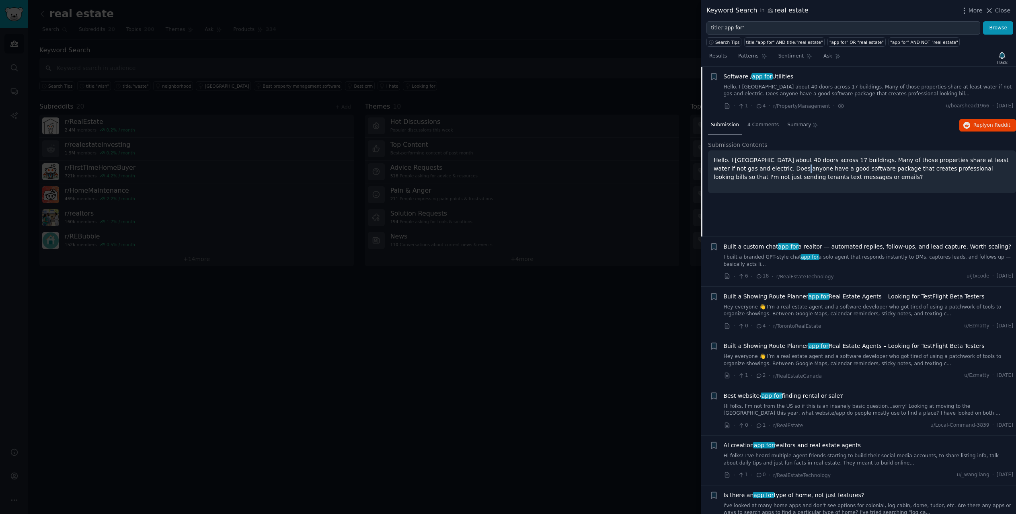
click at [781, 172] on p "Hello. I manae about 40 doors across 17 buildings. Many of those properties sha…" at bounding box center [862, 168] width 297 height 25
click at [989, 133] on div "Submission 4 Comments Summary Reply on Reddit" at bounding box center [862, 125] width 308 height 19
click at [990, 129] on button "Reply on Reddit" at bounding box center [988, 125] width 57 height 13
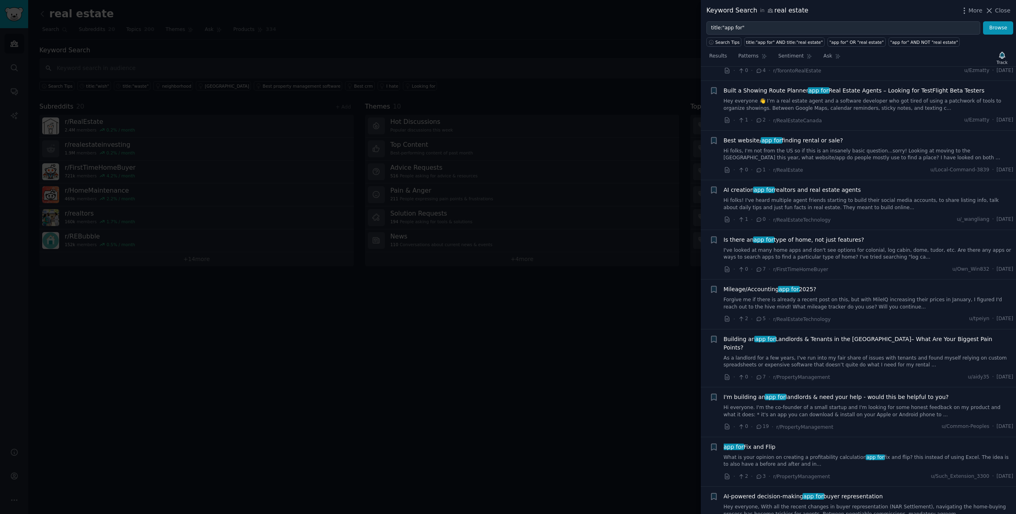
scroll to position [522, 0]
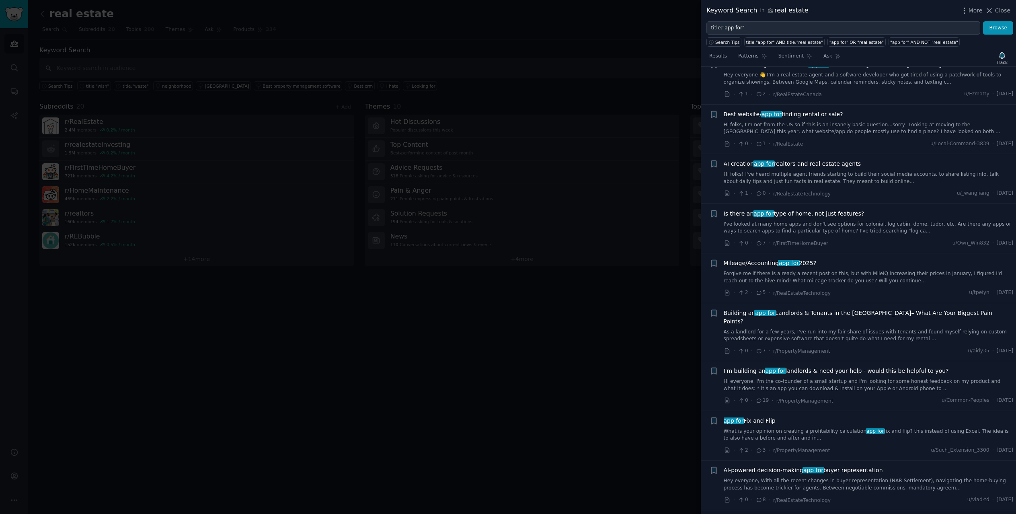
drag, startPoint x: 546, startPoint y: 251, endPoint x: 561, endPoint y: 262, distance: 18.4
click at [545, 251] on div at bounding box center [508, 257] width 1016 height 514
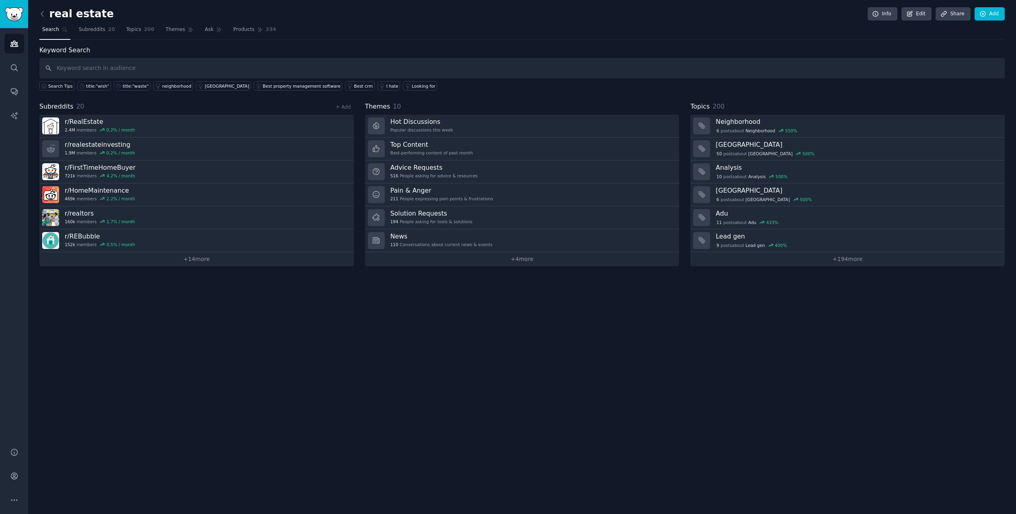
click at [854, 455] on div "real estate Info Edit Share Add Search Subreddits 20 Topics 200 Themes Ask Prod…" at bounding box center [522, 257] width 988 height 514
